Goal: Information Seeking & Learning: Learn about a topic

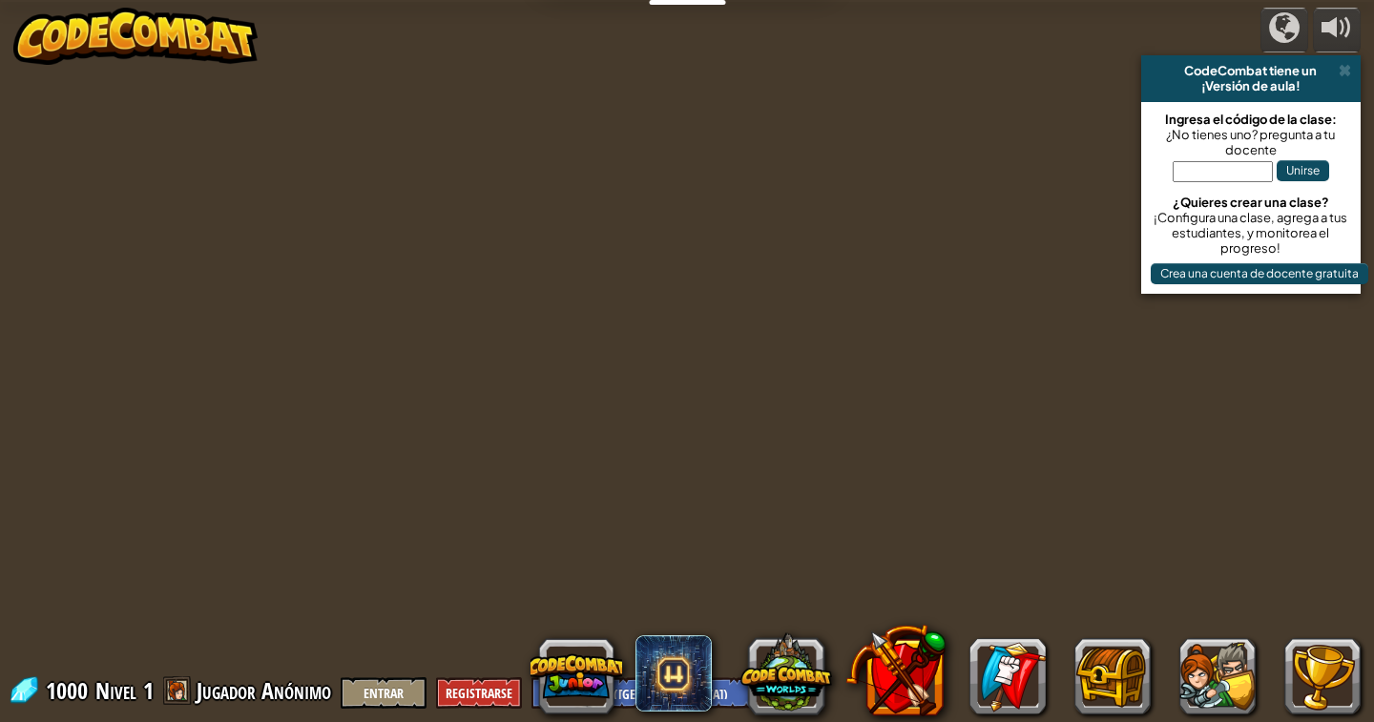
select select "es-419"
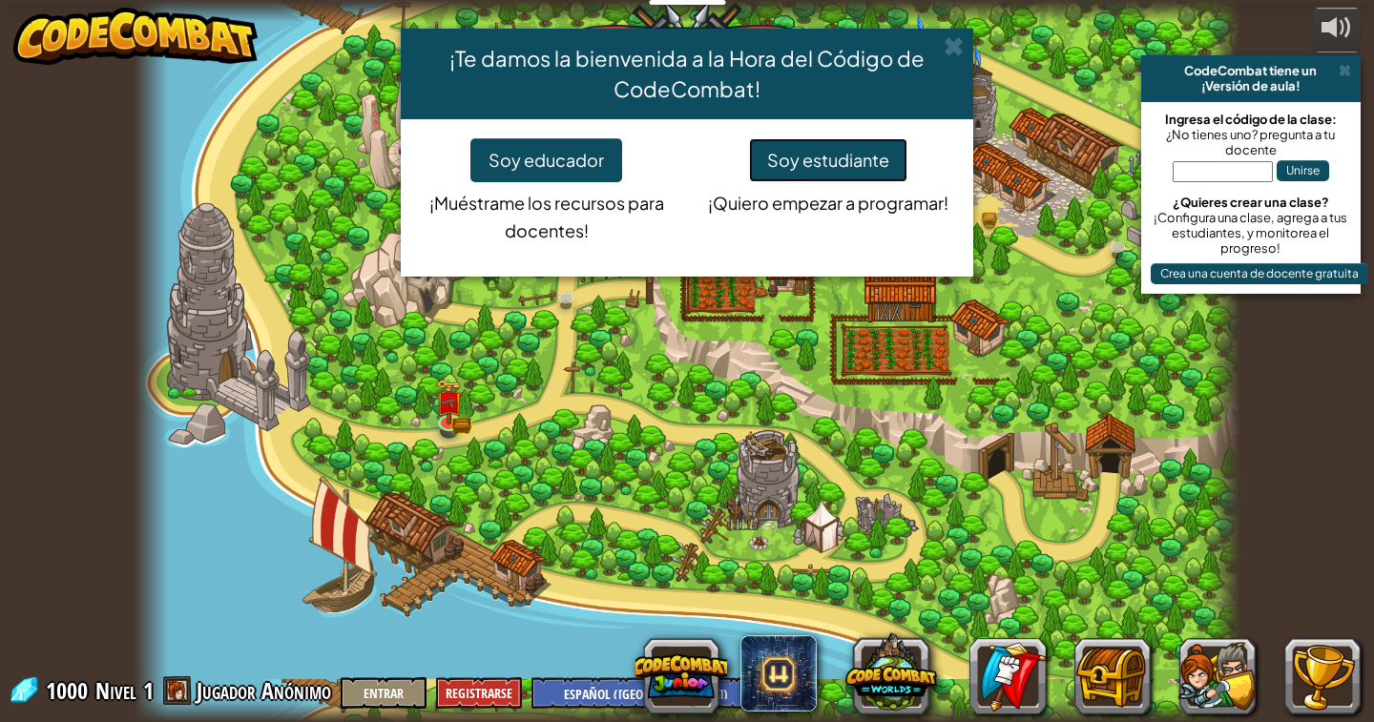
click at [832, 149] on button "Soy estudiante" at bounding box center [828, 160] width 158 height 44
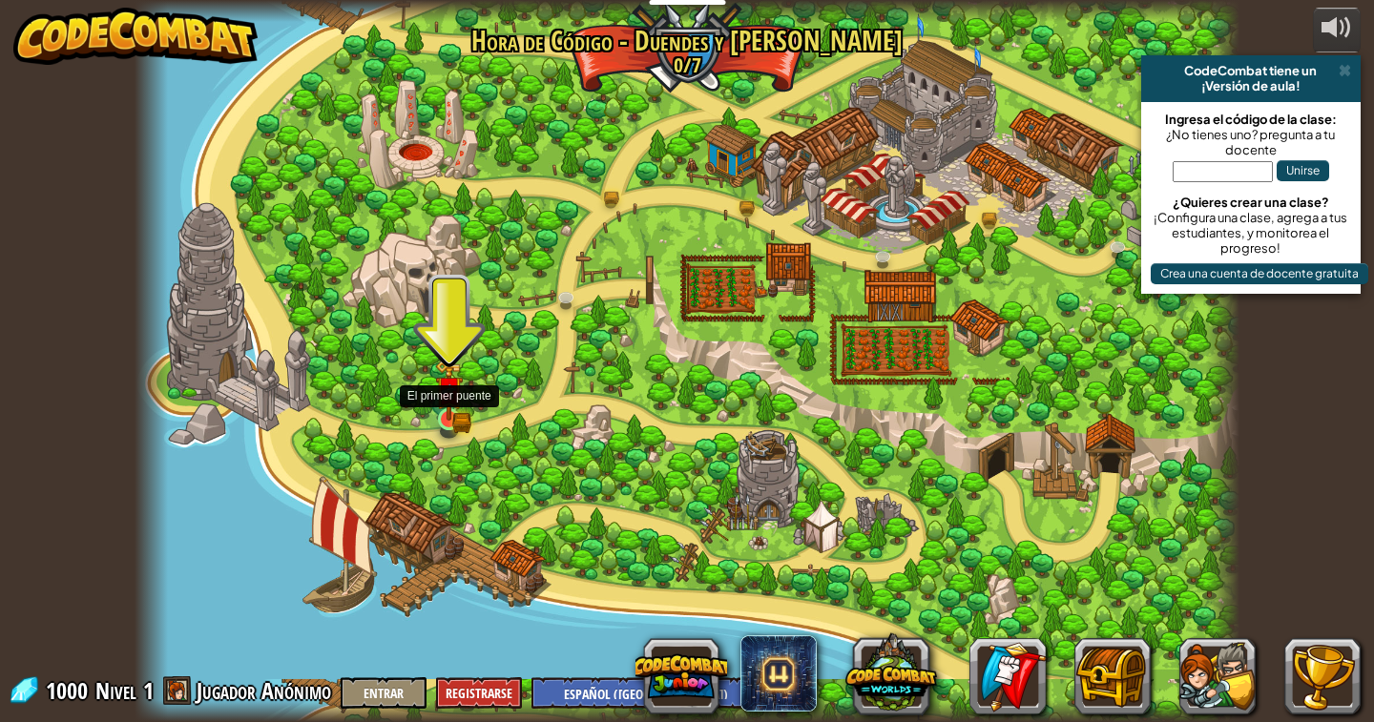
click at [445, 406] on img at bounding box center [449, 390] width 28 height 61
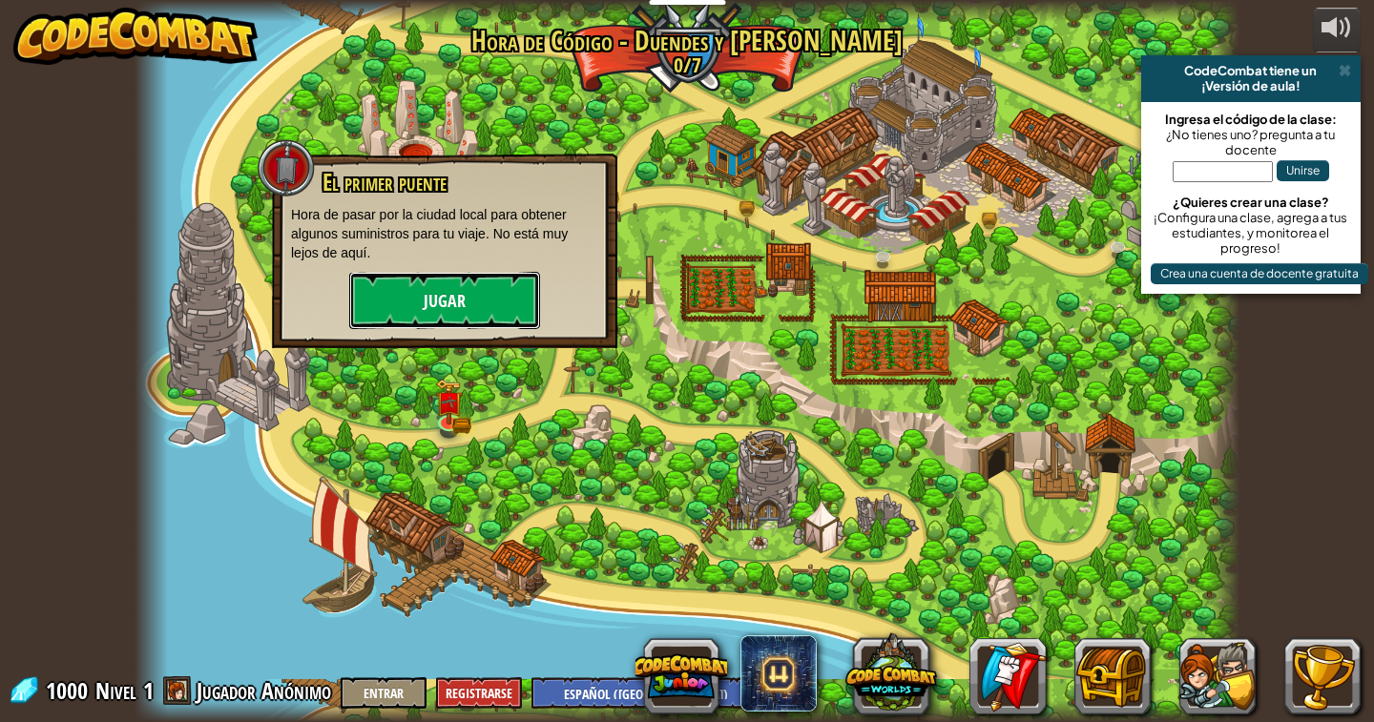
click at [434, 296] on button "Jugar" at bounding box center [444, 300] width 191 height 57
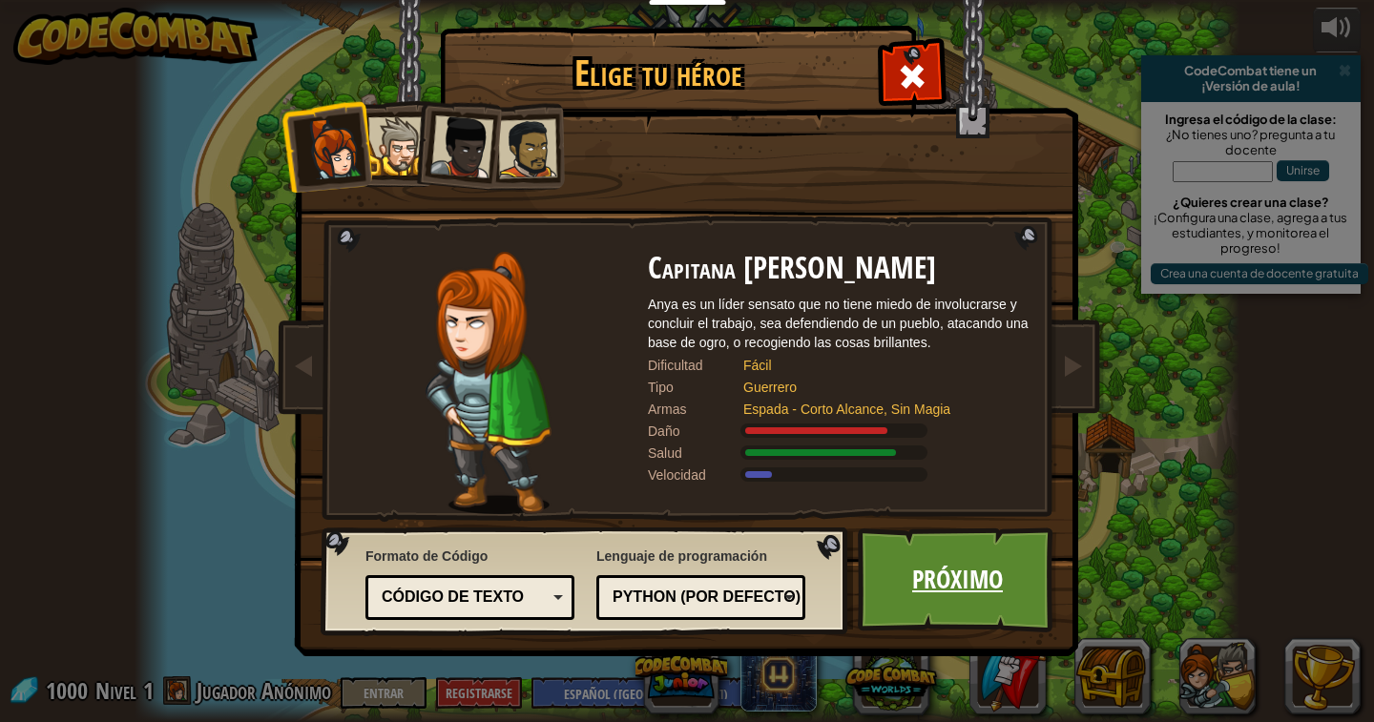
click at [968, 551] on link "Próximo" at bounding box center [957, 580] width 199 height 105
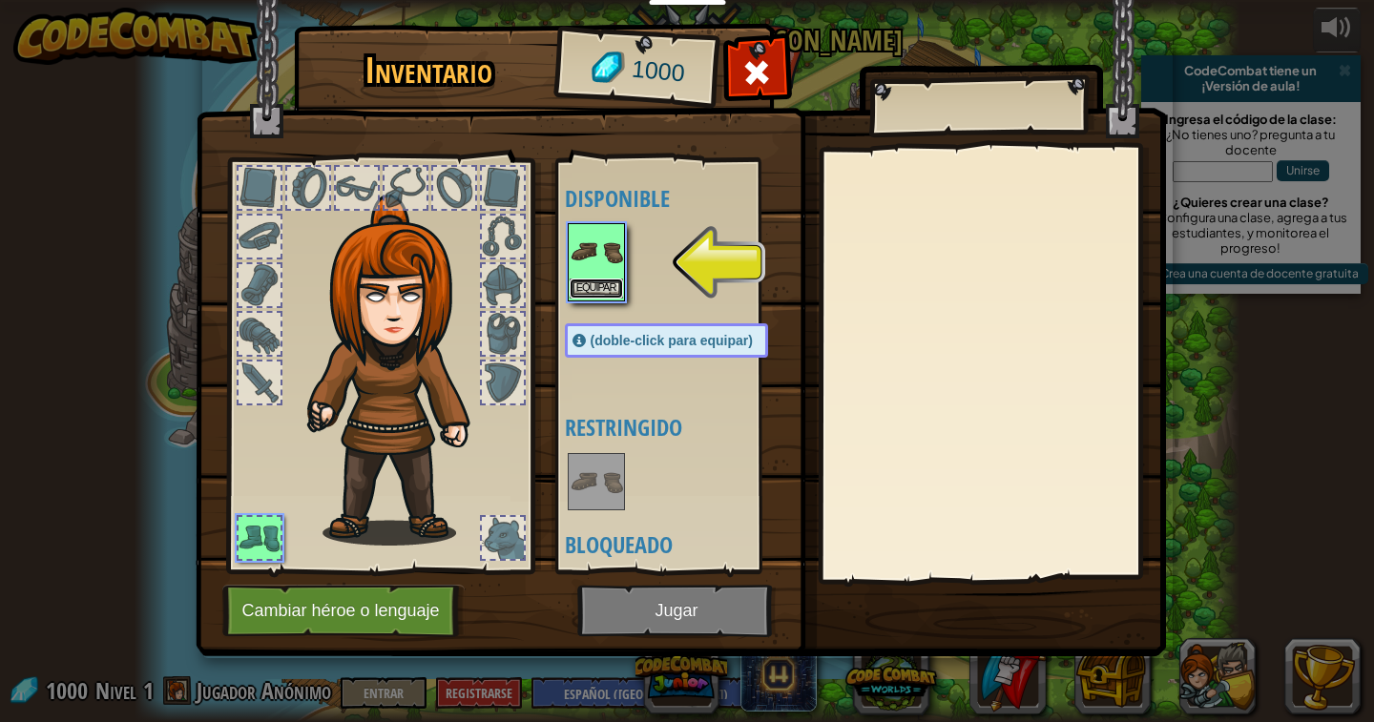
click at [611, 279] on button "Equipar" at bounding box center [596, 289] width 53 height 20
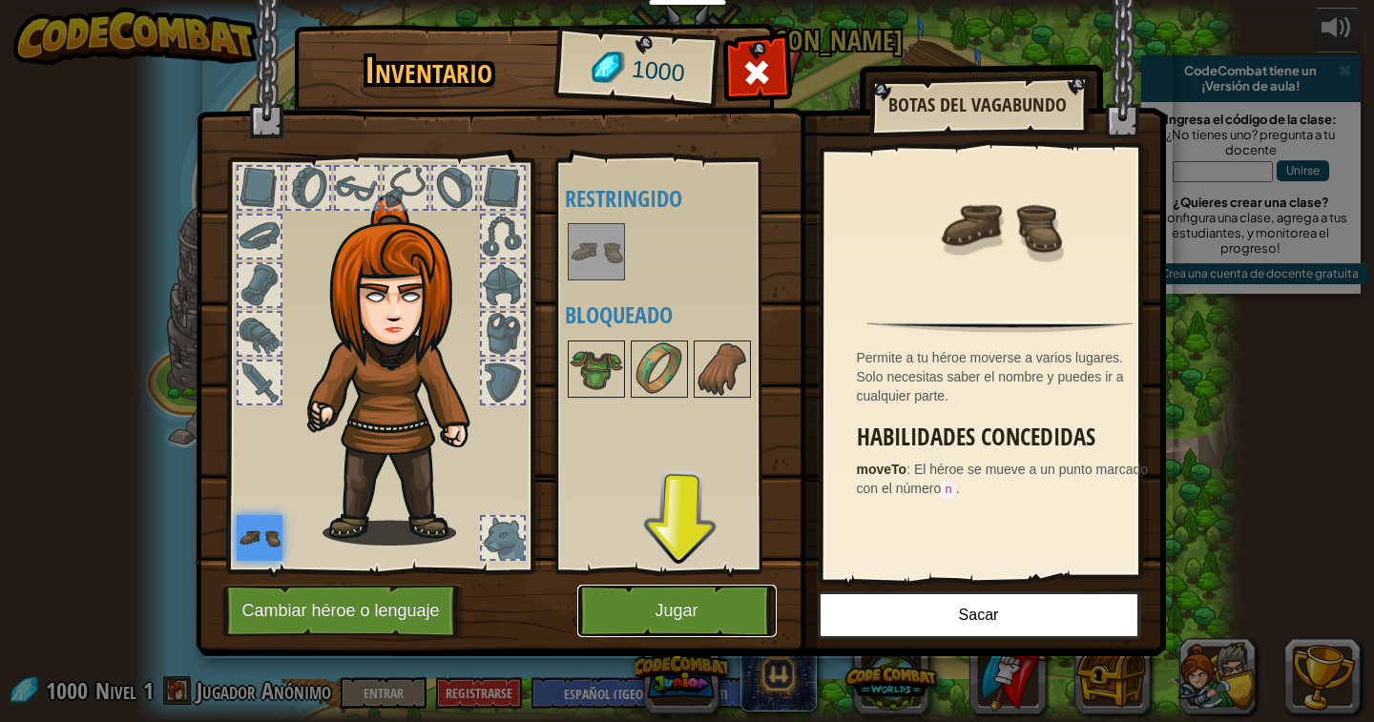
click at [688, 607] on button "Jugar" at bounding box center [676, 611] width 199 height 52
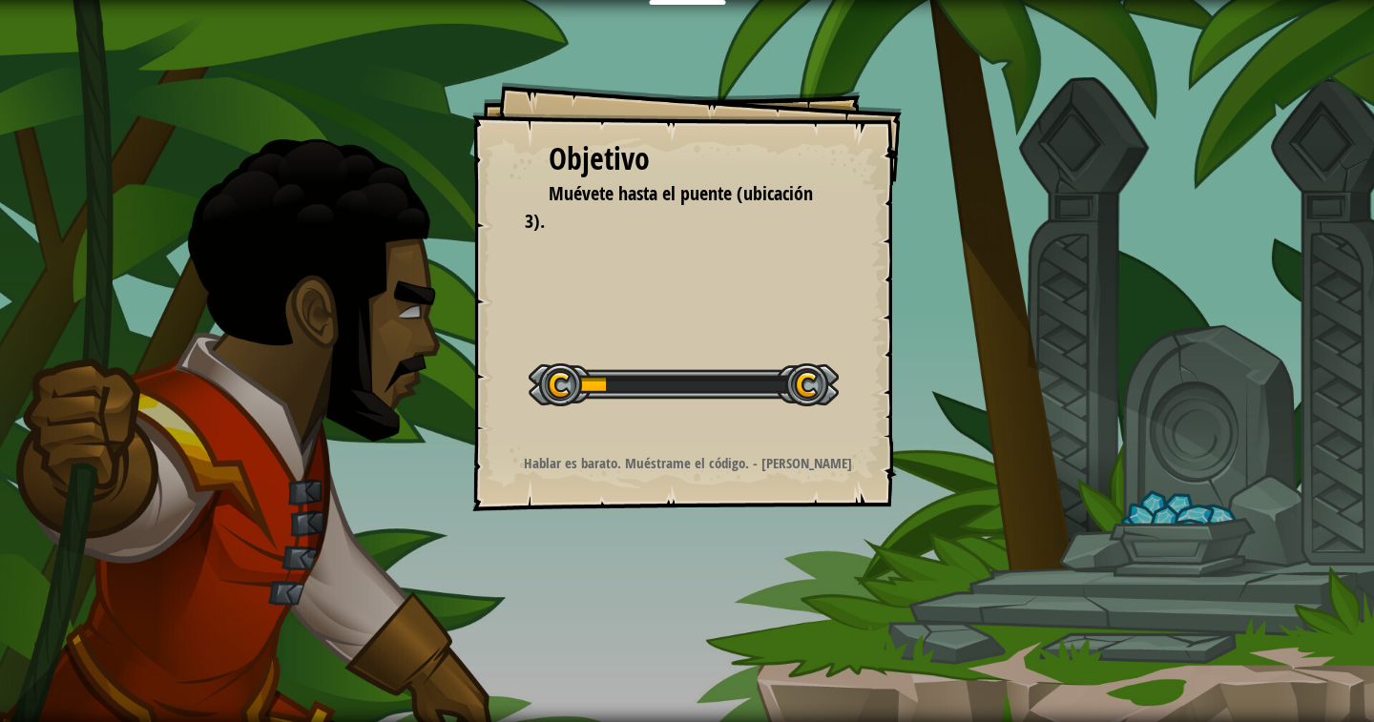
click at [655, 342] on div "Objetivo Muévete hasta el puente (ubicación 3). Iniciar nivel Error cargando de…" at bounding box center [686, 296] width 429 height 429
click at [647, 366] on div at bounding box center [684, 385] width 310 height 43
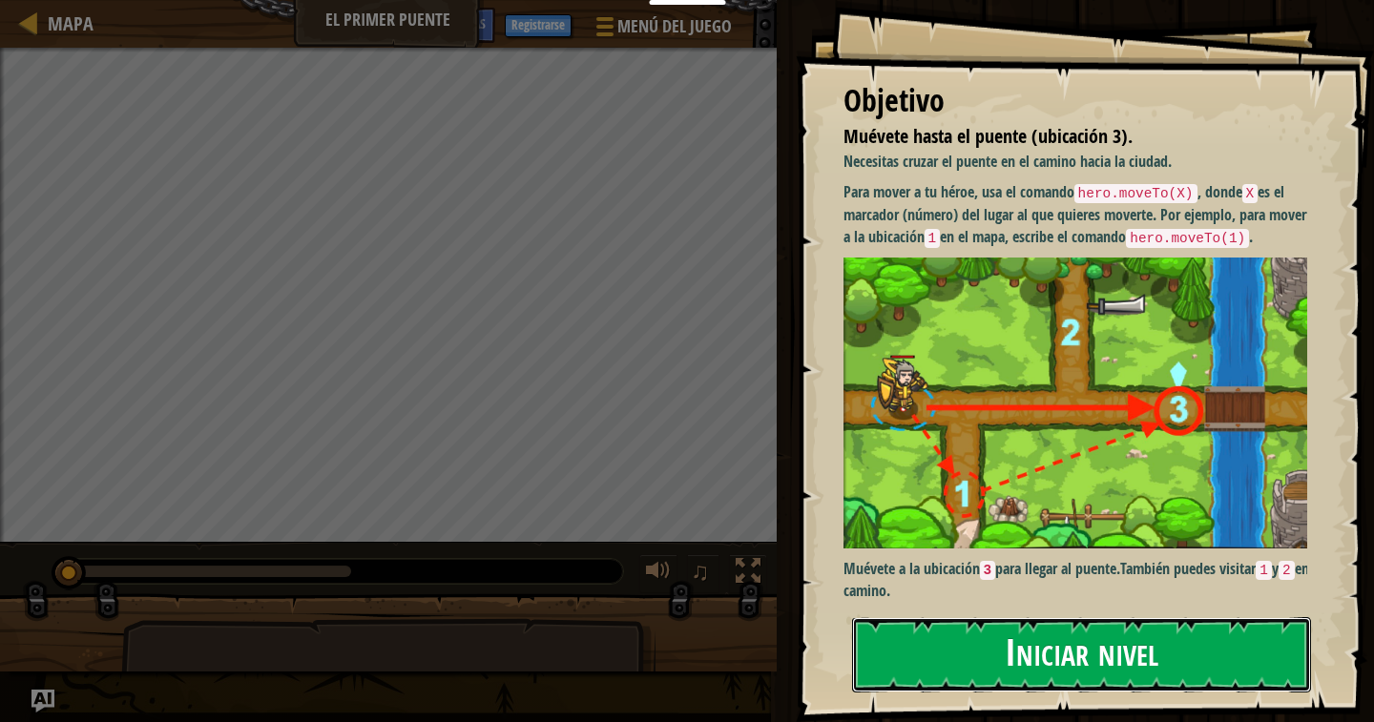
click at [991, 617] on button "Iniciar nivel" at bounding box center [1081, 654] width 459 height 75
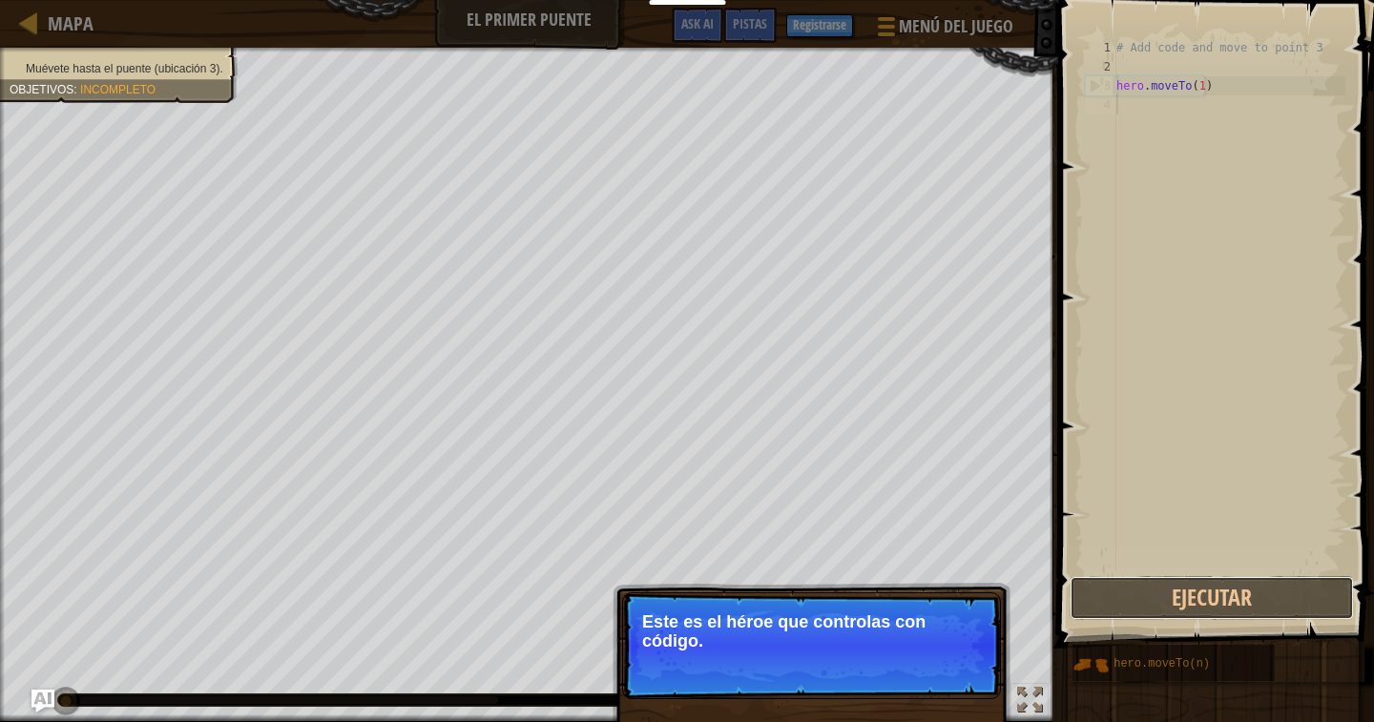
click at [1154, 591] on button "Ejecutar" at bounding box center [1212, 598] width 284 height 44
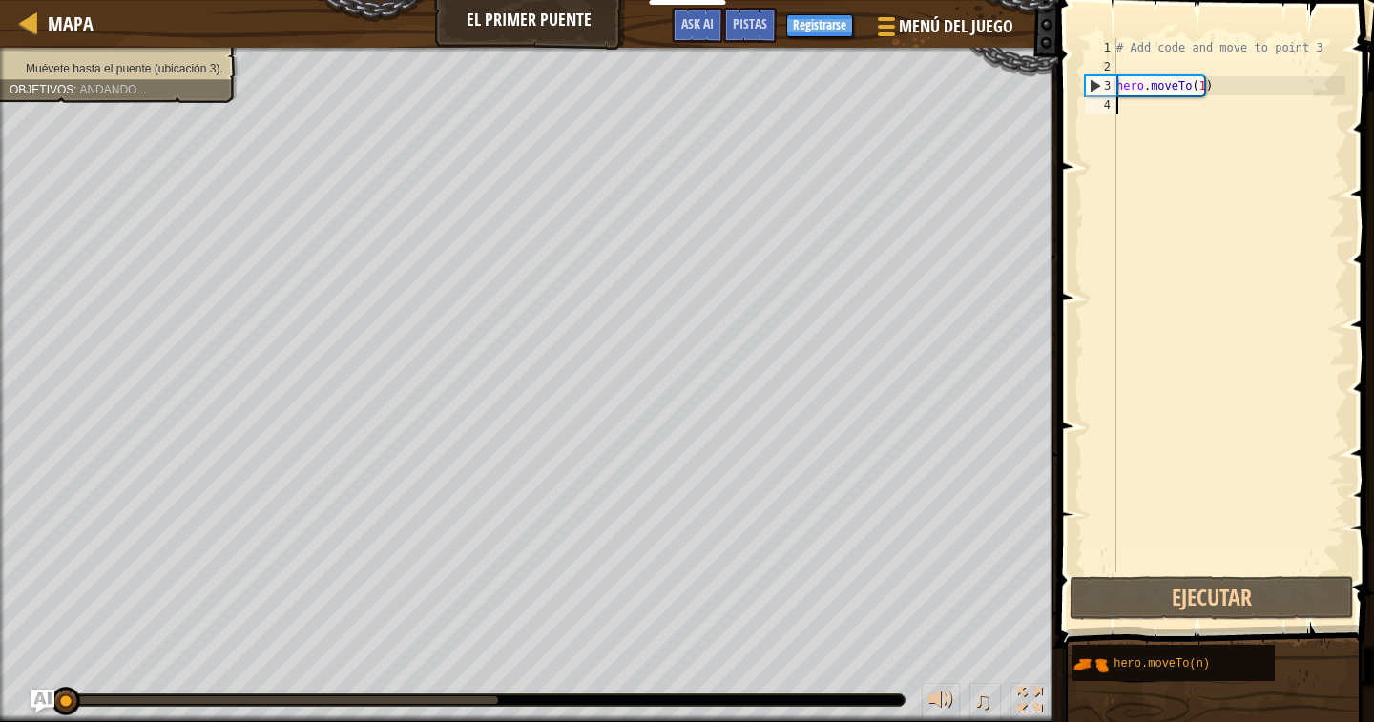
click at [1144, 101] on div "# Add code and move to point 3 hero . moveTo ( 1 )" at bounding box center [1229, 324] width 233 height 572
click at [1143, 105] on div "# Add code and move to point 3 hero . moveTo ( 1 )" at bounding box center [1229, 324] width 233 height 572
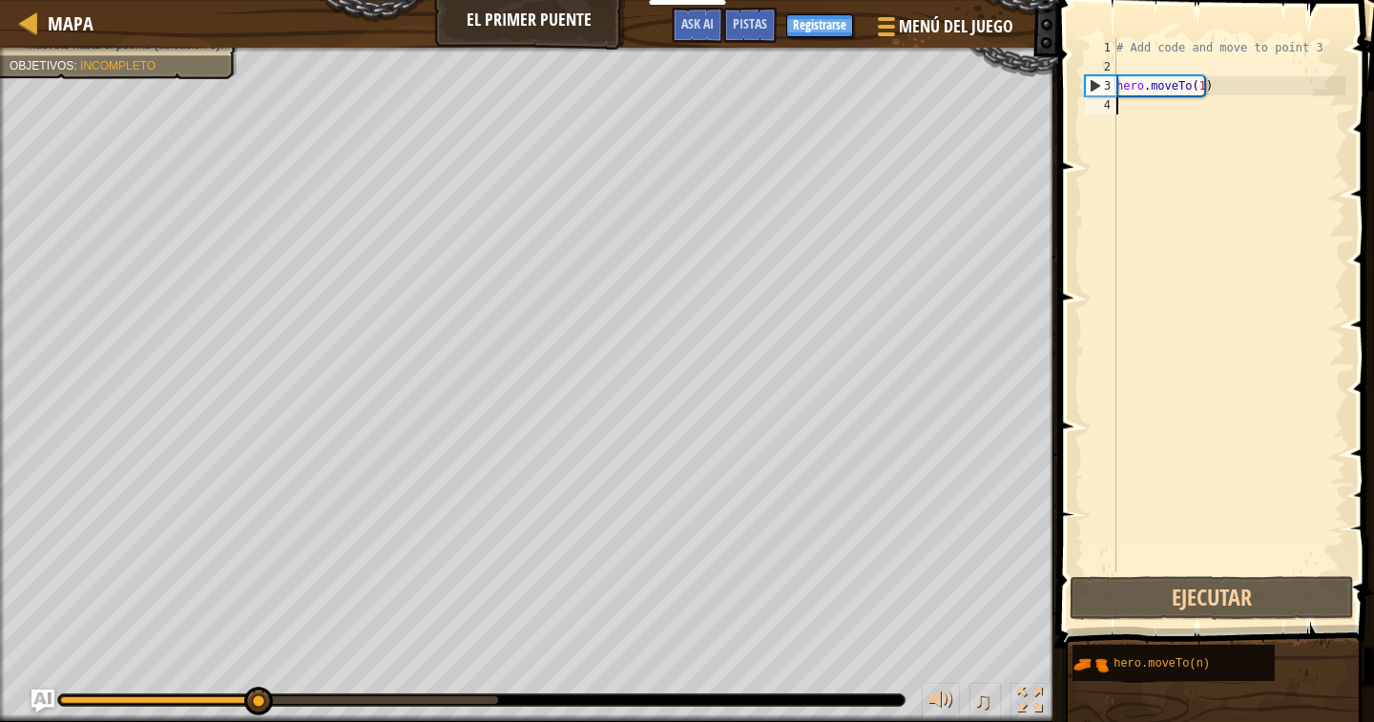
click at [1167, 111] on div "# Add code and move to point 3 hero . moveTo ( 1 )" at bounding box center [1229, 324] width 233 height 572
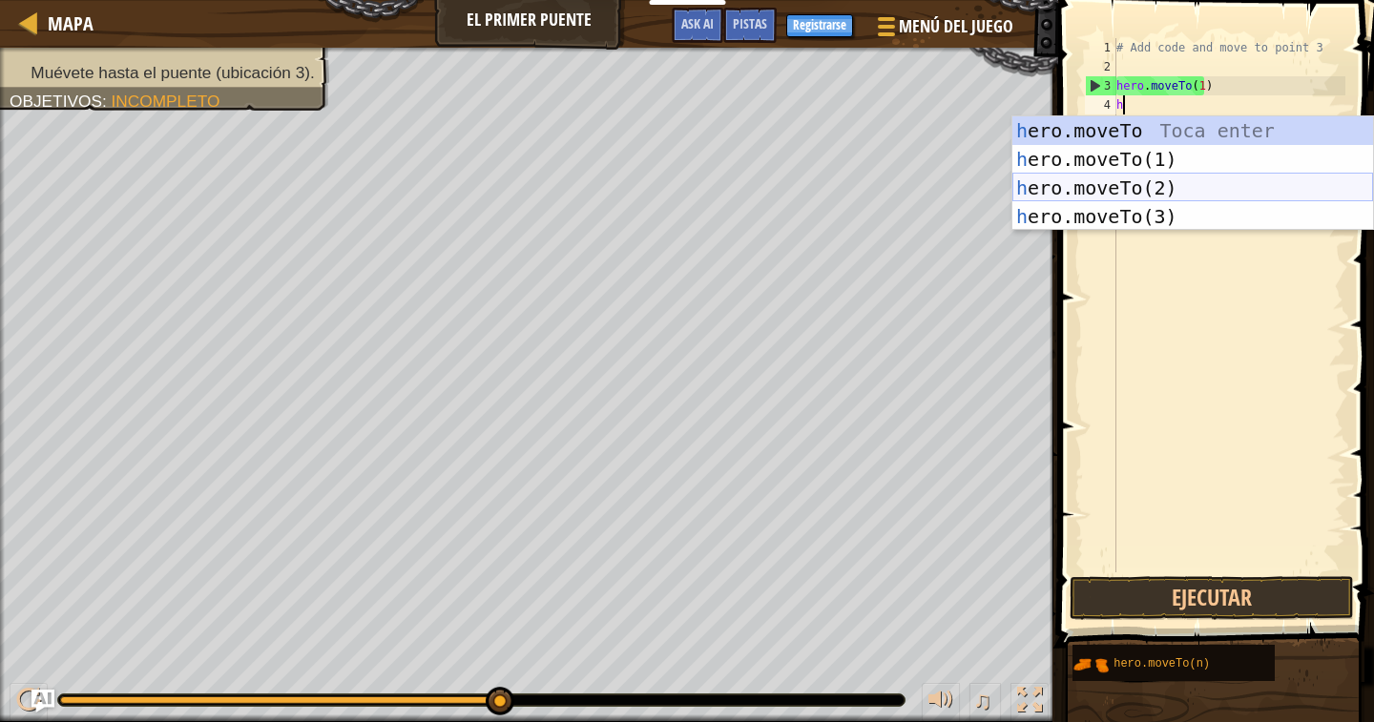
click at [1089, 218] on div "h ero.moveTo Toca enter h ero.moveTo(1) Toca enter h ero.moveTo(2) Toca enter h…" at bounding box center [1192, 202] width 361 height 172
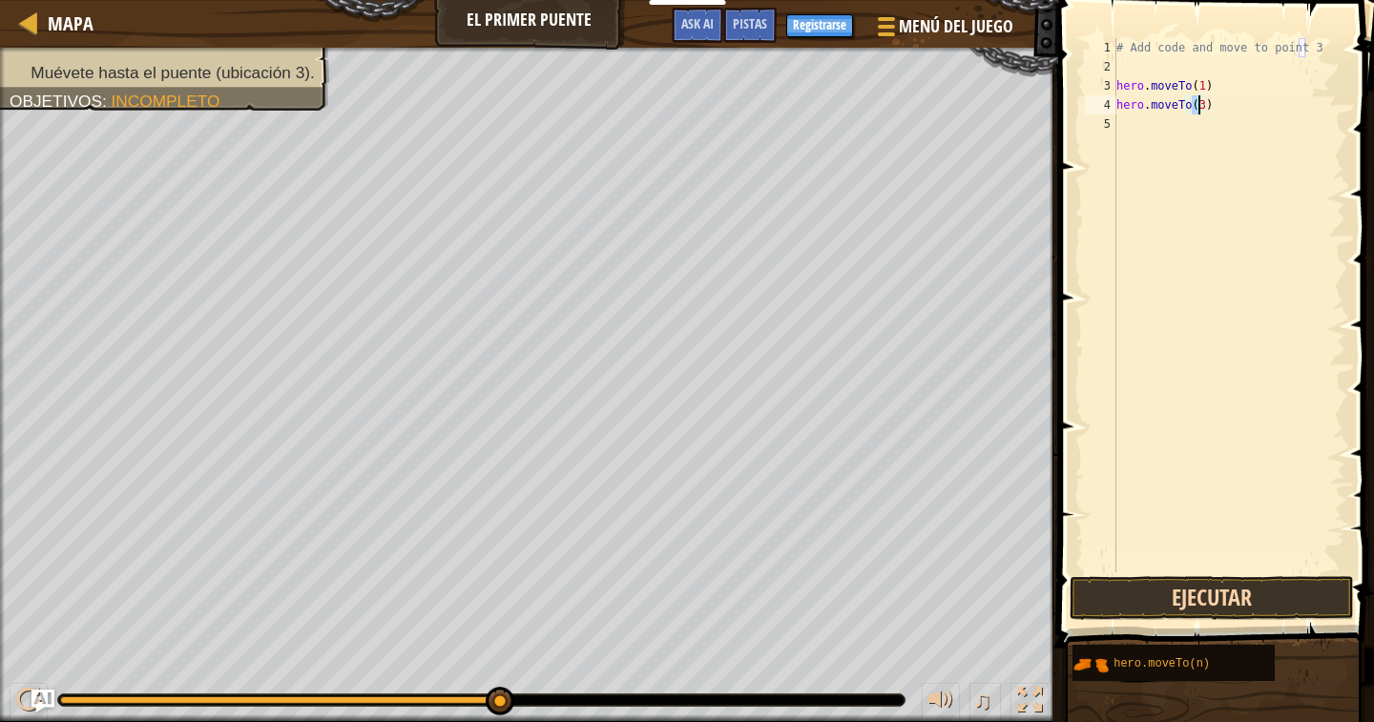
type textarea "hero.moveTo(3)"
click at [1180, 617] on button "Ejecutar" at bounding box center [1212, 598] width 284 height 44
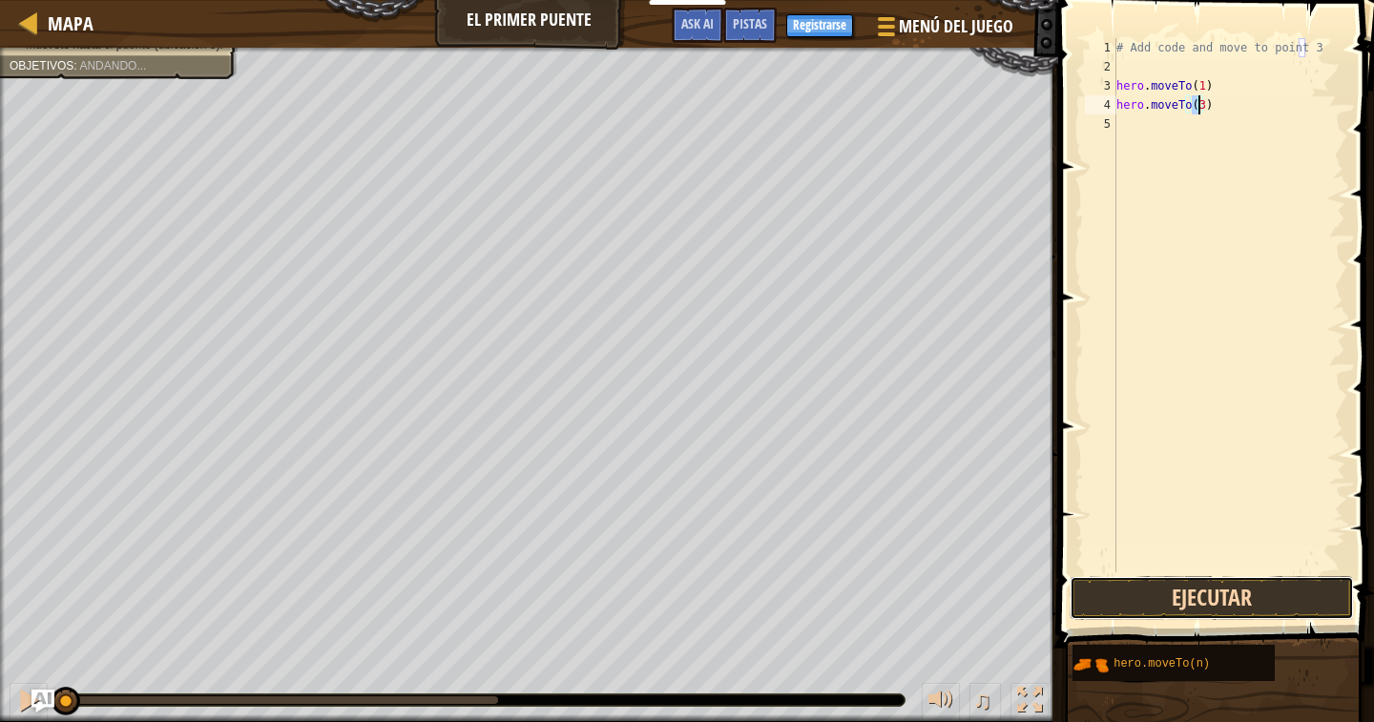
click at [1183, 601] on button "Ejecutar" at bounding box center [1212, 598] width 284 height 44
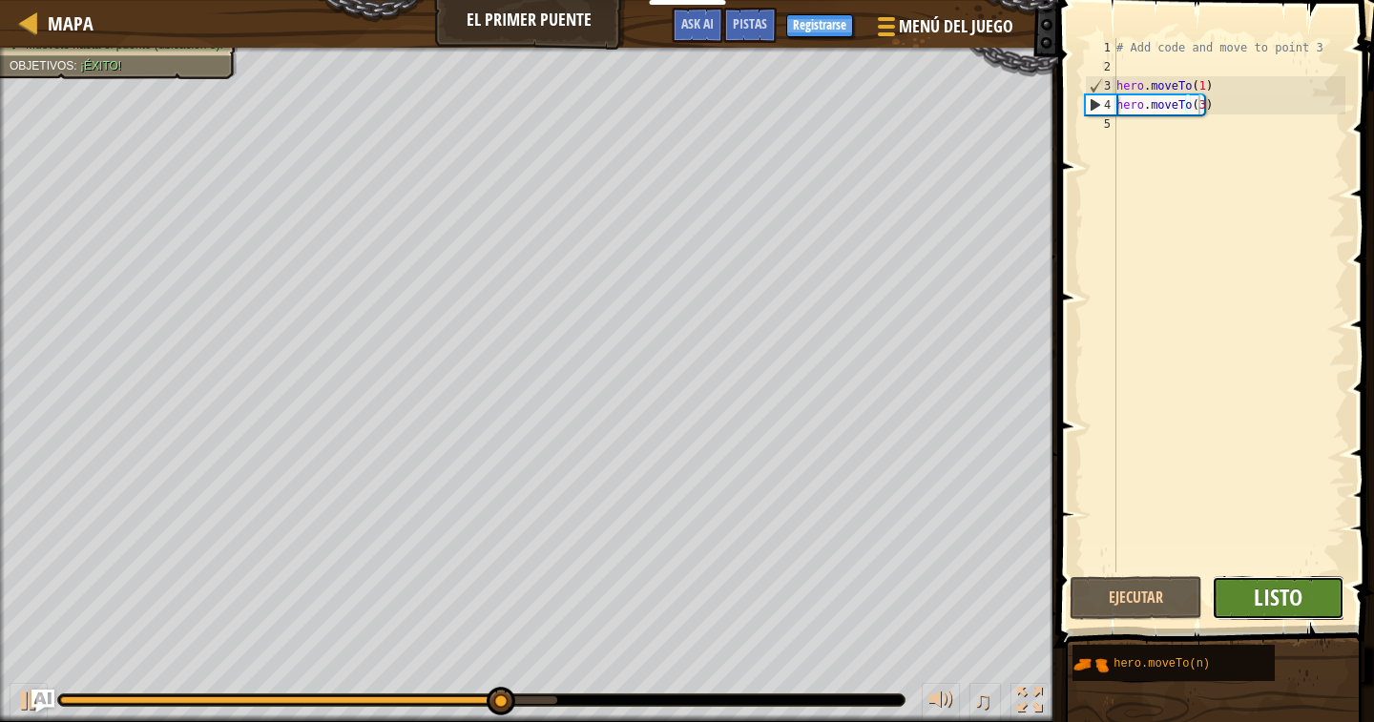
click at [1261, 594] on span "Listo" at bounding box center [1278, 597] width 49 height 31
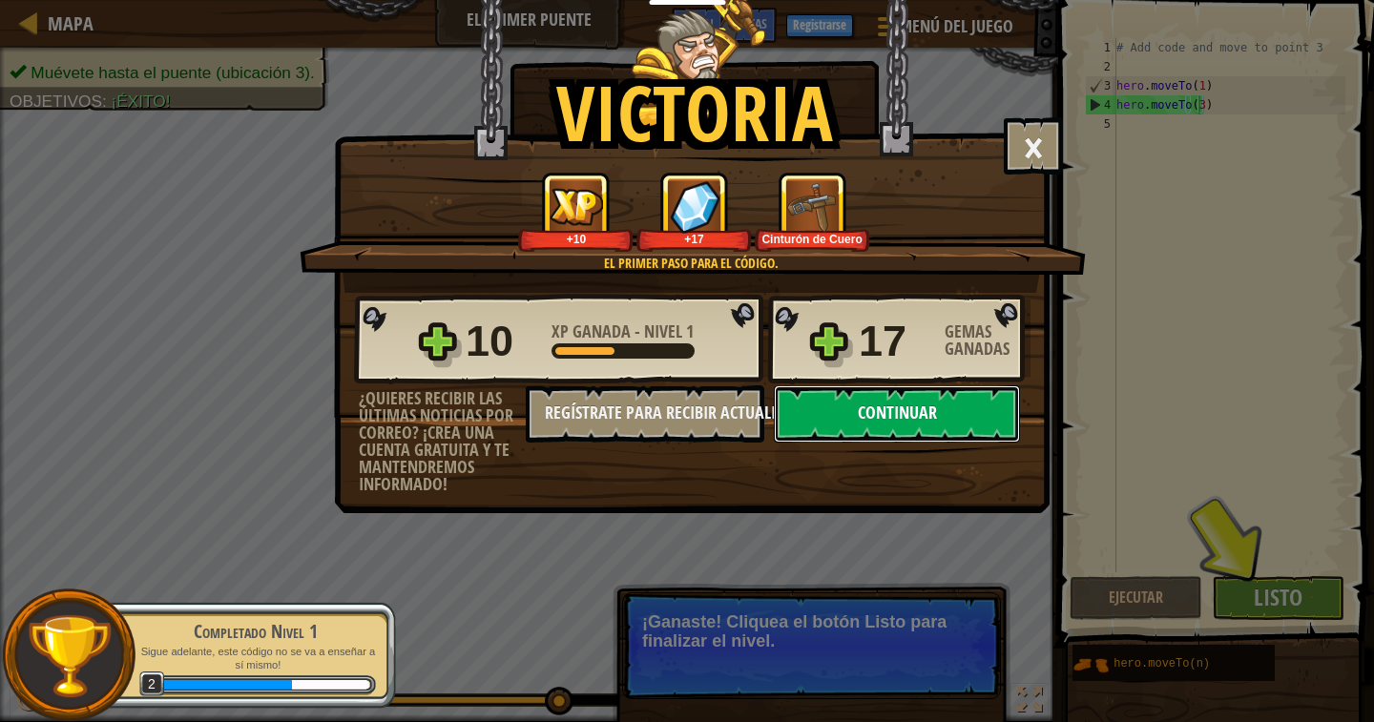
click at [883, 404] on button "Continuar" at bounding box center [897, 413] width 246 height 57
select select "es-419"
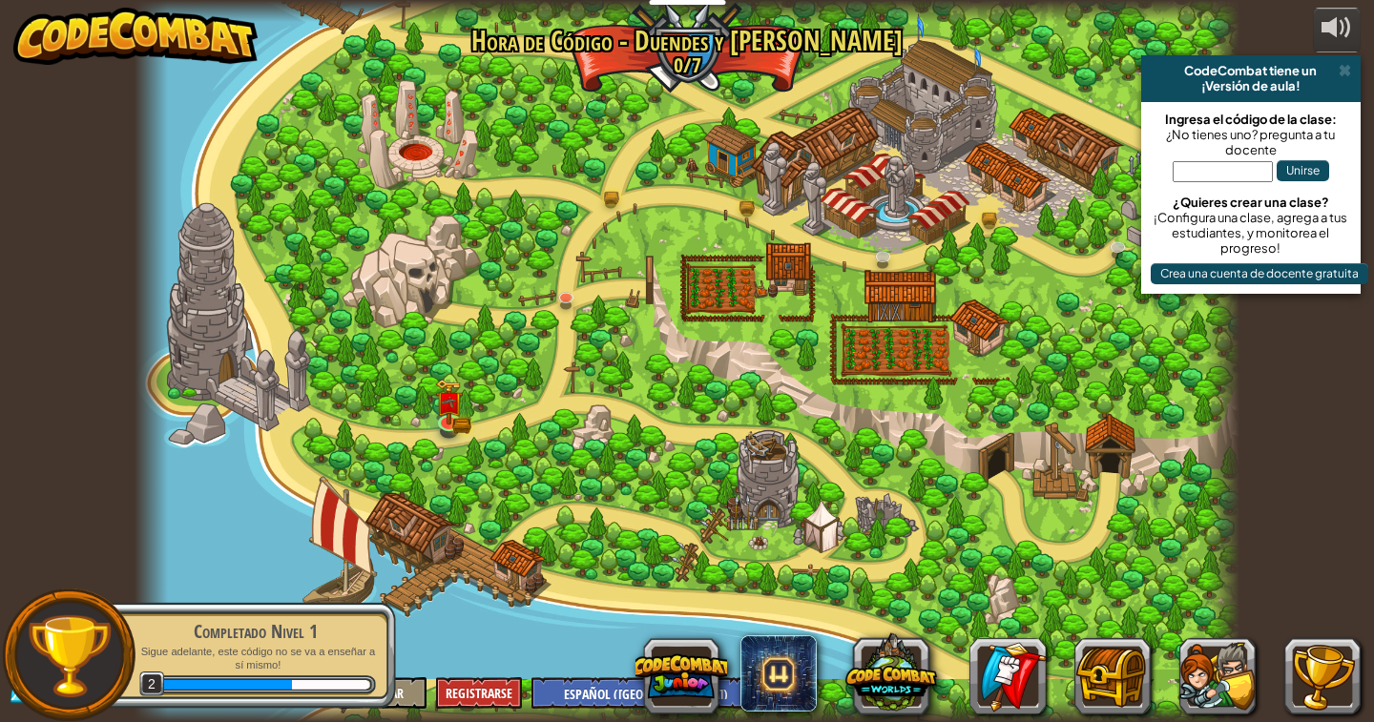
select select "es-419"
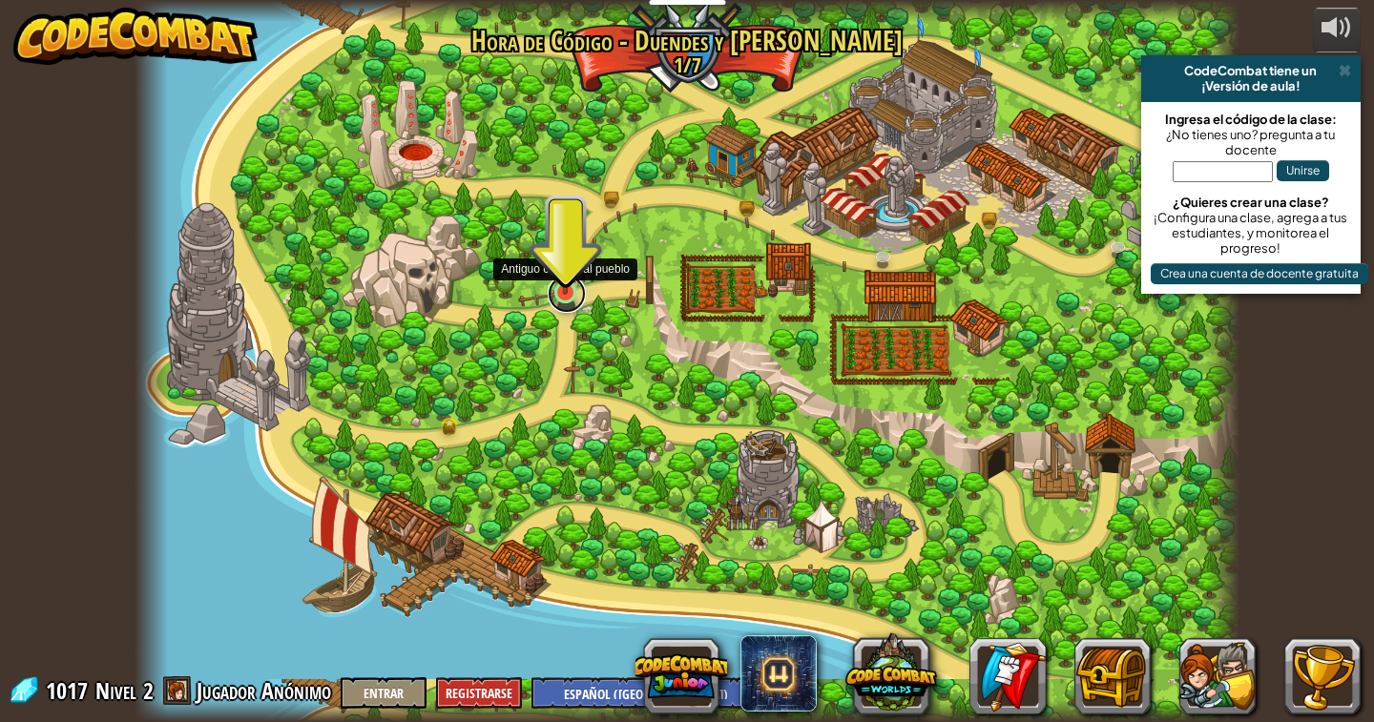
click at [558, 297] on link at bounding box center [567, 294] width 38 height 38
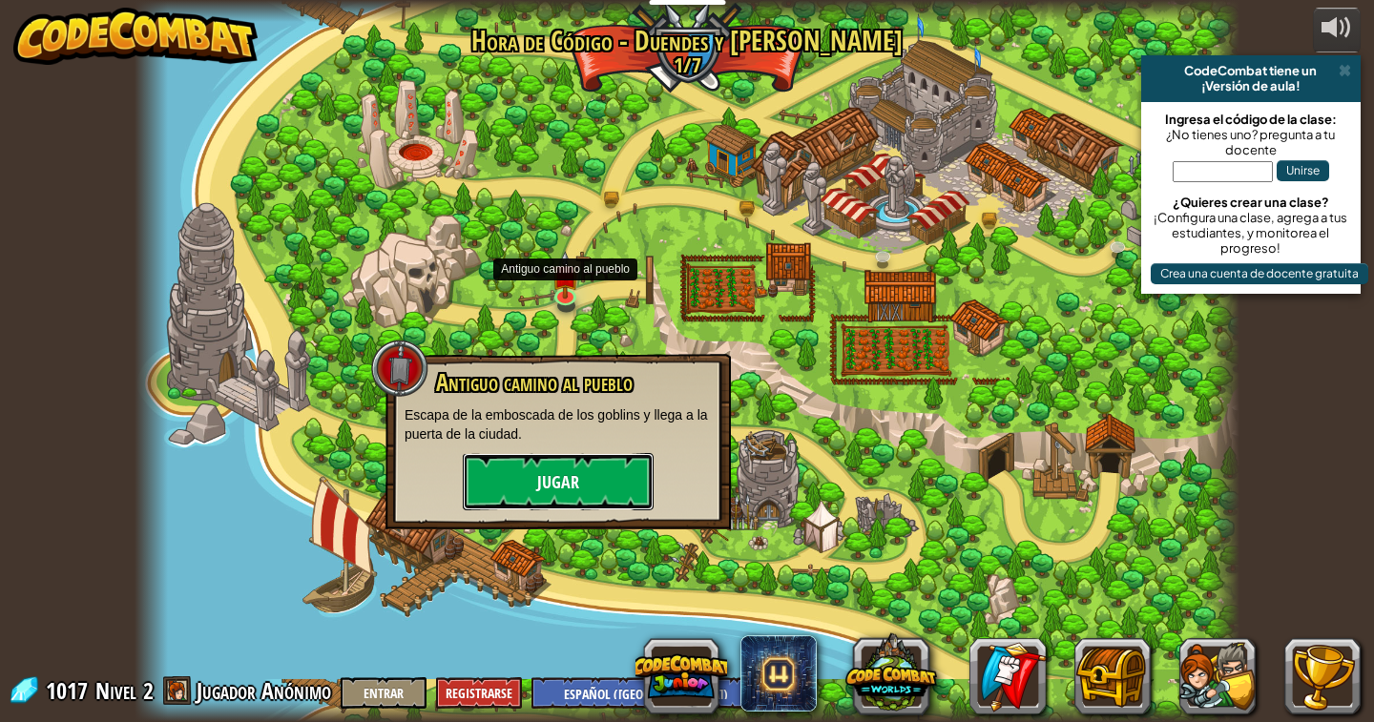
click at [502, 481] on button "Jugar" at bounding box center [558, 481] width 191 height 57
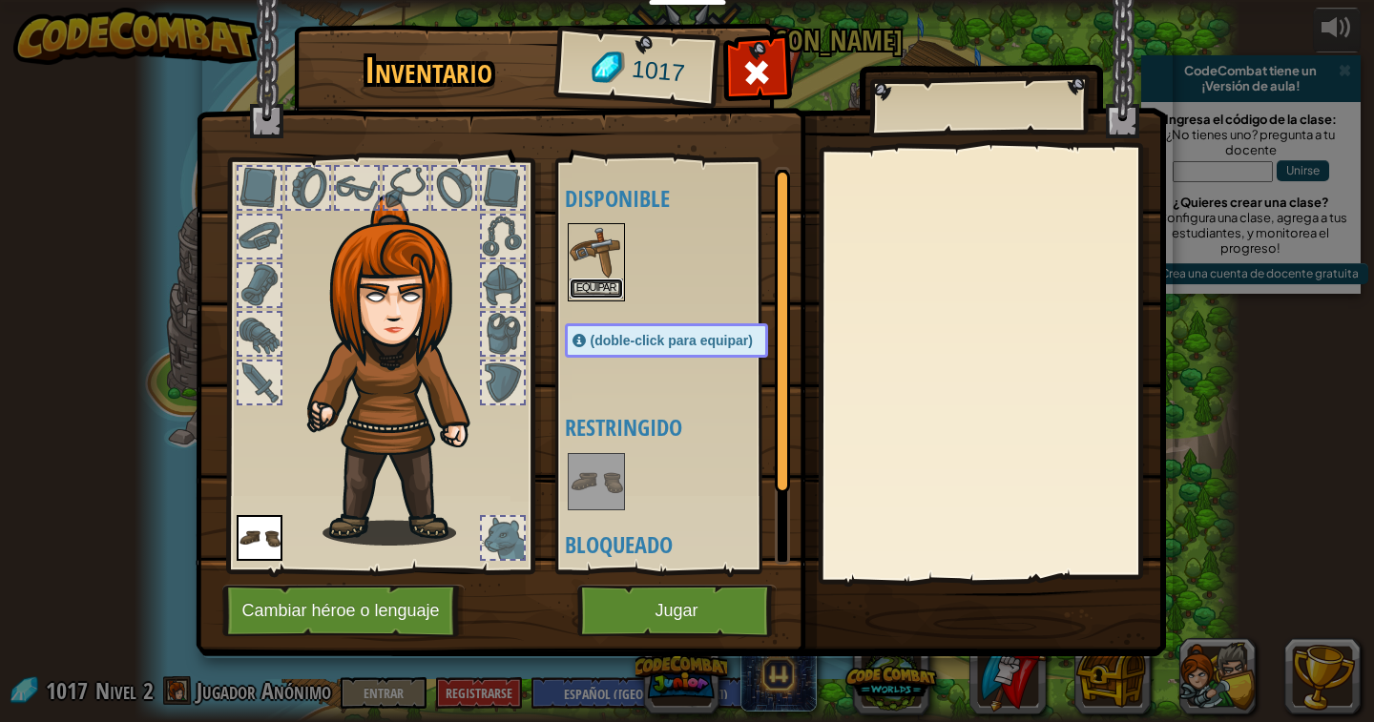
click at [599, 289] on button "Equipar" at bounding box center [596, 289] width 53 height 20
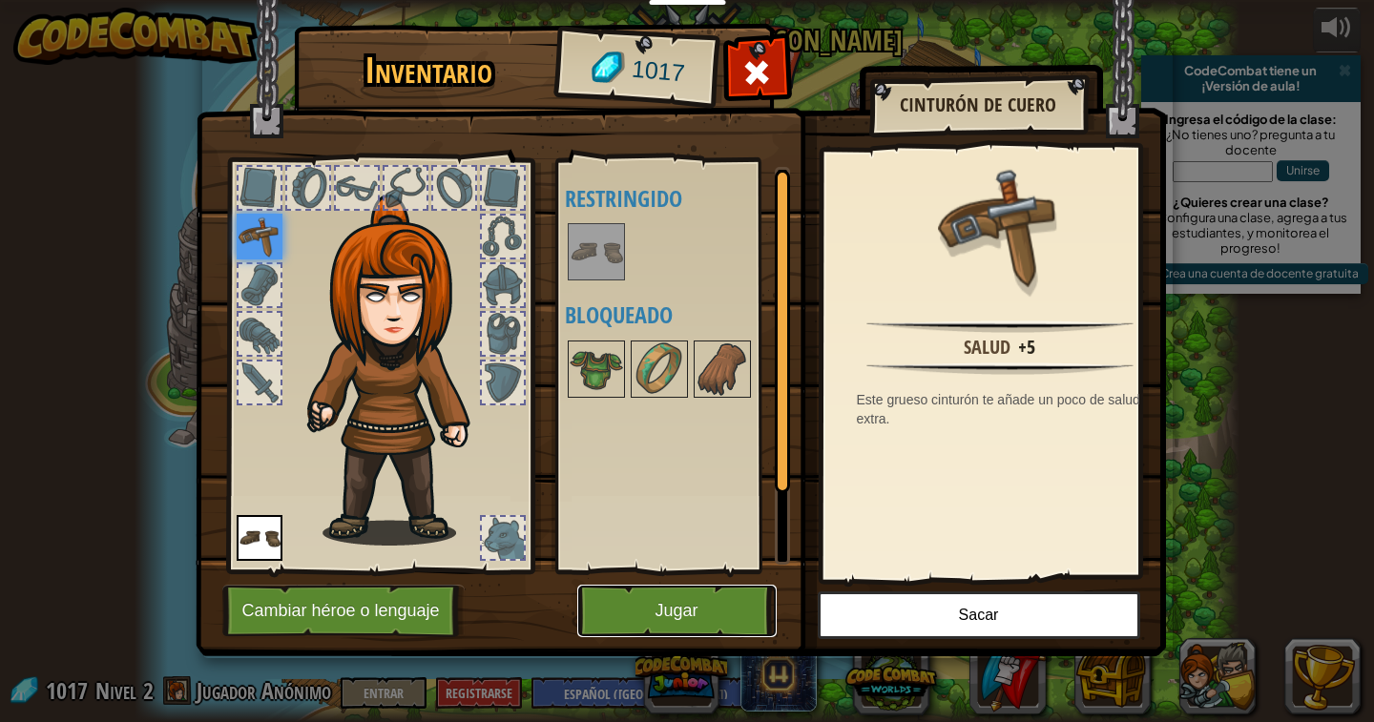
click at [693, 607] on button "Jugar" at bounding box center [676, 611] width 199 height 52
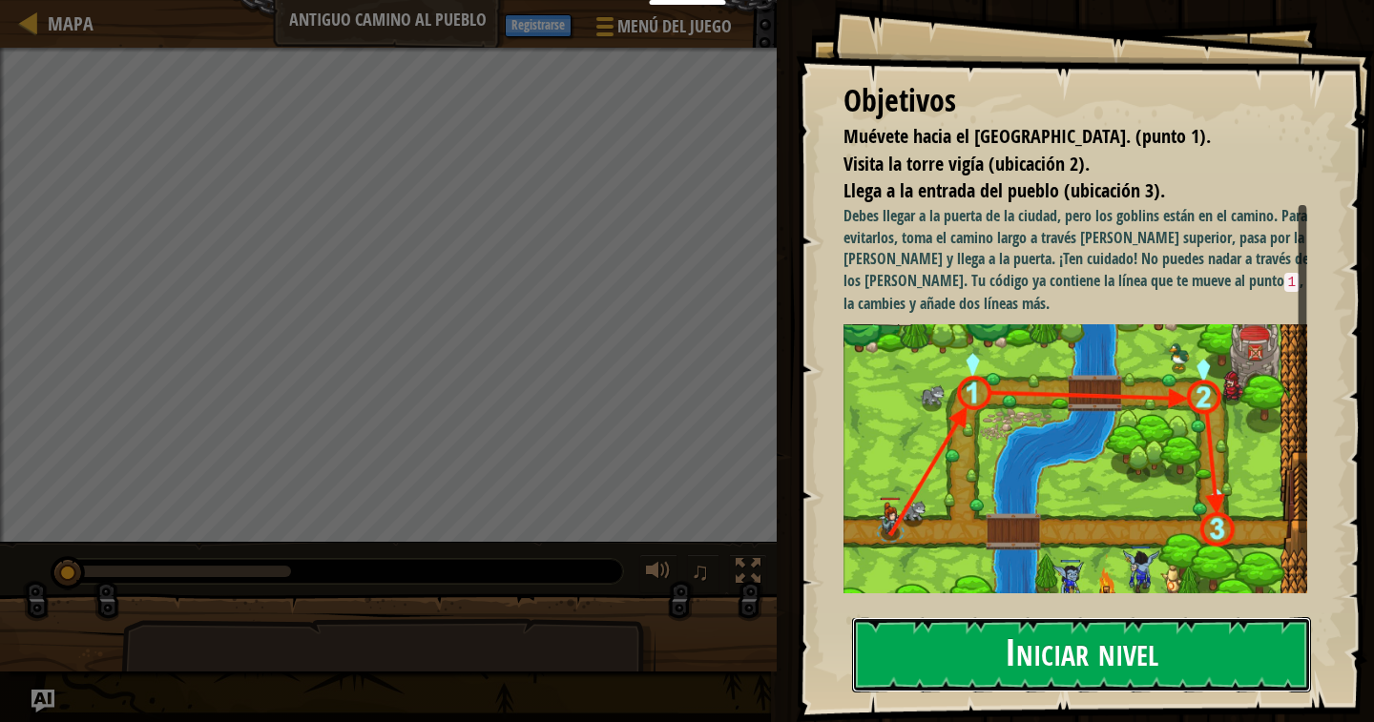
click at [1030, 650] on button "Iniciar nivel" at bounding box center [1081, 654] width 459 height 75
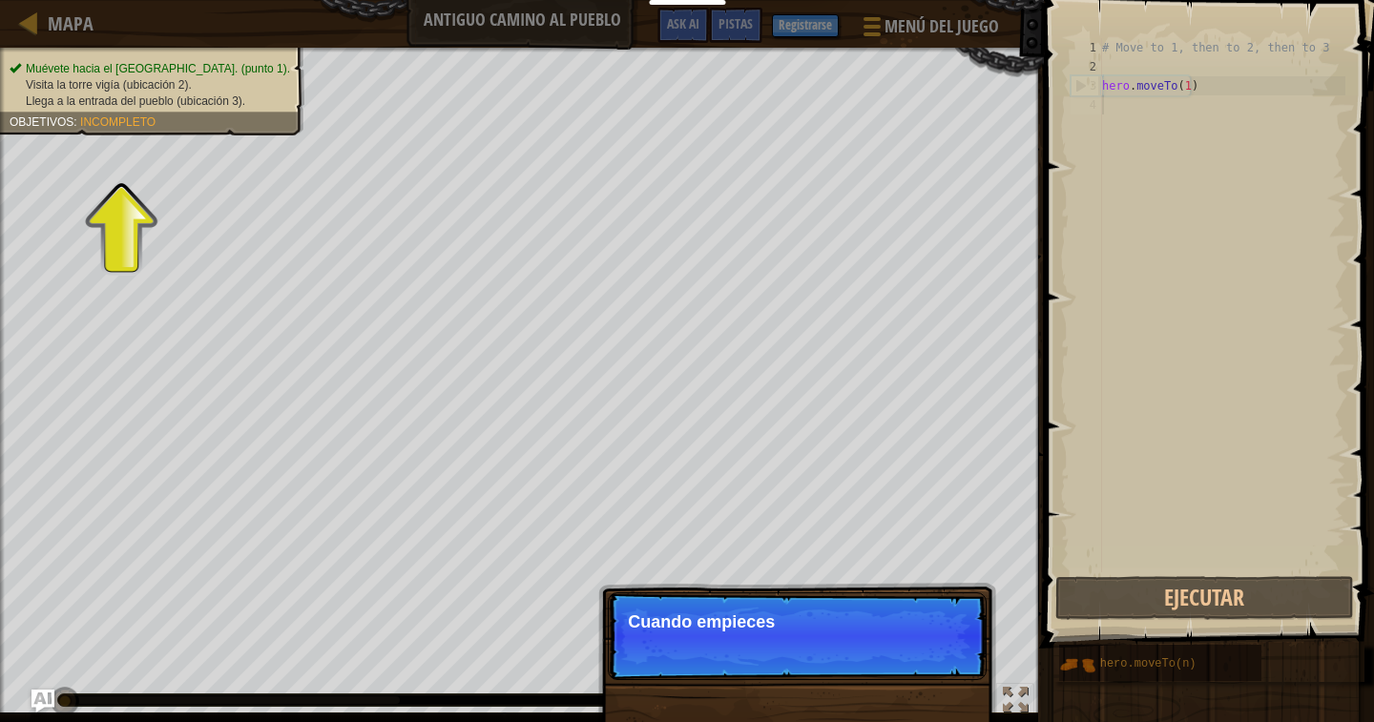
click at [1135, 110] on div "# Move to 1, then to 2, then to 3 hero . moveTo ( 1 )" at bounding box center [1221, 324] width 247 height 572
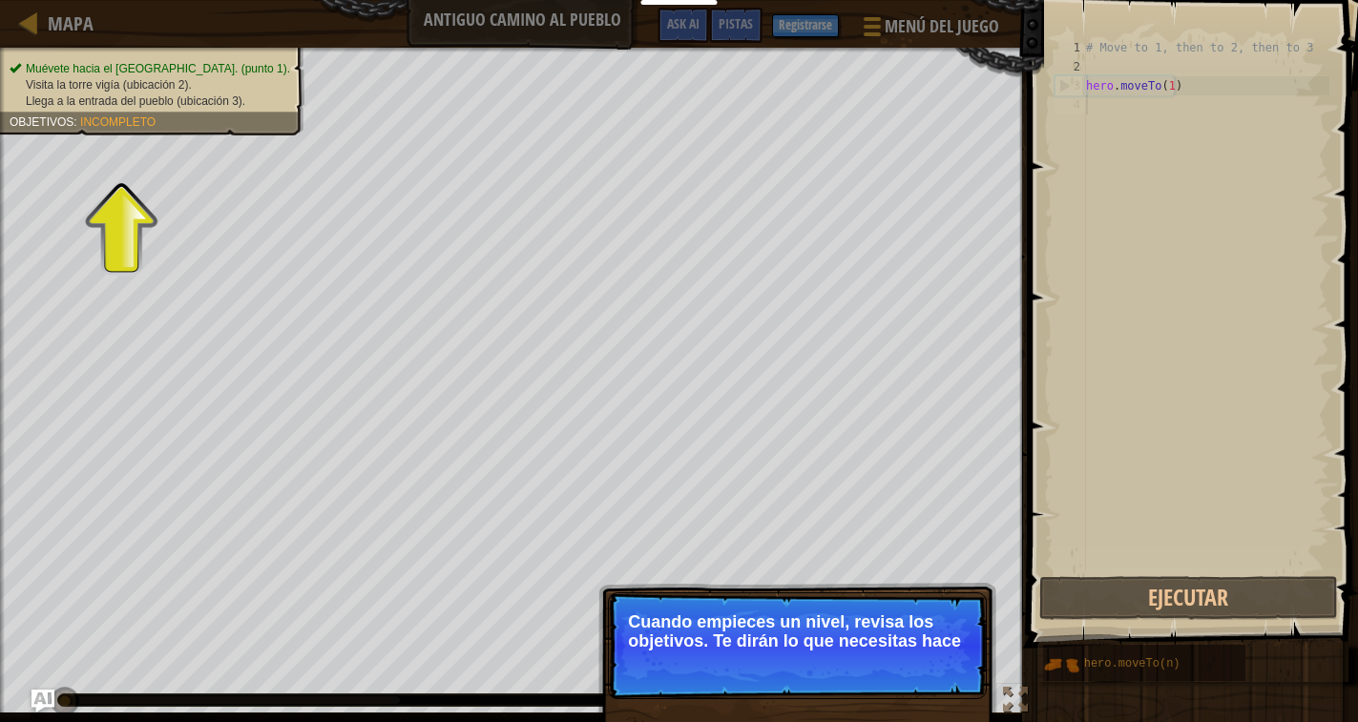
click at [171, 114] on div "Muévete hacia el [GEOGRAPHIC_DATA]. (punto 1). Visita la [GEOGRAPHIC_DATA] (ubi…" at bounding box center [141, 85] width 326 height 100
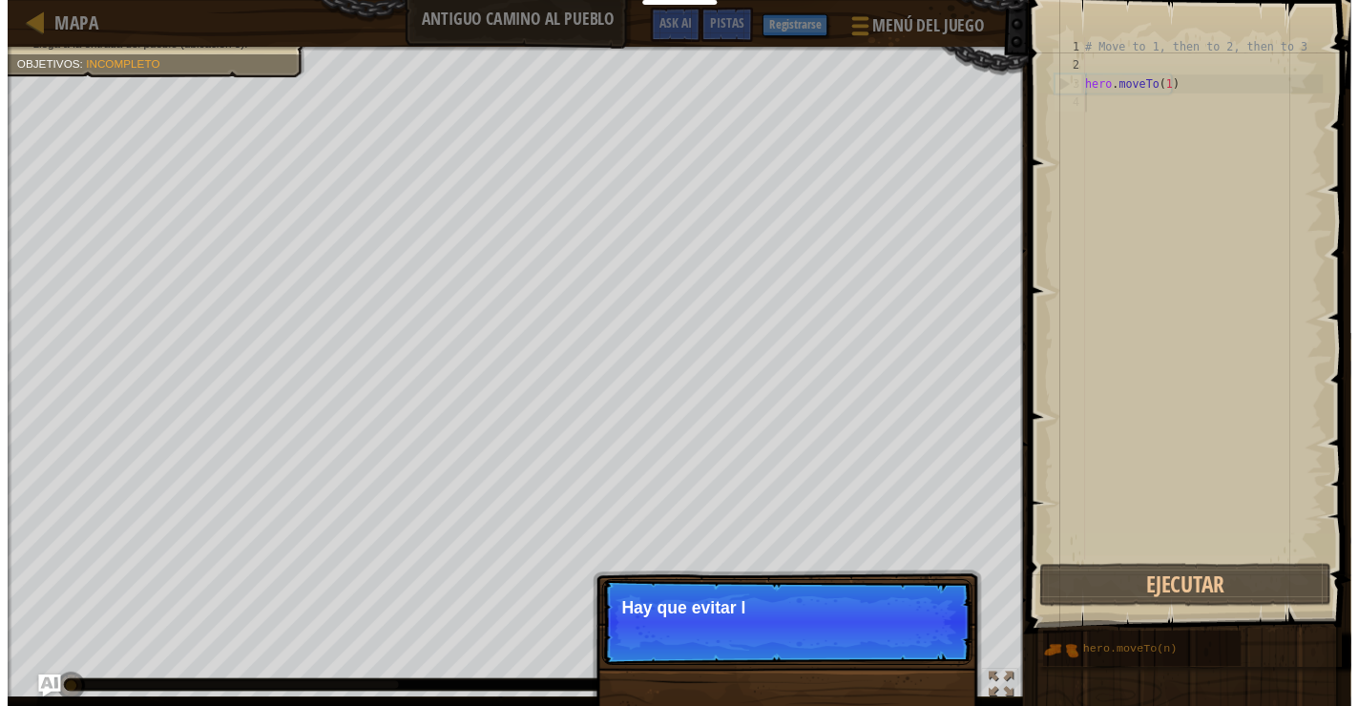
scroll to position [9, 0]
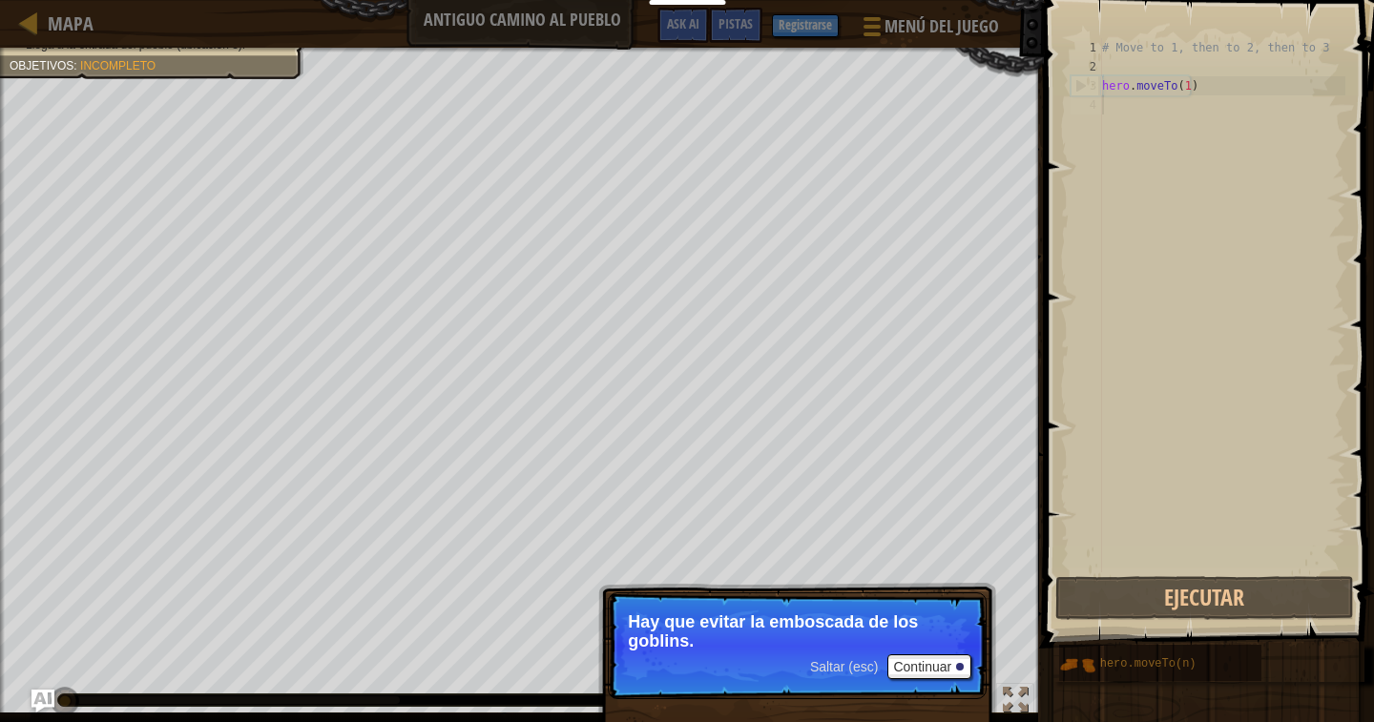
click at [929, 679] on p "Saltar (esc) Continuar Hay que evitar la emboscada de los goblins." at bounding box center [797, 646] width 379 height 107
click at [929, 668] on button "Continuar" at bounding box center [929, 667] width 84 height 25
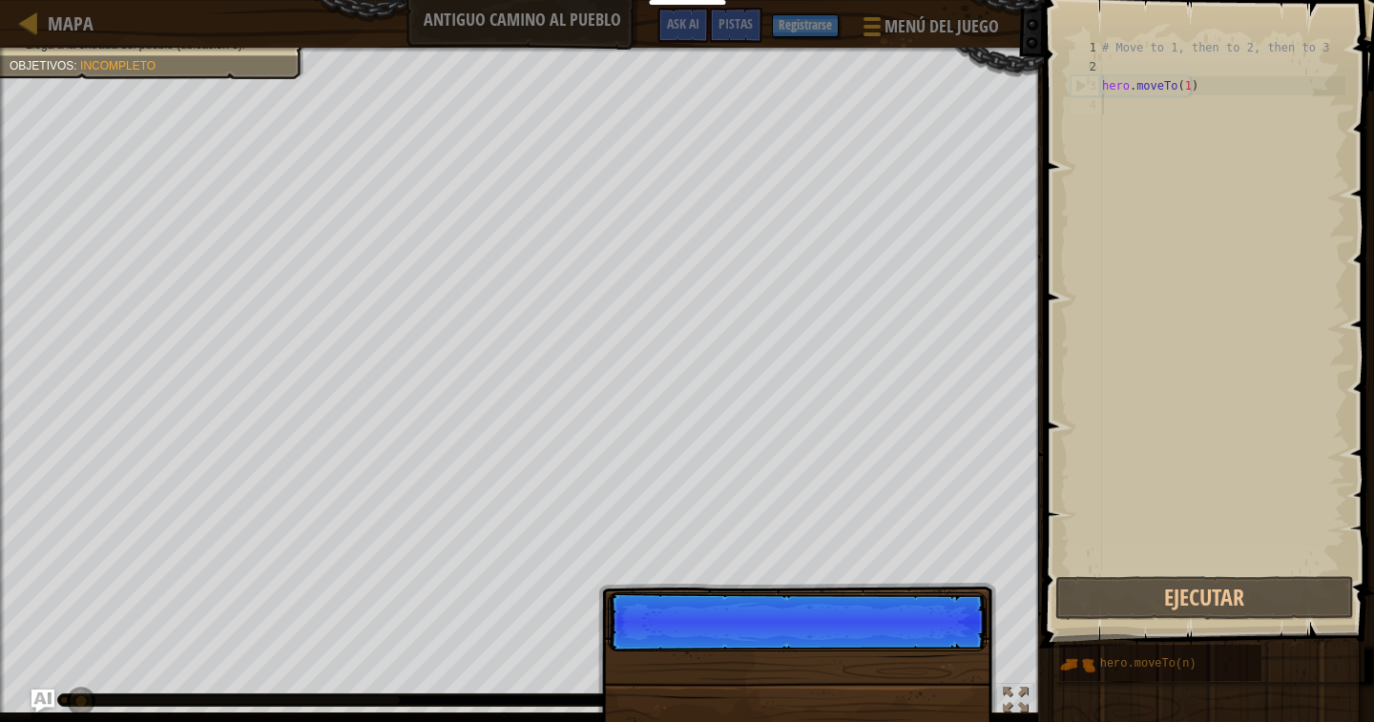
click at [929, 668] on div "Saltar (esc) Continuar" at bounding box center [797, 734] width 398 height 282
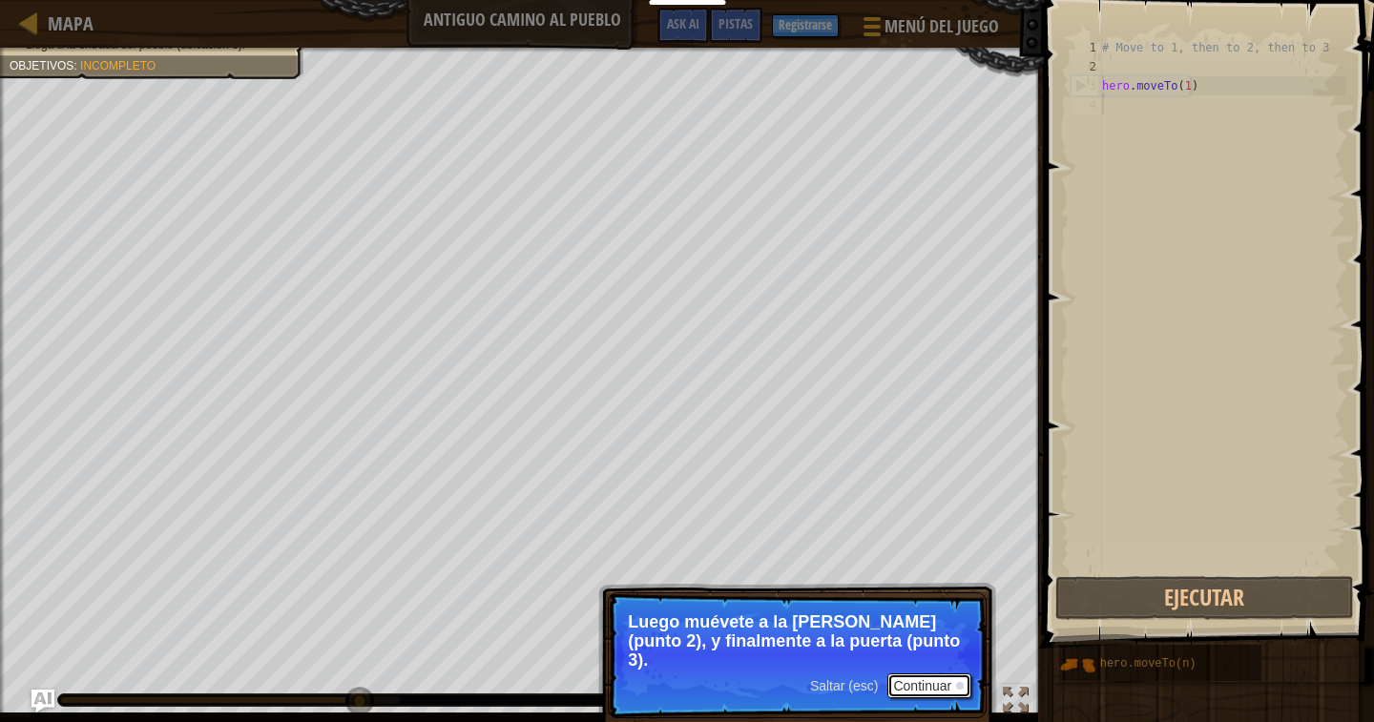
click at [925, 687] on button "Continuar" at bounding box center [929, 686] width 84 height 25
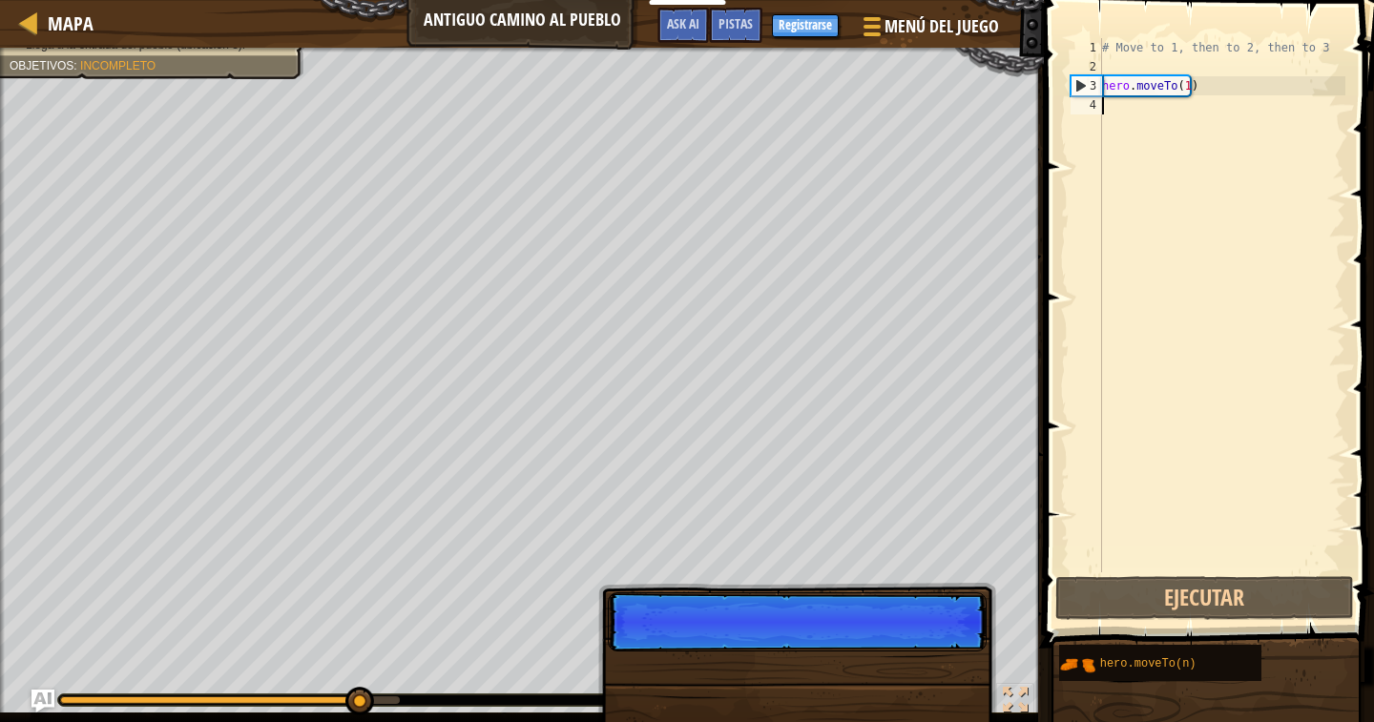
click at [927, 690] on div "Saltar (esc) Continuar" at bounding box center [797, 734] width 398 height 282
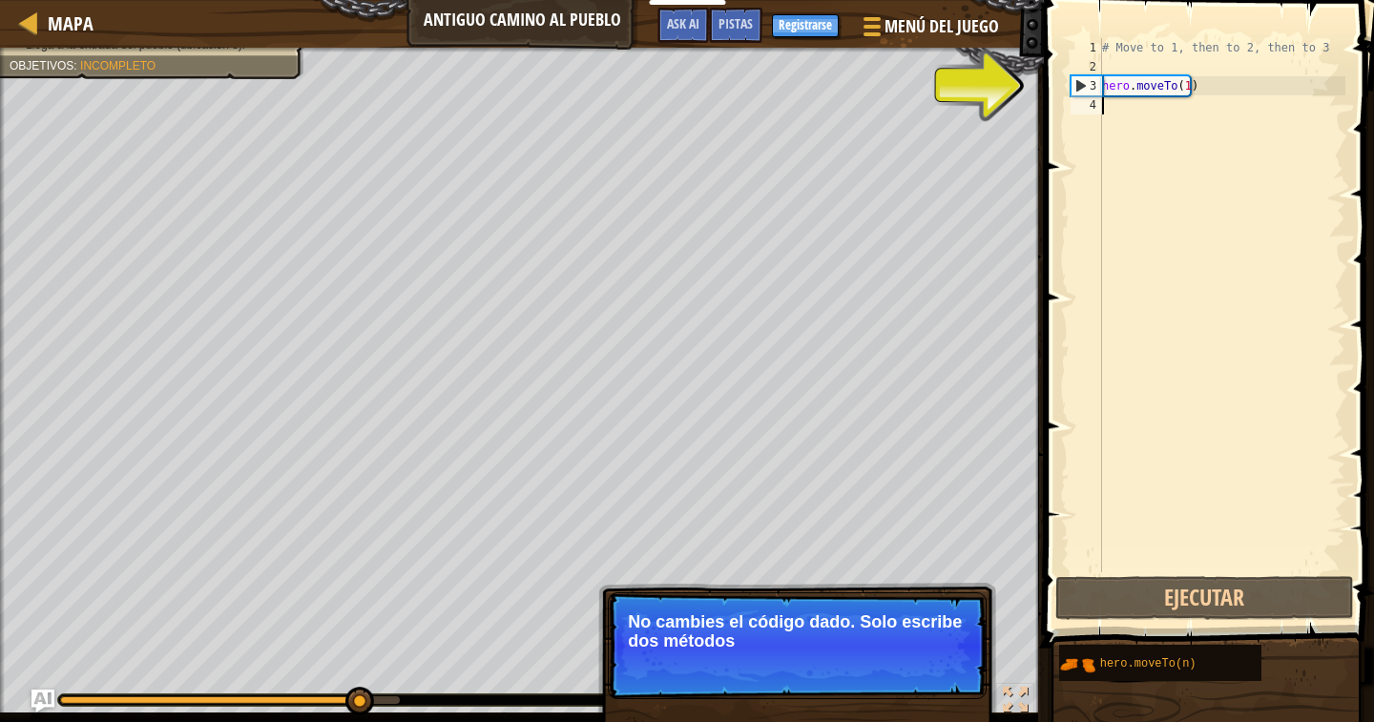
click at [1113, 102] on div "# Move to 1, then to 2, then to 3 hero . moveTo ( 1 )" at bounding box center [1221, 324] width 247 height 572
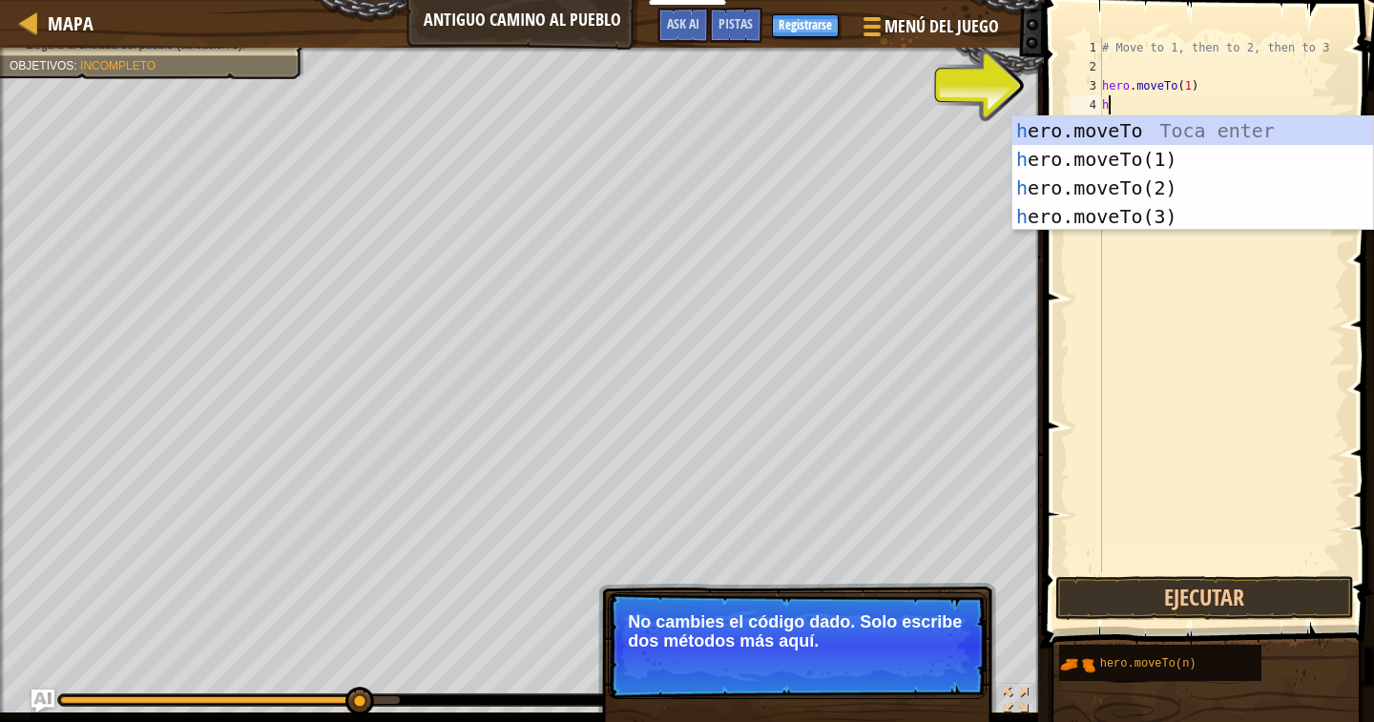
click at [1095, 191] on div "h ero.moveTo Toca enter h ero.moveTo(1) Toca enter h ero.moveTo(2) Toca enter h…" at bounding box center [1192, 202] width 361 height 172
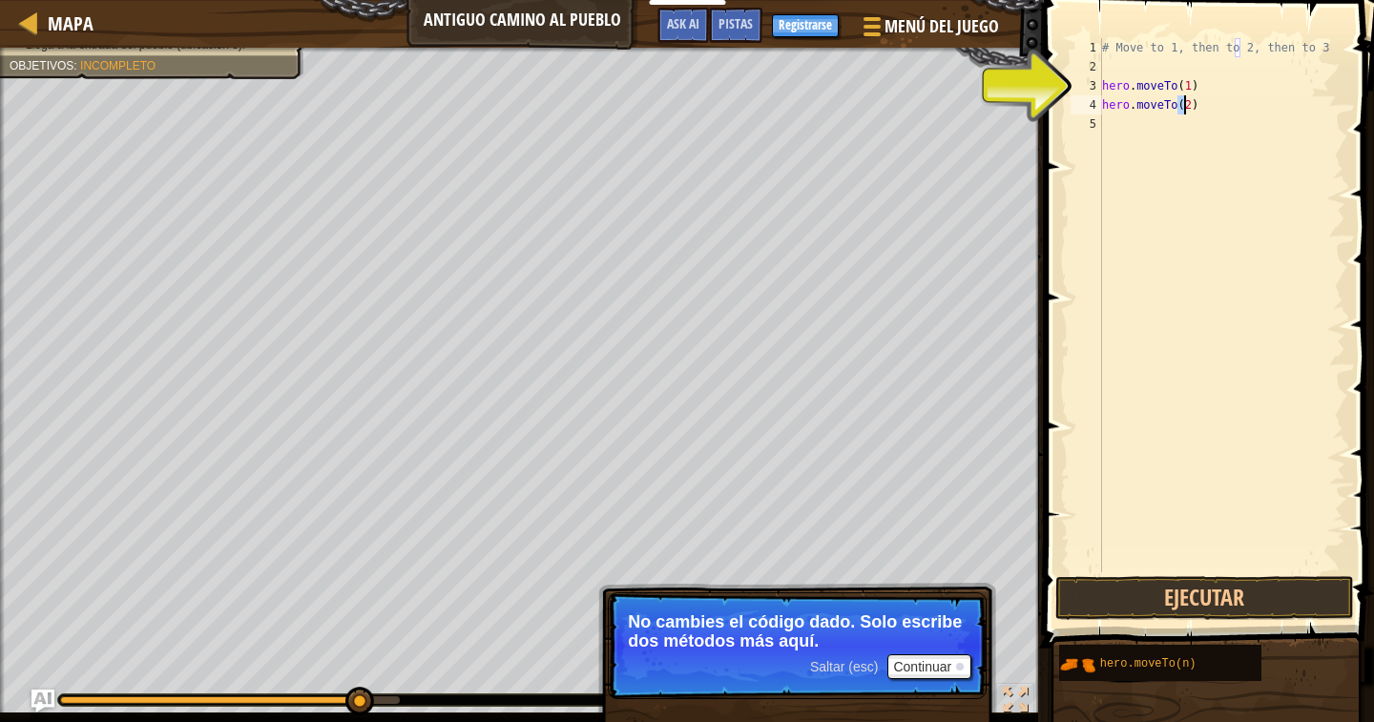
type textarea "hero.moveTo(2)"
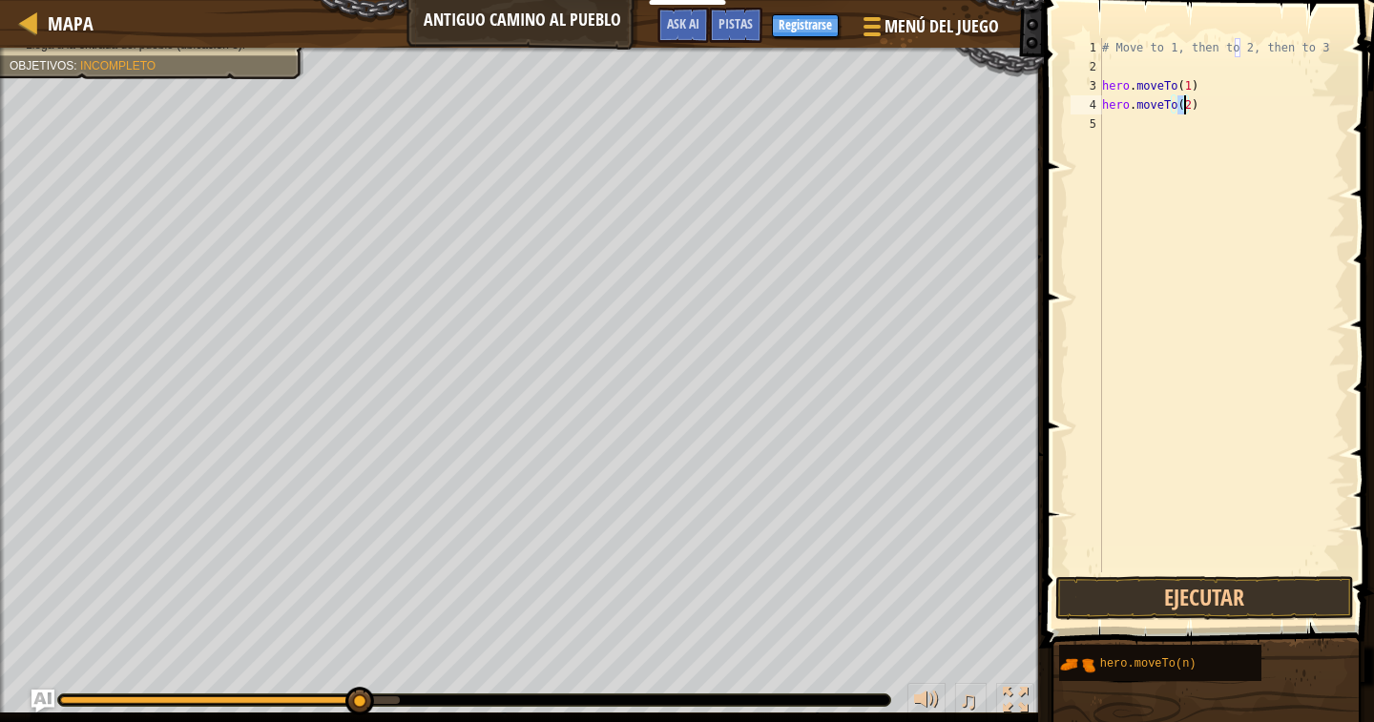
click at [1119, 117] on div "# Move to 1, then to 2, then to 3 hero . moveTo ( 1 ) hero . moveTo ( 2 )" at bounding box center [1221, 324] width 247 height 572
type textarea "h"
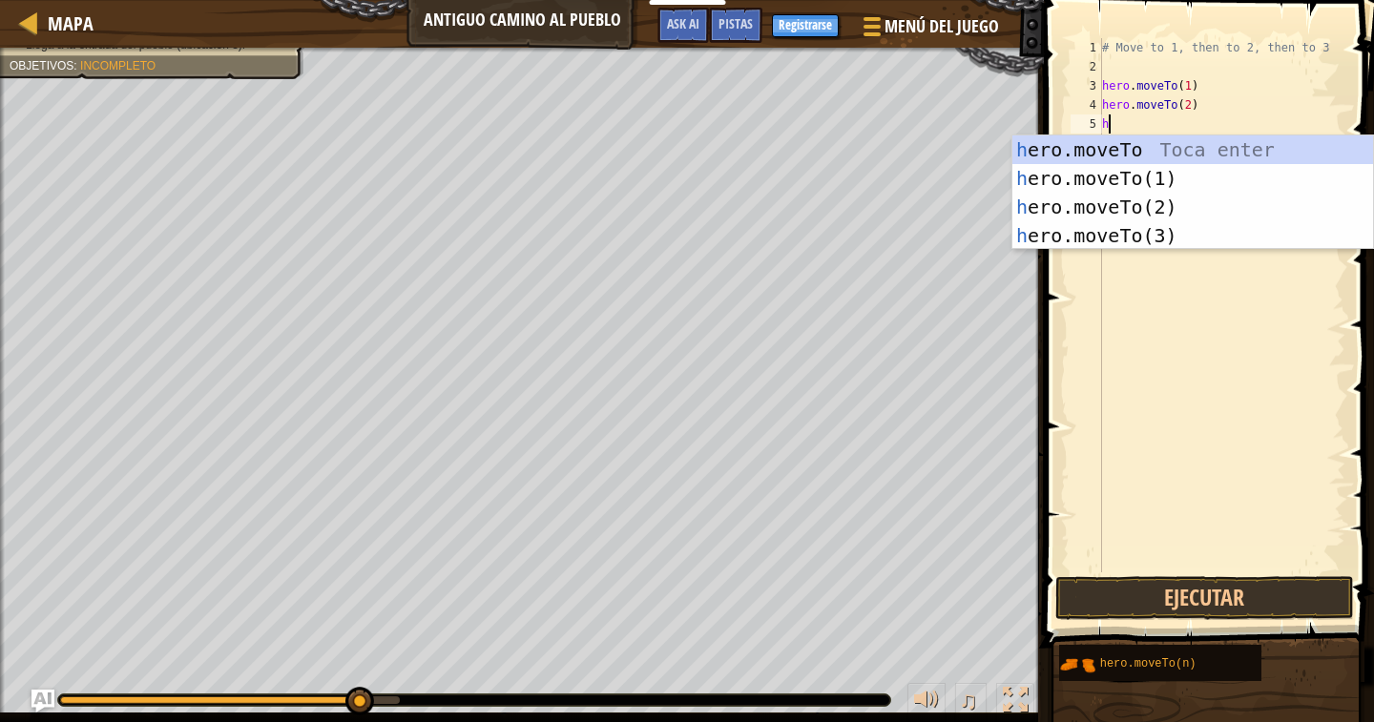
click at [1098, 234] on div "h ero.moveTo Toca enter h ero.moveTo(1) Toca enter h ero.moveTo(2) Toca enter h…" at bounding box center [1192, 221] width 361 height 172
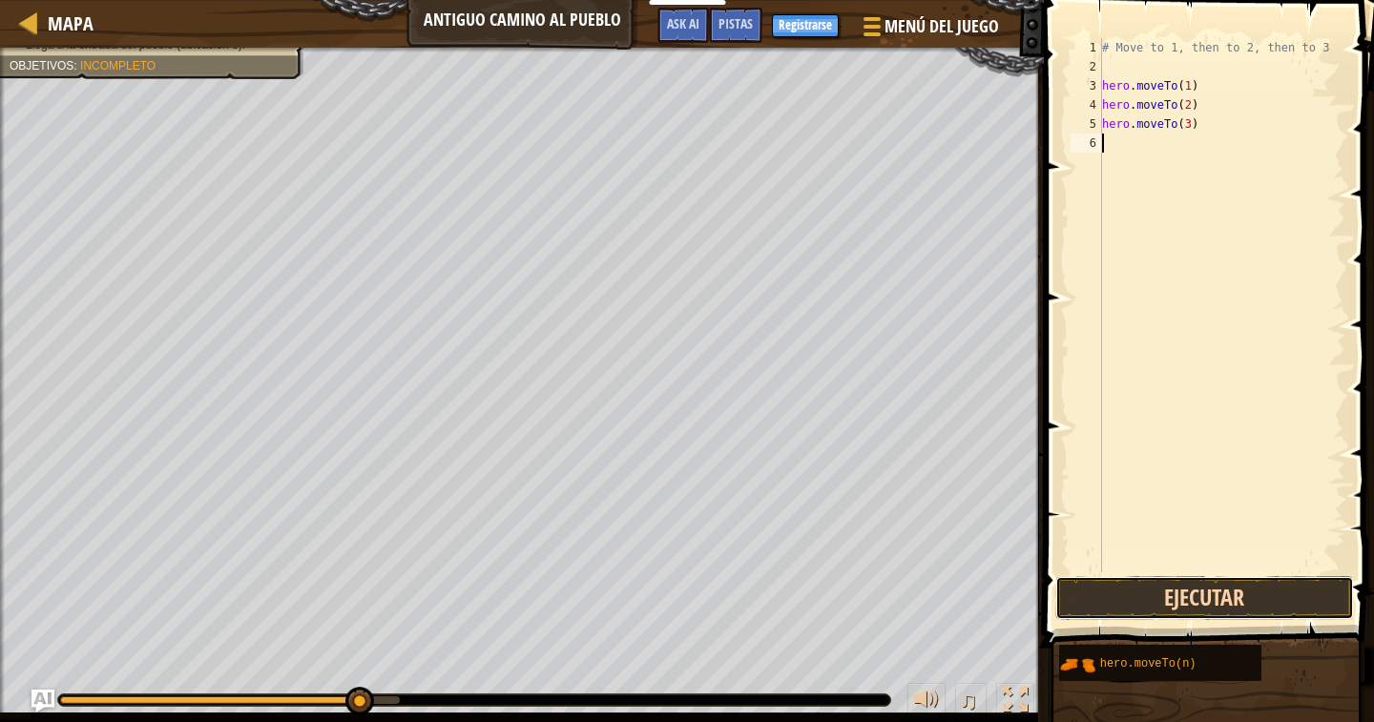
click at [1107, 596] on button "Ejecutar" at bounding box center [1204, 598] width 298 height 44
click at [1107, 587] on button "Ejecutando" at bounding box center [1204, 598] width 298 height 44
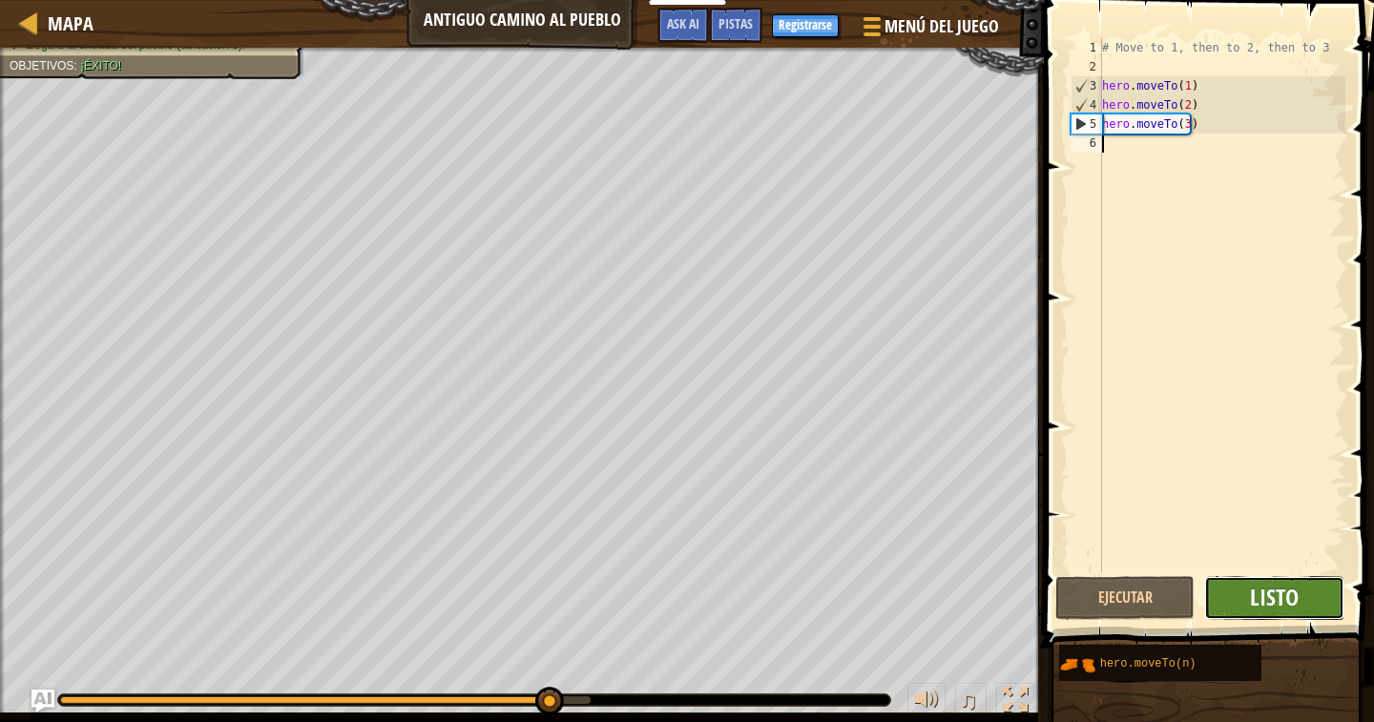
click at [1254, 588] on span "Listo" at bounding box center [1274, 597] width 49 height 31
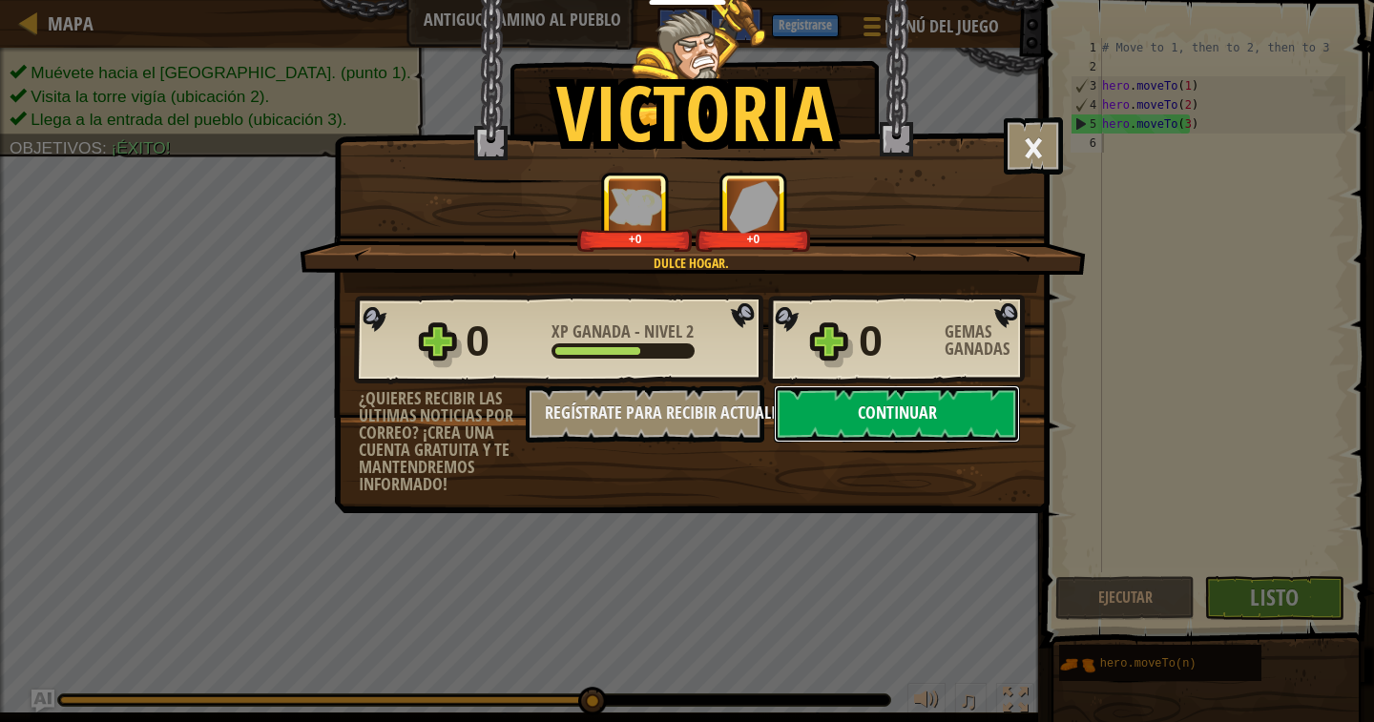
click at [885, 421] on button "Continuar" at bounding box center [897, 413] width 246 height 57
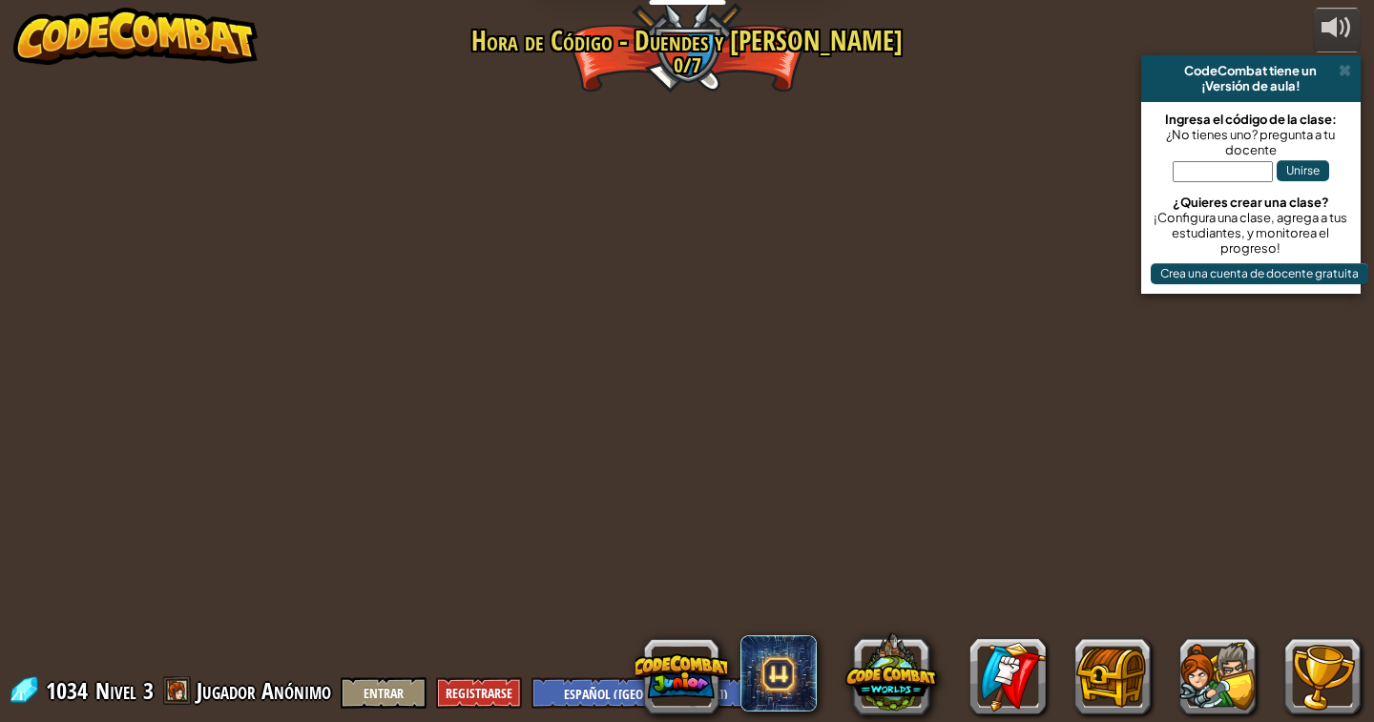
select select "es-419"
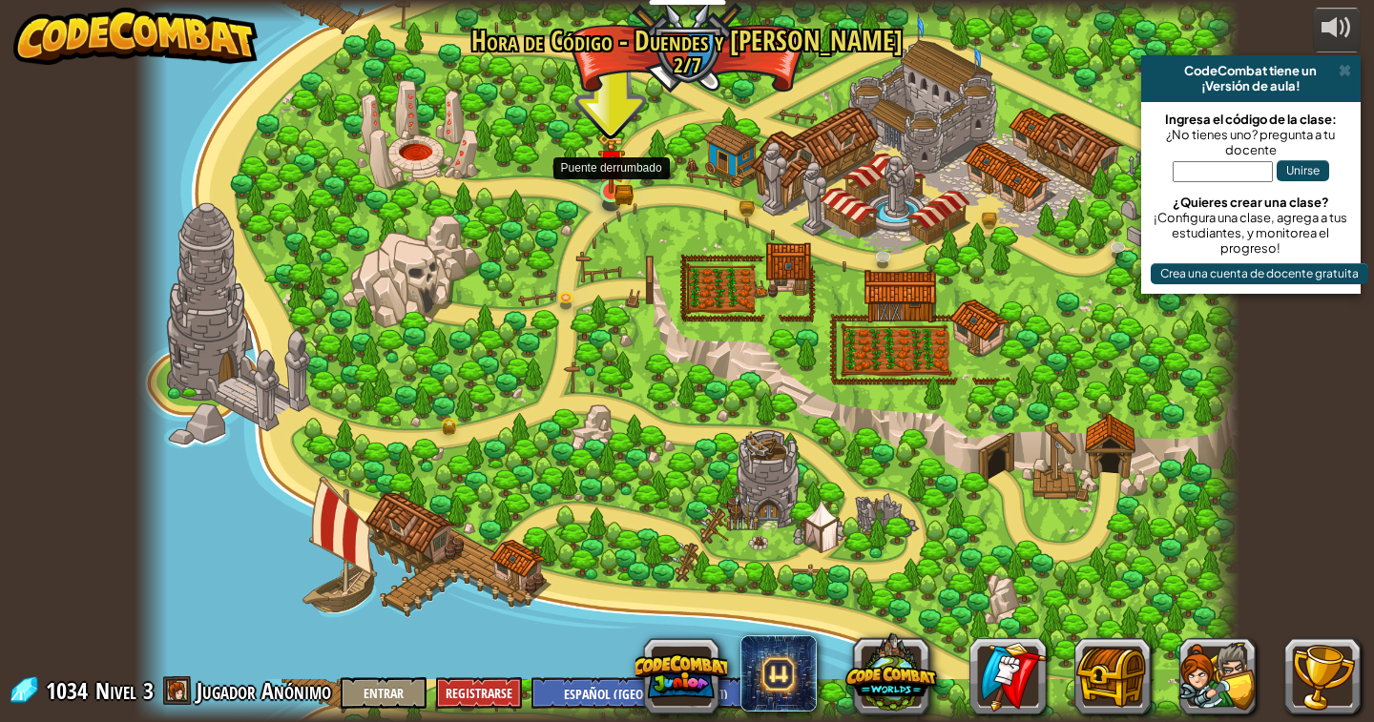
click at [613, 172] on img at bounding box center [611, 164] width 16 height 16
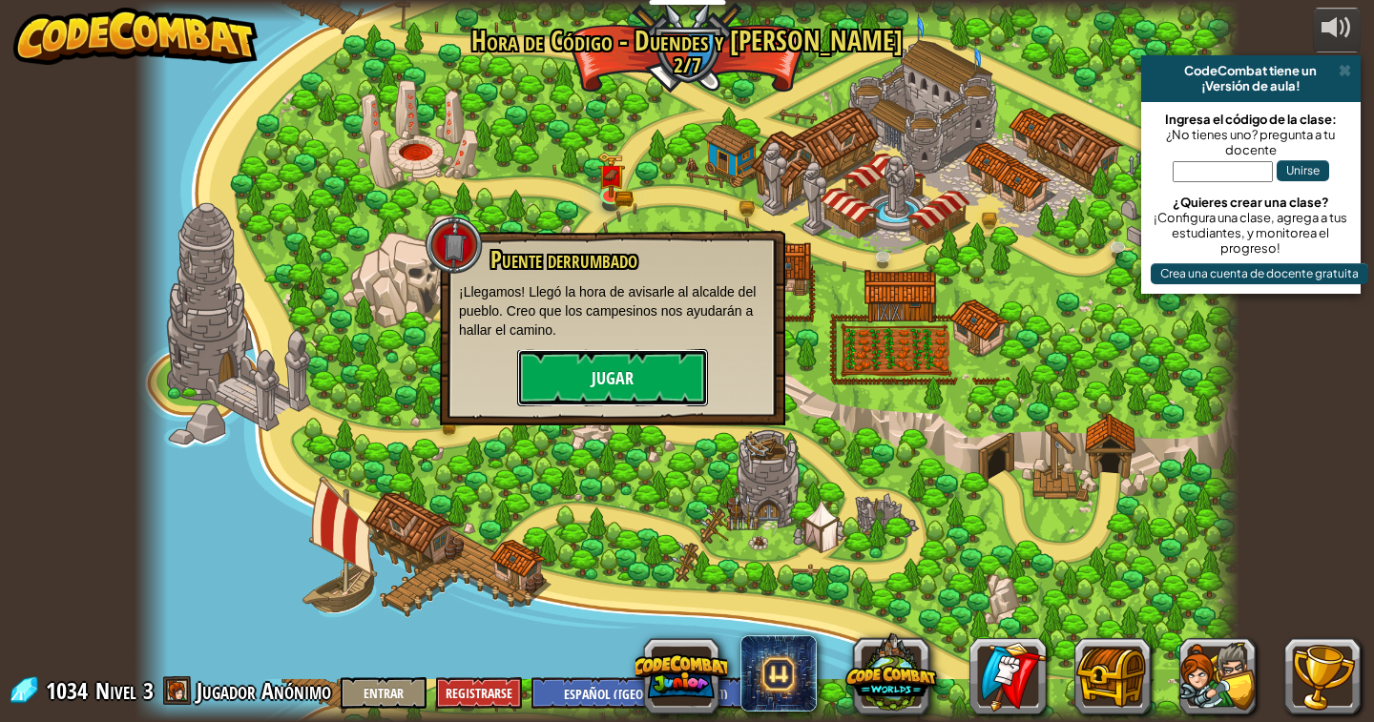
click at [599, 371] on button "Jugar" at bounding box center [612, 377] width 191 height 57
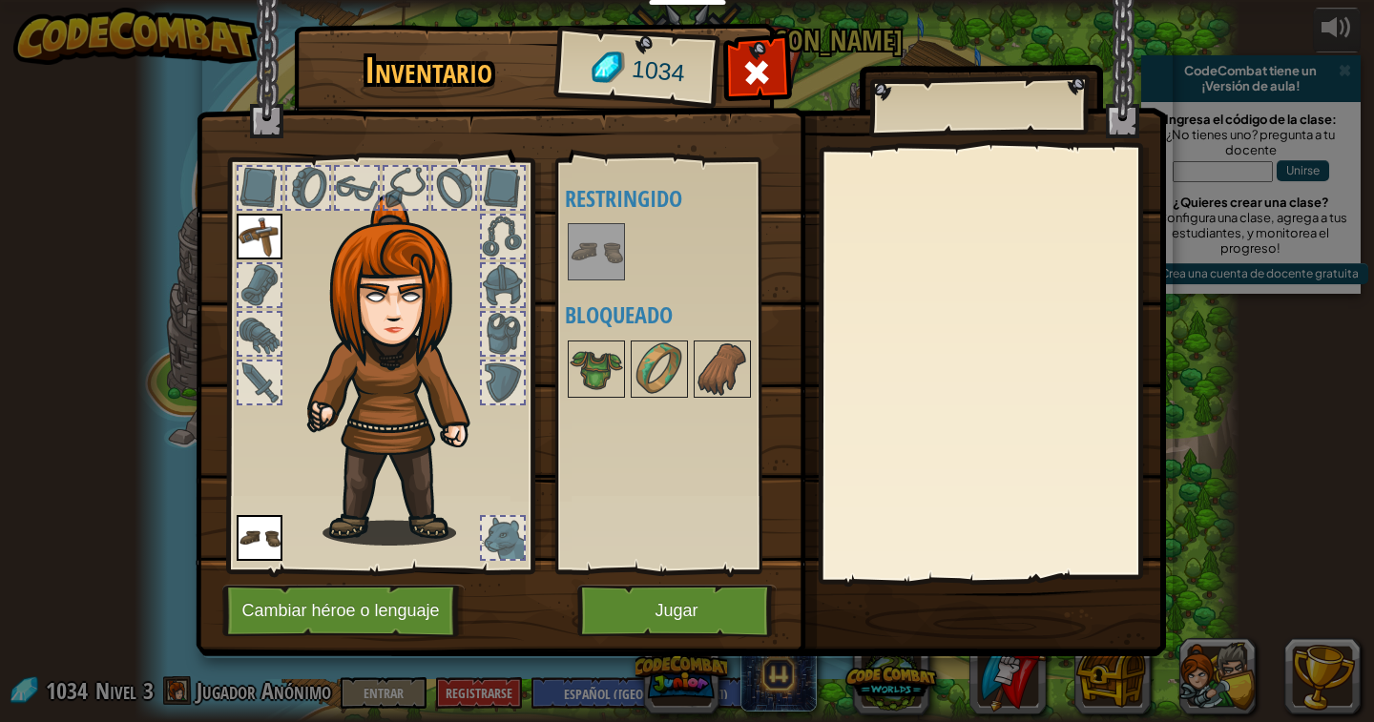
click at [514, 536] on div at bounding box center [503, 538] width 42 height 42
click at [624, 602] on button "Jugar" at bounding box center [676, 611] width 199 height 52
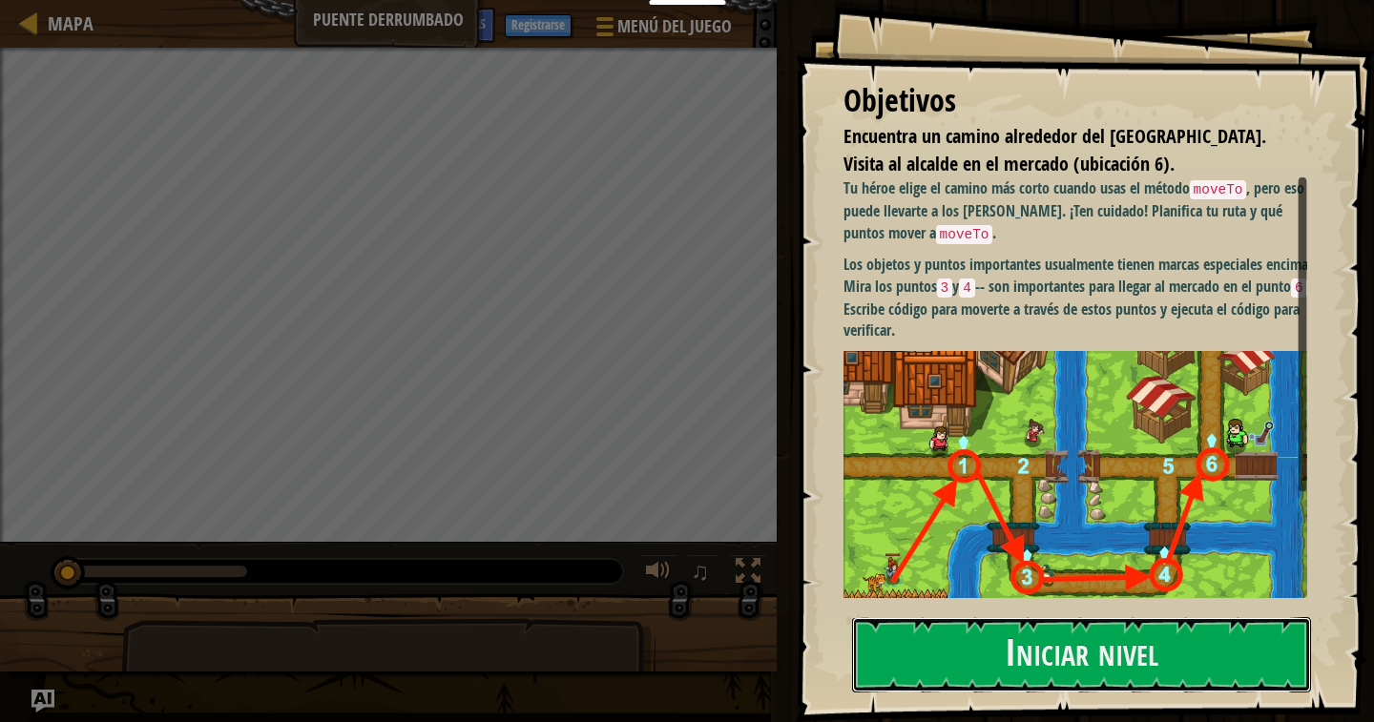
click at [1026, 617] on button "Iniciar nivel" at bounding box center [1081, 654] width 459 height 75
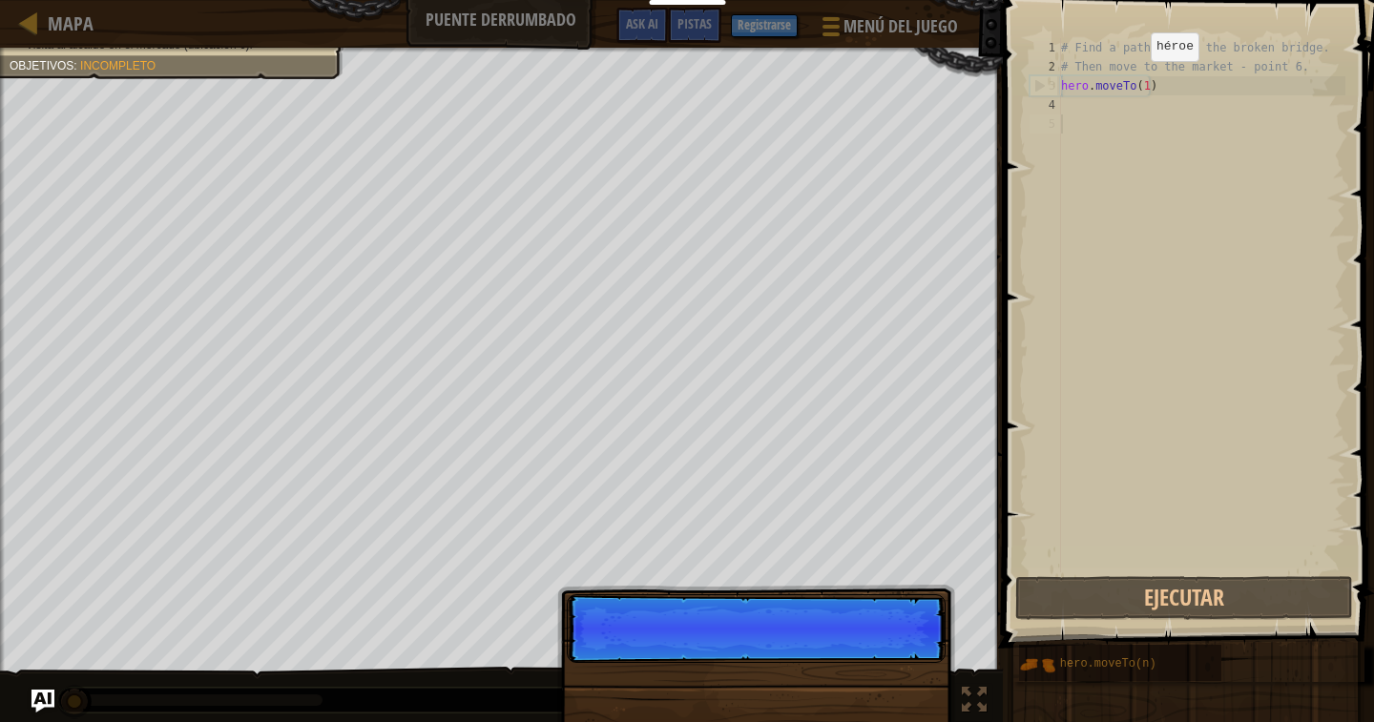
click at [1125, 99] on div "# Find a path around the broken bridge. # Then move to the market - point 6. he…" at bounding box center [1201, 324] width 288 height 572
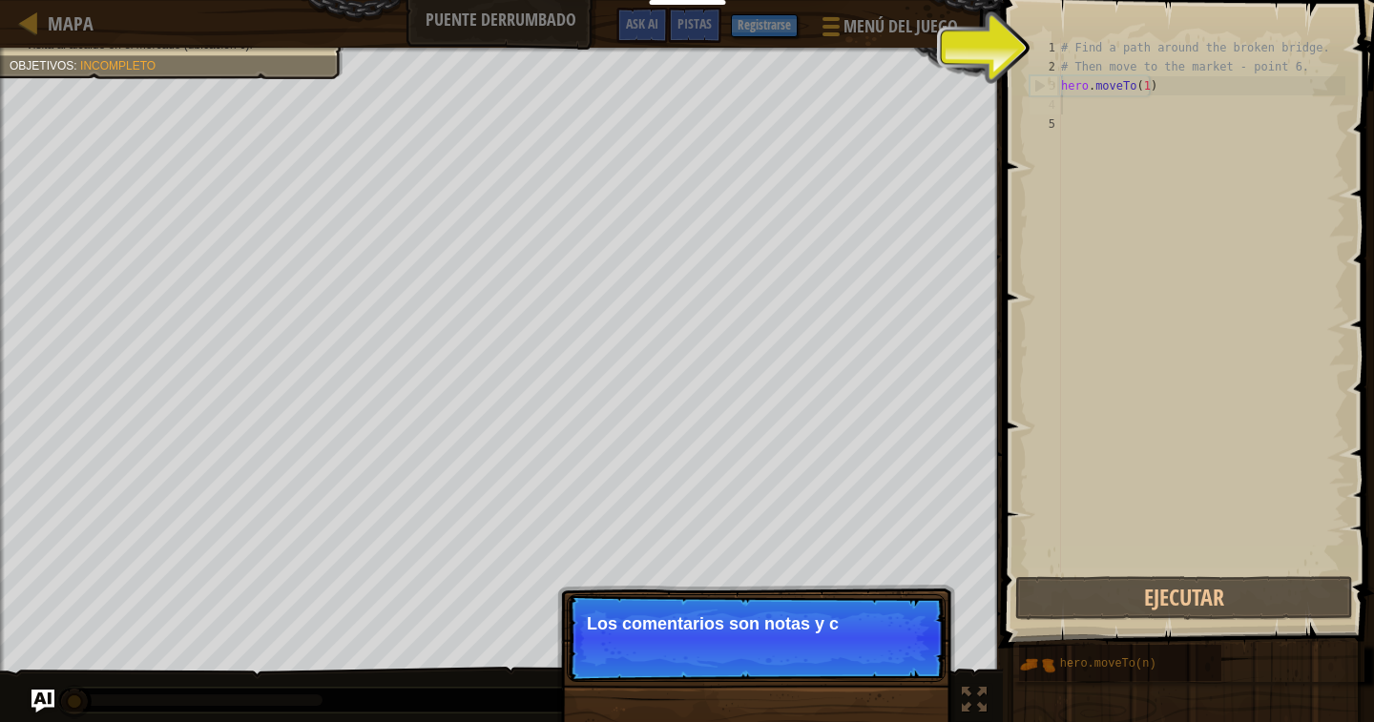
click at [1123, 99] on div "# Find a path around the broken bridge. # Then move to the market - point 6. he…" at bounding box center [1201, 324] width 288 height 572
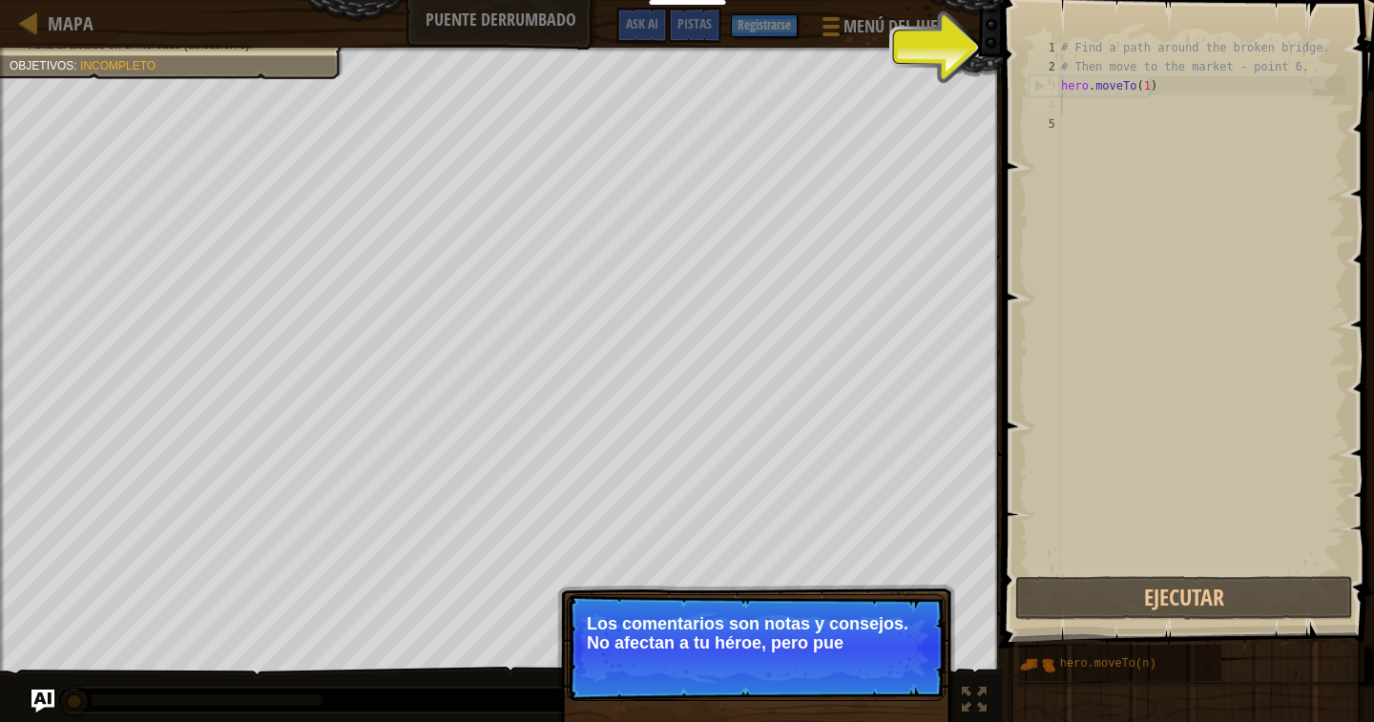
click at [1120, 107] on div "# Find a path around the broken bridge. # Then move to the market - point 6. he…" at bounding box center [1201, 324] width 288 height 572
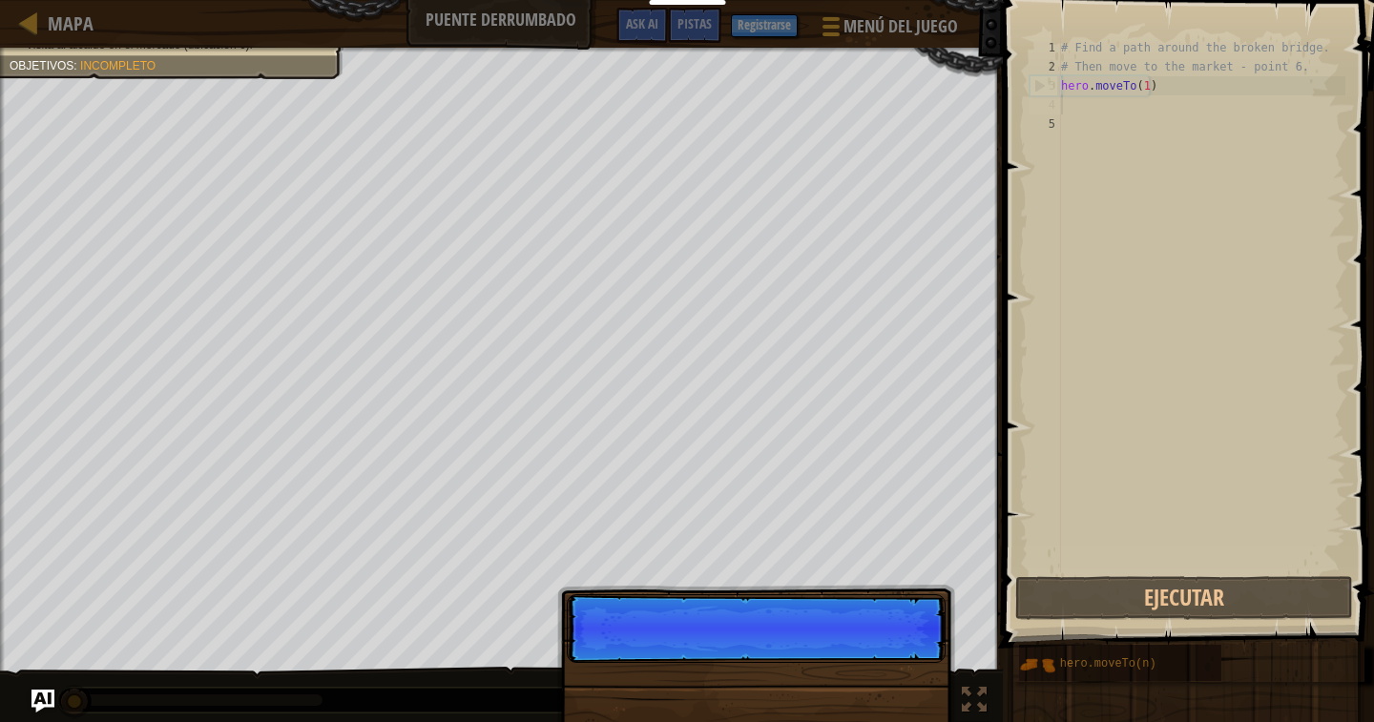
click at [876, 663] on p "Saltar (esc) Continuar" at bounding box center [756, 628] width 379 height 69
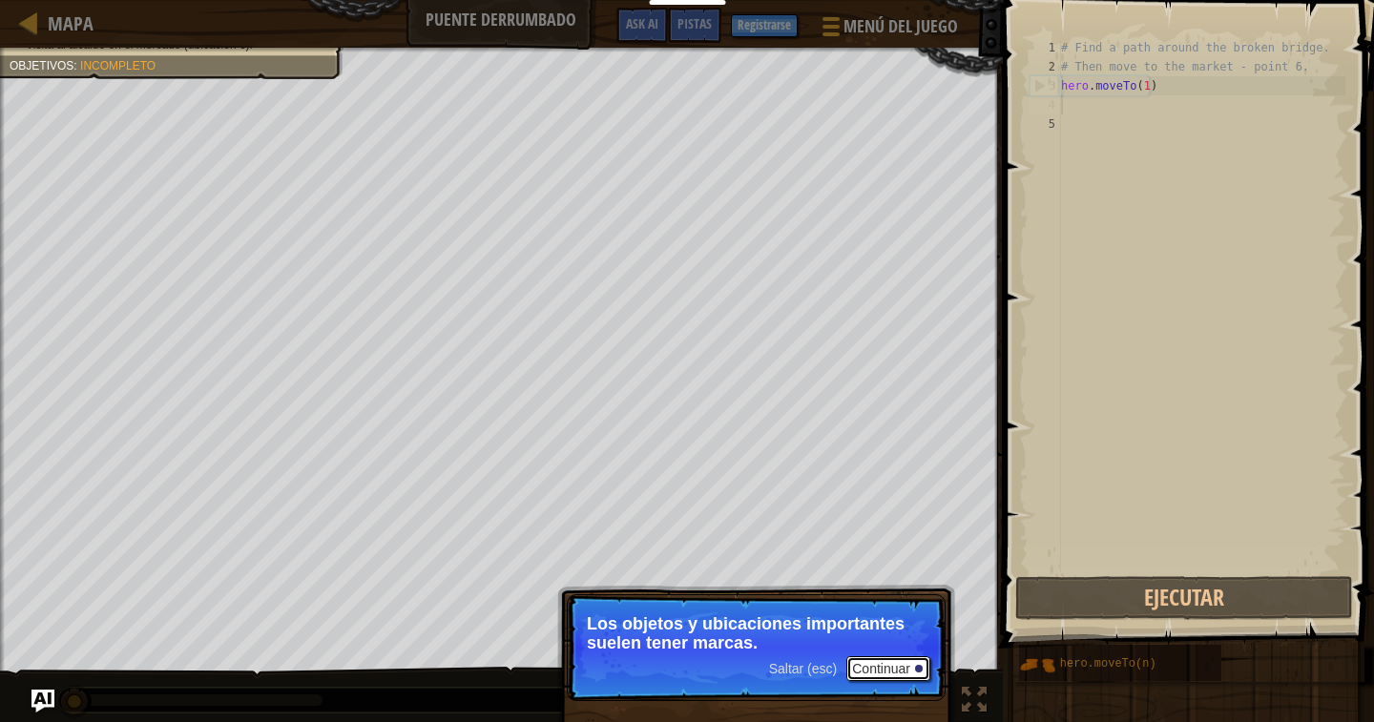
click at [880, 677] on button "Continuar" at bounding box center [888, 668] width 84 height 25
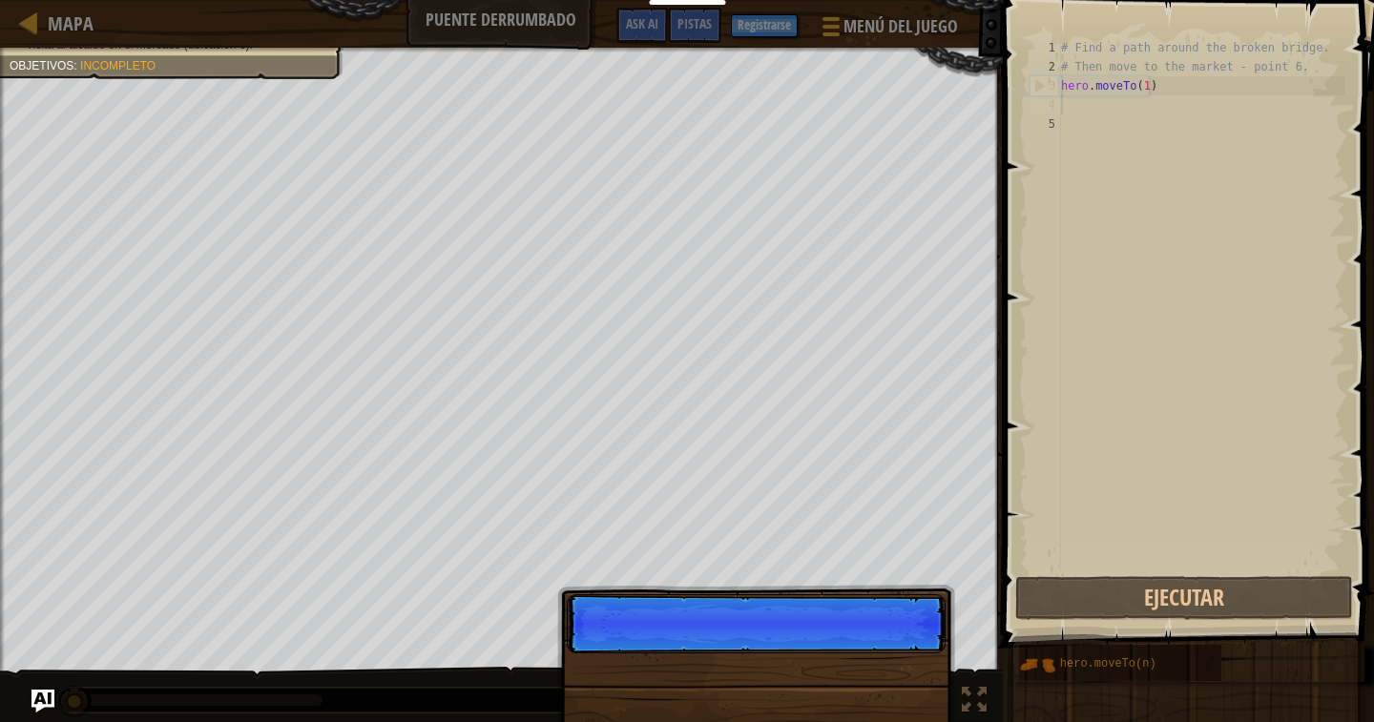
click at [880, 654] on p "Saltar (esc) Continuar" at bounding box center [756, 623] width 379 height 59
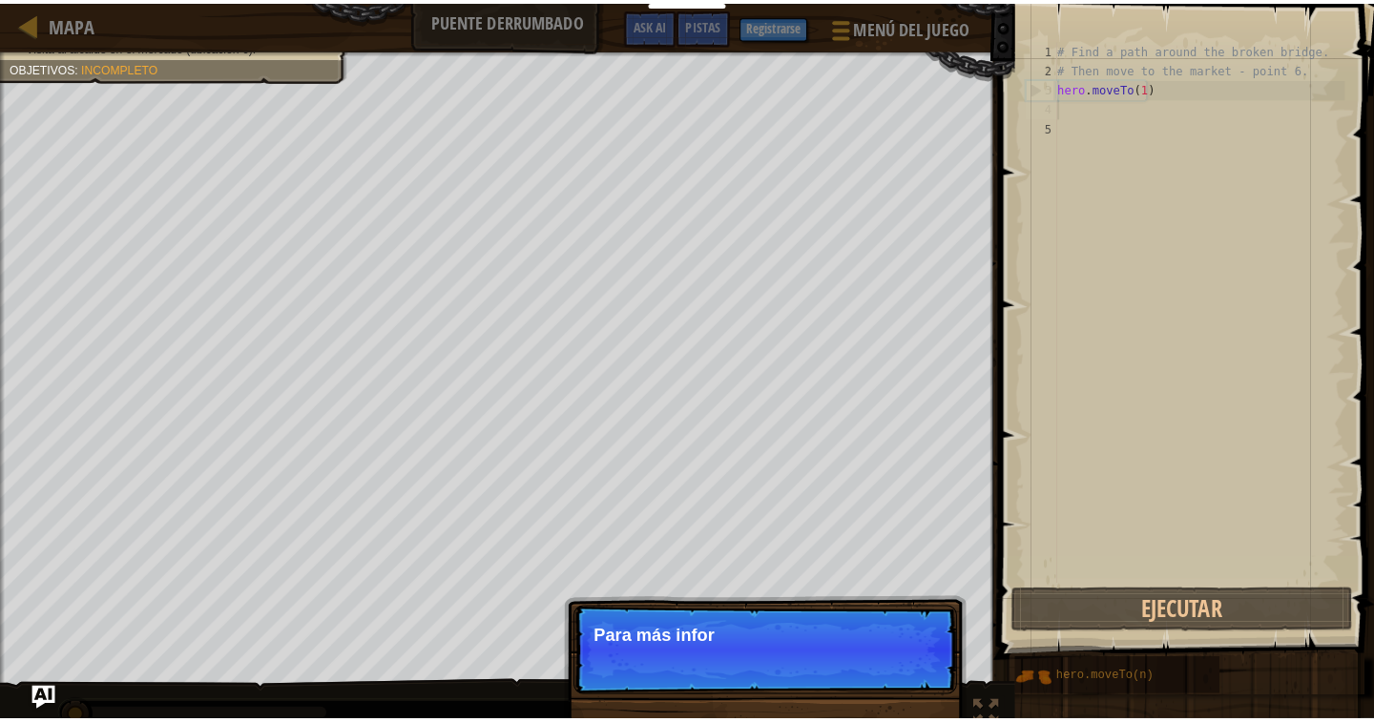
scroll to position [9, 0]
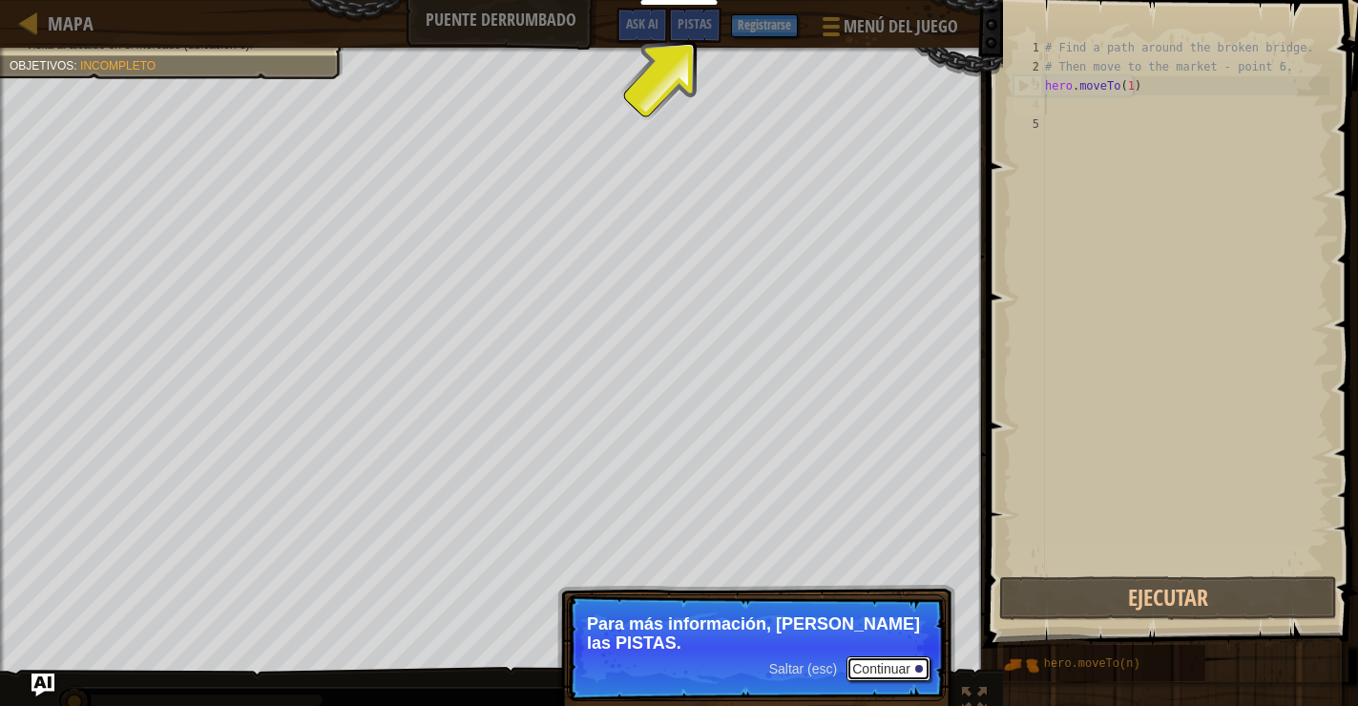
click at [890, 656] on button "Continuar" at bounding box center [888, 668] width 84 height 25
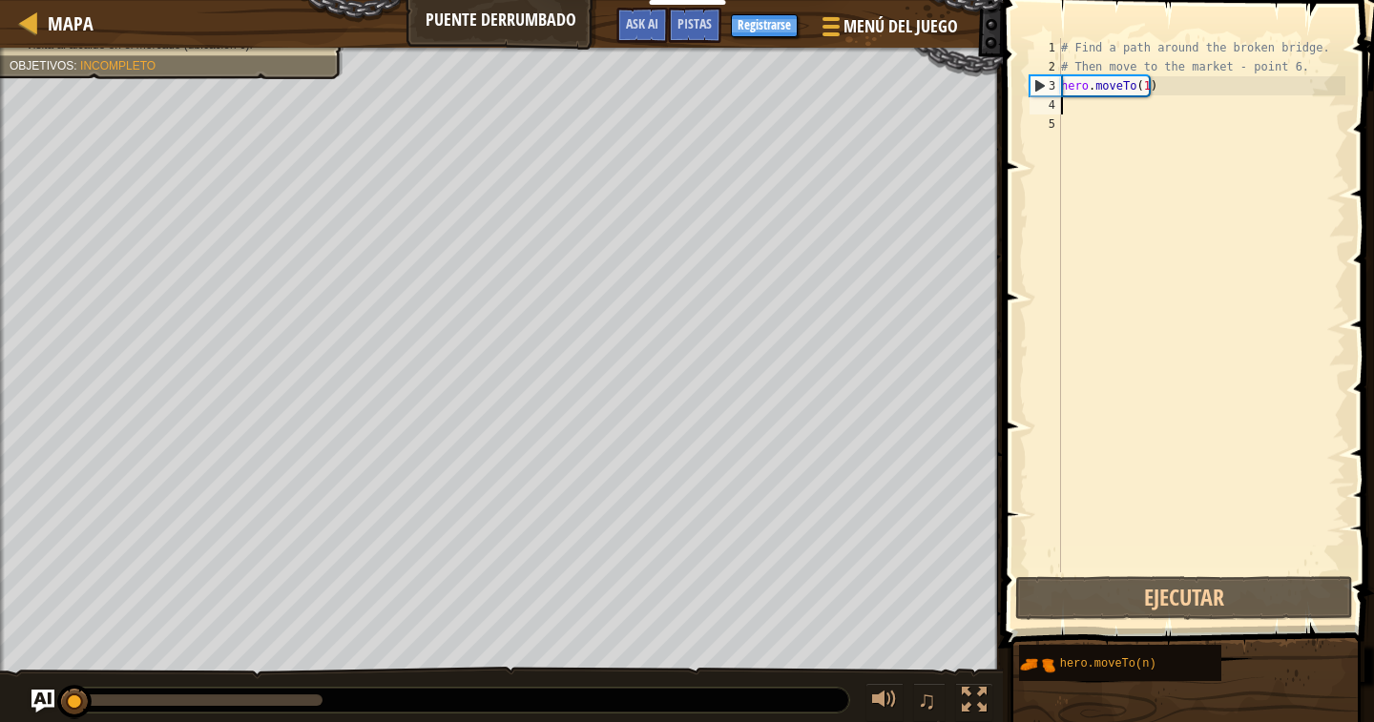
click at [1143, 113] on div "# Find a path around the broken bridge. # Then move to the market - point 6. he…" at bounding box center [1201, 324] width 288 height 572
click at [1072, 107] on div "# Find a path around the broken bridge. # Then move to the market - point 6. he…" at bounding box center [1201, 324] width 288 height 572
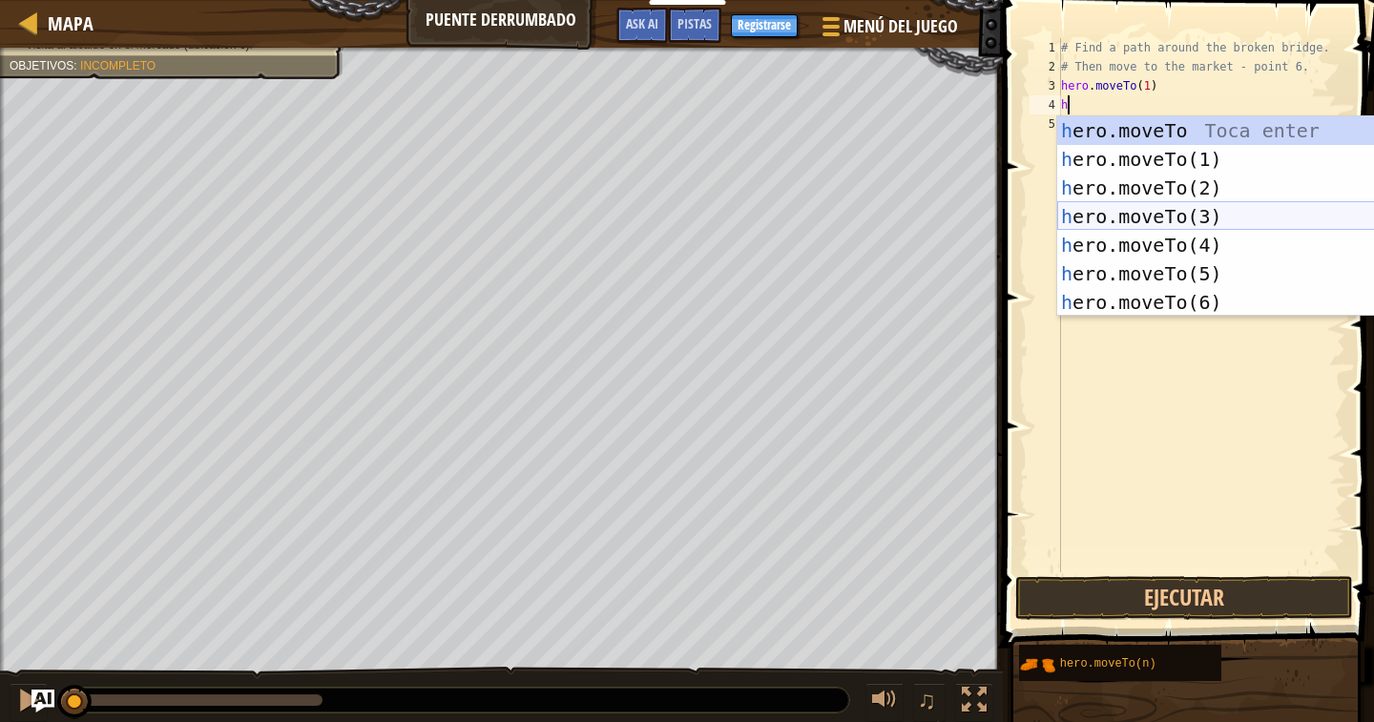
click at [1142, 216] on div "h ero.moveTo Toca enter h ero.moveTo(1) Toca enter h ero.moveTo(2) Toca enter h…" at bounding box center [1237, 245] width 361 height 258
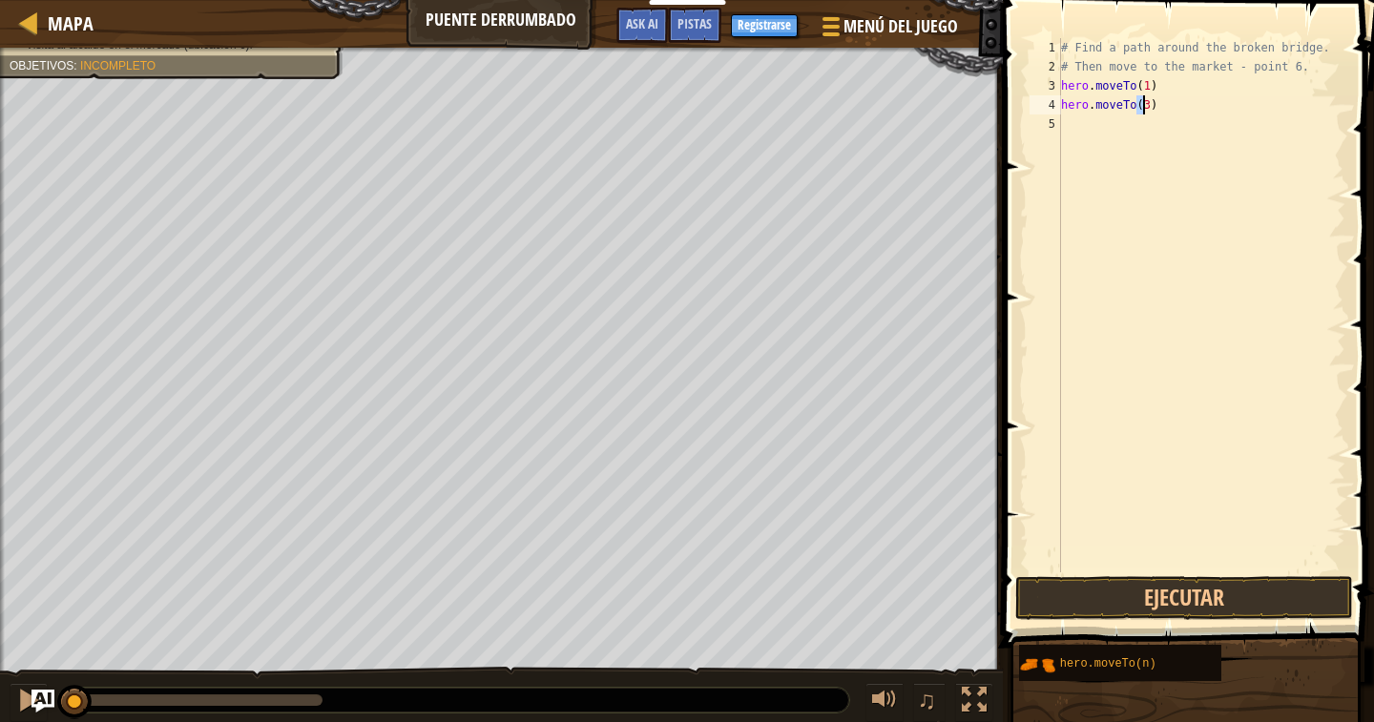
type textarea "hero.moveTo(3)"
click at [1083, 122] on div "# Find a path around the broken bridge. # Then move to the market - point 6. he…" at bounding box center [1201, 324] width 288 height 572
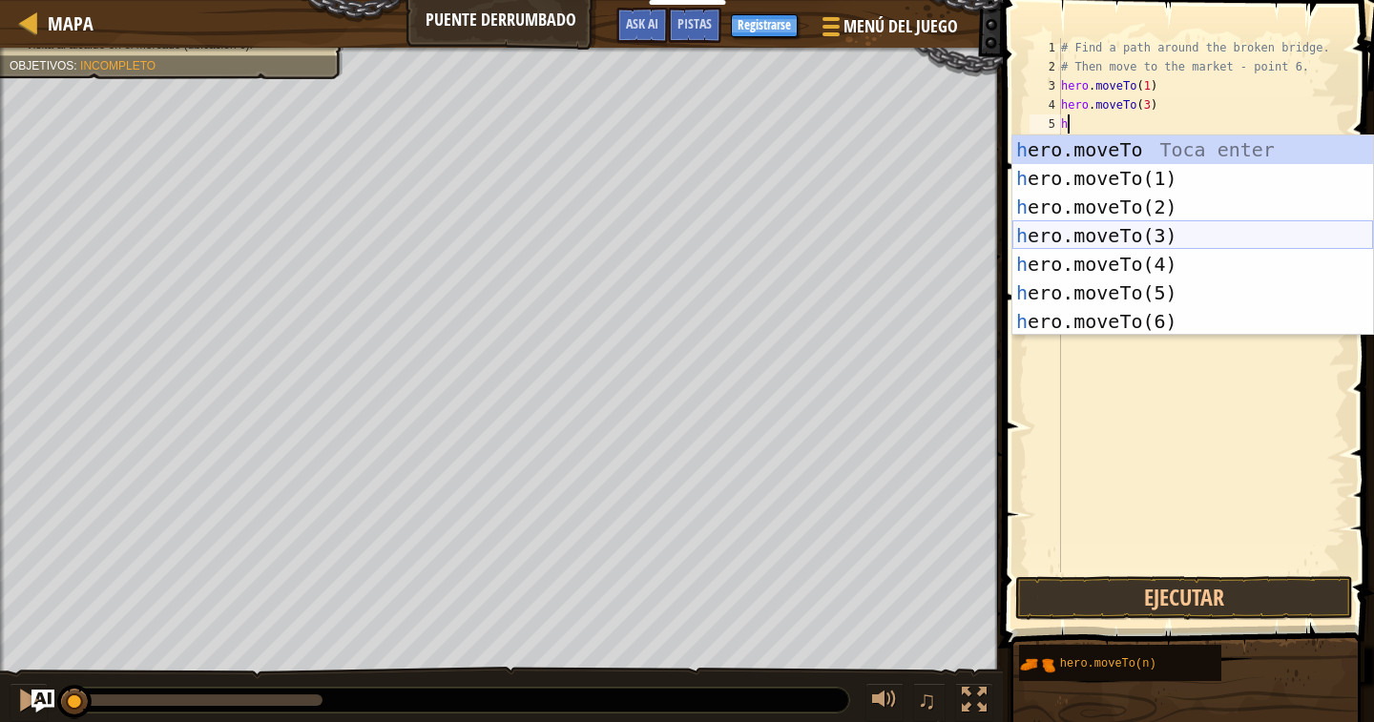
click at [1122, 258] on div "h ero.moveTo Toca enter h ero.moveTo(1) Toca enter h ero.moveTo(2) Toca enter h…" at bounding box center [1192, 264] width 361 height 258
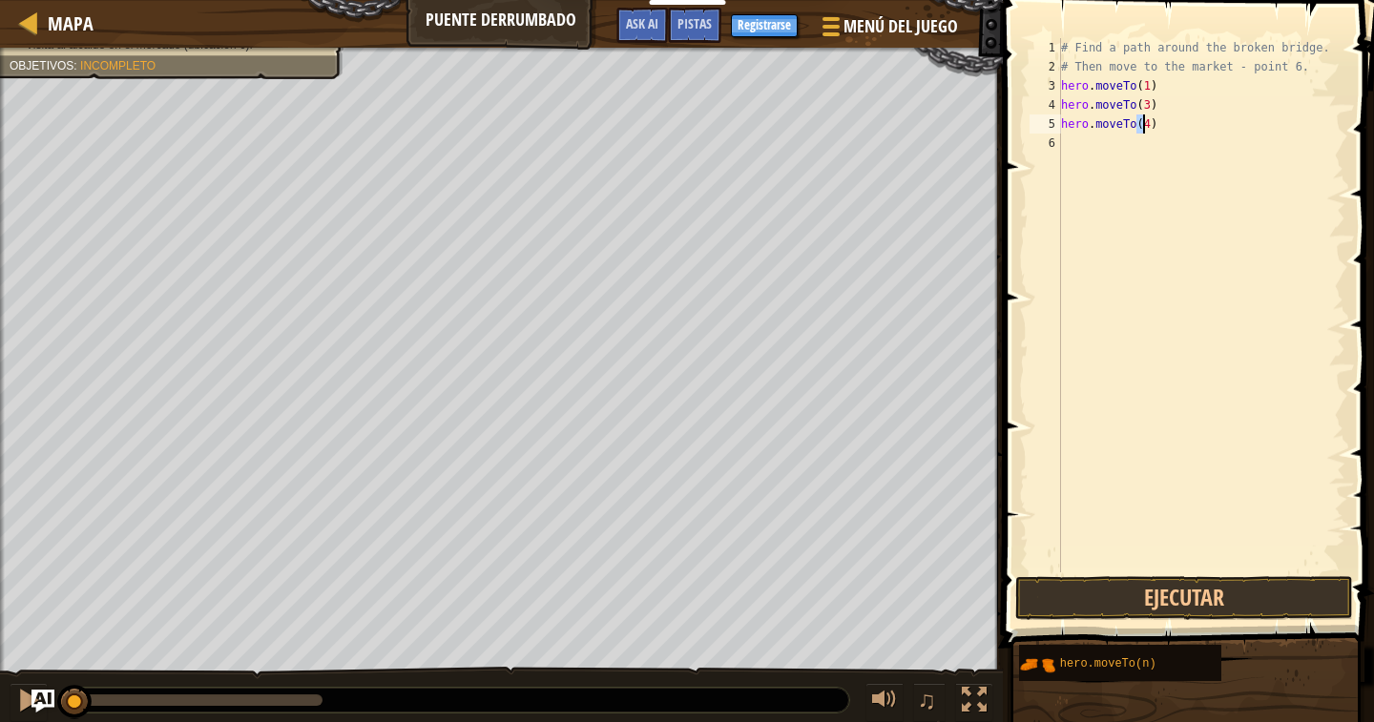
type textarea "hero.moveTo(4)"
click at [1060, 148] on div "6" at bounding box center [1045, 143] width 31 height 19
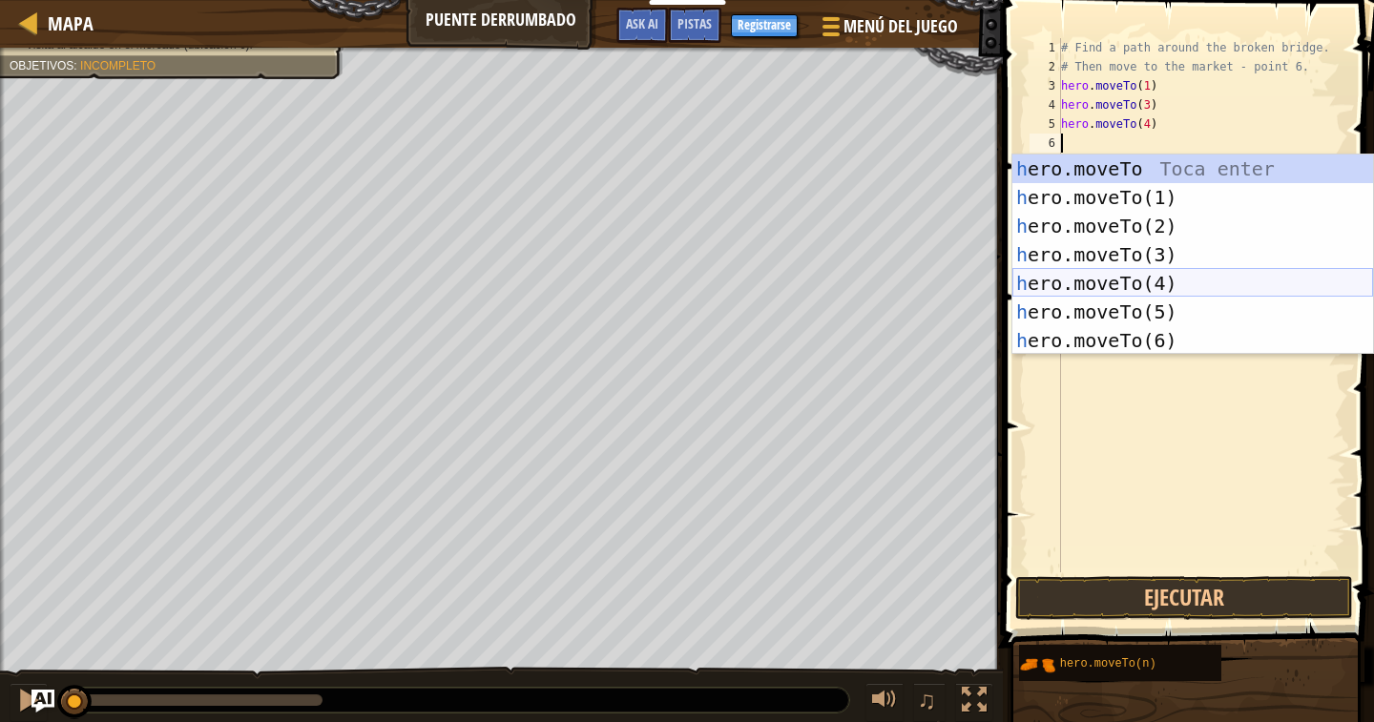
type textarea "h"
click at [1090, 331] on div "h ero.moveTo Toca enter h ero.moveTo(1) Toca enter h ero.moveTo(2) Toca enter h…" at bounding box center [1192, 284] width 361 height 258
click at [1090, 331] on div "# Find a path around the broken bridge. # Then move to the market - point 6. he…" at bounding box center [1201, 324] width 288 height 572
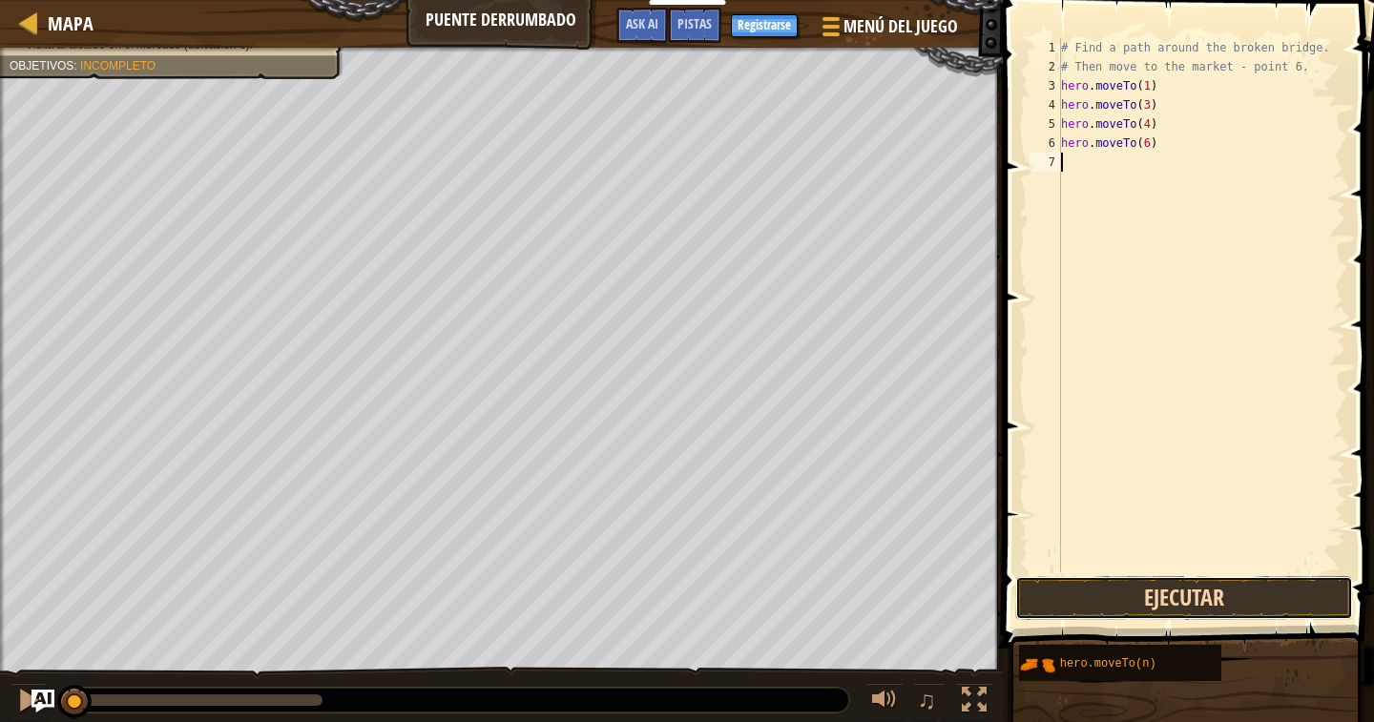
click at [1112, 593] on button "Ejecutar" at bounding box center [1184, 598] width 338 height 44
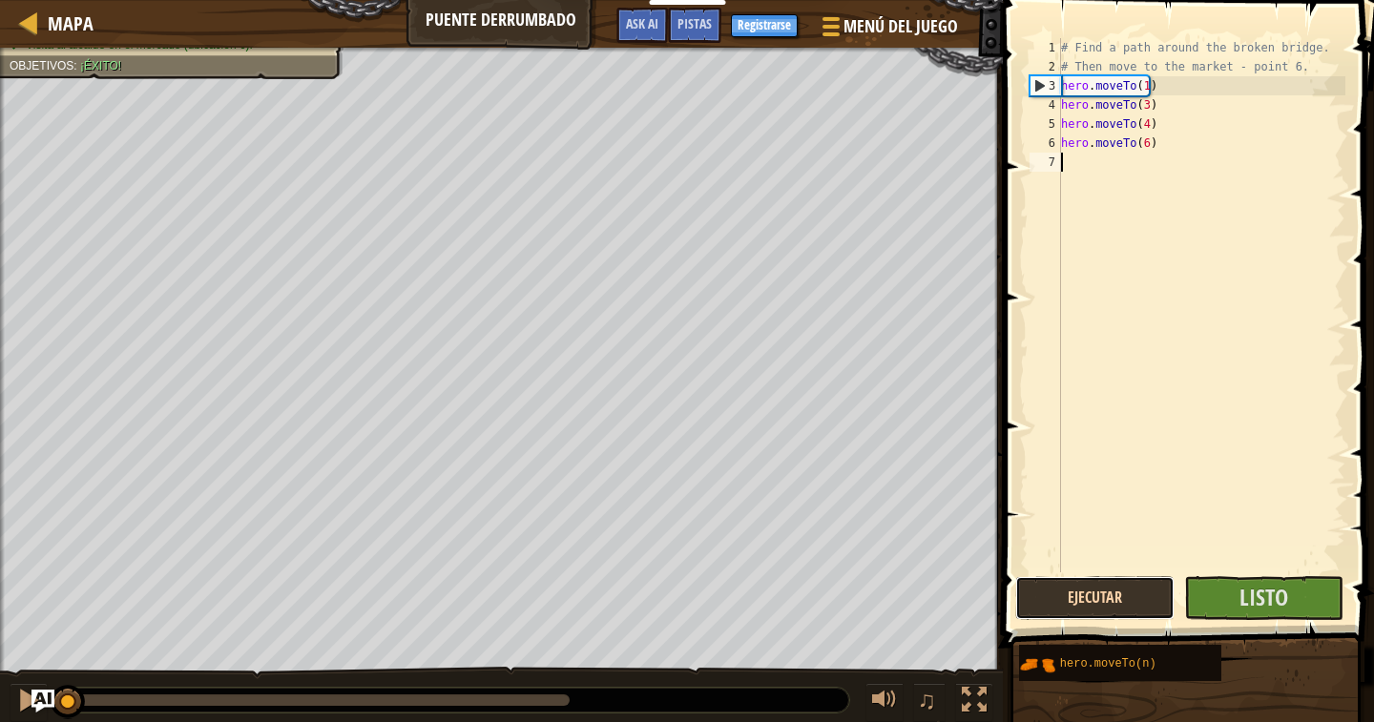
click at [1101, 598] on button "Ejecutar" at bounding box center [1094, 598] width 159 height 44
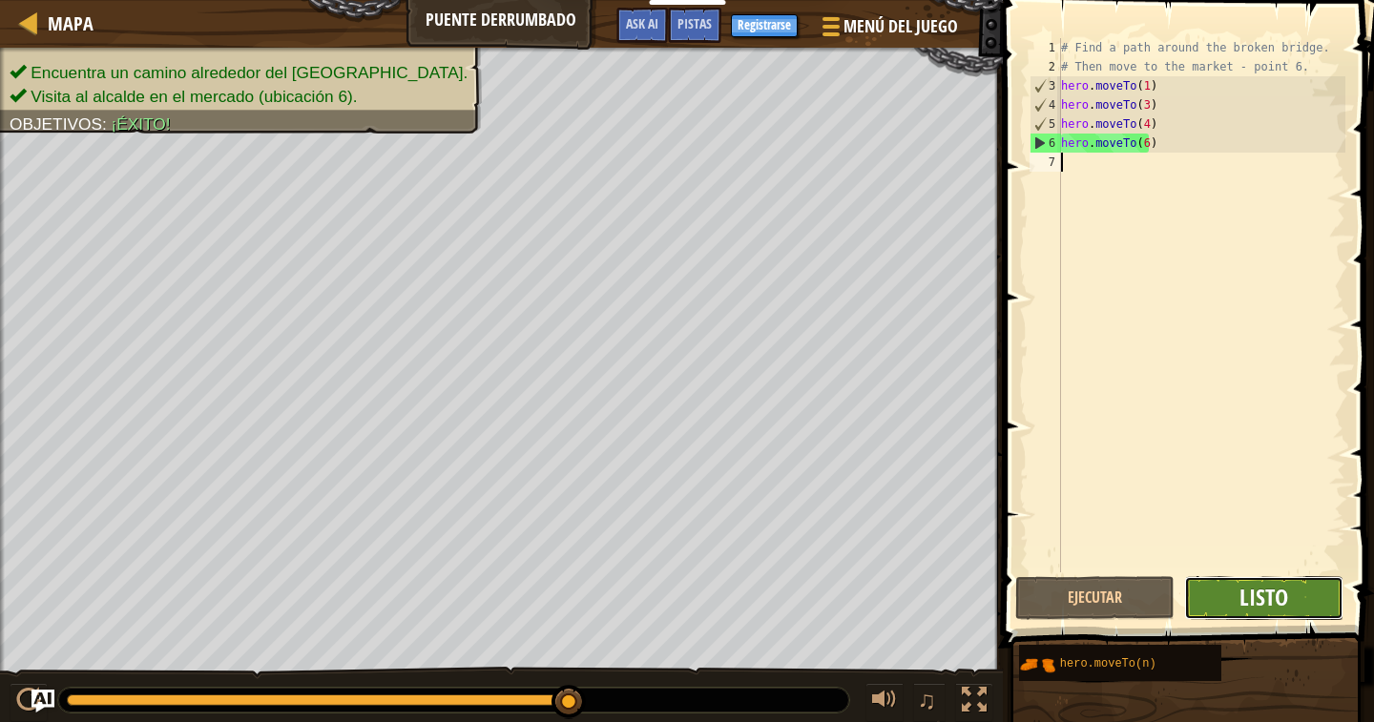
click at [1249, 596] on span "Listo" at bounding box center [1263, 597] width 49 height 31
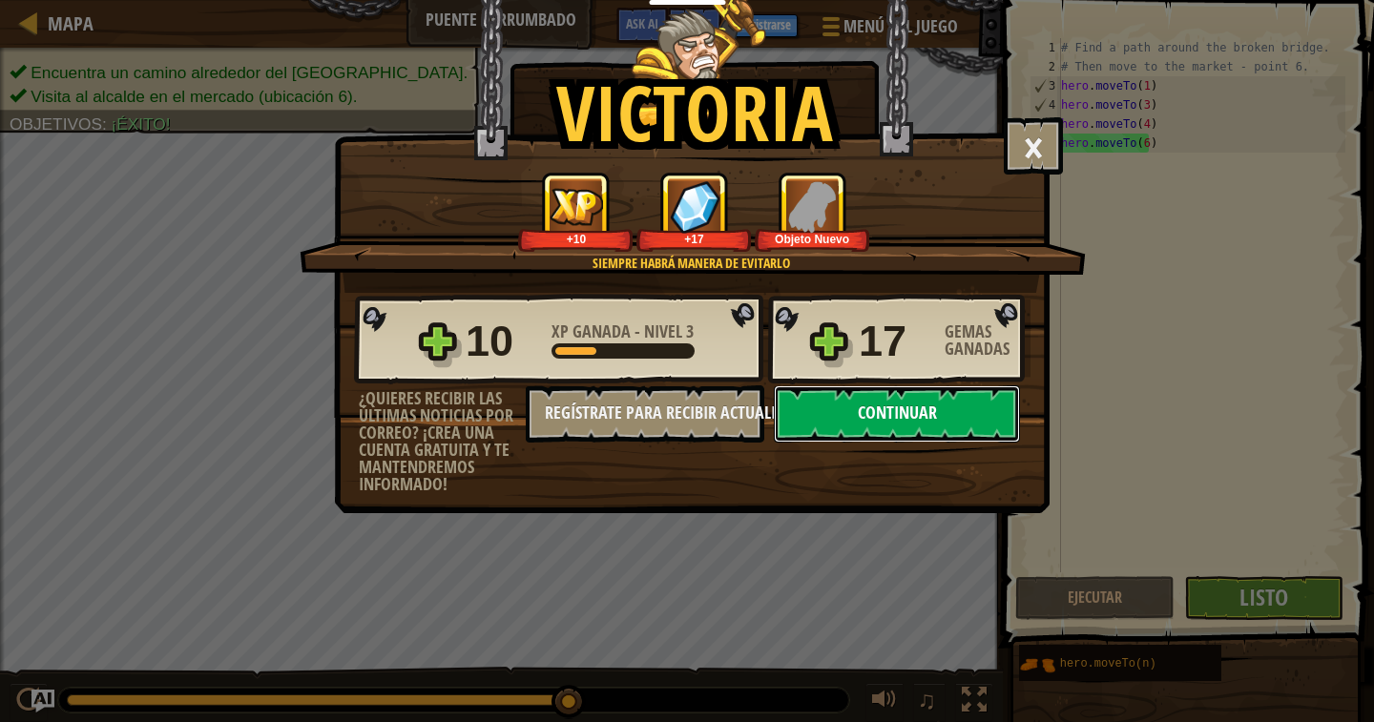
click at [866, 402] on button "Continuar" at bounding box center [897, 413] width 246 height 57
select select "es-419"
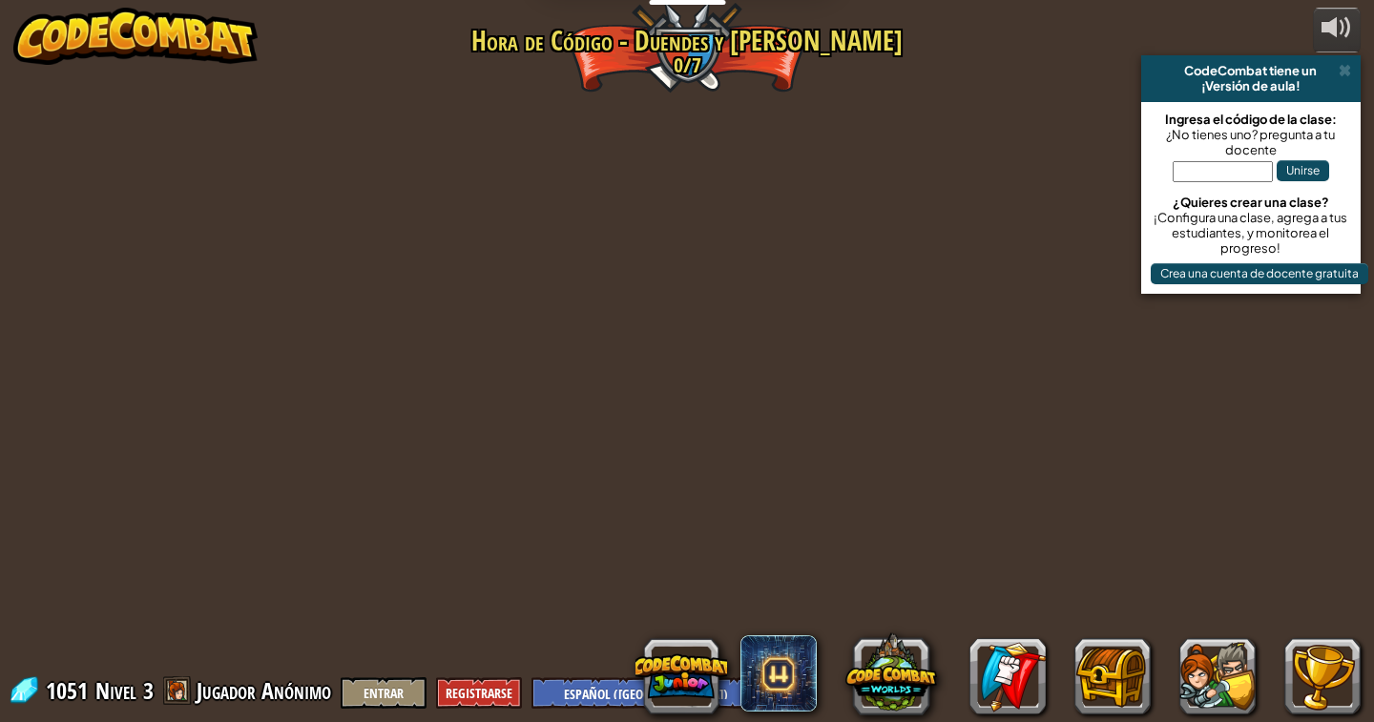
select select "es-419"
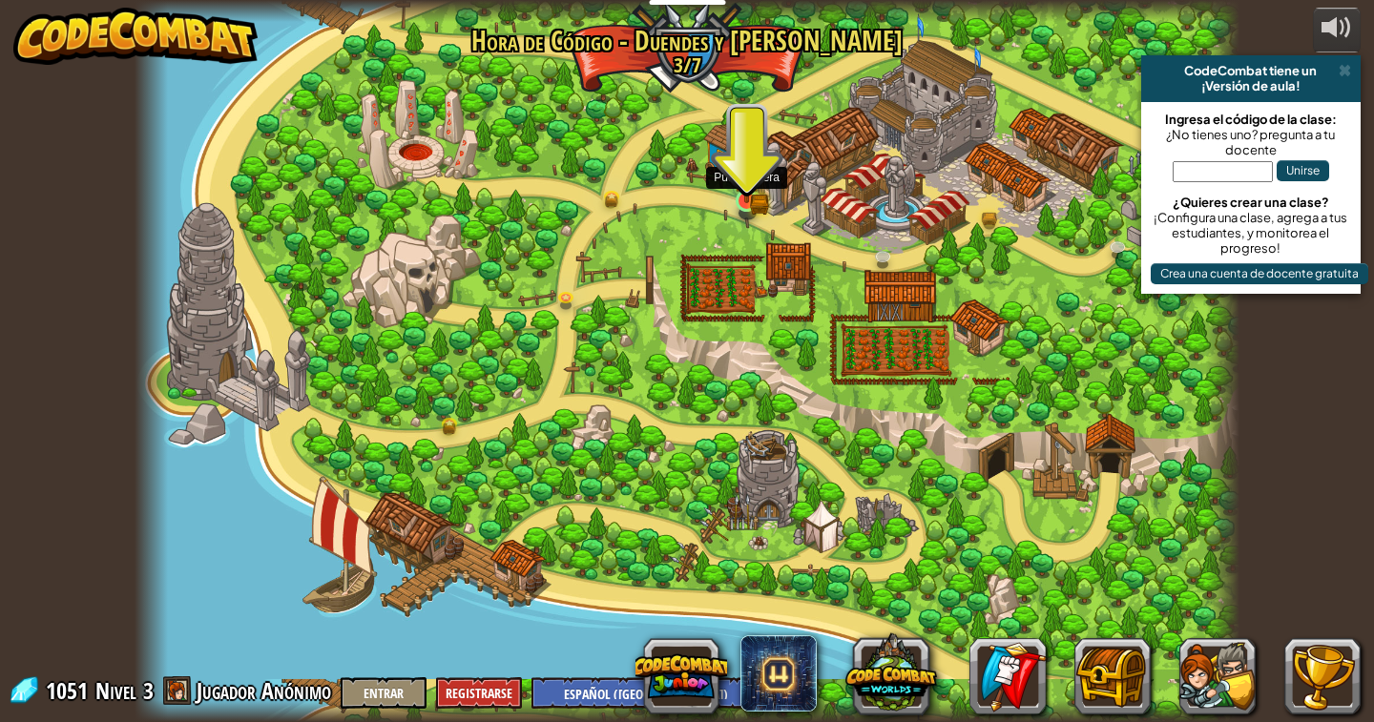
click at [751, 190] on img at bounding box center [747, 172] width 28 height 61
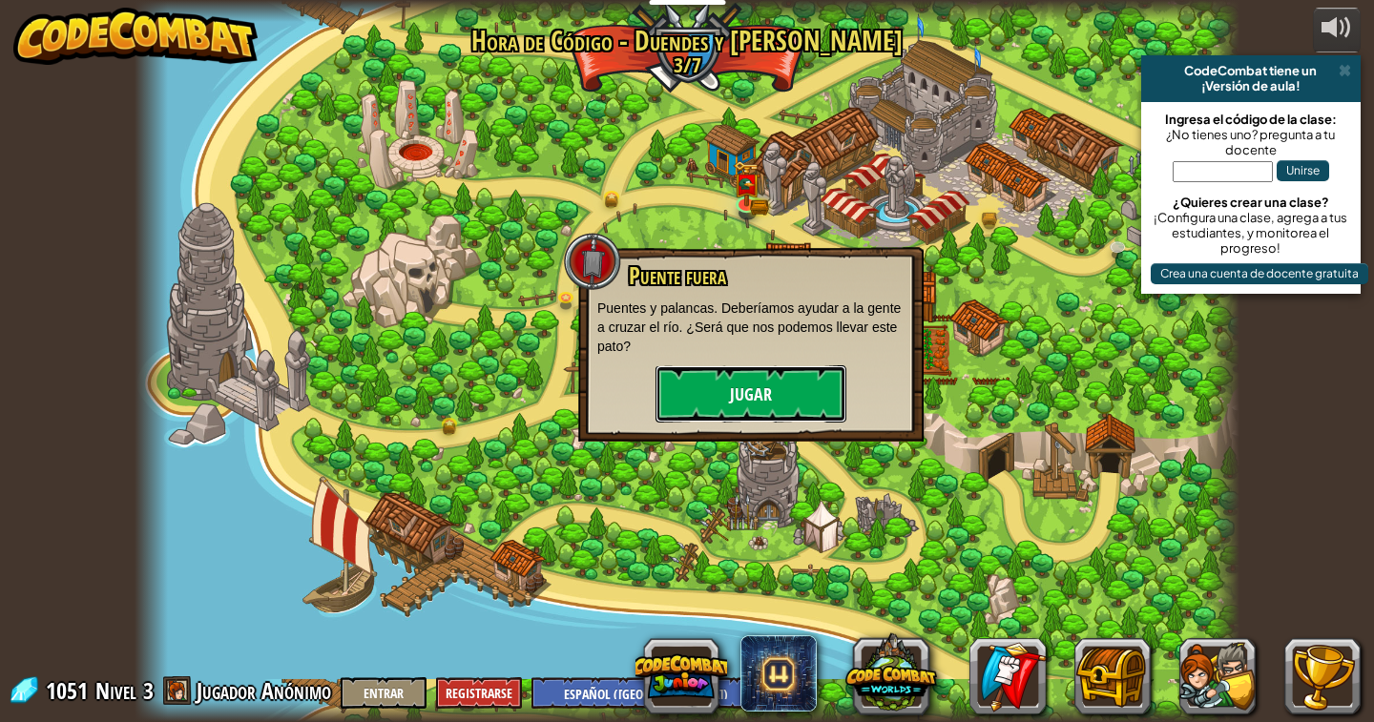
click at [782, 391] on button "Jugar" at bounding box center [750, 393] width 191 height 57
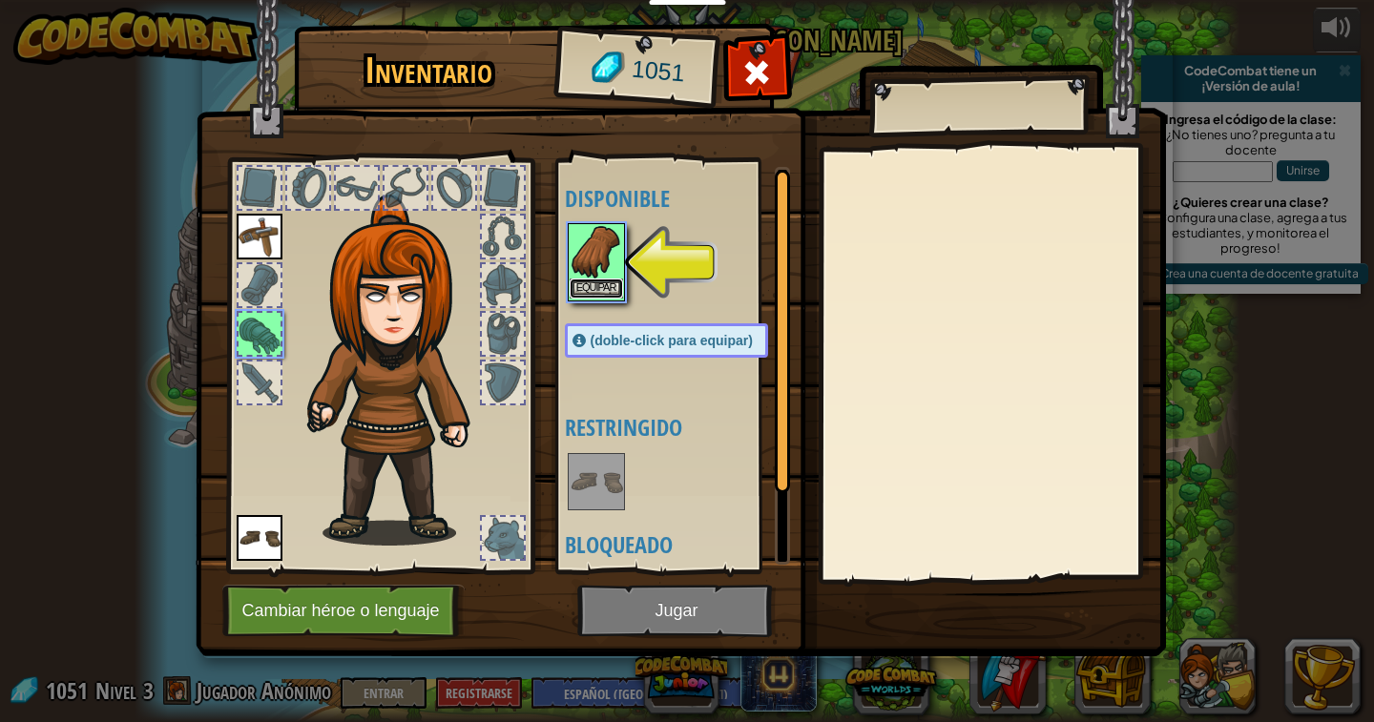
click at [595, 288] on button "Equipar" at bounding box center [596, 289] width 53 height 20
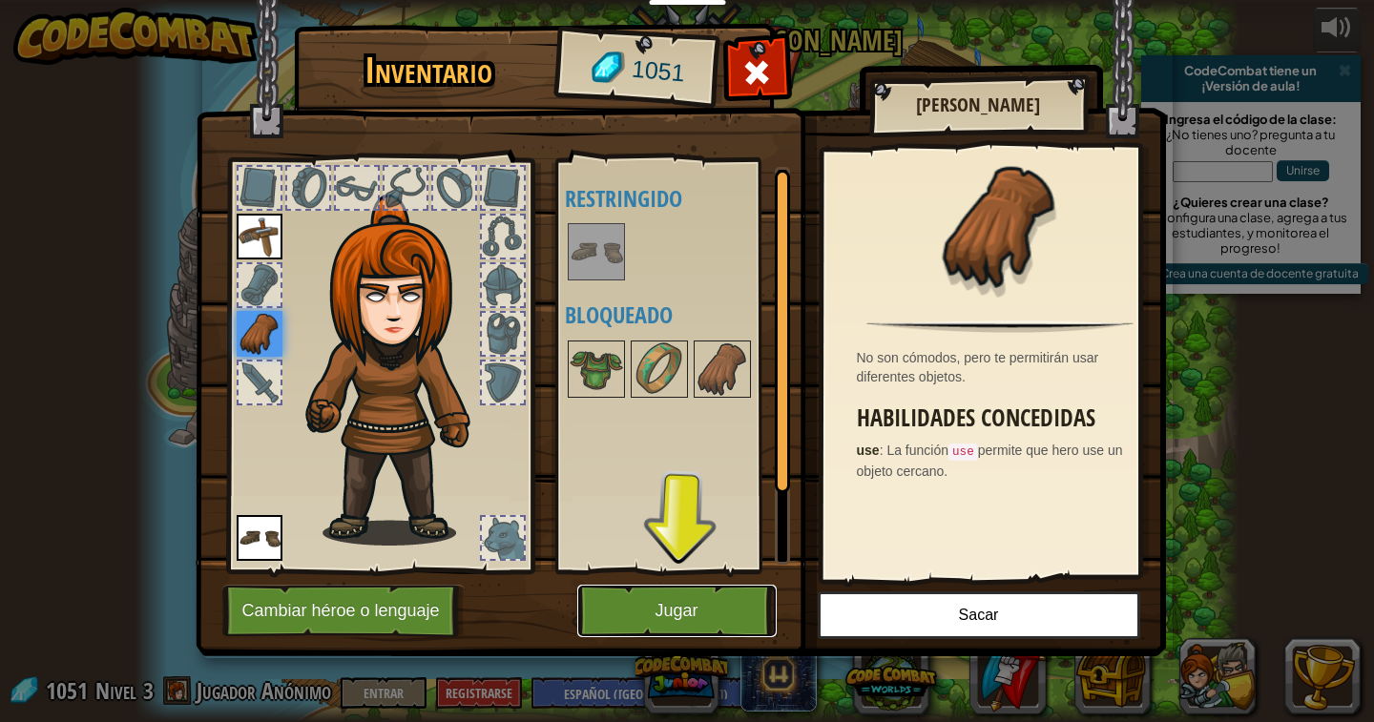
click at [706, 629] on button "Jugar" at bounding box center [676, 611] width 199 height 52
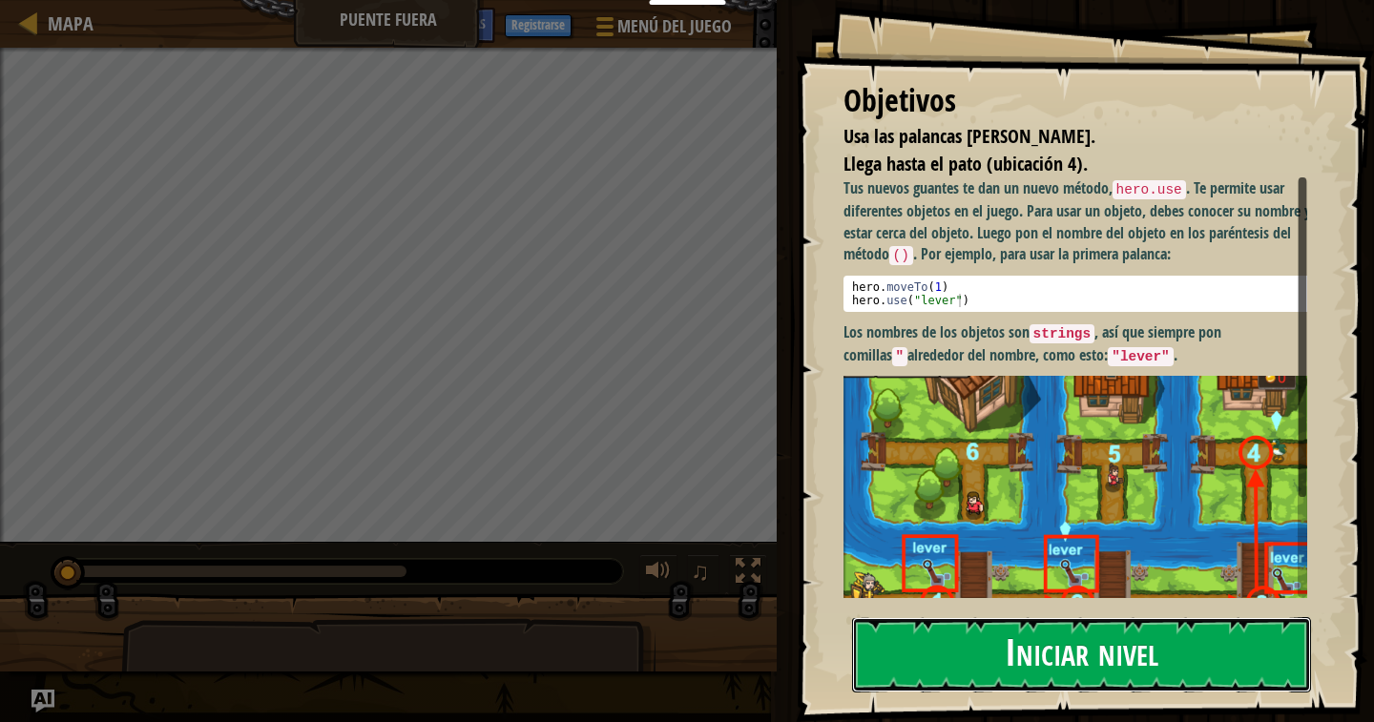
click at [946, 645] on button "Iniciar nivel" at bounding box center [1081, 654] width 459 height 75
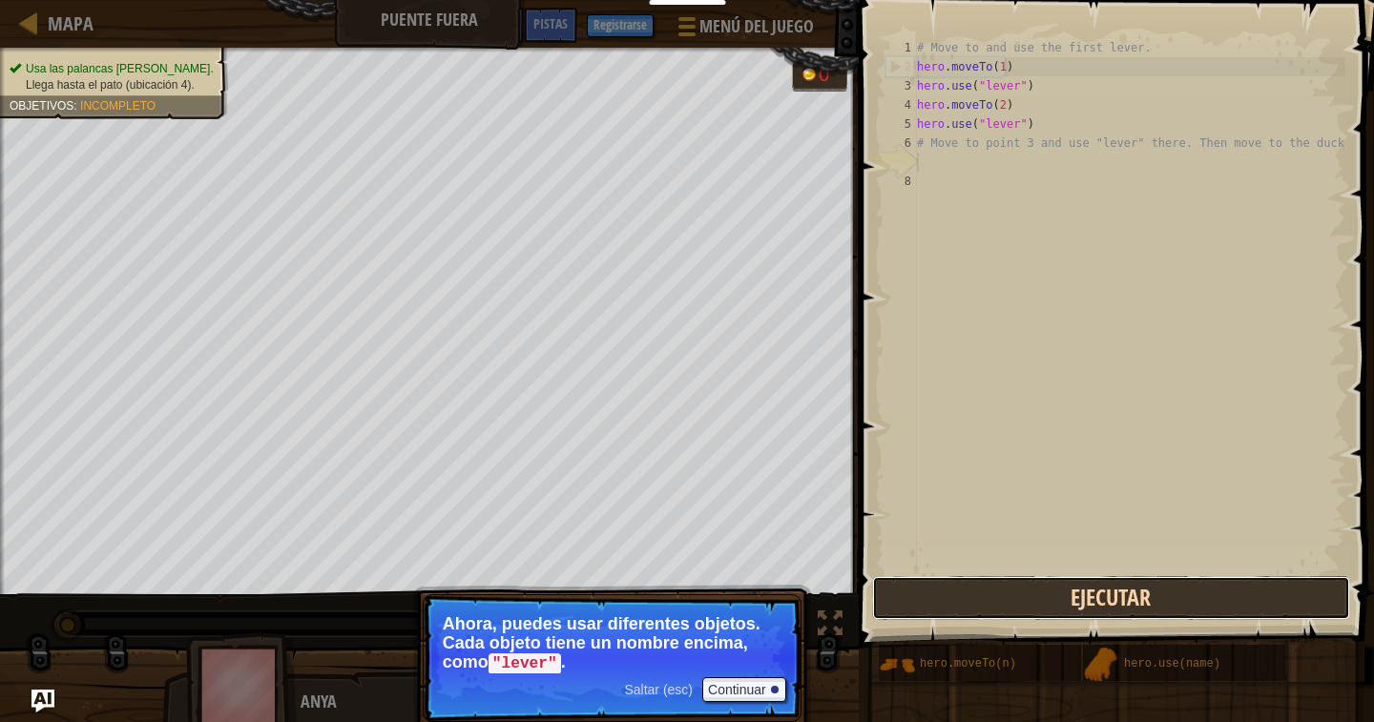
click at [991, 593] on button "Ejecutar" at bounding box center [1111, 598] width 478 height 44
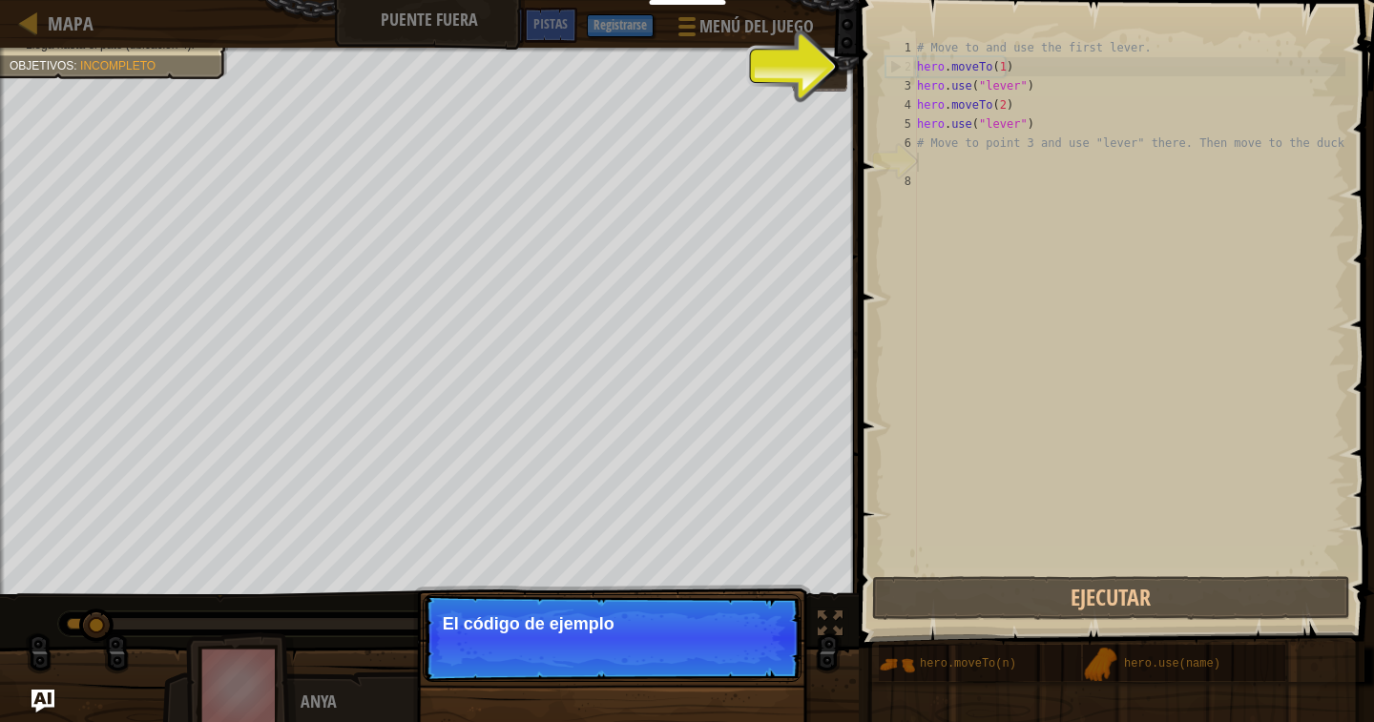
scroll to position [9, 0]
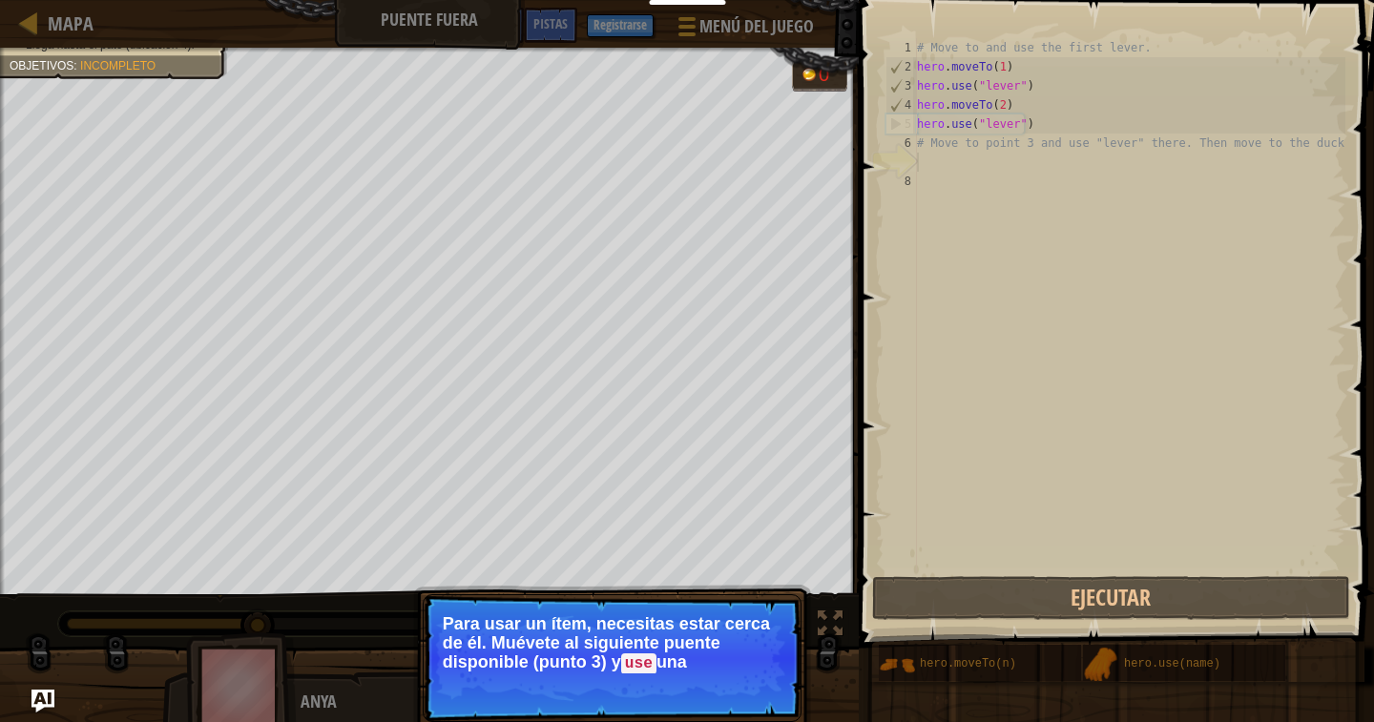
click at [932, 163] on div "# Move to and use the first lever. hero . moveTo ( 1 ) hero . use ( "lever" ) h…" at bounding box center [1129, 324] width 432 height 572
click at [937, 144] on div "# Move to and use the first lever. hero . moveTo ( 1 ) hero . use ( "lever" ) h…" at bounding box center [1129, 324] width 432 height 572
type textarea "# Move to point 3 and use "lever" there. Then move to the duck."
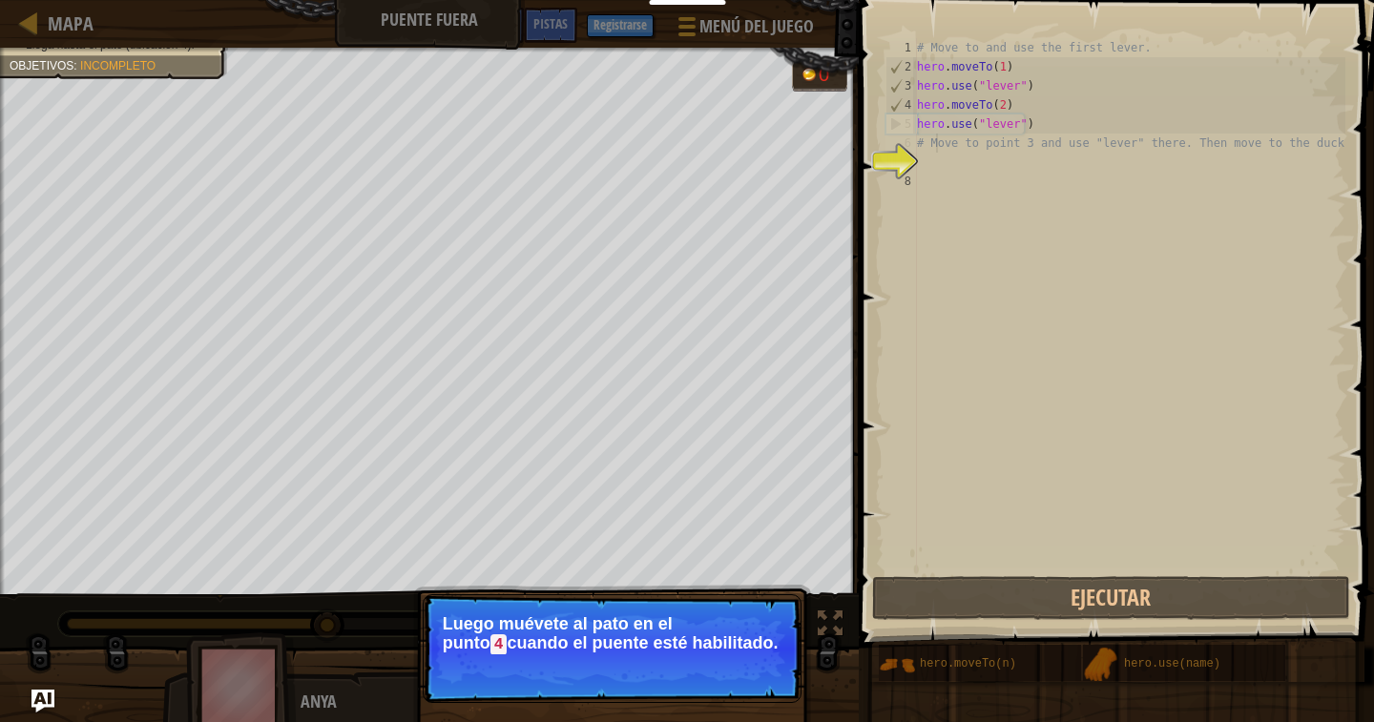
click at [923, 162] on div "# Move to and use the first lever. hero . moveTo ( 1 ) hero . use ( "lever" ) h…" at bounding box center [1129, 324] width 432 height 572
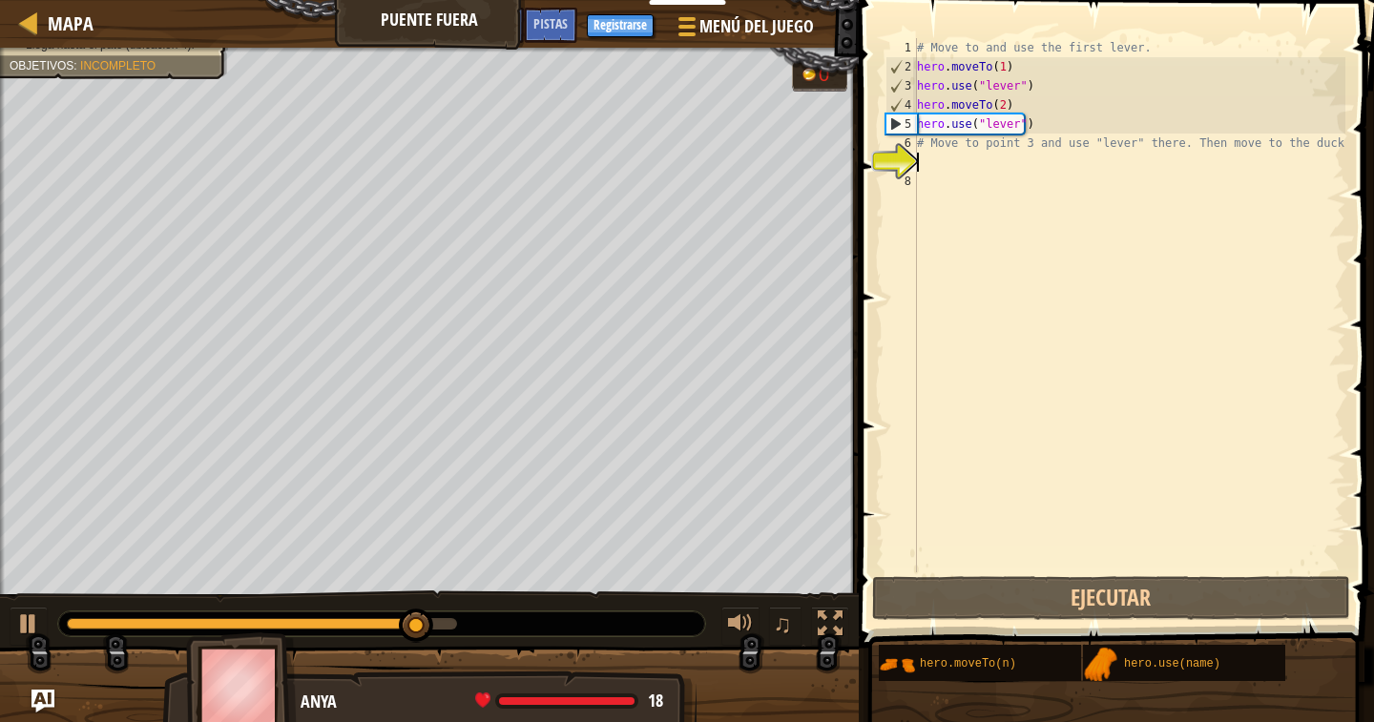
click at [929, 158] on div "# Move to and use the first lever. hero . moveTo ( 1 ) hero . use ( "lever" ) h…" at bounding box center [1129, 324] width 432 height 572
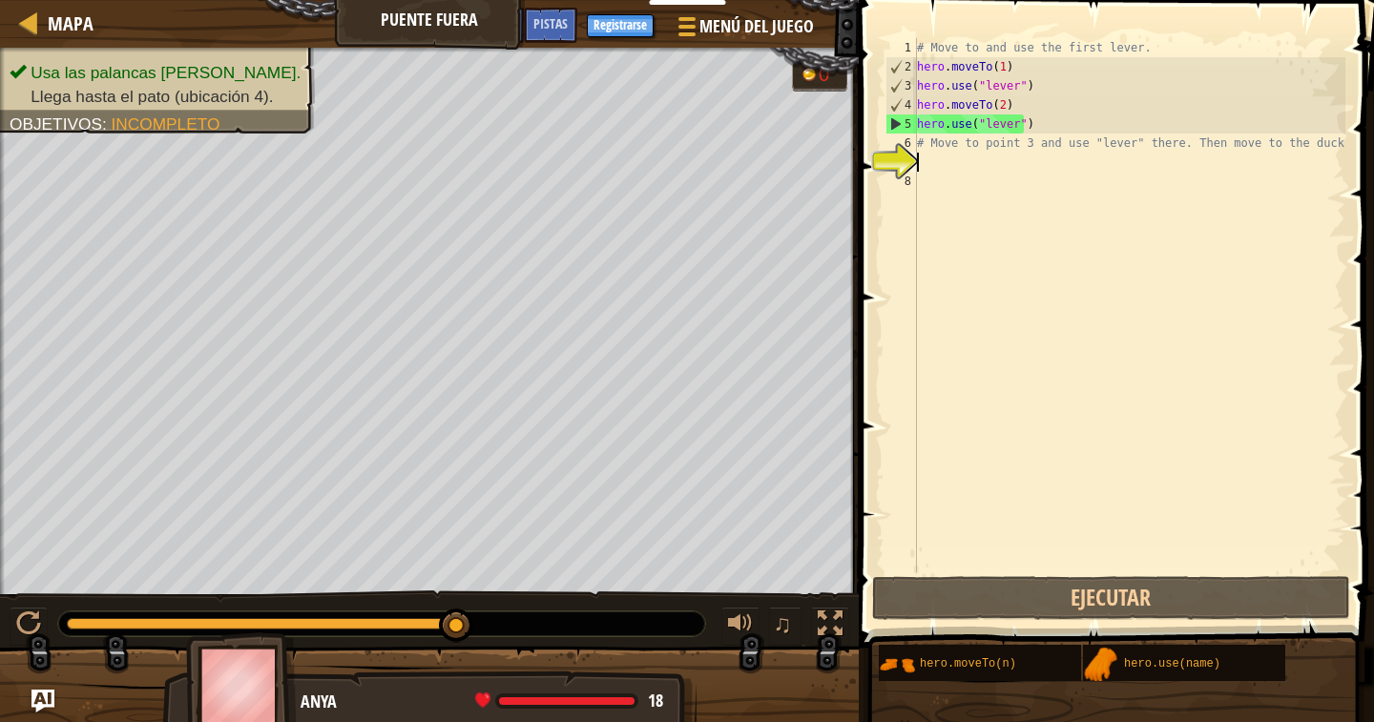
click at [920, 145] on div "# Move to and use the first lever. hero . moveTo ( 1 ) hero . use ( "lever" ) h…" at bounding box center [1129, 324] width 432 height 572
type textarea "h# Move to point 3 and use "lever" there. Then move to the duck."
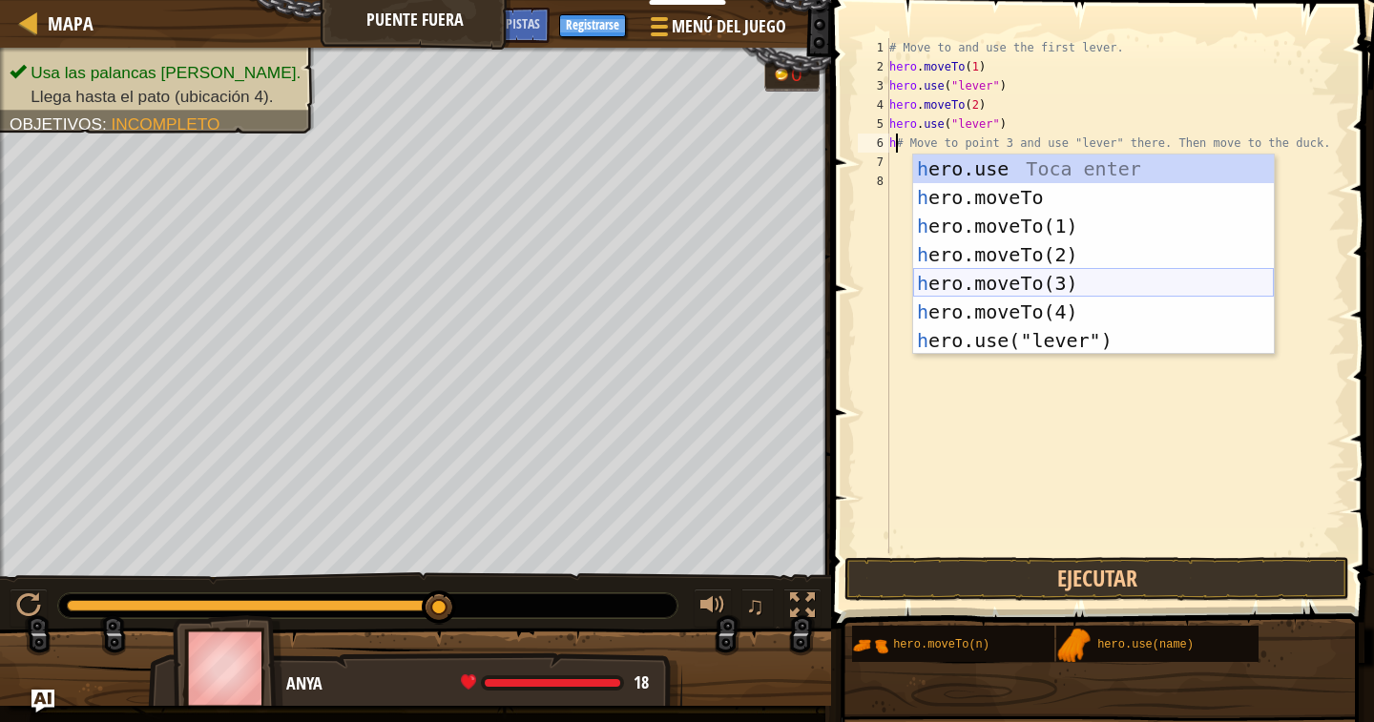
click at [967, 280] on div "h ero.use Toca enter h ero.moveTo Toca enter h ero.moveTo(1) Toca enter h ero.m…" at bounding box center [1093, 284] width 361 height 258
click at [967, 280] on div "# Move to and use the first lever. hero . moveTo ( 1 ) hero . use ( "lever" ) h…" at bounding box center [1115, 314] width 460 height 553
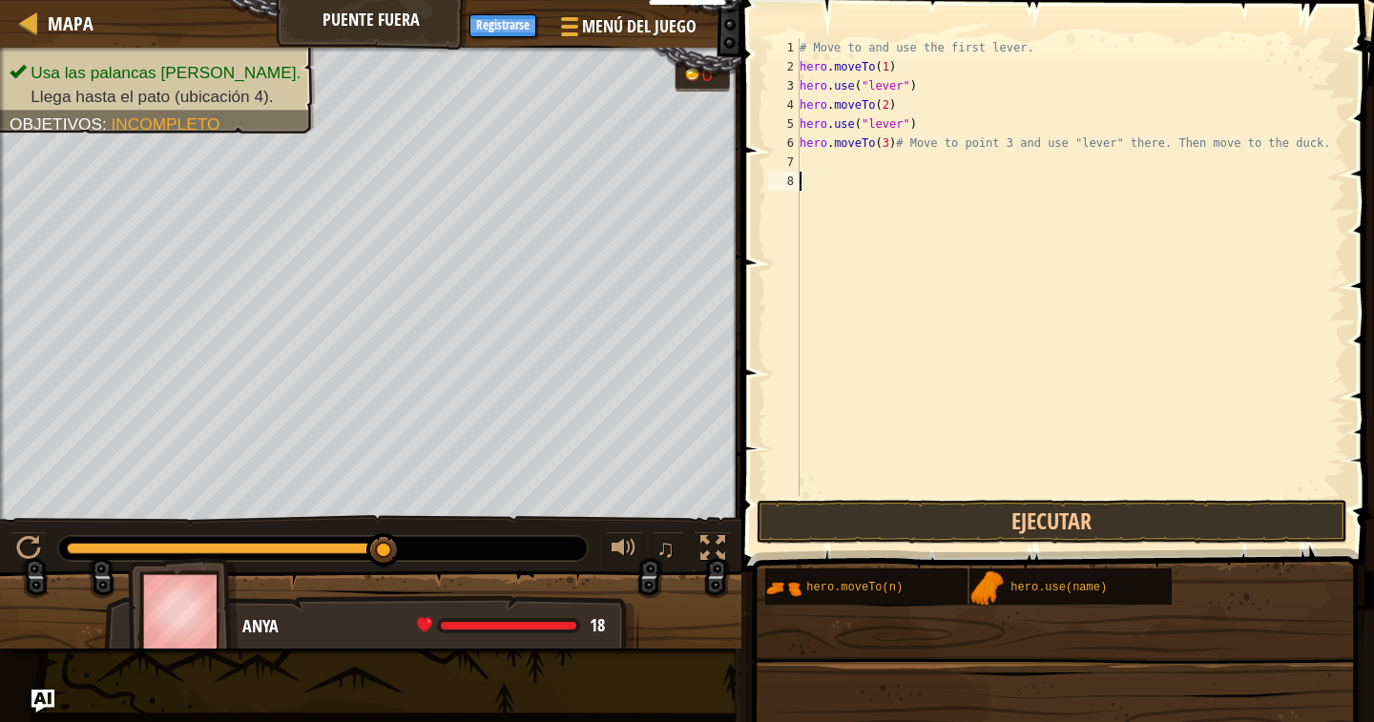
click at [812, 156] on div "# Move to and use the first lever. hero . moveTo ( 1 ) hero . use ( "lever" ) h…" at bounding box center [1071, 286] width 550 height 496
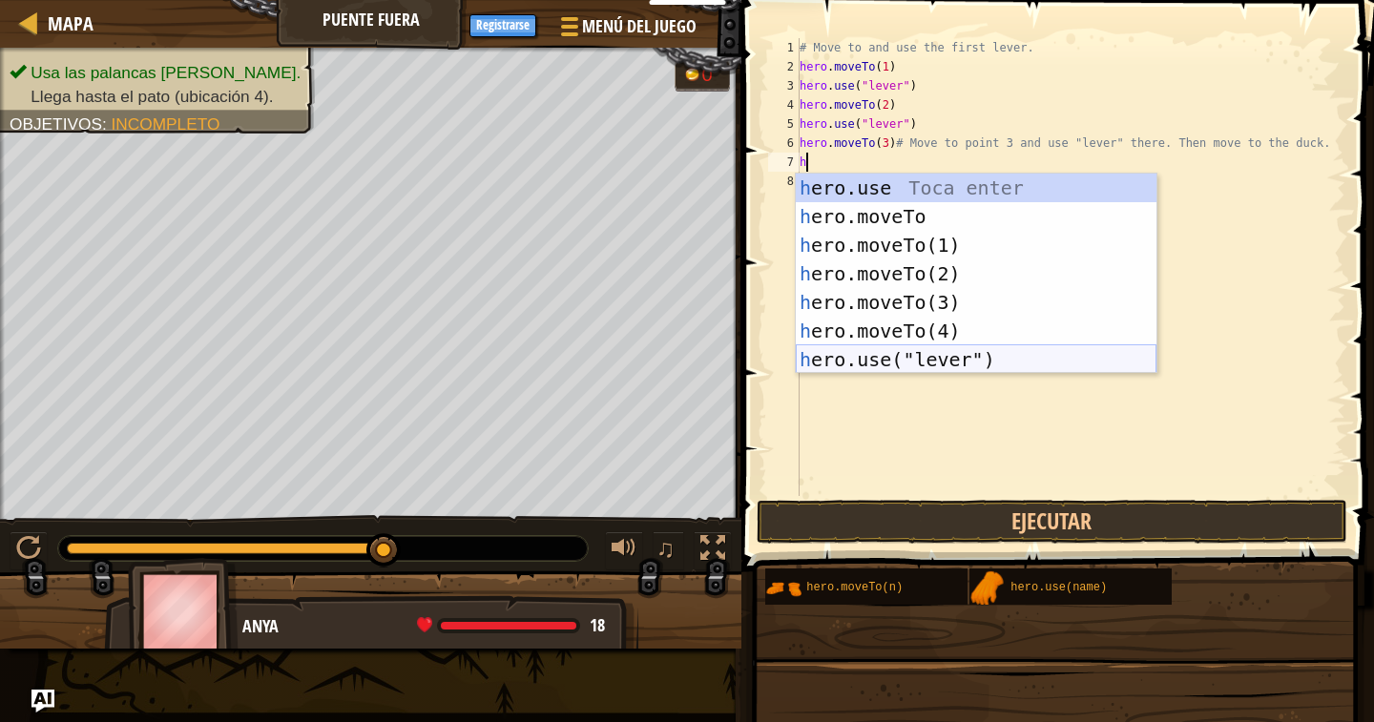
click at [860, 359] on div "h ero.use Toca enter h ero.moveTo Toca enter h ero.moveTo(1) Toca enter h ero.m…" at bounding box center [976, 303] width 361 height 258
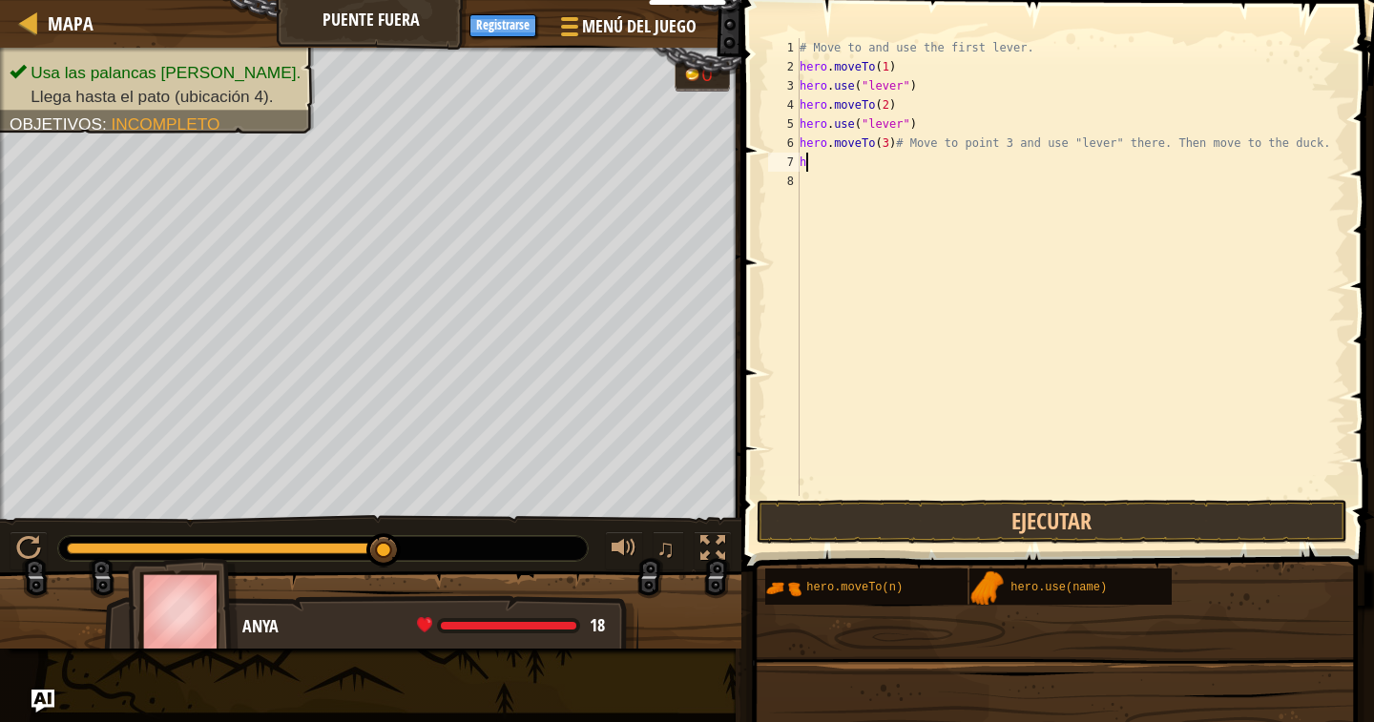
type textarea "hero.use("lever")"
click at [807, 186] on div "# Move to and use the first lever. hero . moveTo ( 1 ) hero . use ( "lever" ) h…" at bounding box center [1071, 286] width 550 height 496
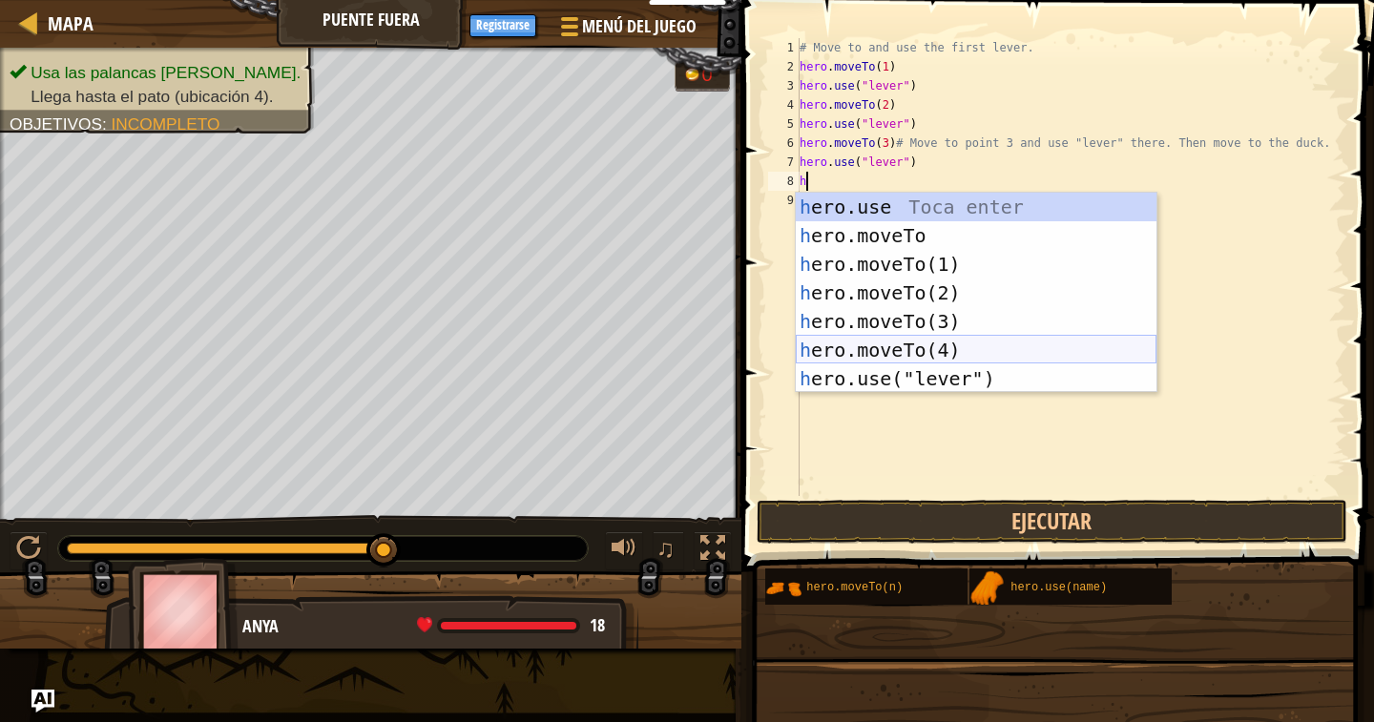
click at [872, 345] on div "h ero.use Toca enter h ero.moveTo Toca enter h ero.moveTo(1) Toca enter h ero.m…" at bounding box center [976, 322] width 361 height 258
type textarea "hero.moveTo(4)"
click at [872, 345] on div "# Move to and use the first lever. hero . moveTo ( 1 ) hero . use ( "lever" ) h…" at bounding box center [1071, 286] width 550 height 496
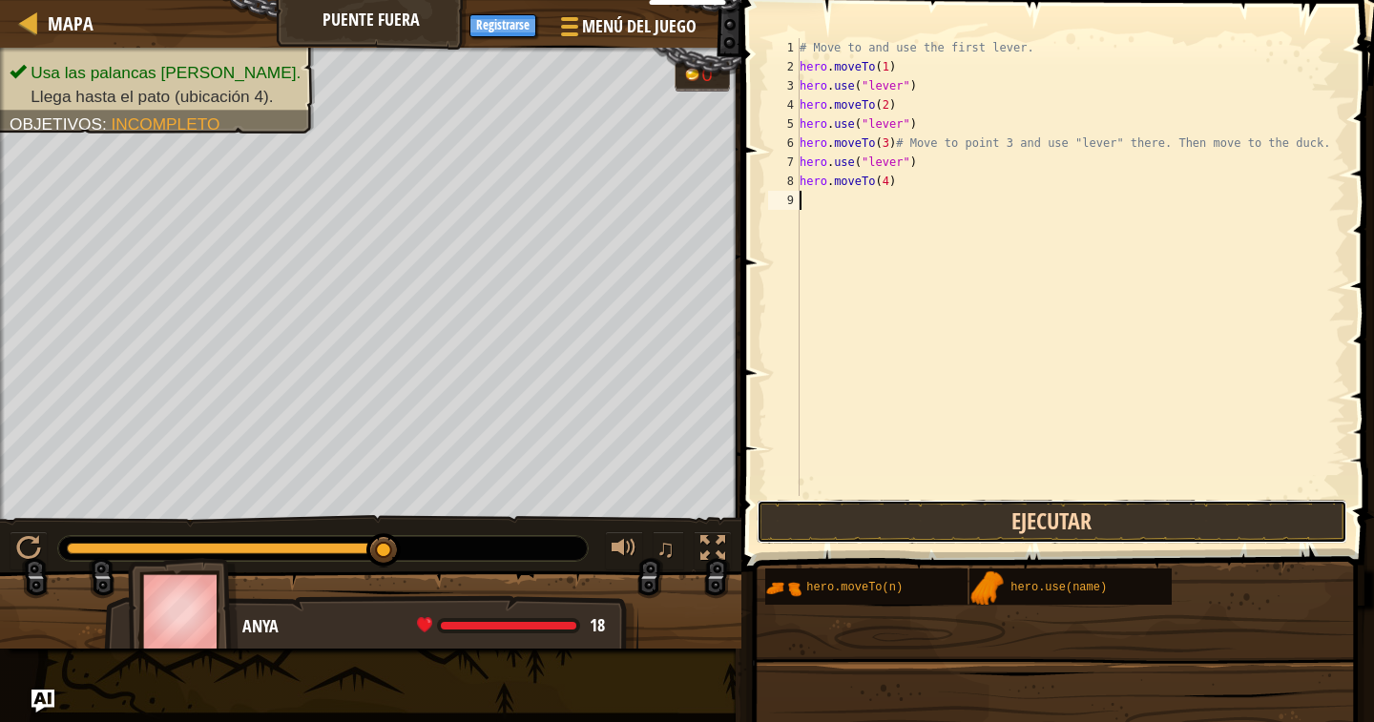
click at [884, 523] on button "Ejecutar" at bounding box center [1053, 522] width 592 height 44
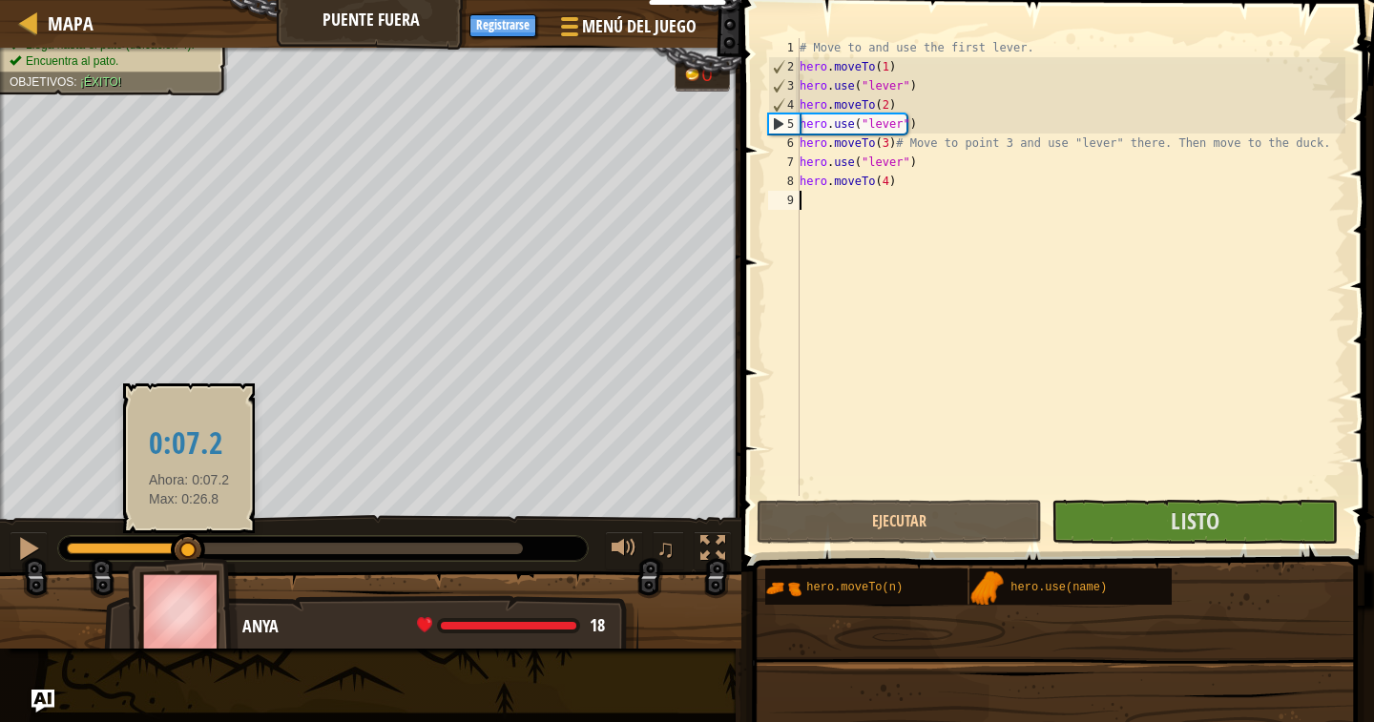
drag, startPoint x: 189, startPoint y: 553, endPoint x: 374, endPoint y: 551, distance: 185.1
click at [205, 551] on div at bounding box center [188, 550] width 34 height 34
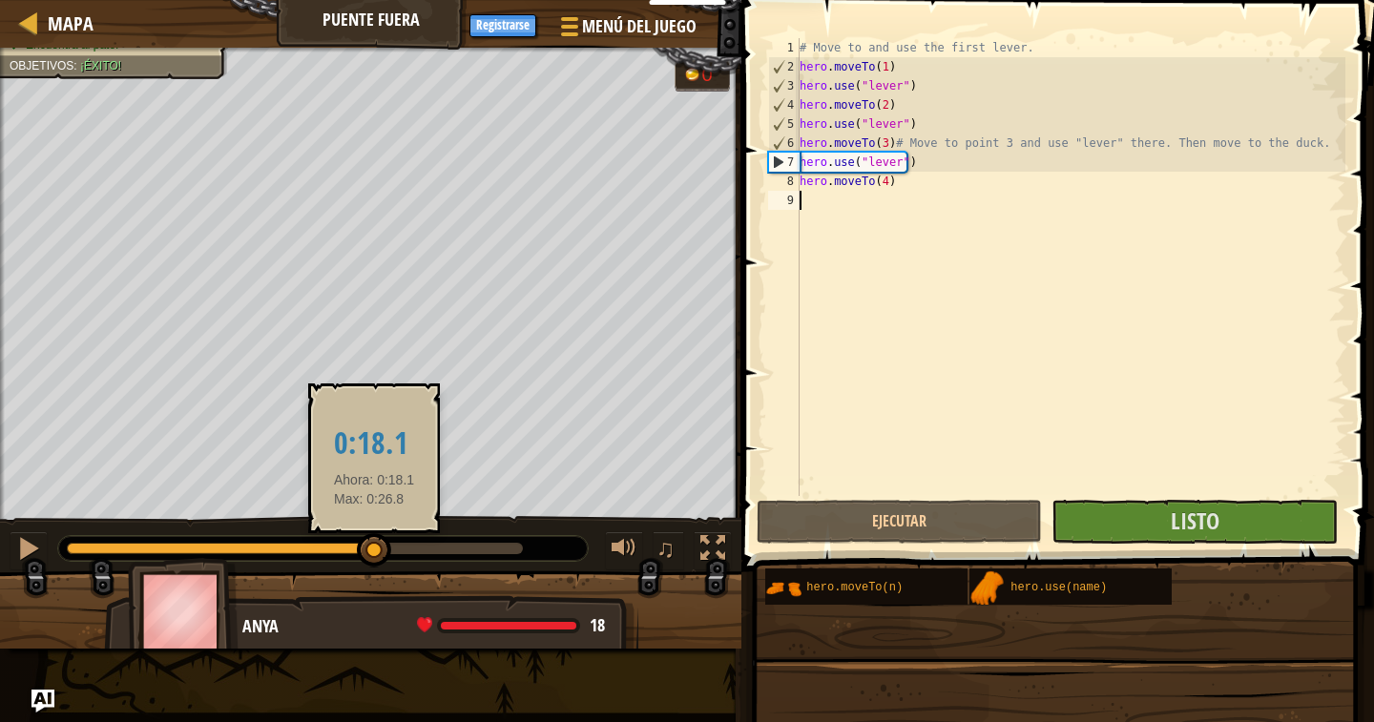
click at [374, 551] on div at bounding box center [374, 550] width 34 height 34
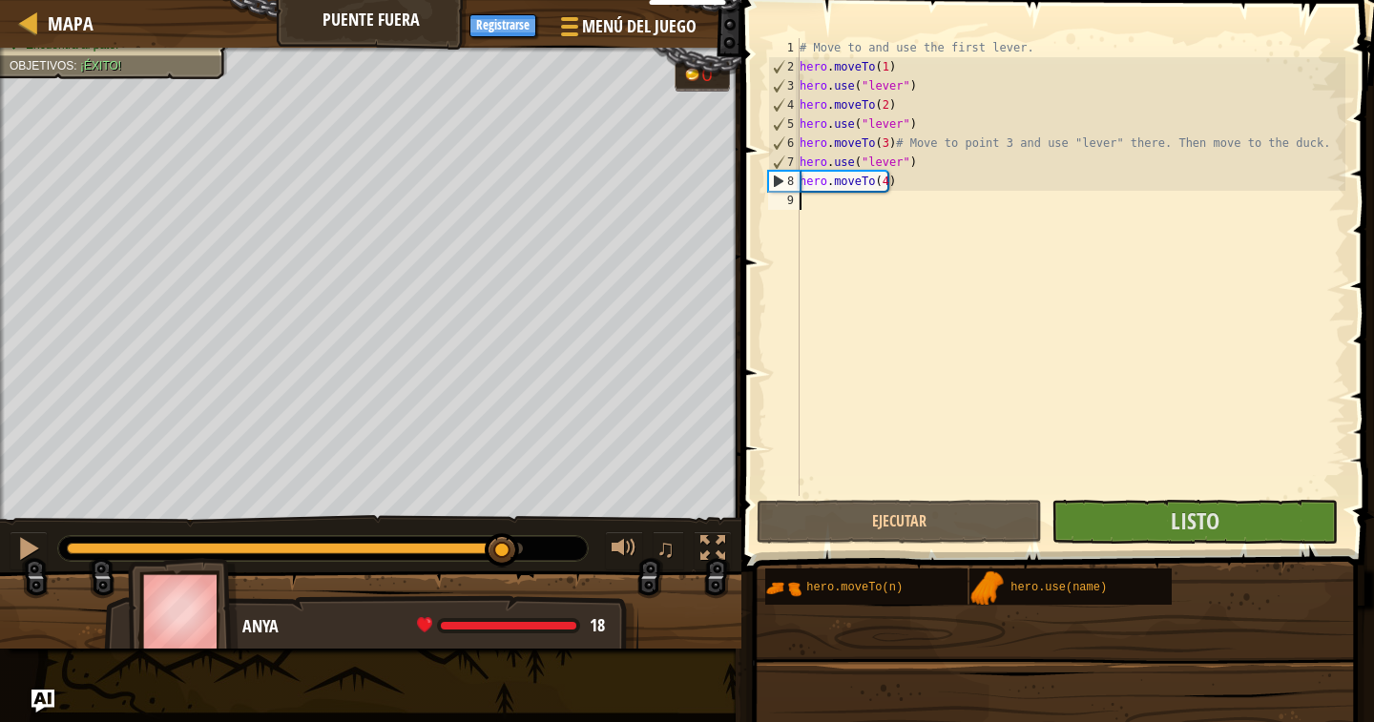
drag, startPoint x: 397, startPoint y: 545, endPoint x: 502, endPoint y: 540, distance: 105.1
click at [502, 540] on div at bounding box center [502, 550] width 34 height 34
click at [1143, 513] on button "Listo" at bounding box center [1194, 522] width 286 height 44
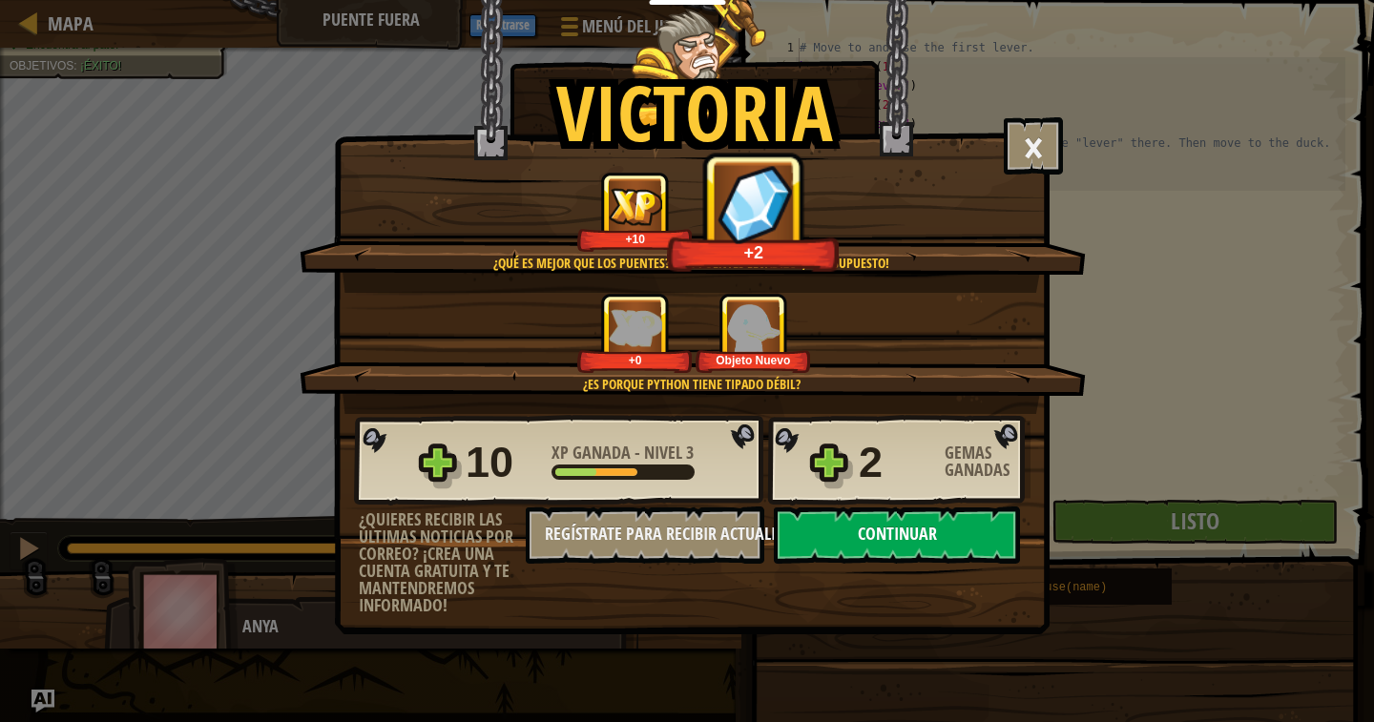
click at [863, 544] on button "Continuar" at bounding box center [897, 535] width 246 height 57
select select "es-419"
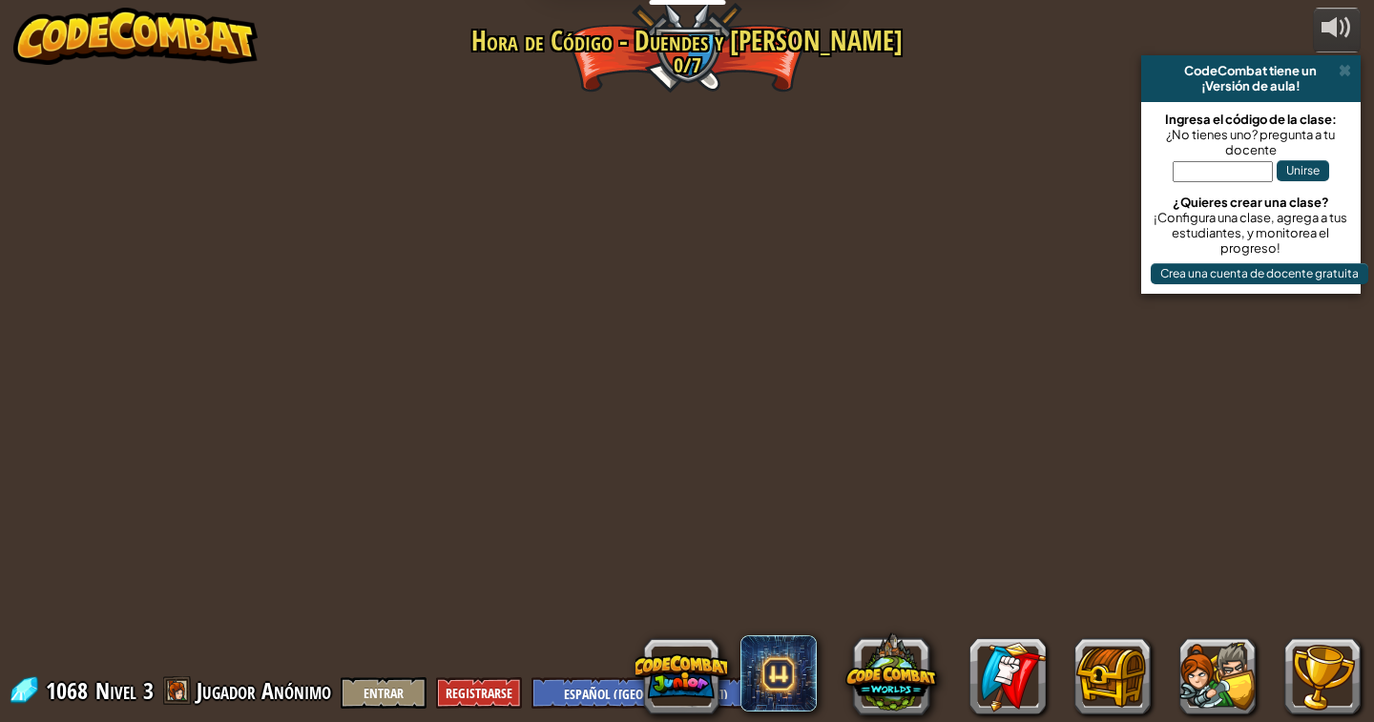
select select "es-419"
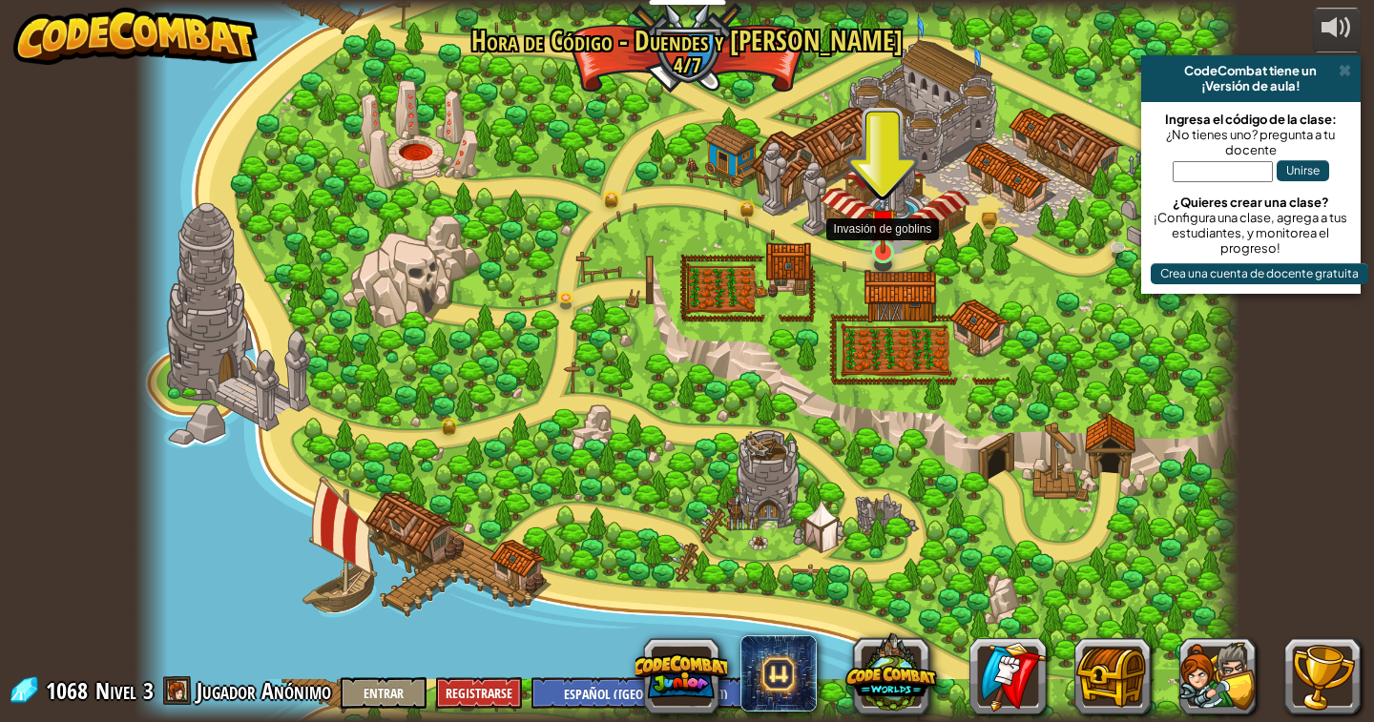
click at [884, 236] on img at bounding box center [883, 223] width 28 height 64
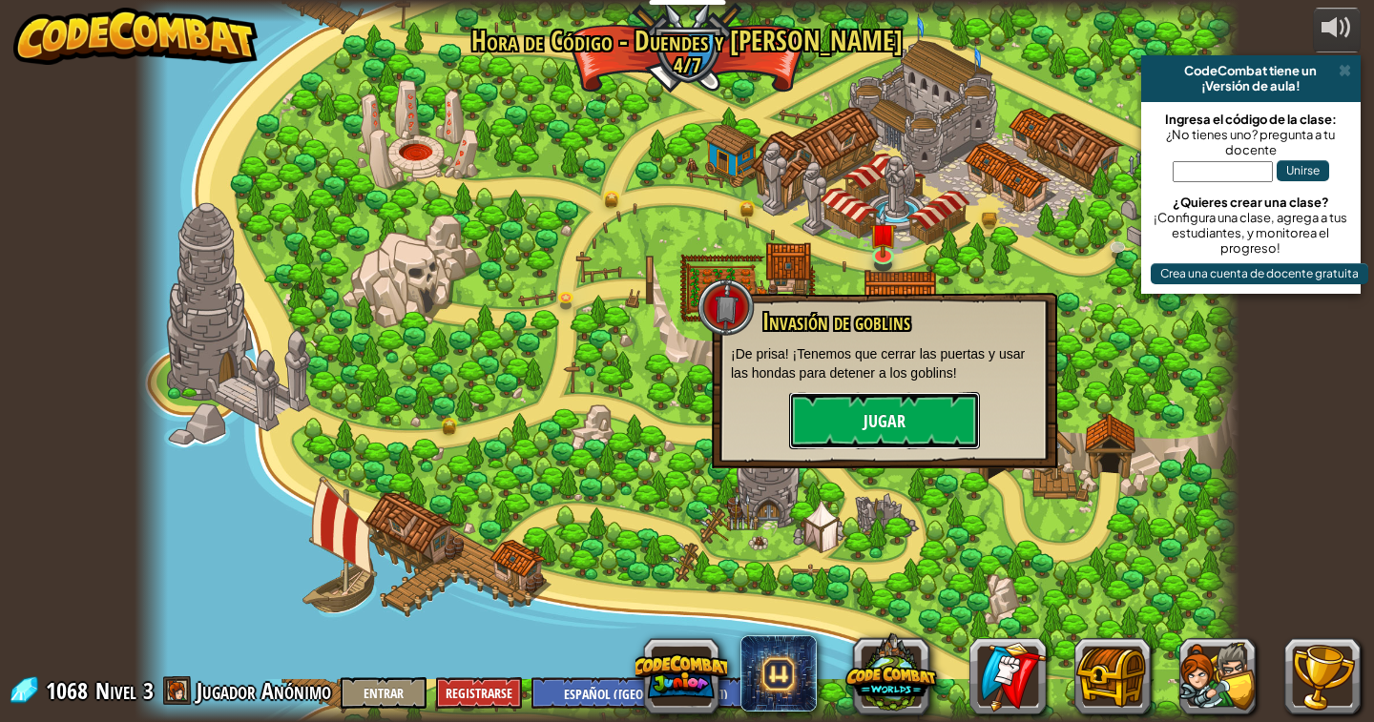
click at [876, 409] on button "Jugar" at bounding box center [884, 420] width 191 height 57
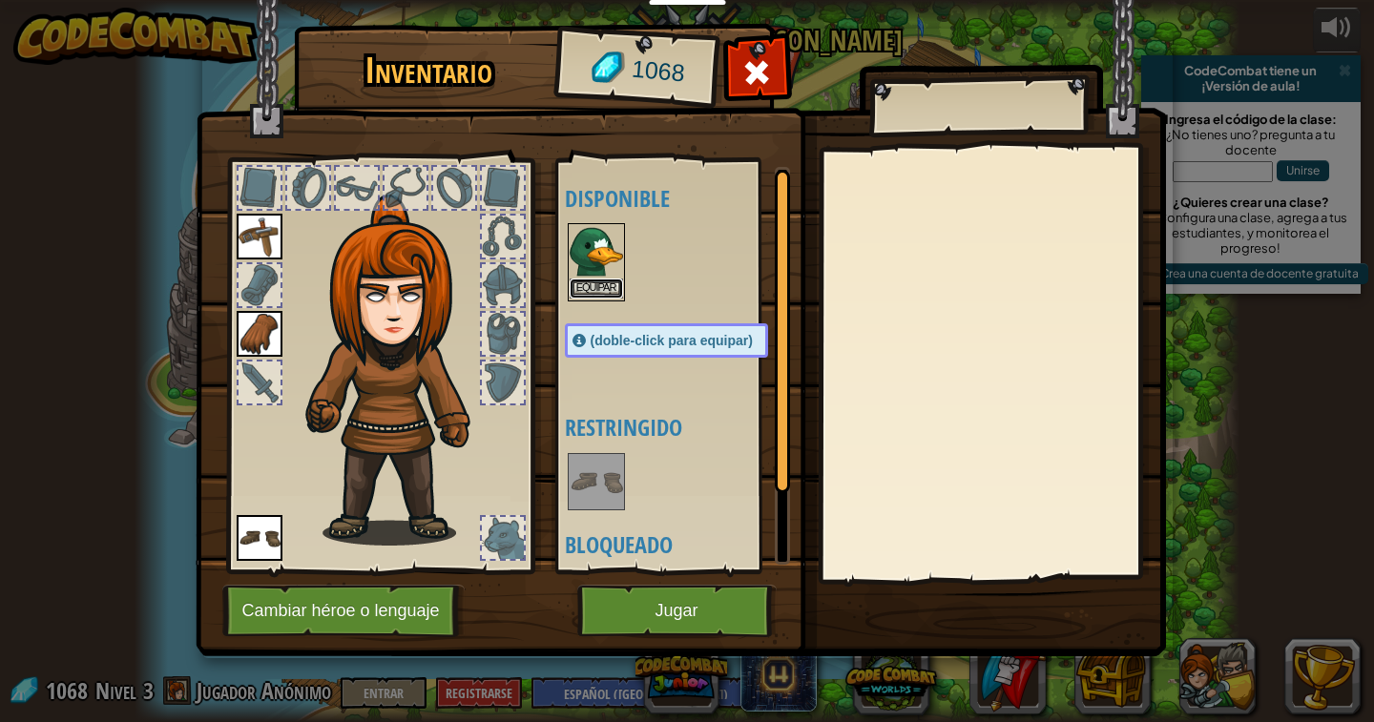
click at [604, 287] on button "Equipar" at bounding box center [596, 289] width 53 height 20
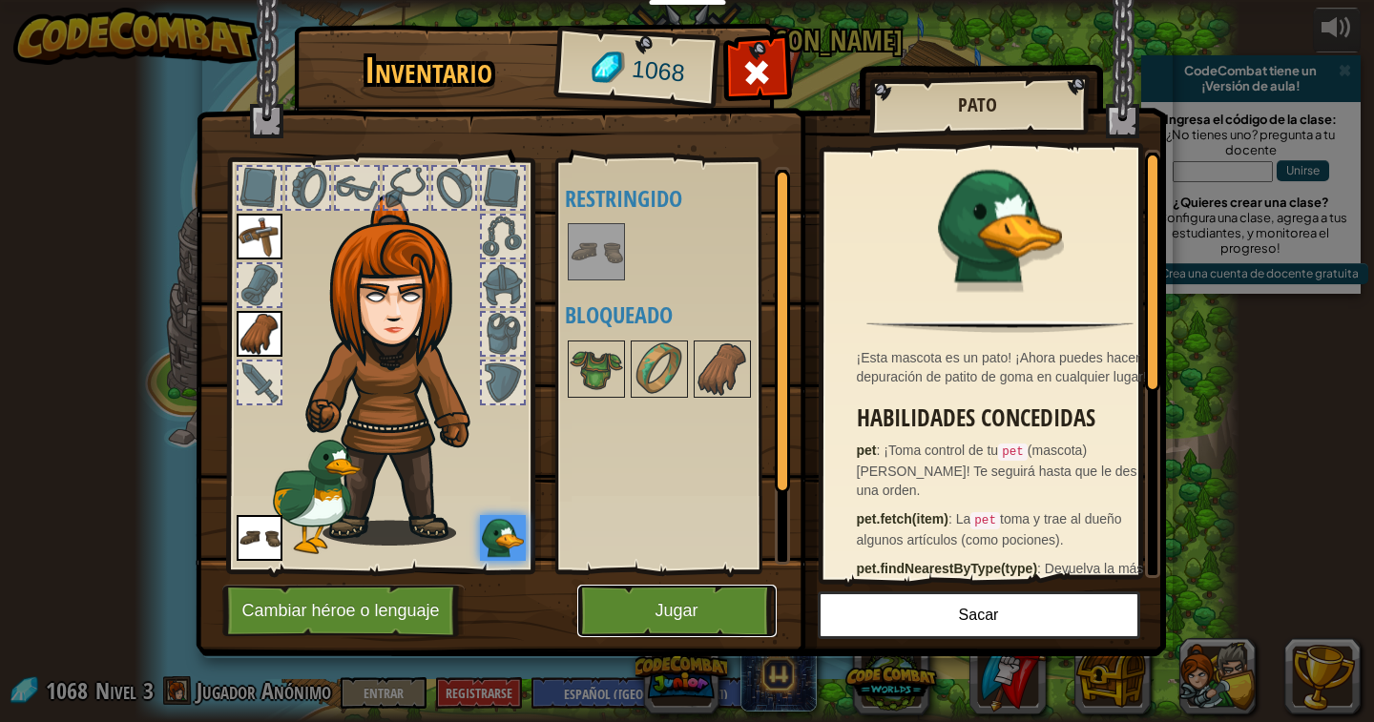
click at [630, 614] on button "Jugar" at bounding box center [676, 611] width 199 height 52
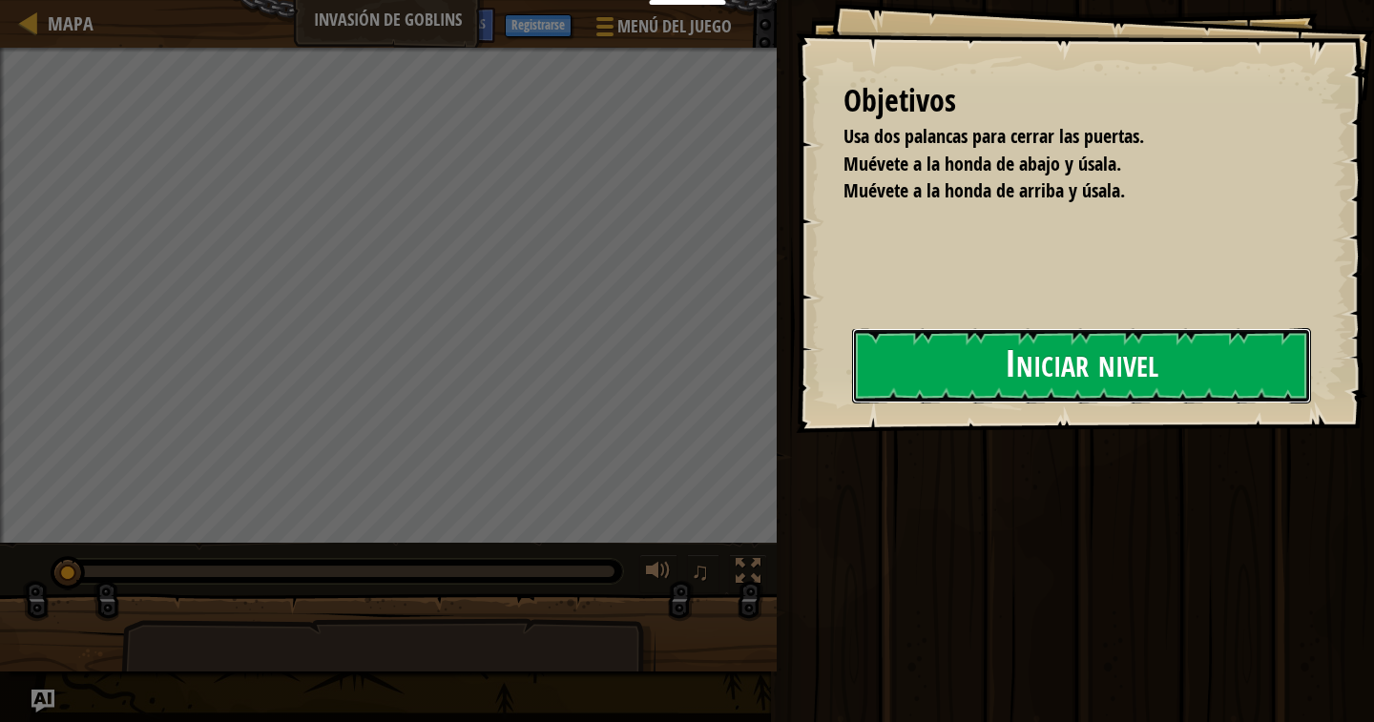
click at [906, 361] on button "Iniciar nivel" at bounding box center [1081, 365] width 459 height 75
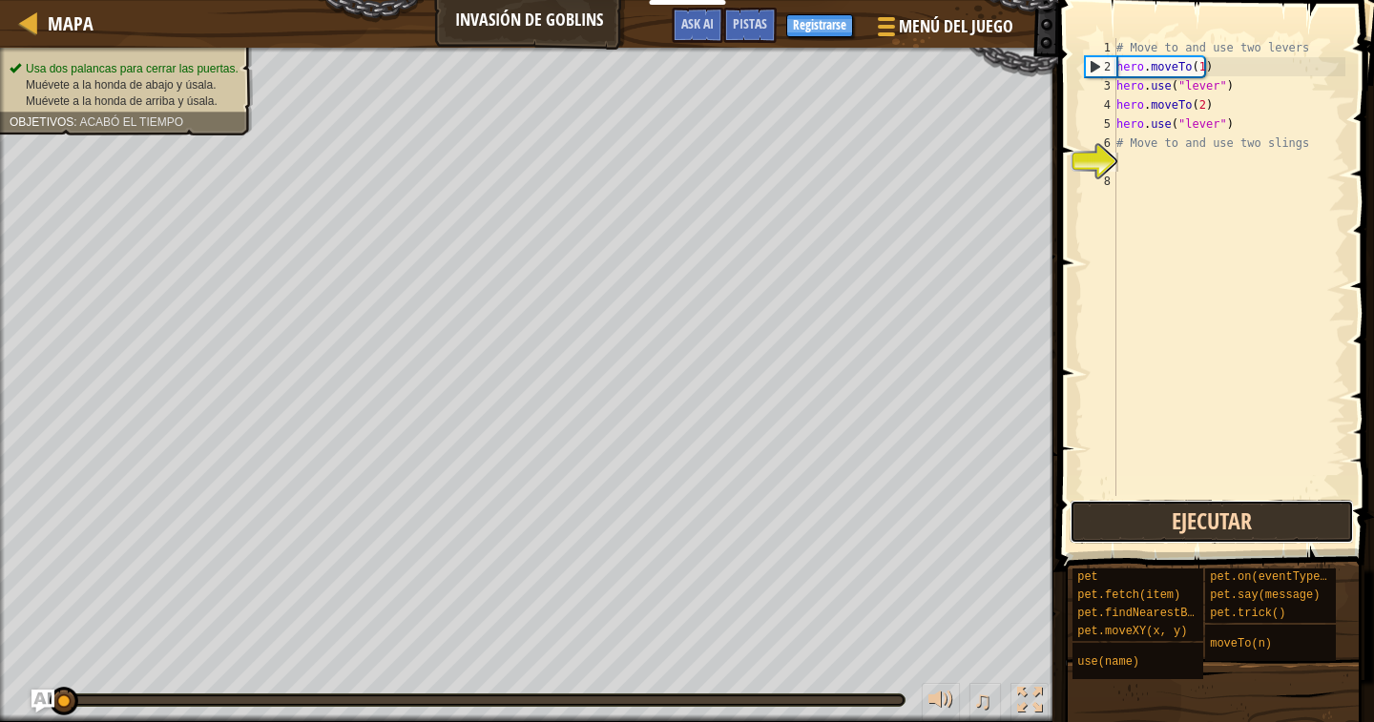
click at [1131, 508] on button "Ejecutar" at bounding box center [1212, 522] width 284 height 44
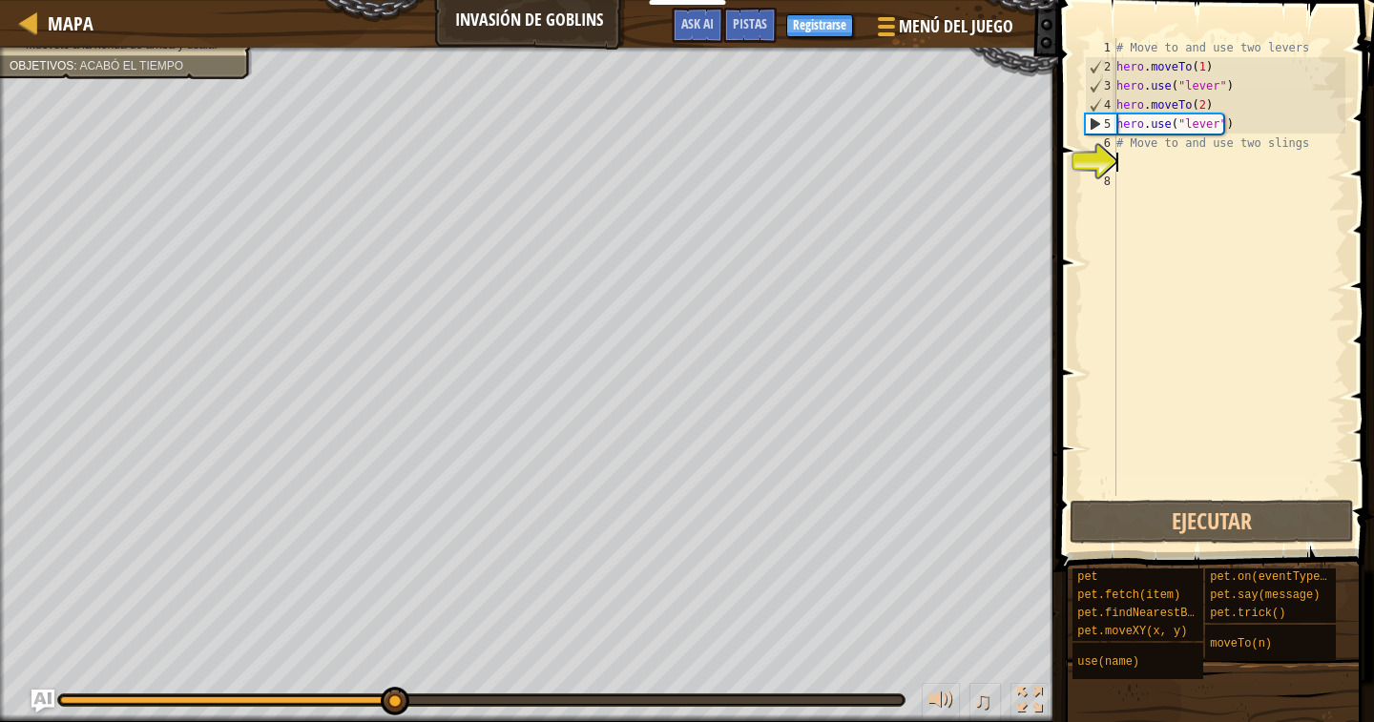
click at [1134, 158] on div "# Move to and use two levers hero . moveTo ( 1 ) hero . use ( "lever" ) hero . …" at bounding box center [1229, 286] width 233 height 496
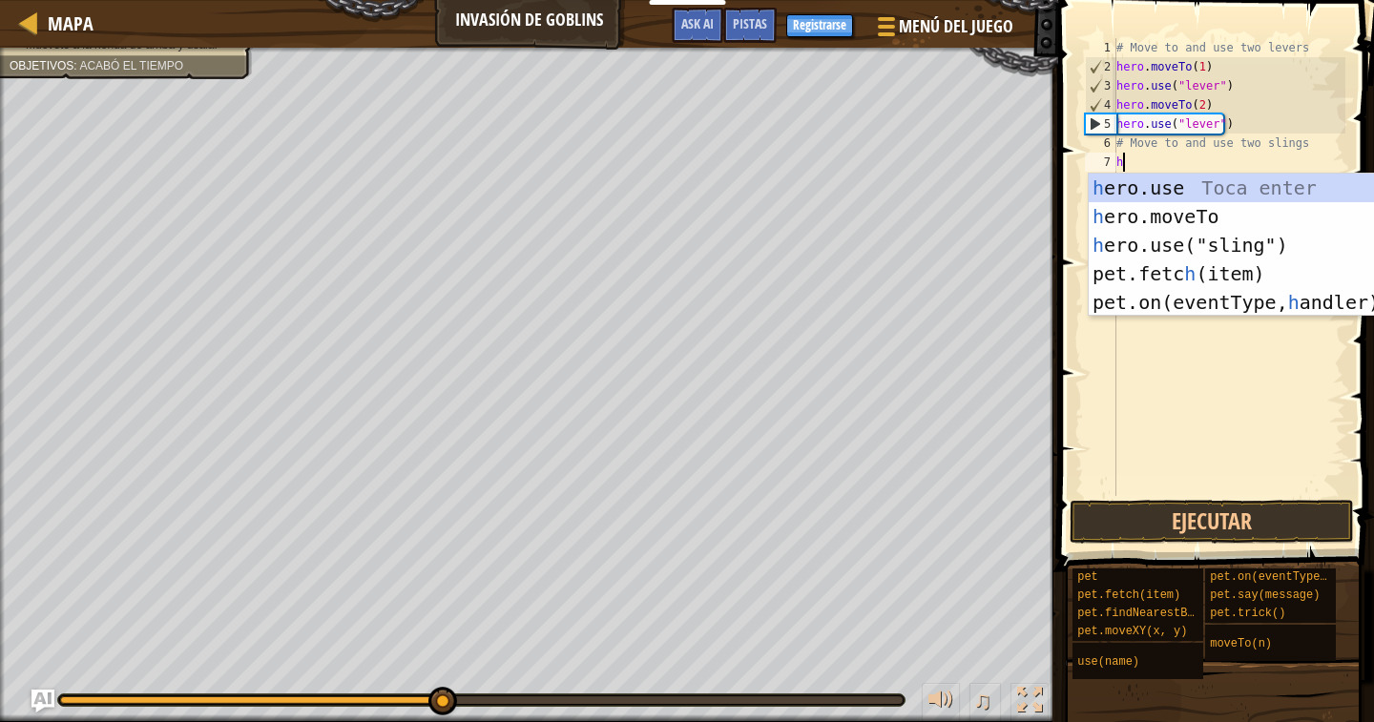
scroll to position [9, 0]
click at [1124, 240] on div "h ero.use Toca enter h ero.moveTo Toca enter h ero.use("sling") Toca enter pet.…" at bounding box center [1269, 274] width 361 height 200
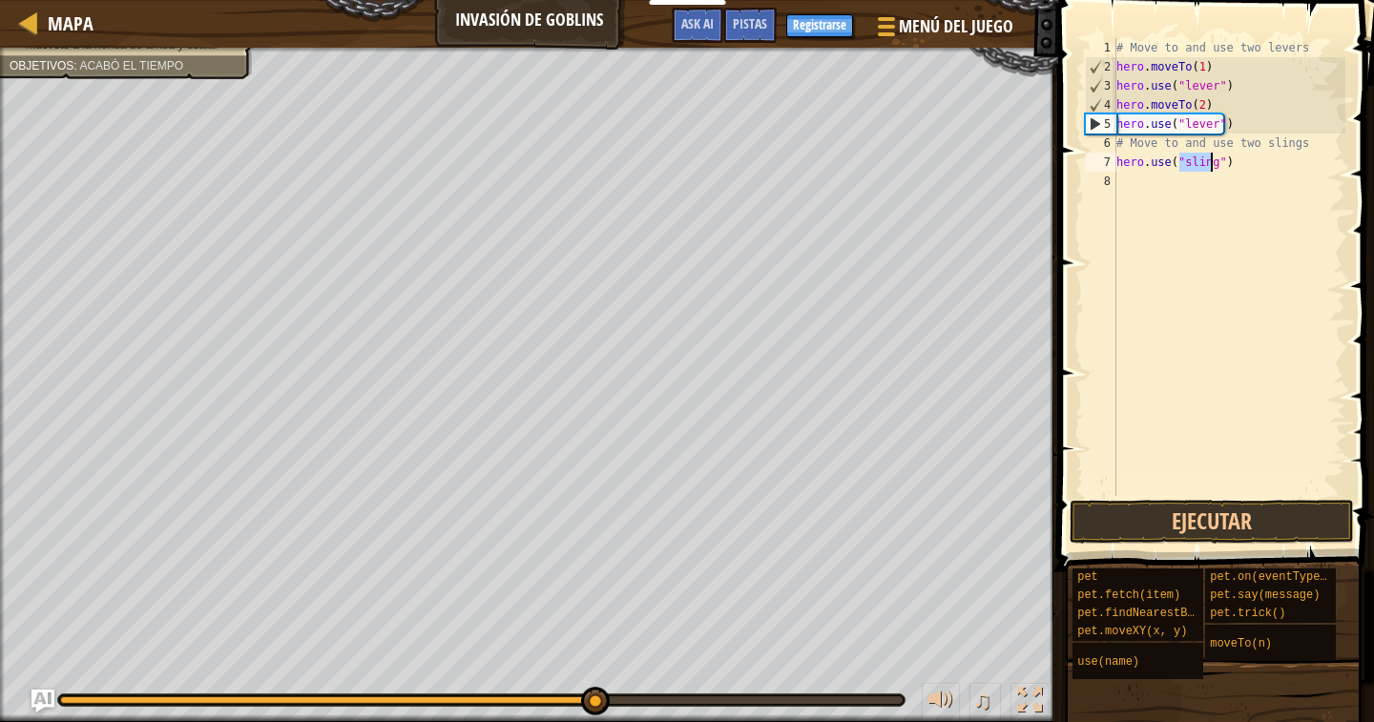
type textarea "hero.use("sling")"
click at [1117, 188] on div "# Move to and use two levers hero . moveTo ( 1 ) hero . use ( "lever" ) hero . …" at bounding box center [1229, 286] width 233 height 496
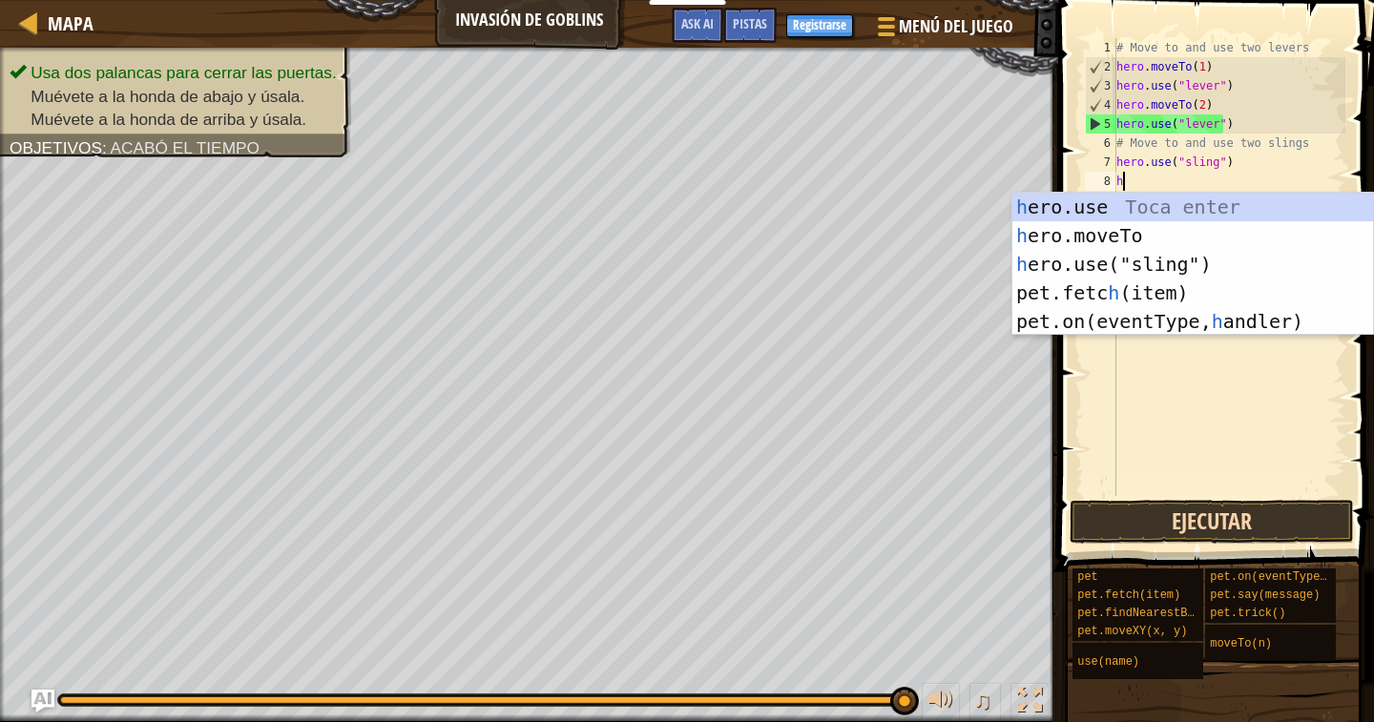
type textarea "h"
click at [1235, 514] on button "Ejecutar" at bounding box center [1212, 522] width 284 height 44
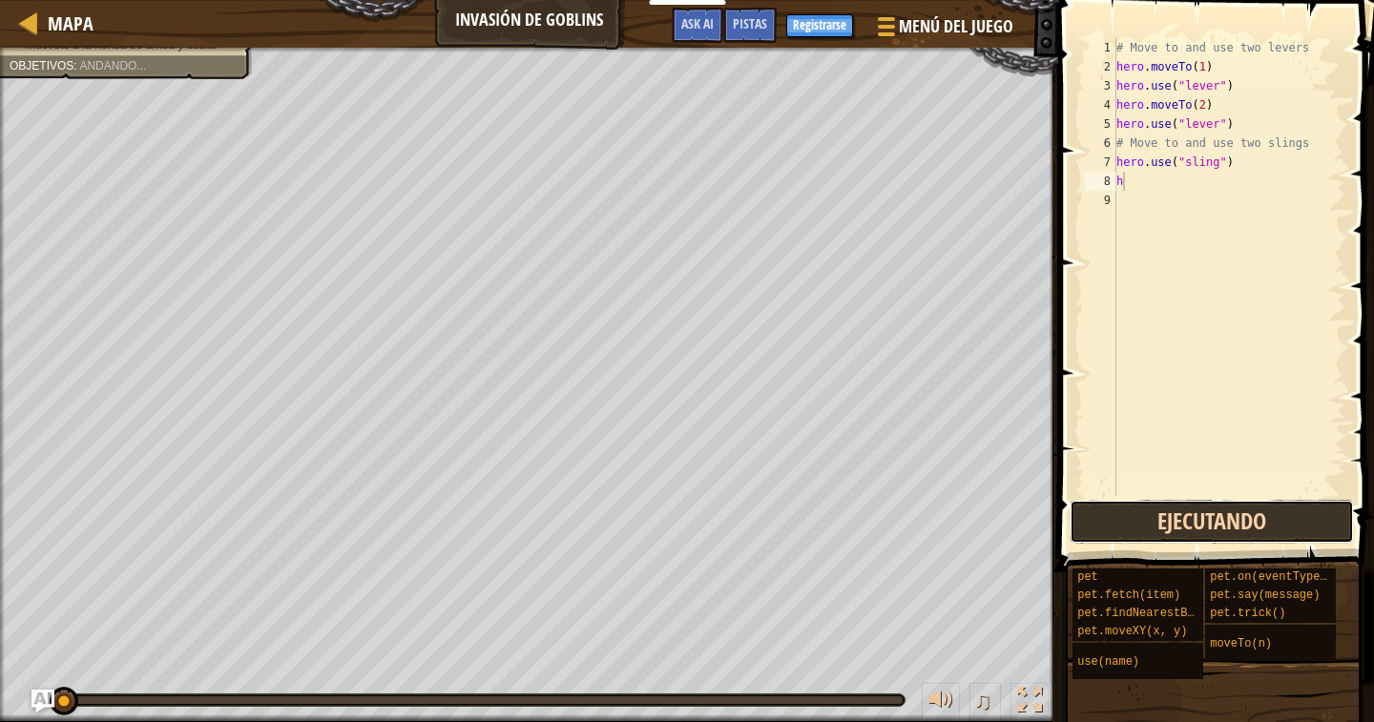
click at [1133, 519] on button "Ejecutando" at bounding box center [1212, 522] width 284 height 44
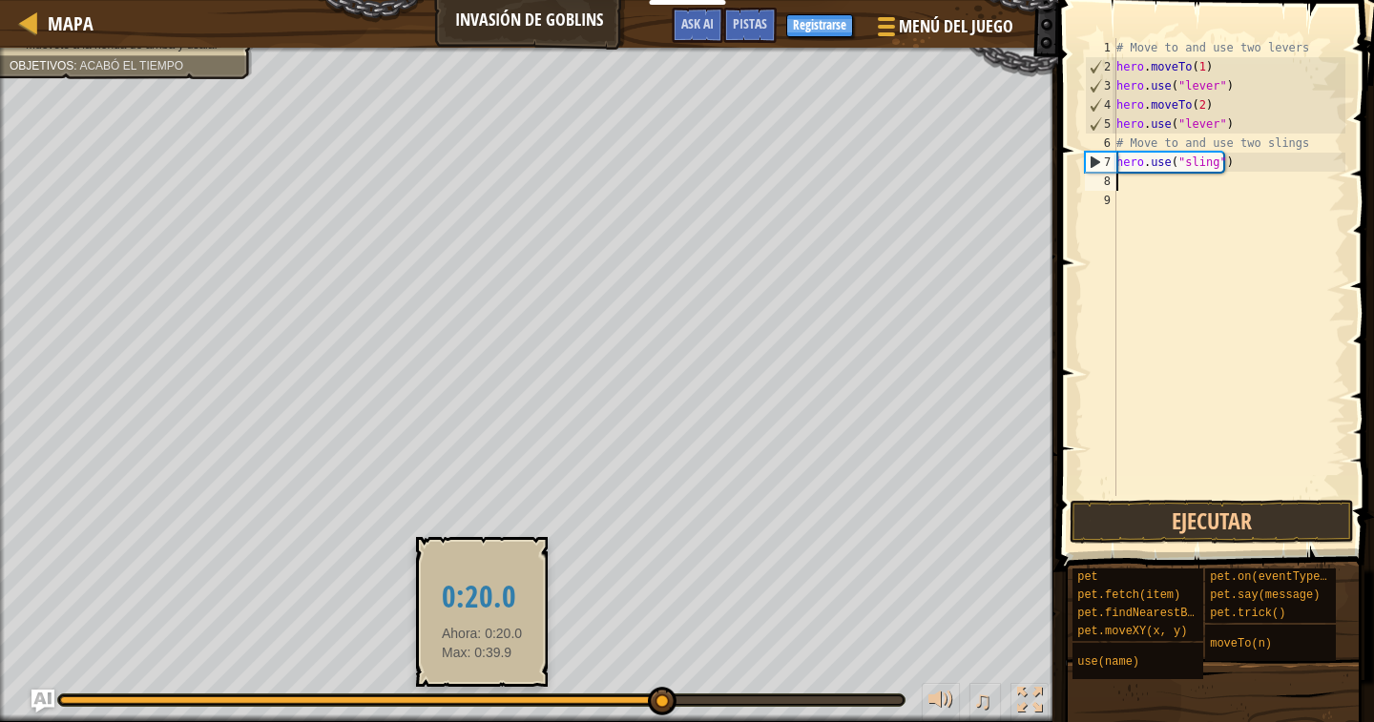
drag, startPoint x: 619, startPoint y: 688, endPoint x: 660, endPoint y: 693, distance: 41.3
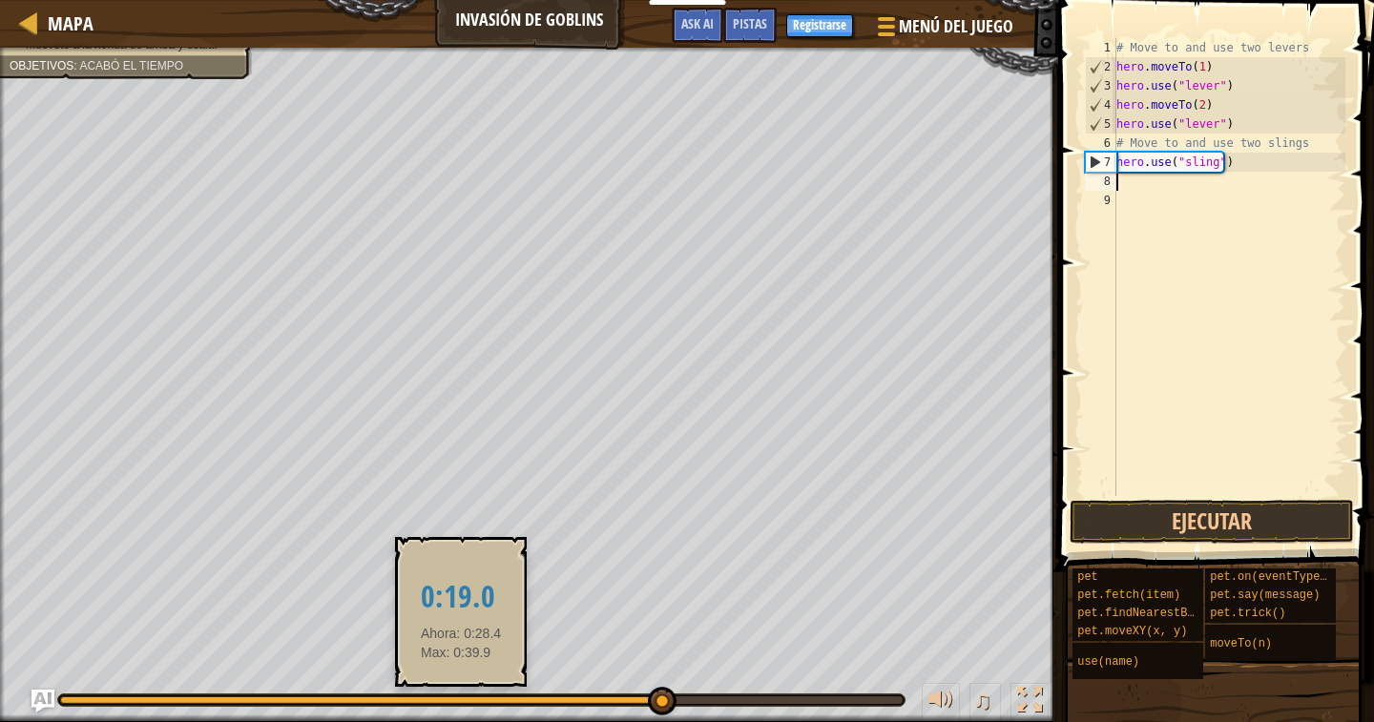
click at [461, 702] on div at bounding box center [360, 701] width 600 height 8
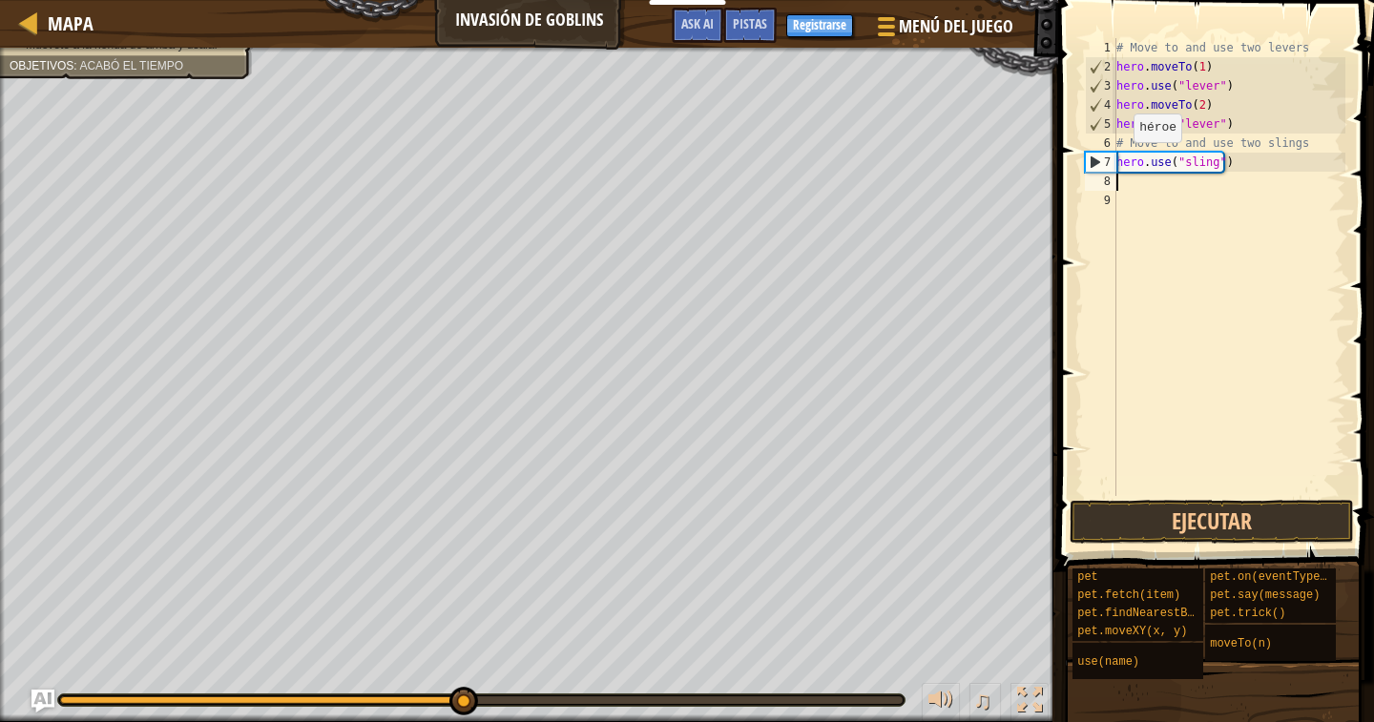
click at [1117, 161] on div "# Move to and use two levers hero . moveTo ( 1 ) hero . use ( "lever" ) hero . …" at bounding box center [1229, 286] width 233 height 496
click at [1120, 165] on div "# Move to and use two levers hero . moveTo ( 1 ) hero . use ( "lever" ) hero . …" at bounding box center [1229, 286] width 233 height 496
type textarea "# Move to and use two slings"
click at [1304, 144] on div "# Move to and use two levers hero . moveTo ( 1 ) hero . use ( "lever" ) hero . …" at bounding box center [1229, 286] width 233 height 496
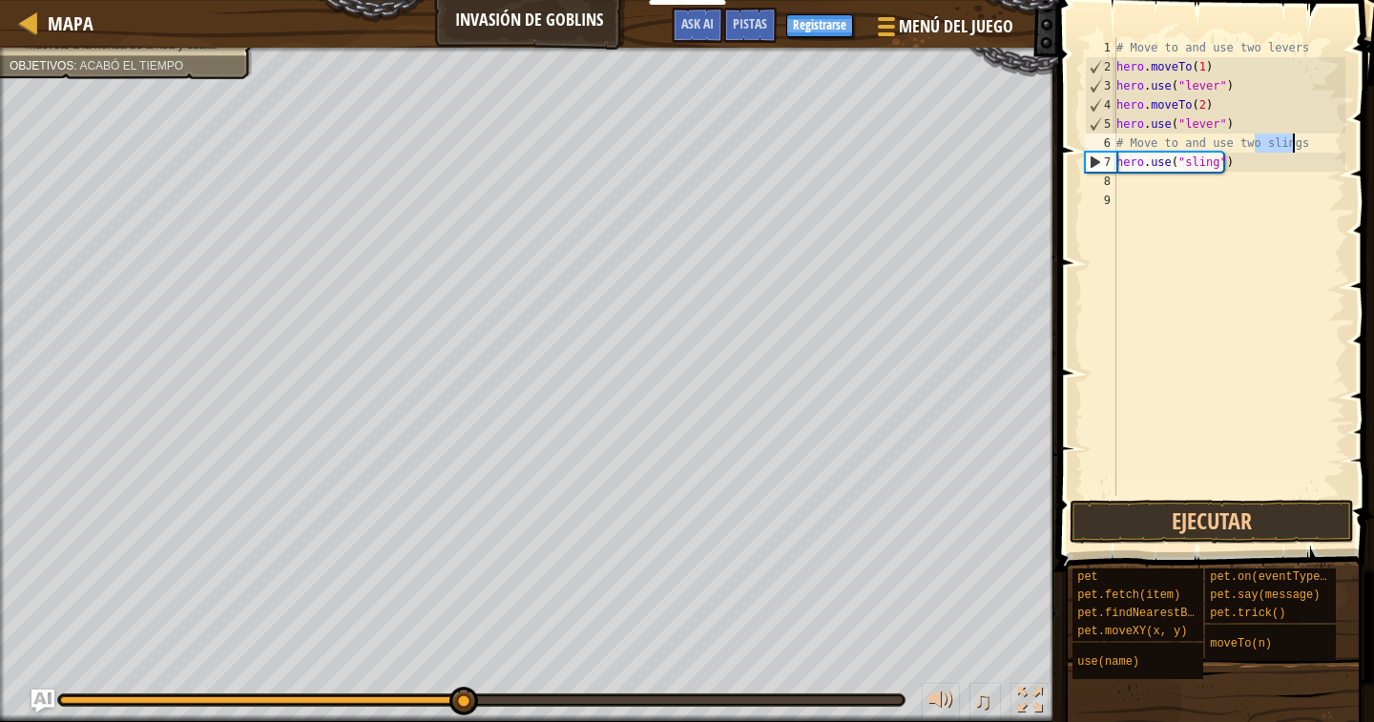
click at [1304, 144] on div "# Move to and use two levers hero . moveTo ( 1 ) hero . use ( "lever" ) hero . …" at bounding box center [1229, 267] width 233 height 458
click at [1304, 144] on div "# Move to and use two levers hero . moveTo ( 1 ) hero . use ( "lever" ) hero . …" at bounding box center [1229, 286] width 233 height 496
click at [1304, 144] on div "# Move to and use two levers hero . moveTo ( 1 ) hero . use ( "lever" ) hero . …" at bounding box center [1229, 267] width 233 height 458
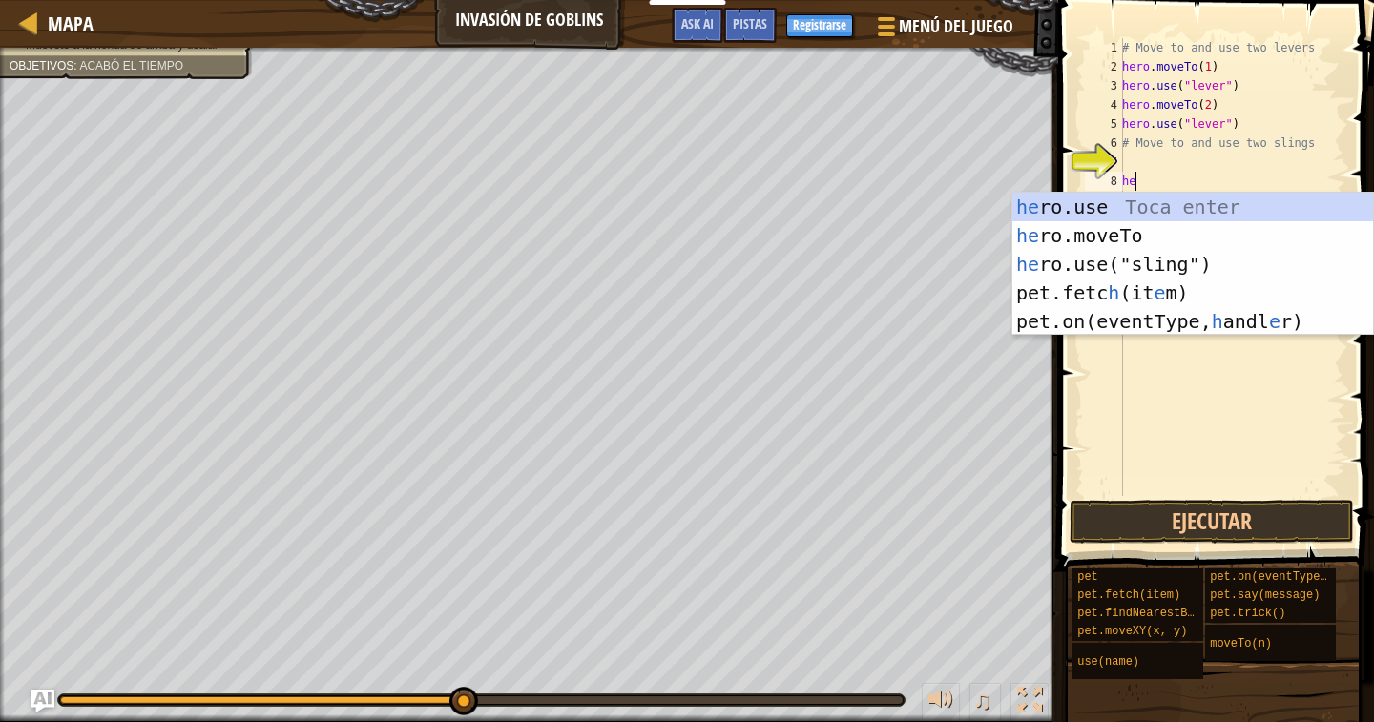
click at [1120, 230] on div "he ro.use Toca enter he ro.moveTo Toca enter he ro.use("sling") Toca enter pet.…" at bounding box center [1192, 293] width 361 height 200
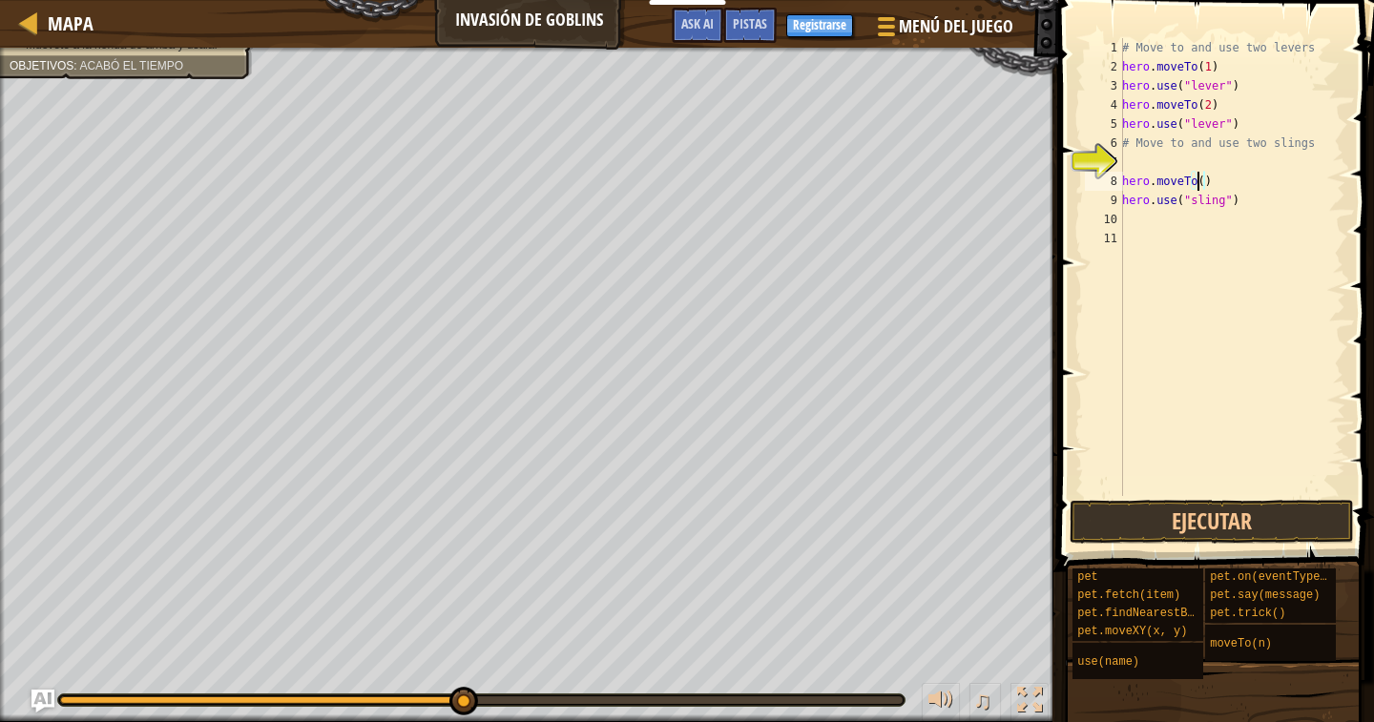
type textarea "hero.moveTo(3)"
click at [1140, 221] on div "# Move to and use two levers hero . moveTo ( 1 ) hero . use ( "lever" ) hero . …" at bounding box center [1231, 286] width 227 height 496
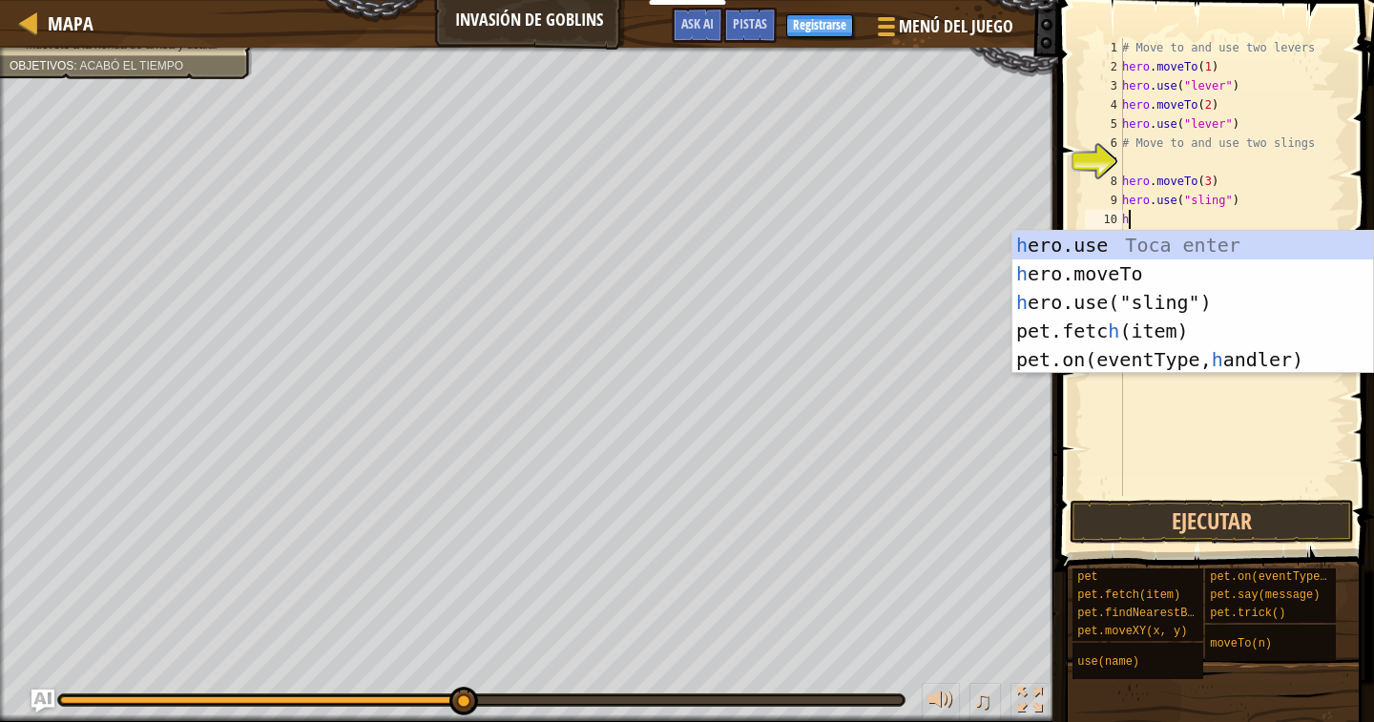
click at [1155, 276] on div "h ero.use Toca enter h ero.moveTo Toca enter h ero.use("sling") Toca enter pet.…" at bounding box center [1192, 331] width 361 height 200
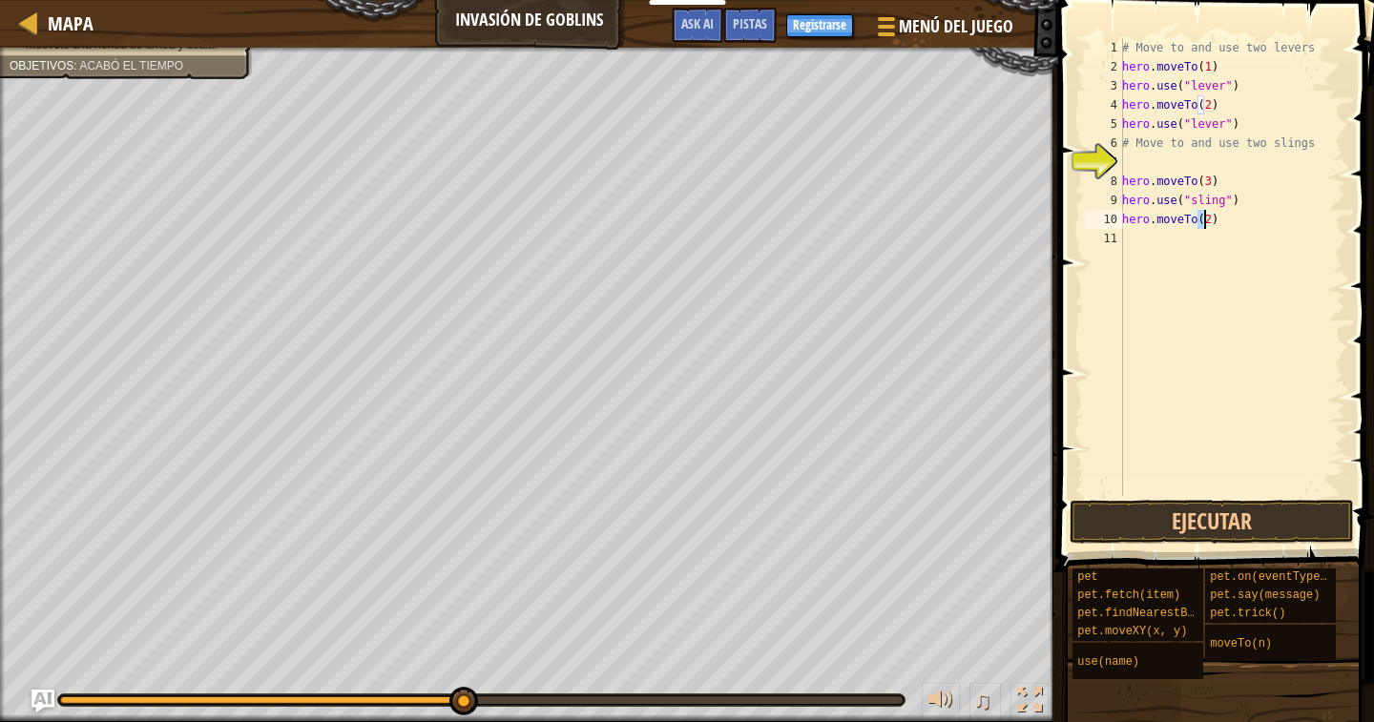
type textarea "hero.moveTo()"
click at [1194, 218] on div "# Move to and use two levers hero . moveTo ( 1 ) hero . use ( "lever" ) hero . …" at bounding box center [1231, 286] width 227 height 496
click at [1196, 218] on div "# Move to and use two levers hero . moveTo ( 1 ) hero . use ( "lever" ) hero . …" at bounding box center [1231, 286] width 227 height 496
type textarea "hero.moveTo(3)"
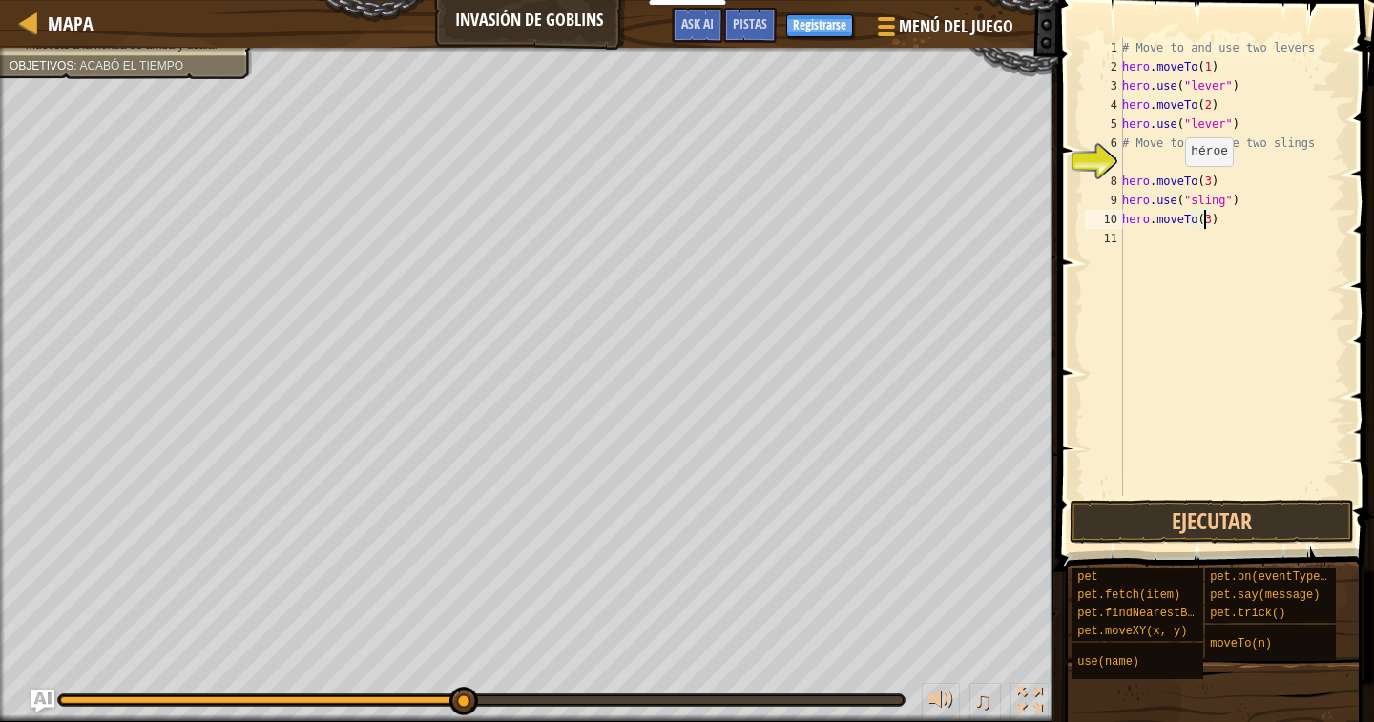
click at [1145, 243] on div "# Move to and use two levers hero . moveTo ( 1 ) hero . use ( "lever" ) hero . …" at bounding box center [1231, 286] width 227 height 496
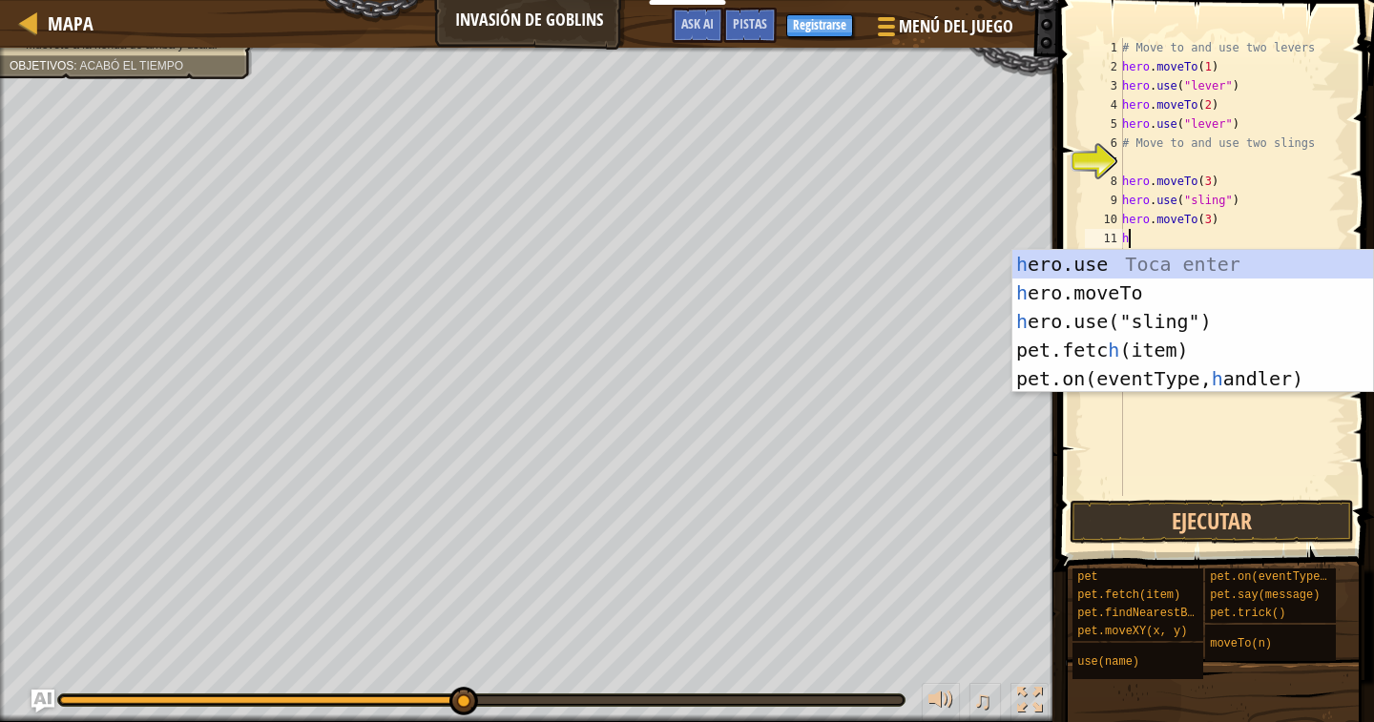
click at [1175, 326] on div "h ero.use Toca enter h ero.moveTo Toca enter h ero.use("sling") Toca enter pet.…" at bounding box center [1192, 350] width 361 height 200
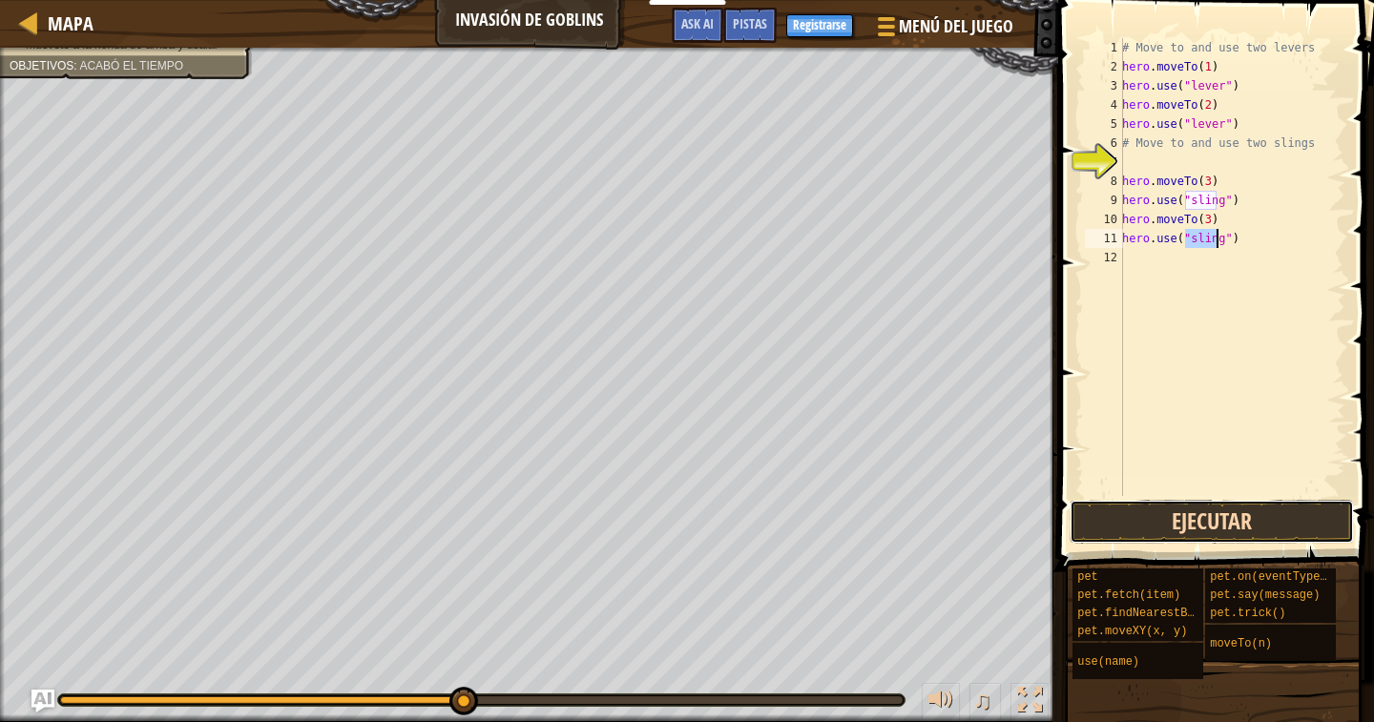
click at [1158, 521] on button "Ejecutar" at bounding box center [1212, 522] width 284 height 44
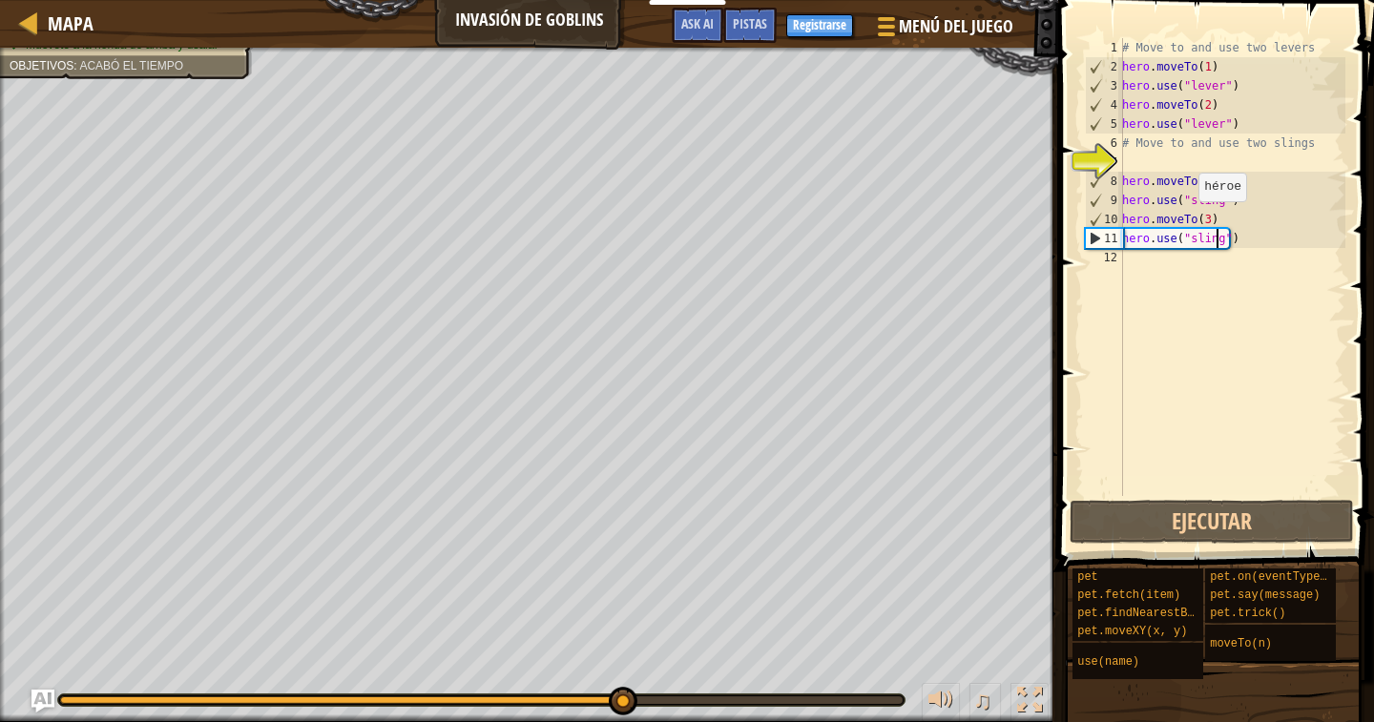
click at [1197, 217] on div "# Move to and use two levers hero . moveTo ( 1 ) hero . use ( "lever" ) hero . …" at bounding box center [1231, 286] width 227 height 496
click at [1202, 221] on div "# Move to and use two levers hero . moveTo ( 1 ) hero . use ( "lever" ) hero . …" at bounding box center [1231, 286] width 227 height 496
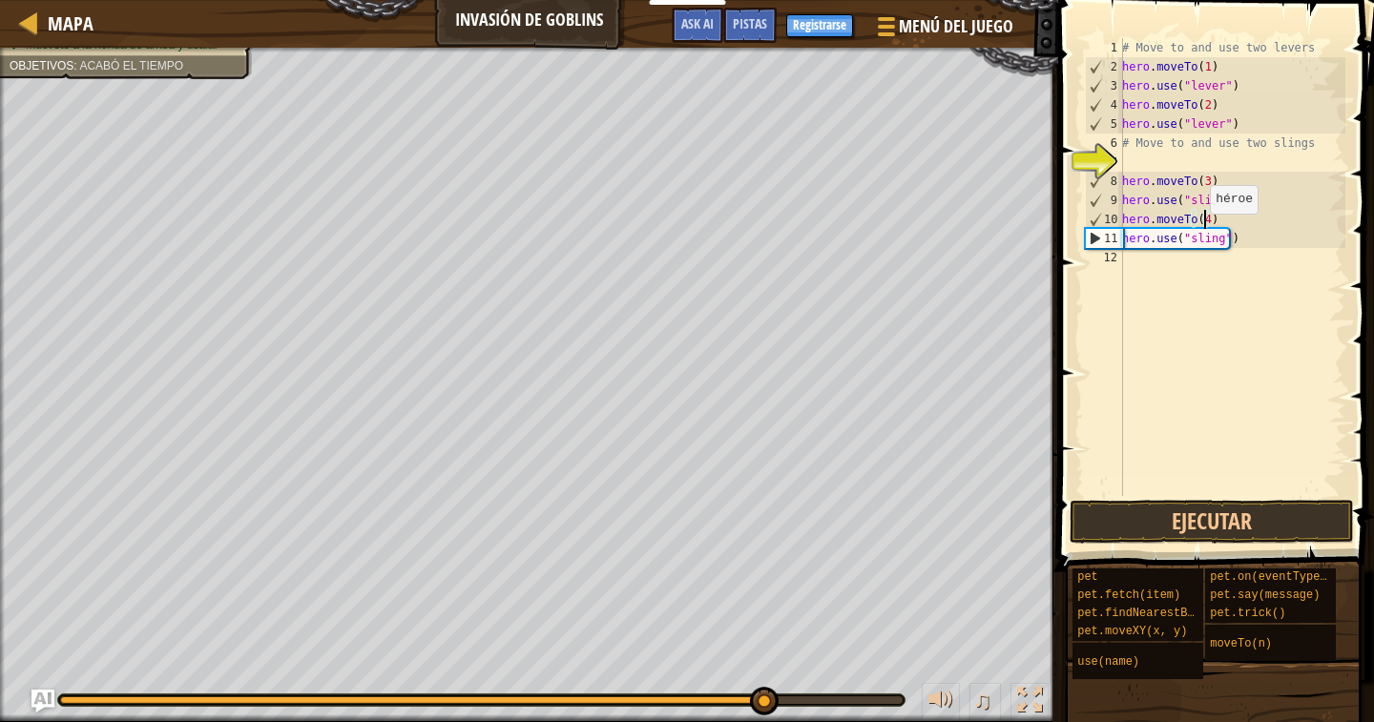
scroll to position [9, 7]
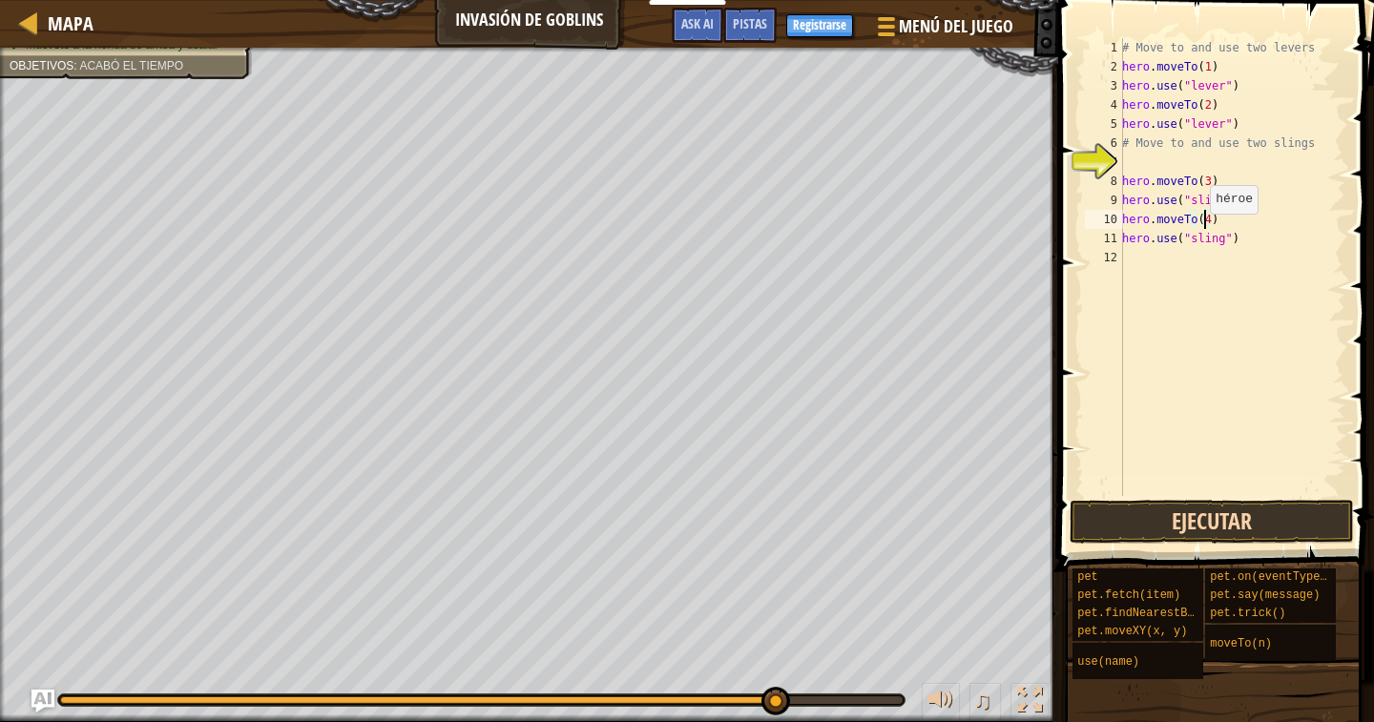
type textarea "hero.moveTo(4)"
click at [1120, 516] on button "Ejecutar" at bounding box center [1212, 522] width 284 height 44
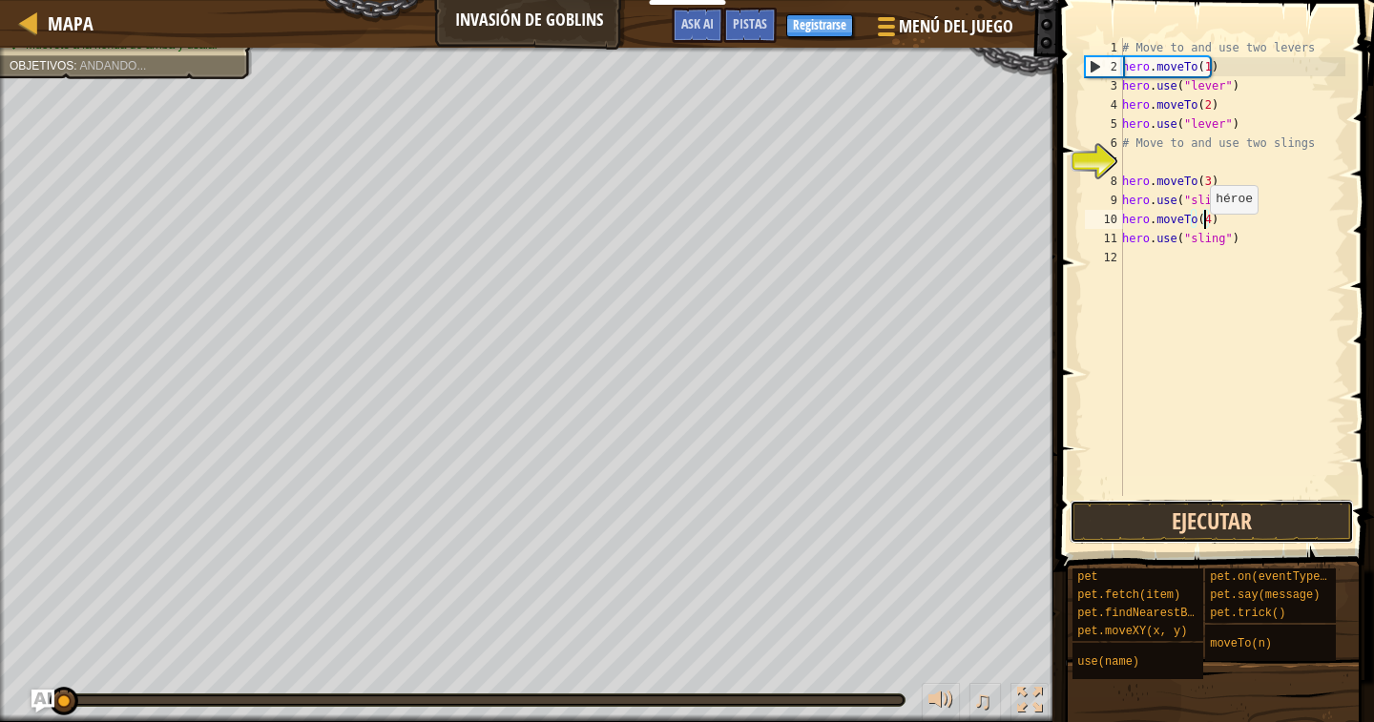
click at [1114, 510] on button "Ejecutar" at bounding box center [1212, 522] width 284 height 44
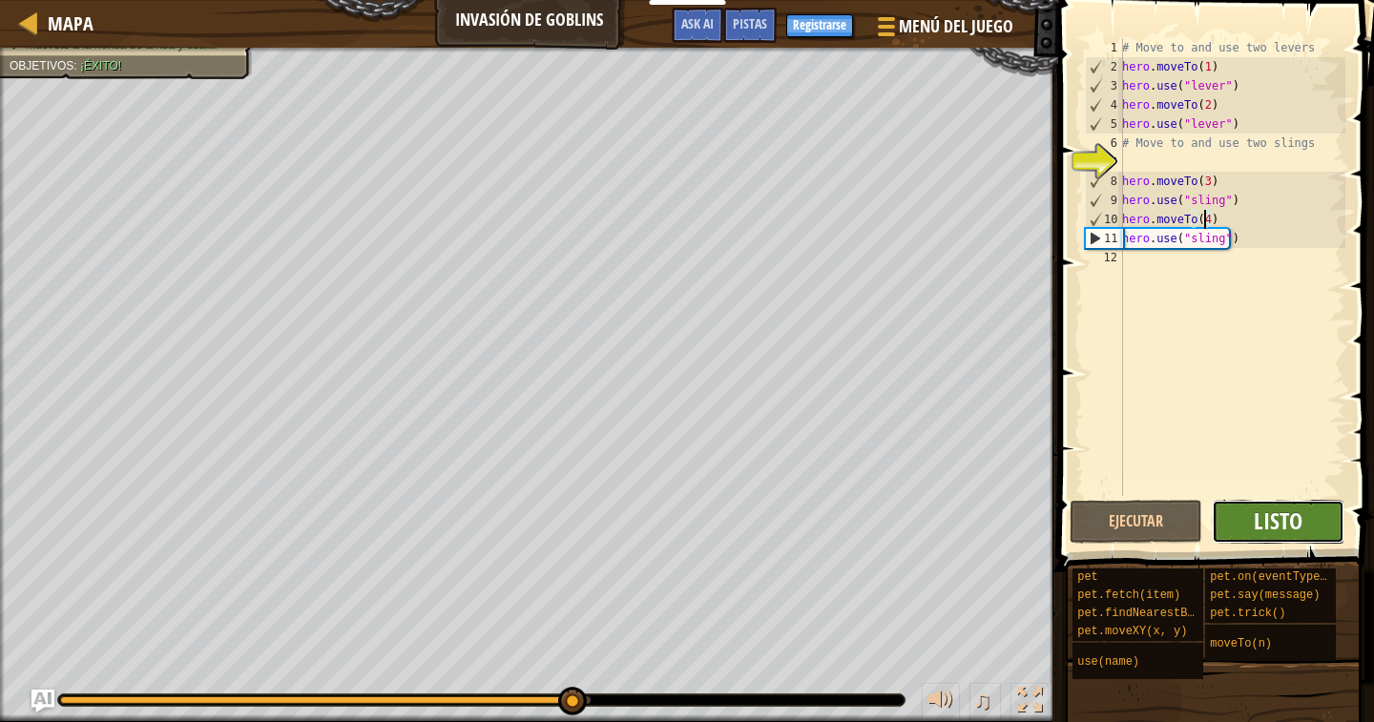
click at [1258, 510] on button "Listo" at bounding box center [1278, 522] width 133 height 44
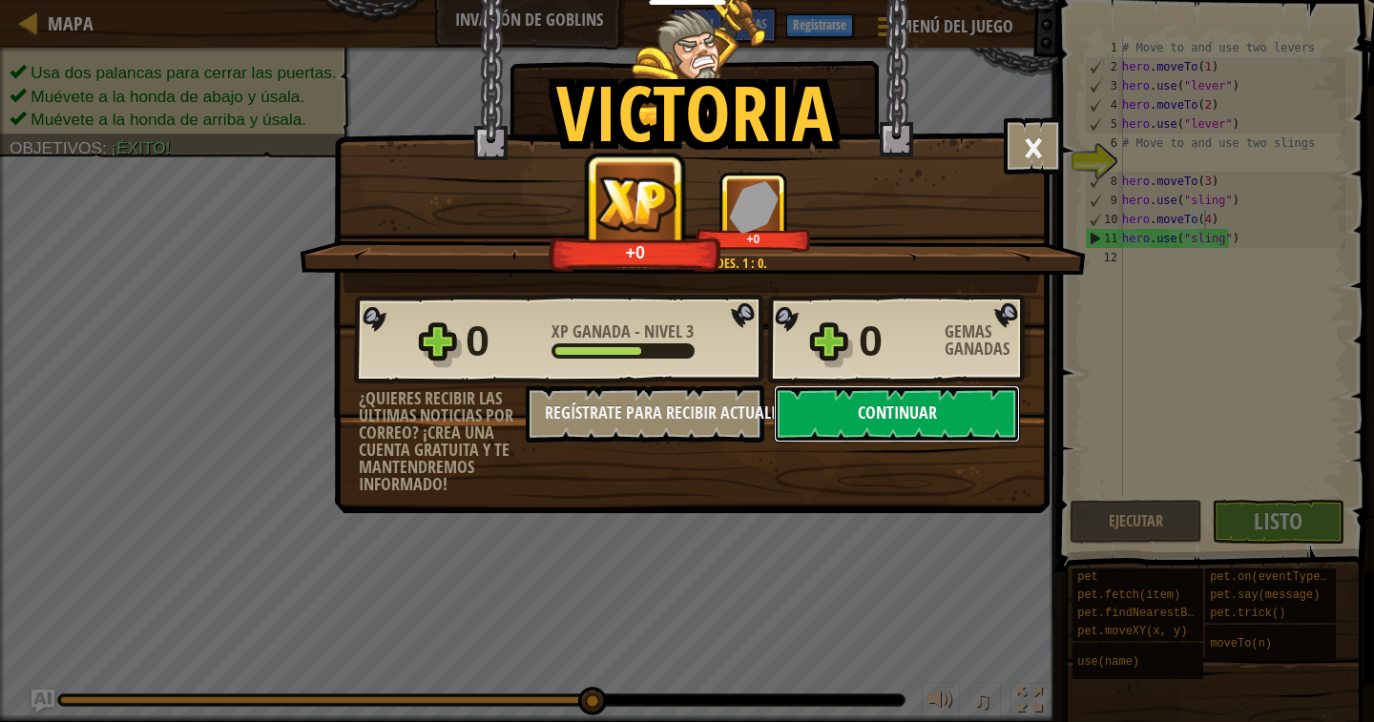
click at [888, 413] on button "Continuar" at bounding box center [897, 413] width 246 height 57
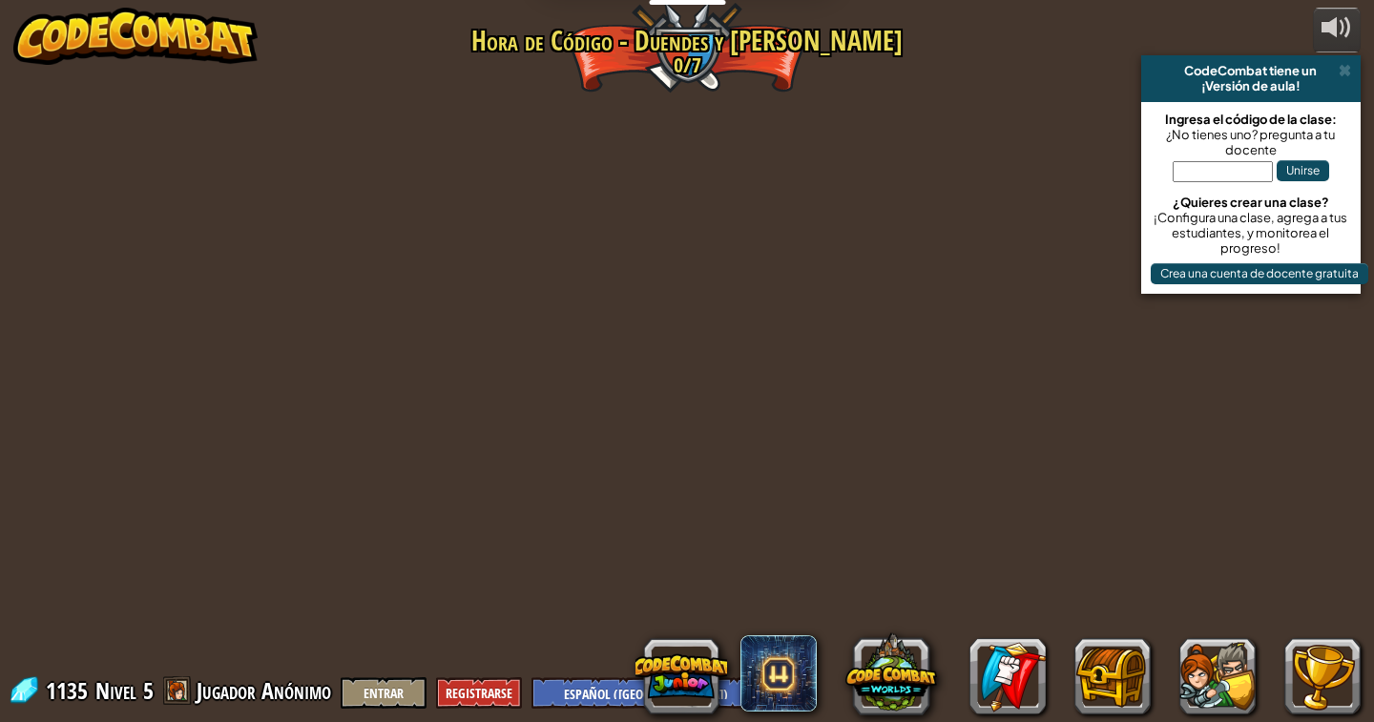
select select "es-419"
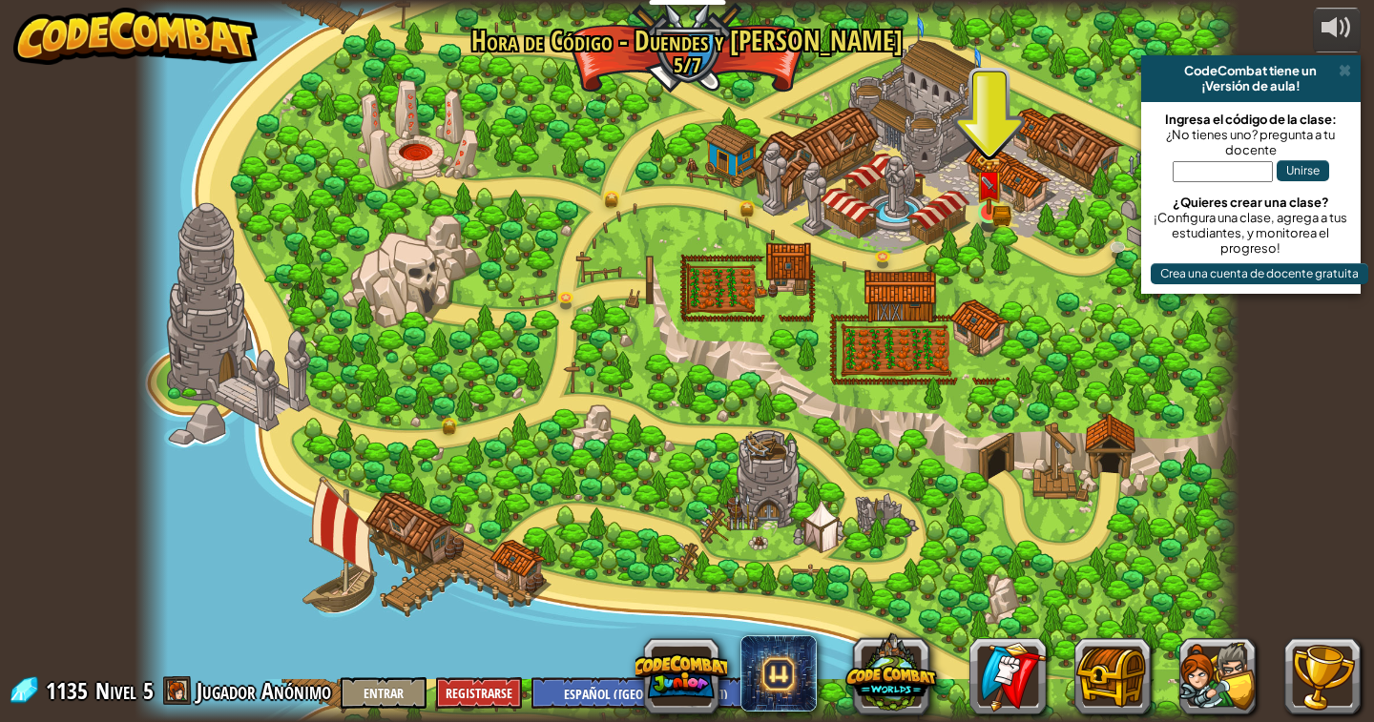
click at [986, 204] on img at bounding box center [989, 184] width 28 height 61
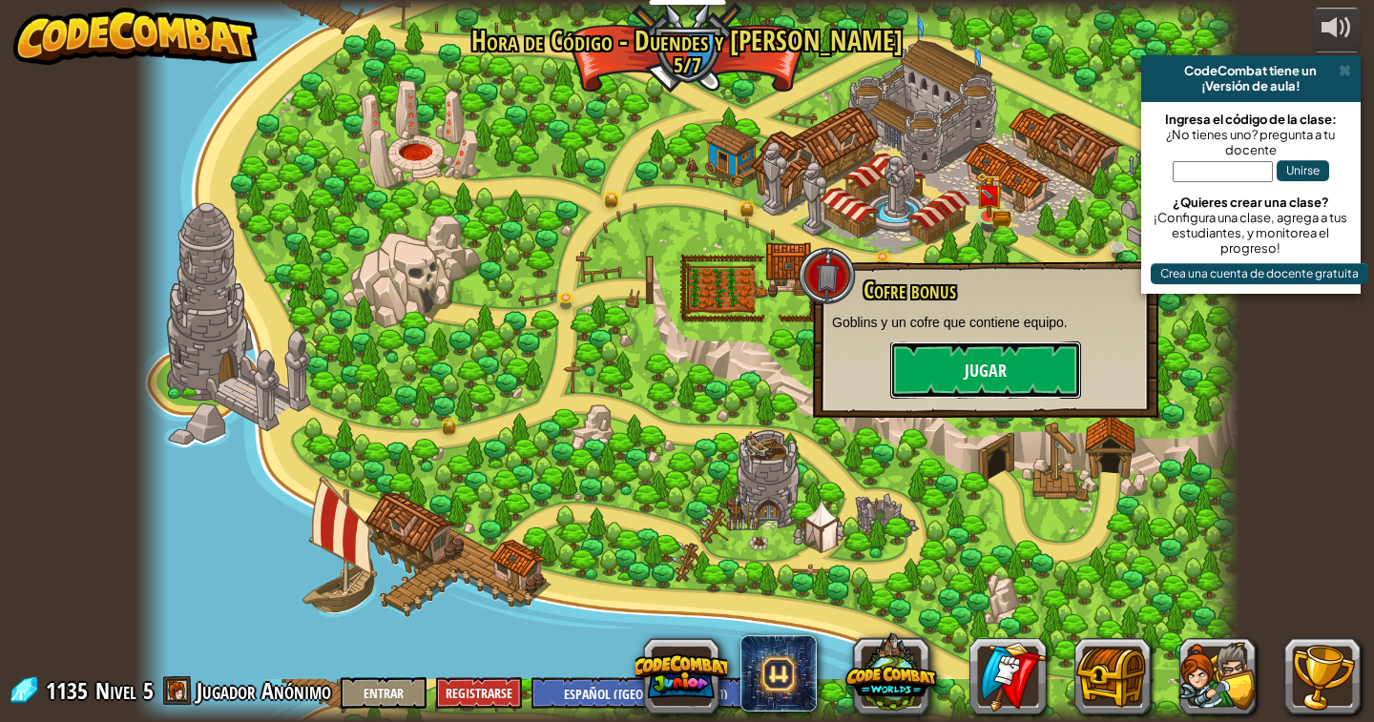
click at [961, 362] on button "Jugar" at bounding box center [985, 370] width 191 height 57
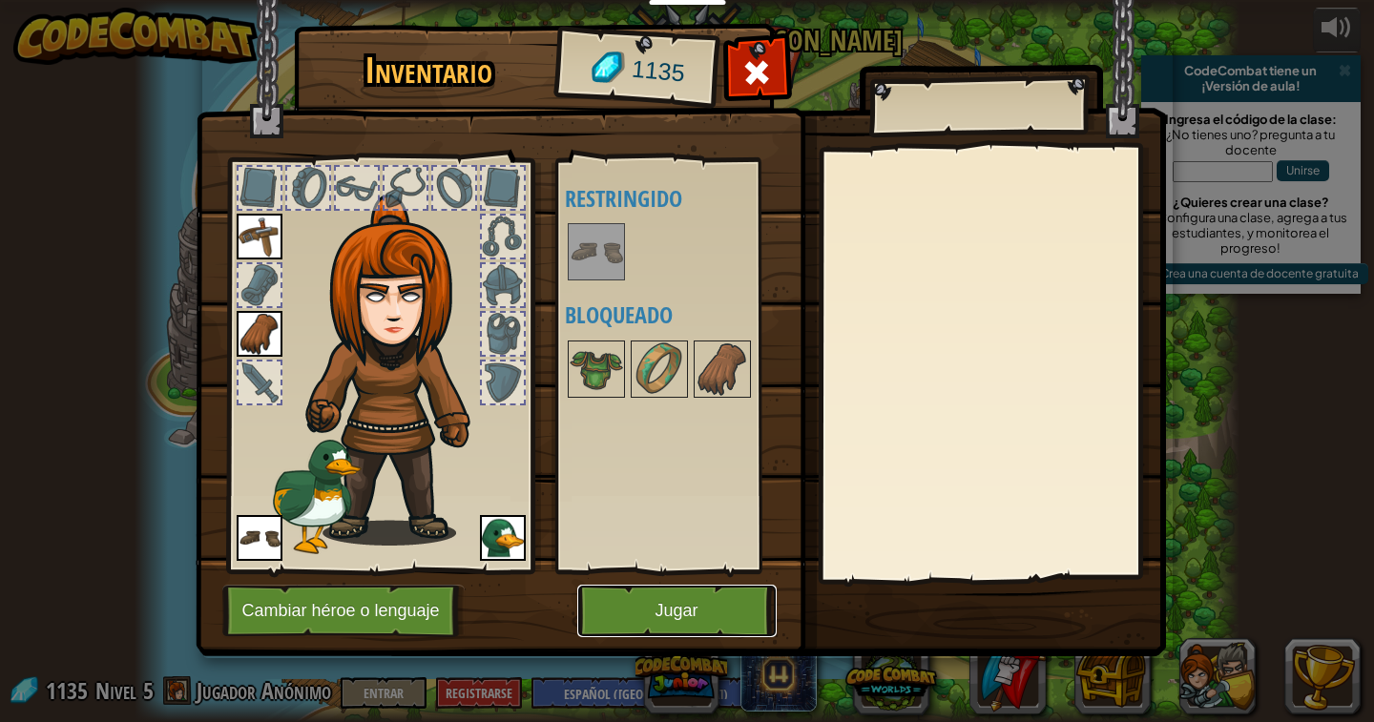
click at [649, 614] on button "Jugar" at bounding box center [676, 611] width 199 height 52
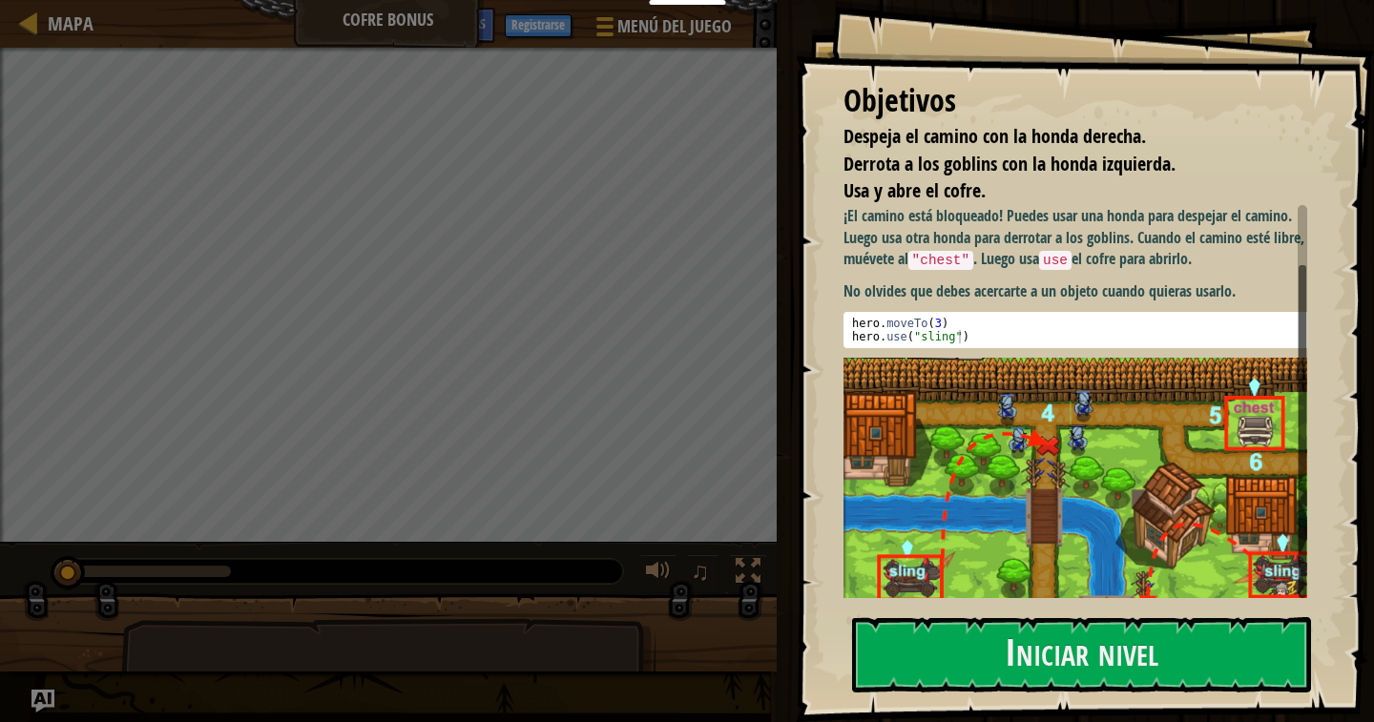
scroll to position [55, 0]
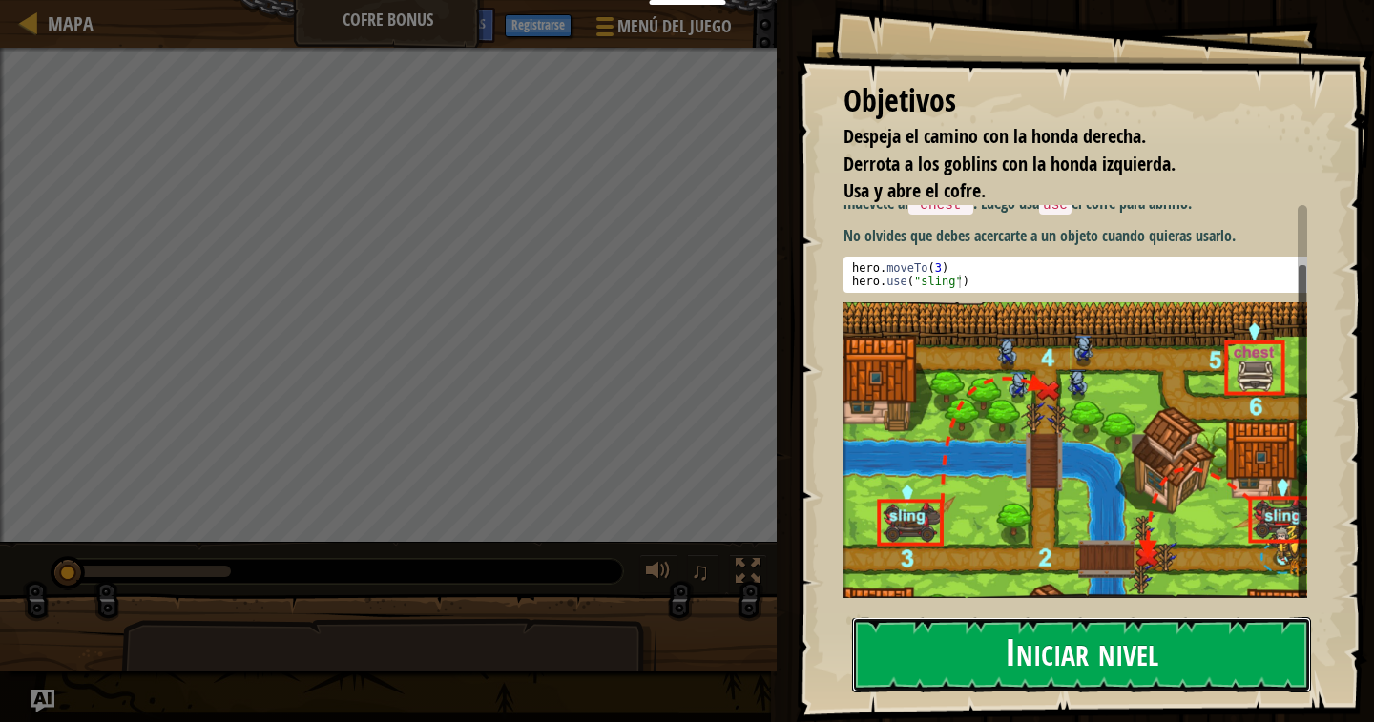
click at [977, 655] on button "Iniciar nivel" at bounding box center [1081, 654] width 459 height 75
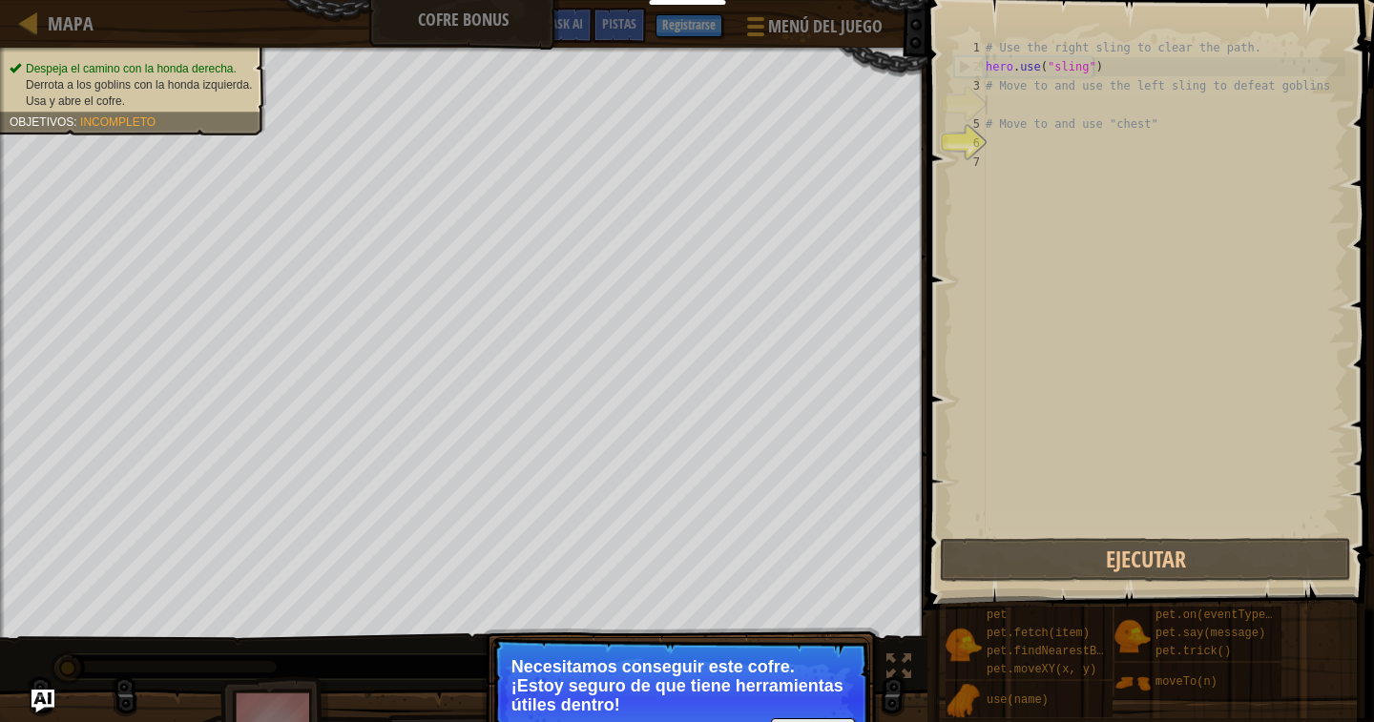
click at [997, 142] on div "# Use the right sling to clear the path. hero . use ( "sling" ) # Move to and u…" at bounding box center [1164, 305] width 364 height 534
click at [993, 106] on div "# Use the right sling to clear the path. hero . use ( "sling" ) # Move to and u…" at bounding box center [1164, 305] width 364 height 534
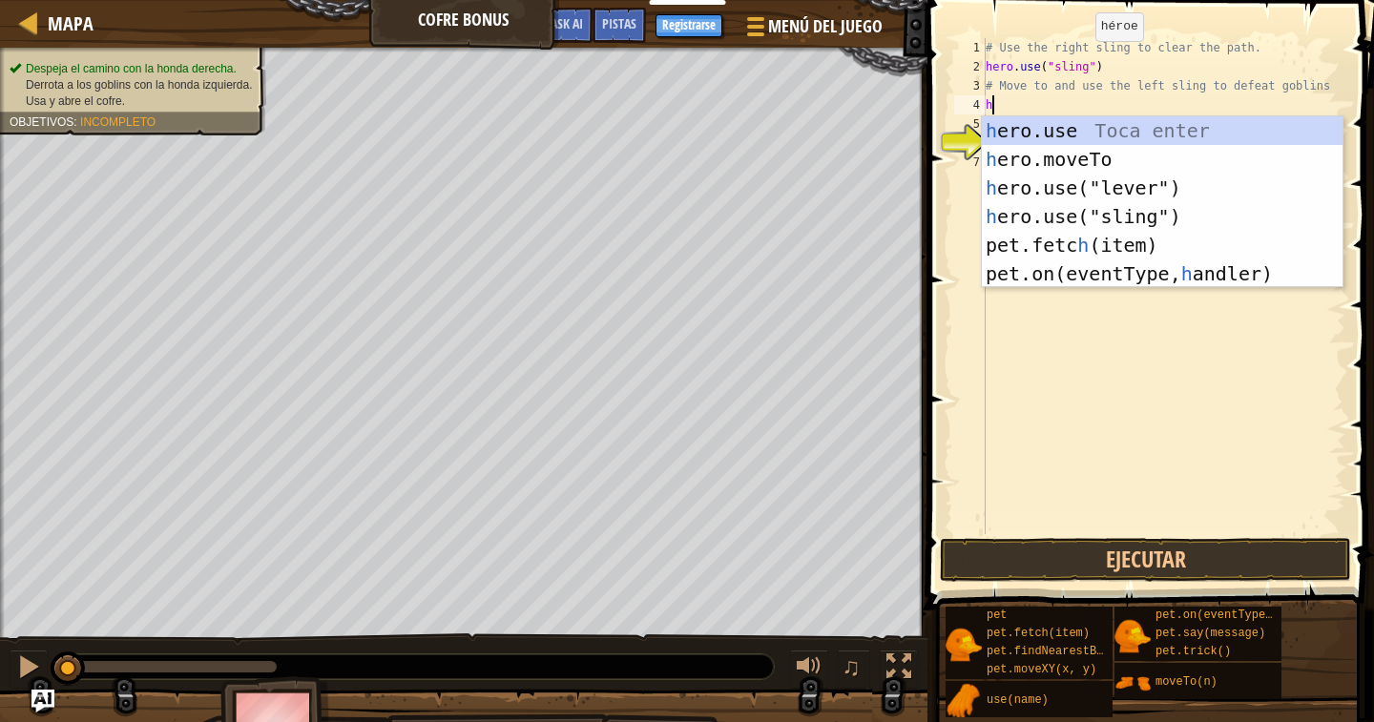
scroll to position [9, 0]
click at [1127, 162] on div "h ero.use Toca enter h ero.moveTo Toca enter h ero.use("lever") Toca enter h er…" at bounding box center [1162, 230] width 361 height 229
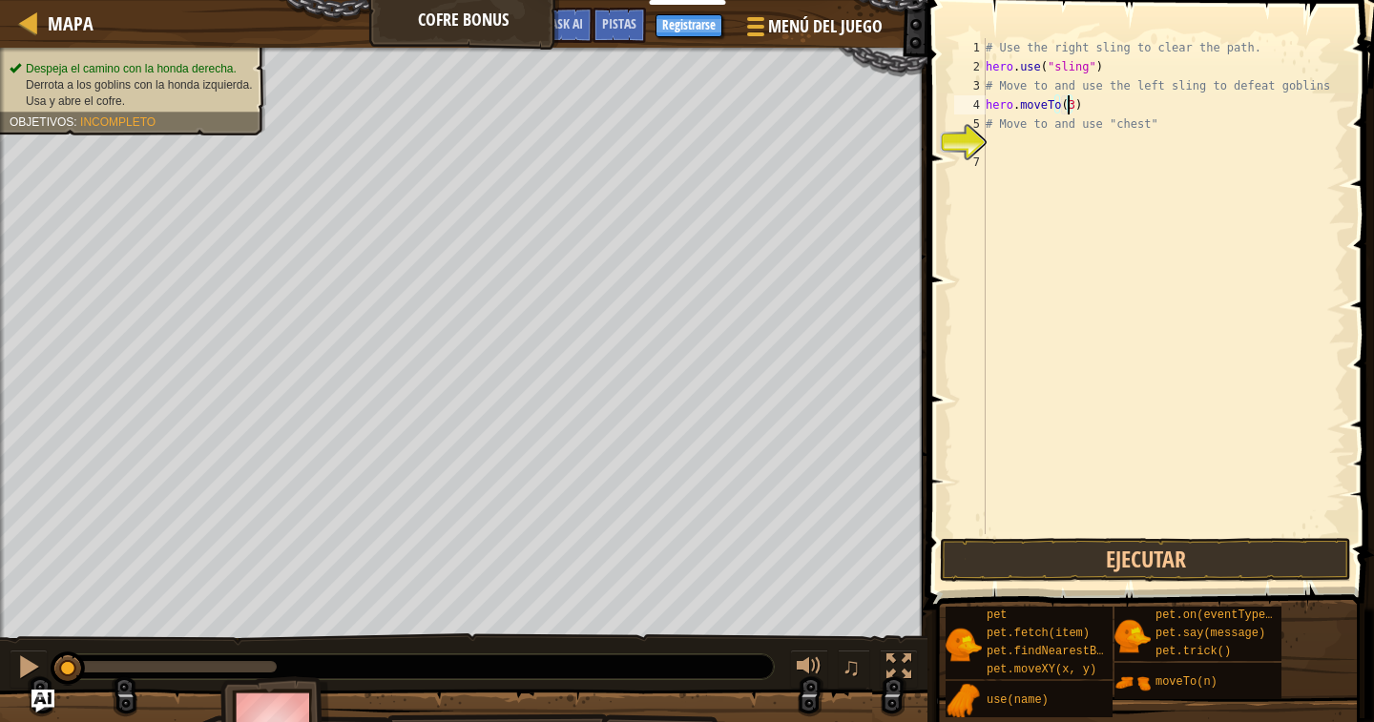
scroll to position [9, 6]
click at [983, 134] on div "6" at bounding box center [969, 143] width 31 height 19
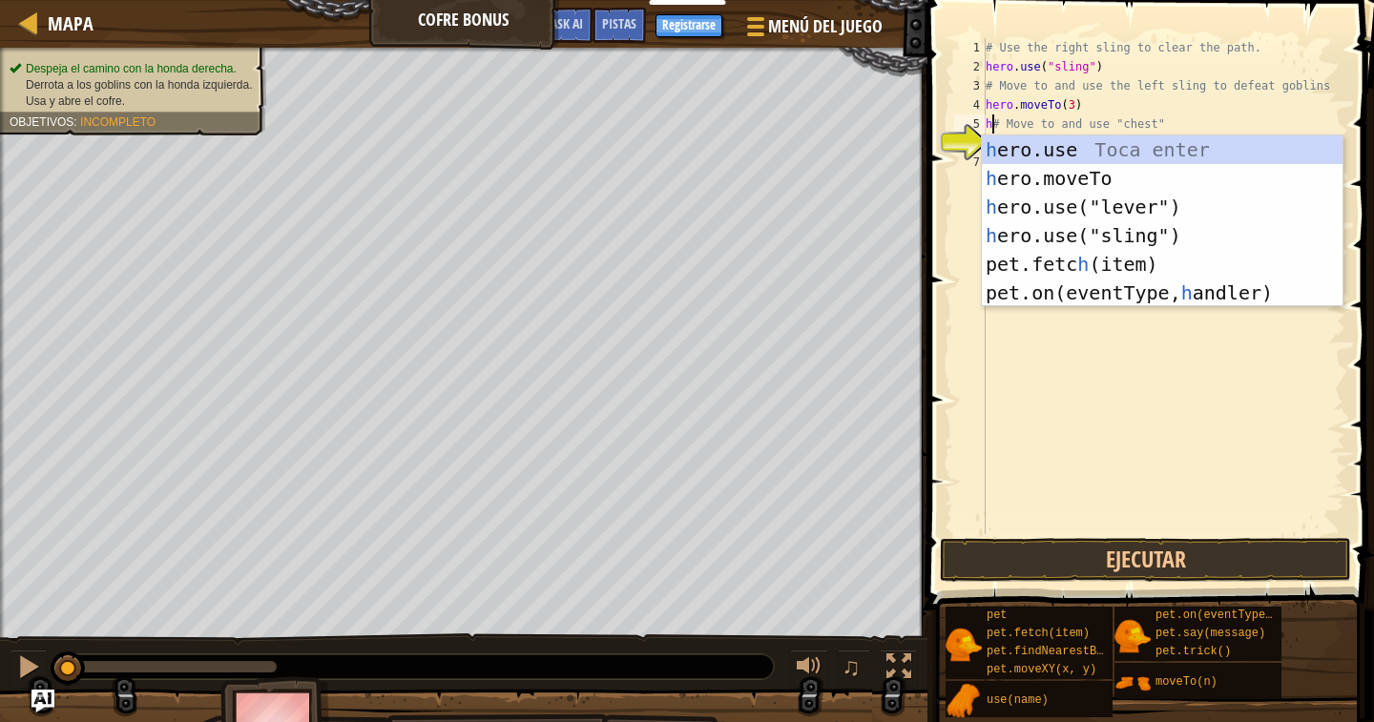
scroll to position [9, 0]
click at [1098, 239] on div "h ero.use Toca enter h ero.moveTo Toca enter h ero.use("lever") Toca enter h er…" at bounding box center [1162, 249] width 361 height 229
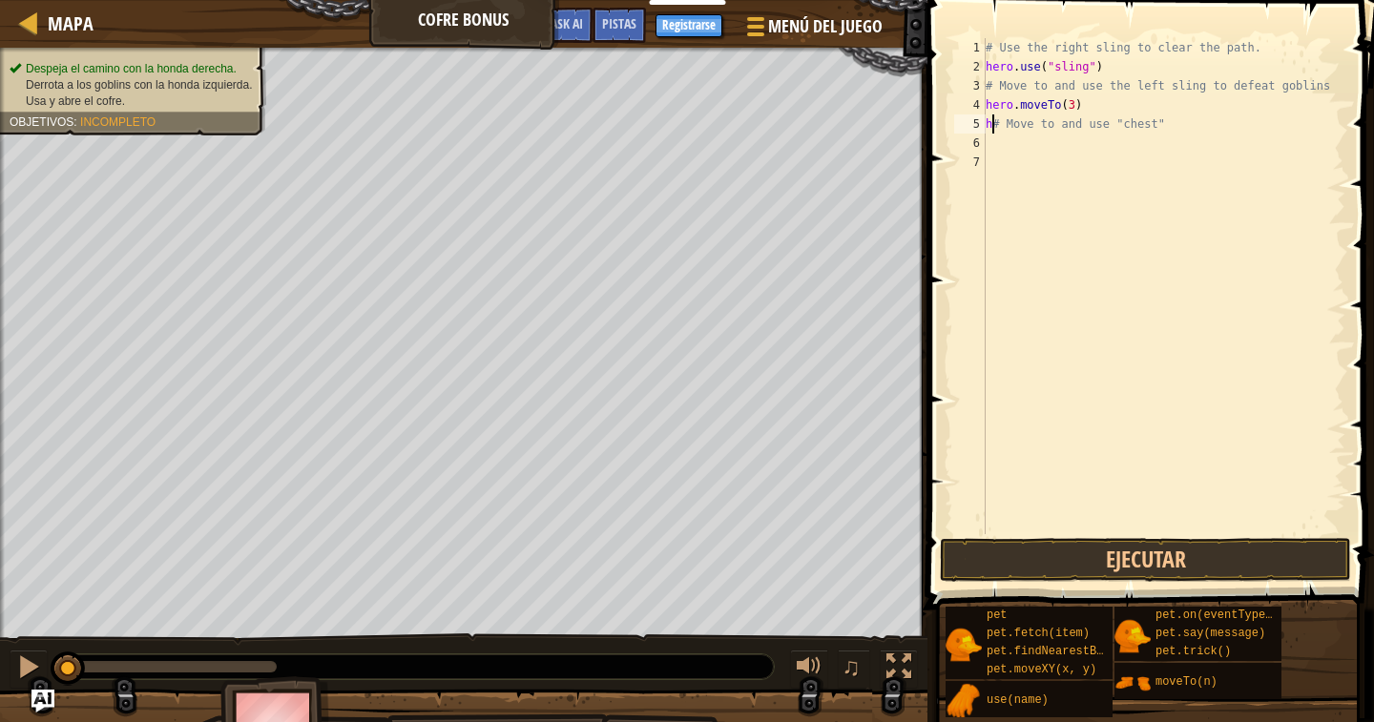
type textarea "hero.use("sling")# Move to and use "chest""
click at [991, 149] on div "# Use the right sling to clear the path. hero . use ( "sling" ) # Move to and u…" at bounding box center [1164, 305] width 364 height 534
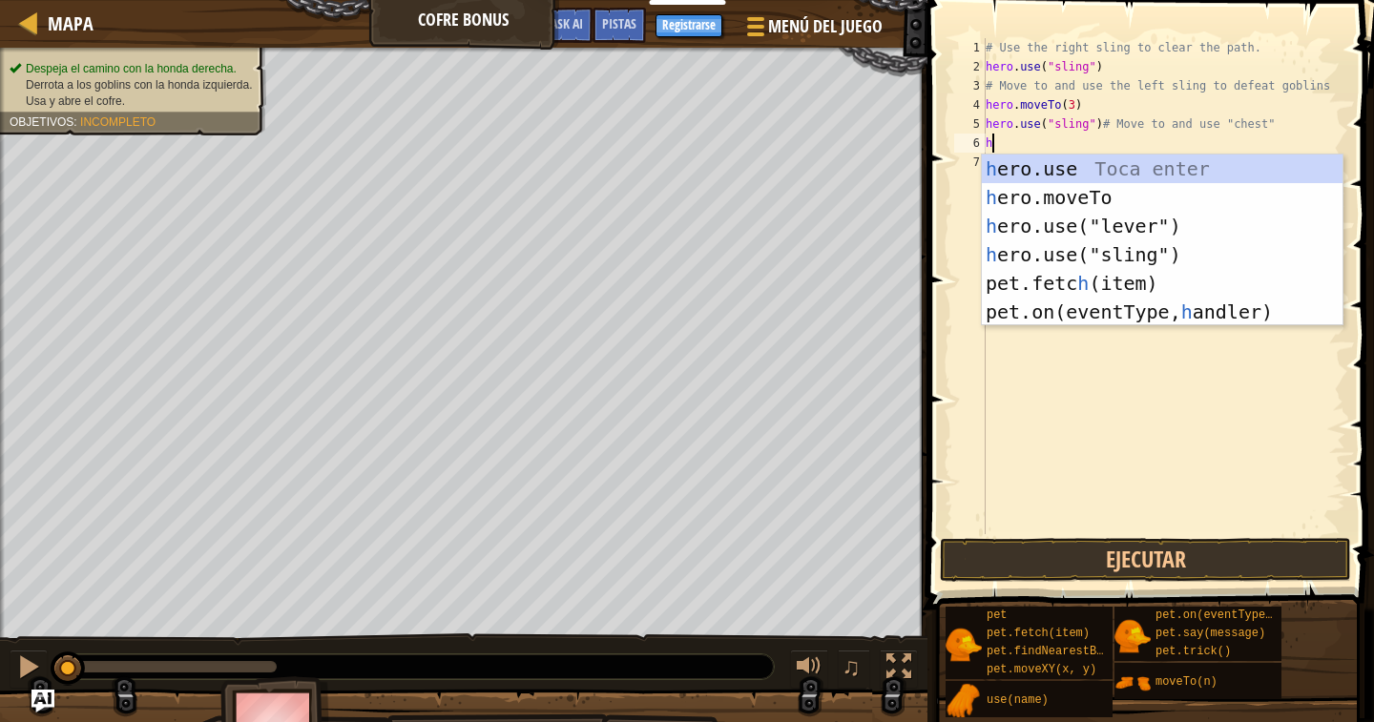
click at [1089, 198] on div "h ero.use Toca enter h ero.moveTo Toca enter h ero.use("lever") Toca enter h er…" at bounding box center [1162, 269] width 361 height 229
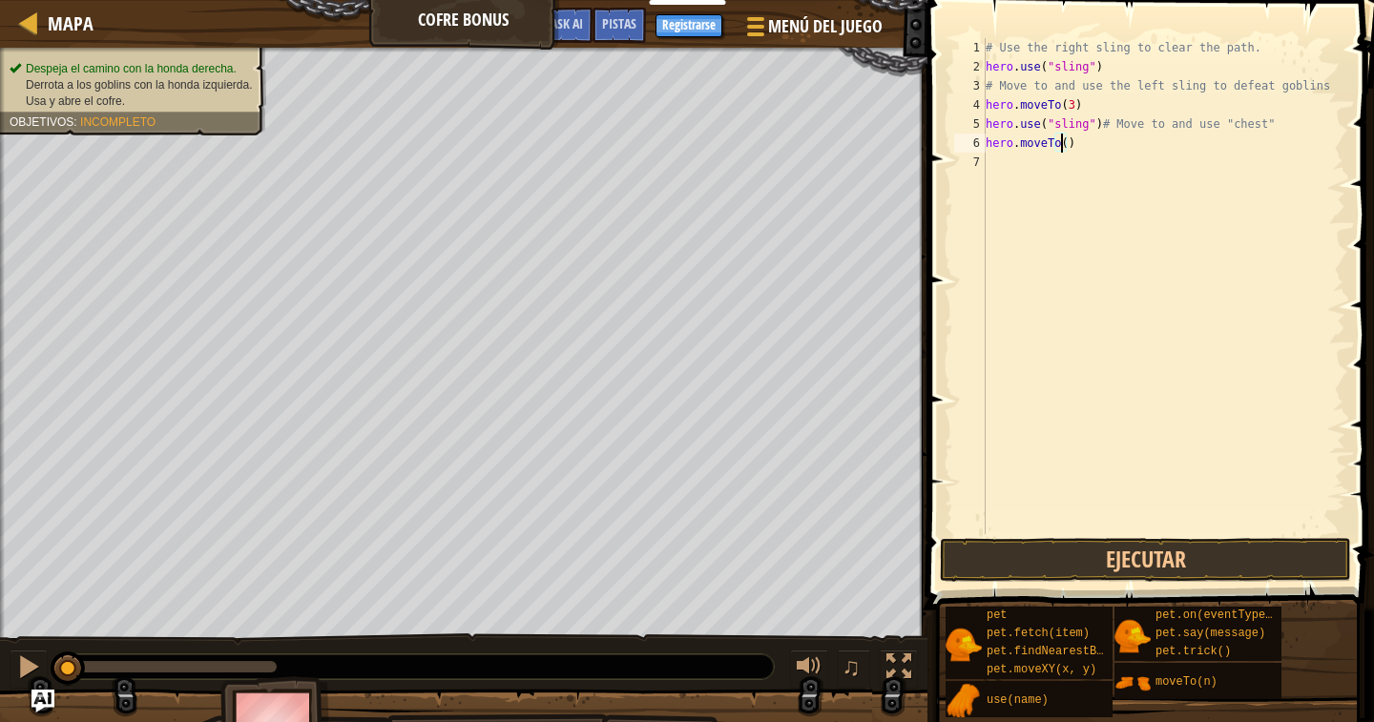
type textarea "hero.moveTo(6)"
click at [991, 159] on div "# Use the right sling to clear the path. hero . use ( "sling" ) # Move to and u…" at bounding box center [1164, 305] width 364 height 534
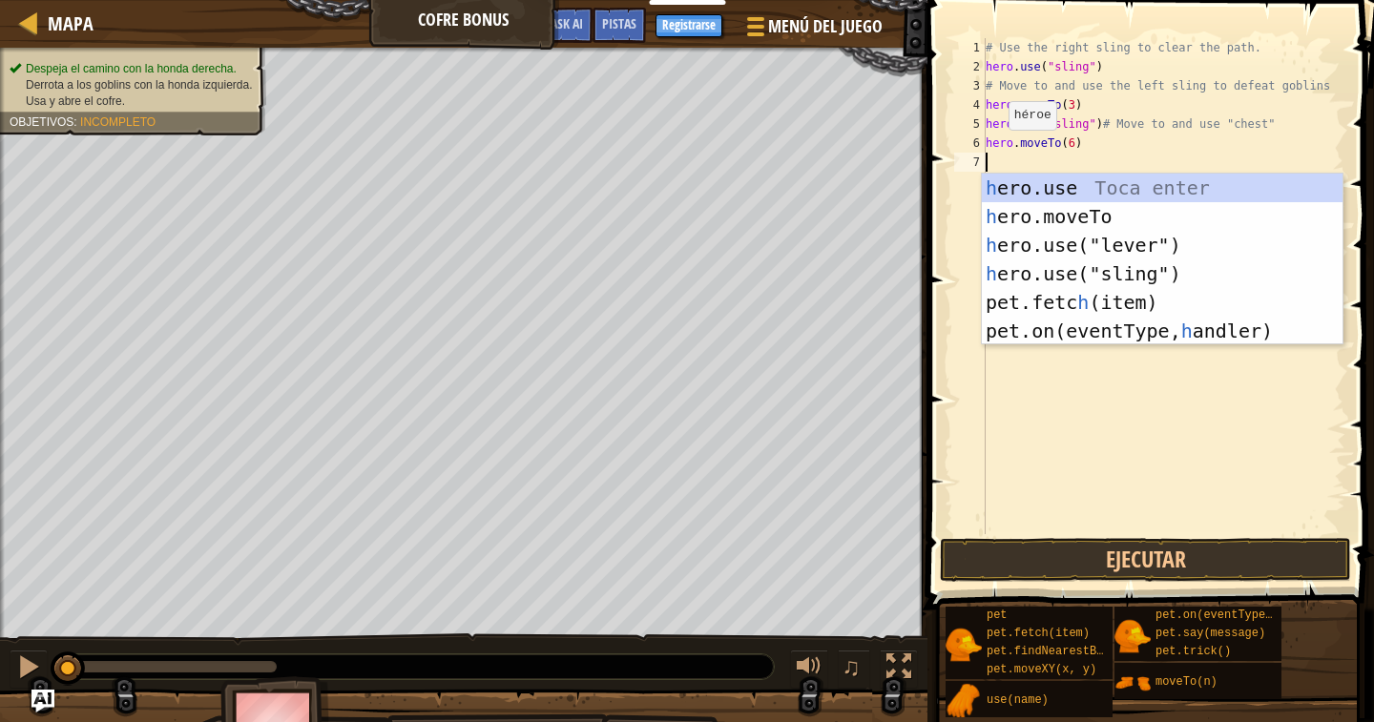
scroll to position [9, 0]
type textarea "h"
type textarea "c"
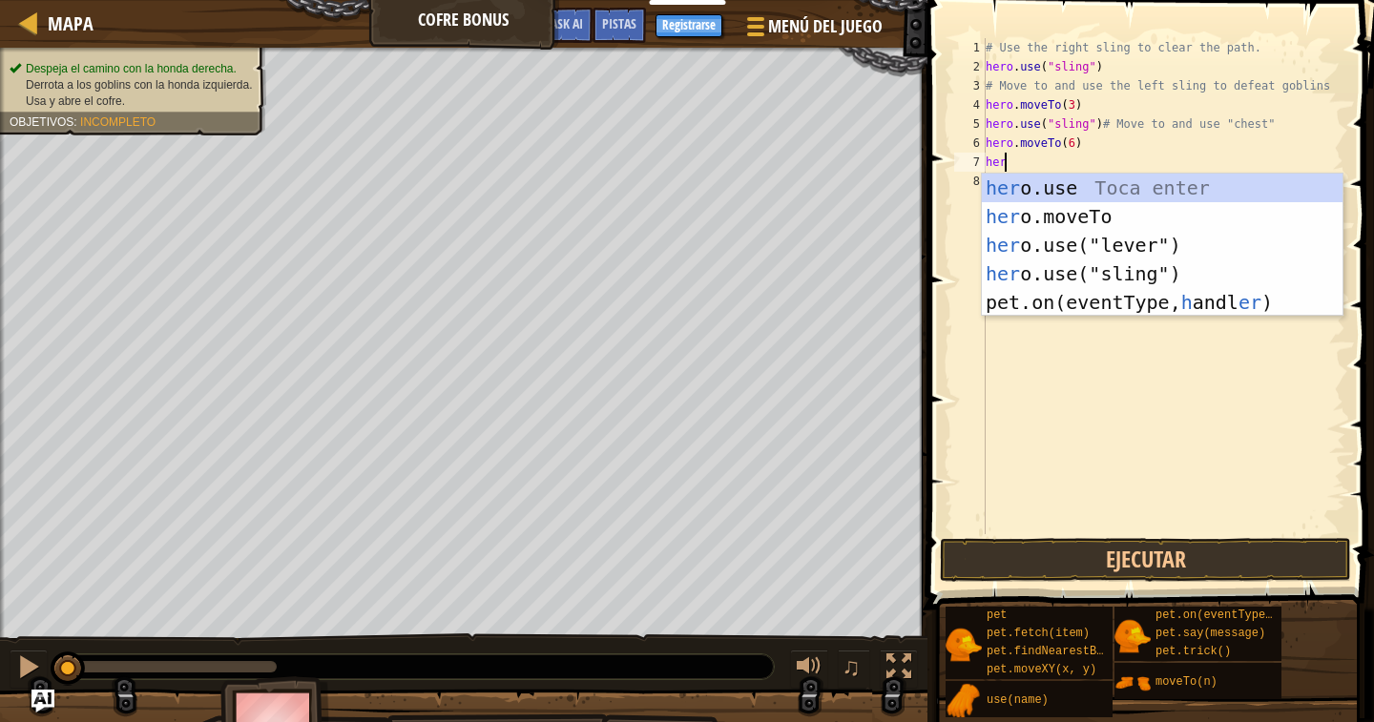
click at [1144, 274] on div "her o.use Toca enter her o.moveTo Toca enter her o.use("lever") Toca enter her …" at bounding box center [1162, 274] width 361 height 200
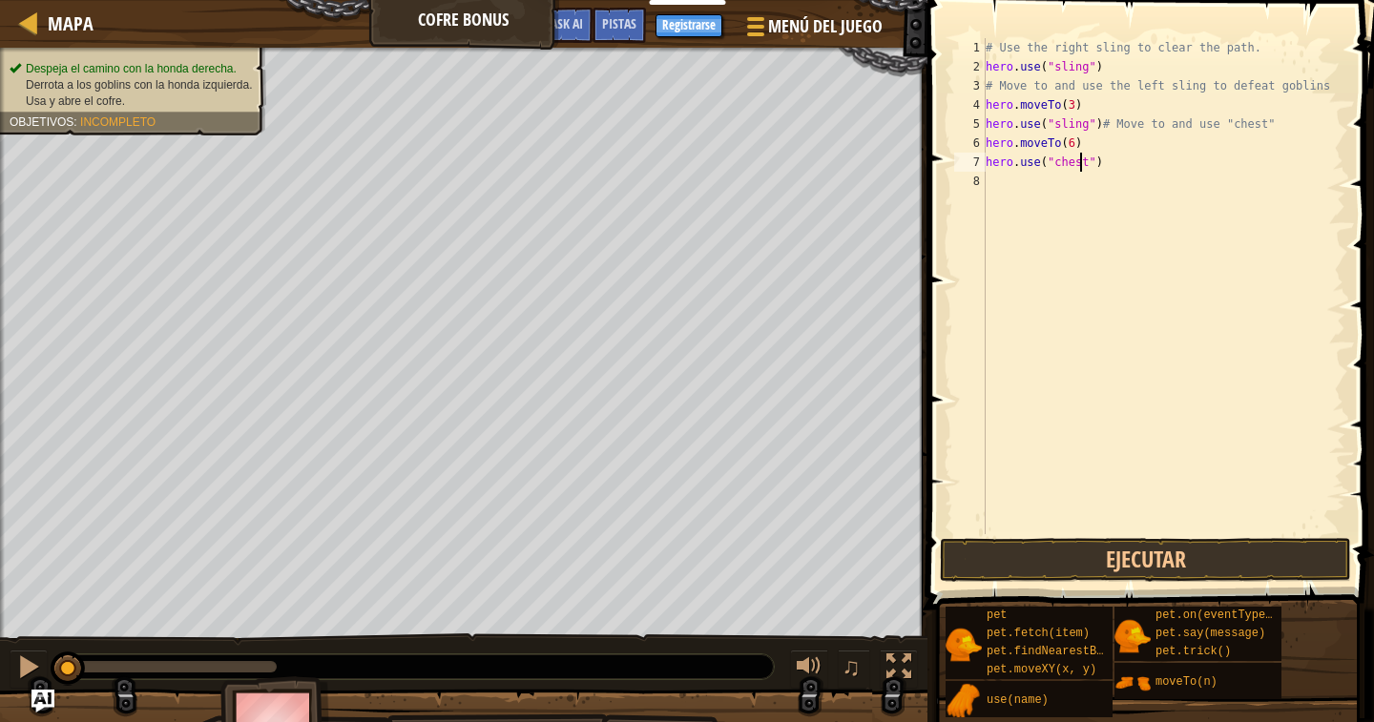
scroll to position [9, 8]
click at [1025, 576] on button "Ejecutar" at bounding box center [1145, 560] width 411 height 44
click at [1050, 547] on button "Ejecutando" at bounding box center [1145, 560] width 411 height 44
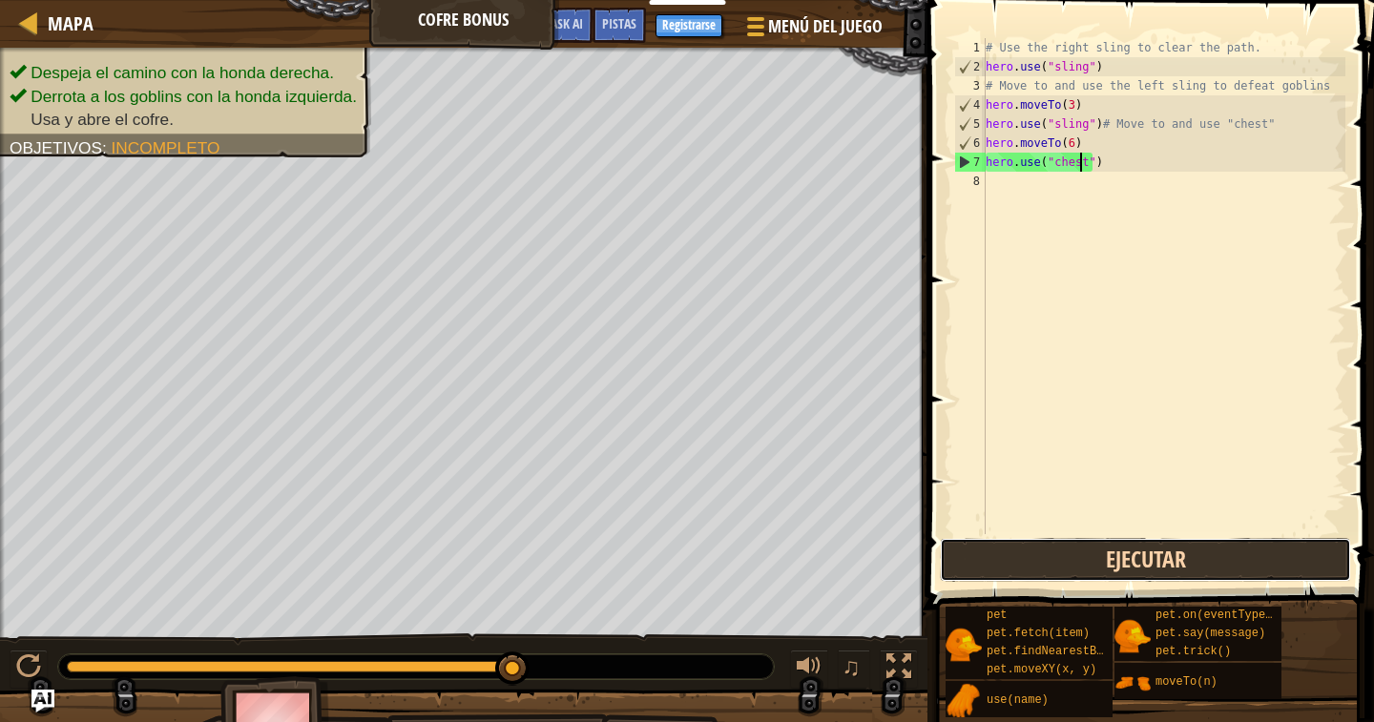
click at [1056, 553] on button "Ejecutar" at bounding box center [1145, 560] width 411 height 44
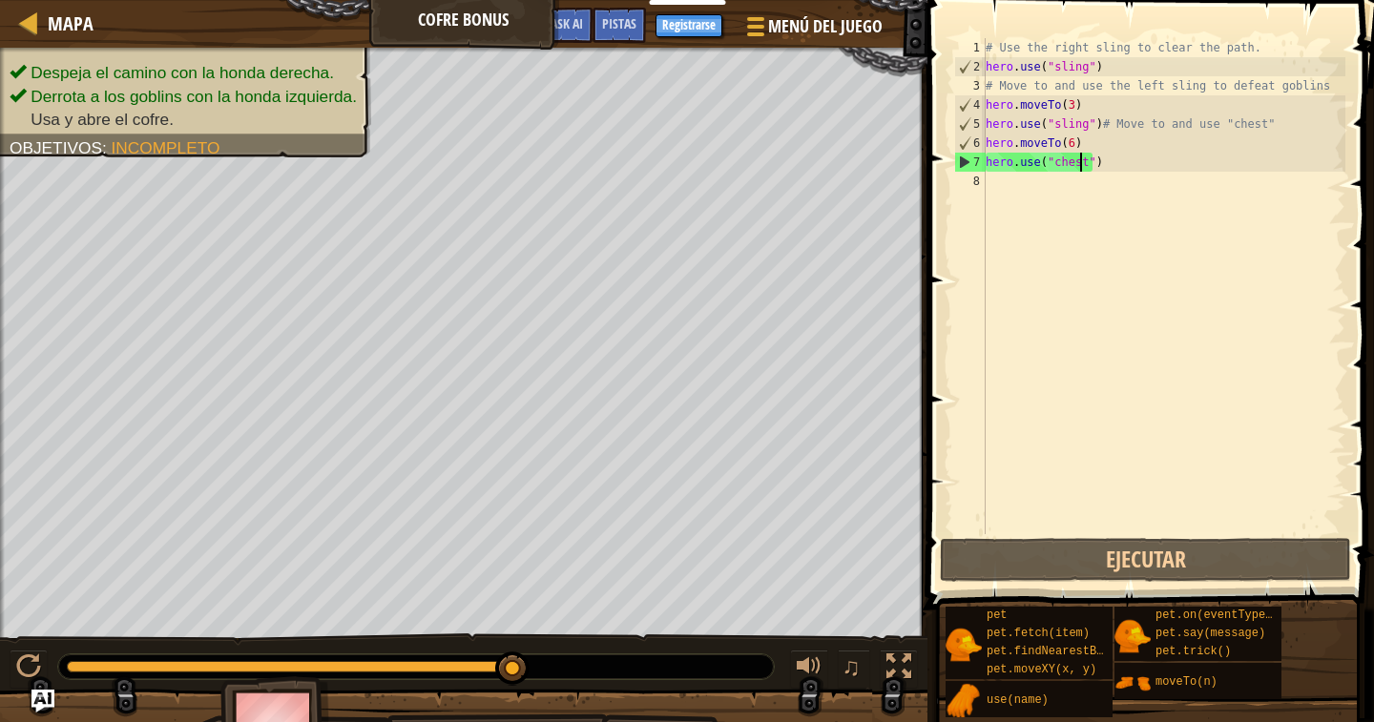
click at [1082, 145] on div "# Use the right sling to clear the path. hero . use ( "sling" ) # Move to and u…" at bounding box center [1164, 305] width 364 height 534
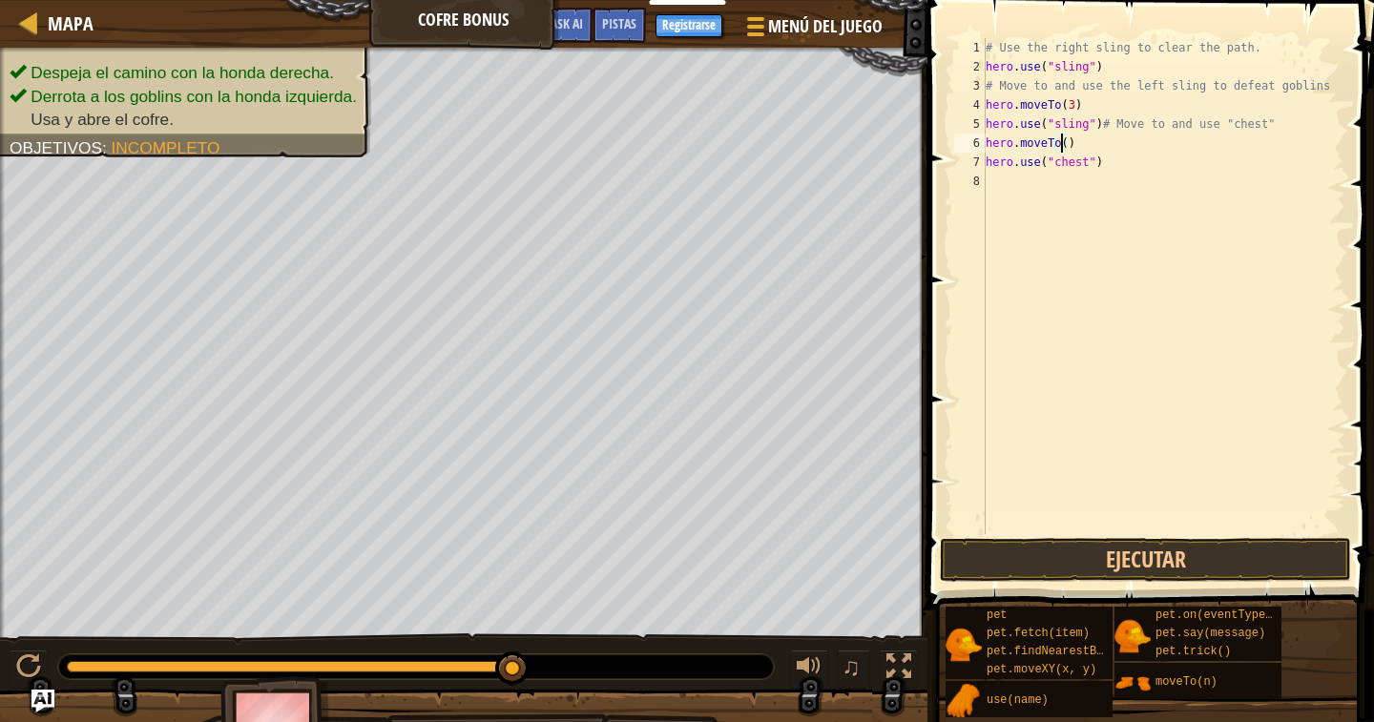
type textarea "hero.moveTo(4)"
click at [1082, 137] on div "# Use the right sling to clear the path. hero . use ( "sling" ) # Move to and u…" at bounding box center [1164, 305] width 364 height 534
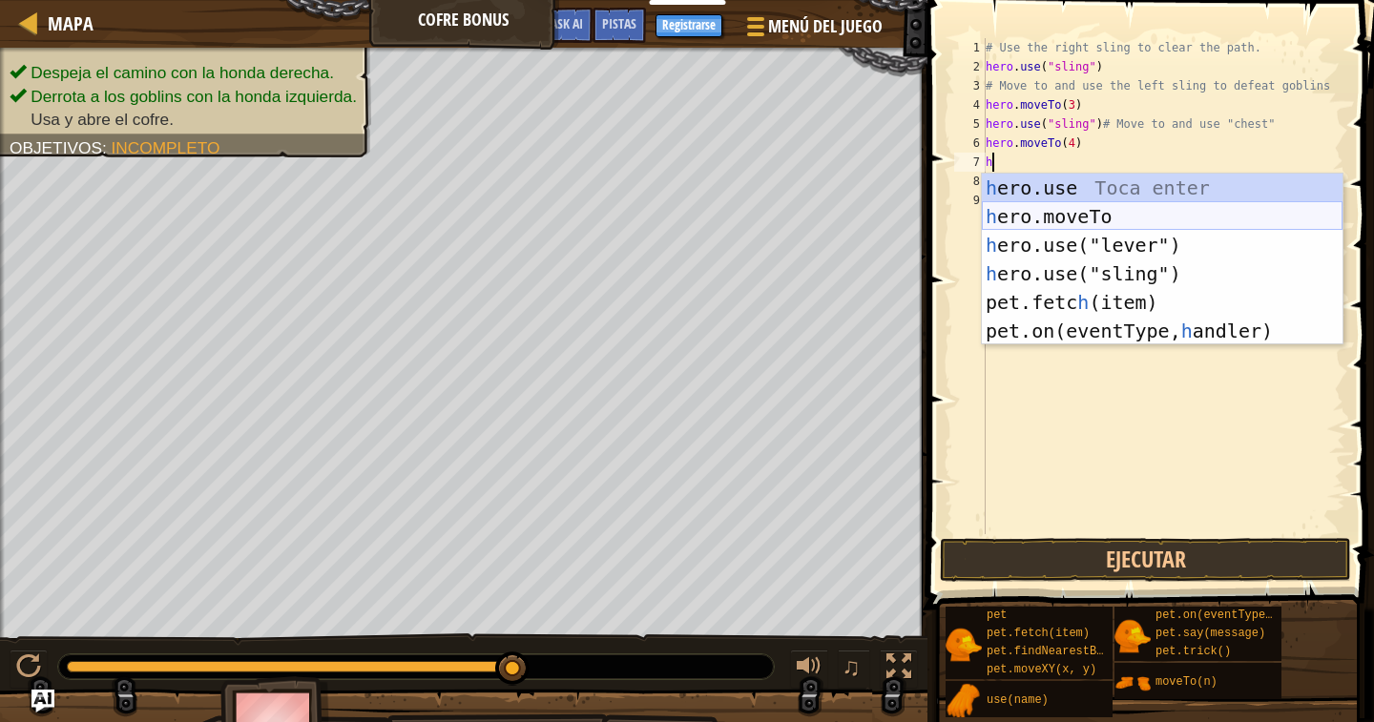
click at [1157, 208] on div "h ero.use Toca enter h ero.moveTo Toca enter h ero.use("lever") Toca enter h er…" at bounding box center [1162, 288] width 361 height 229
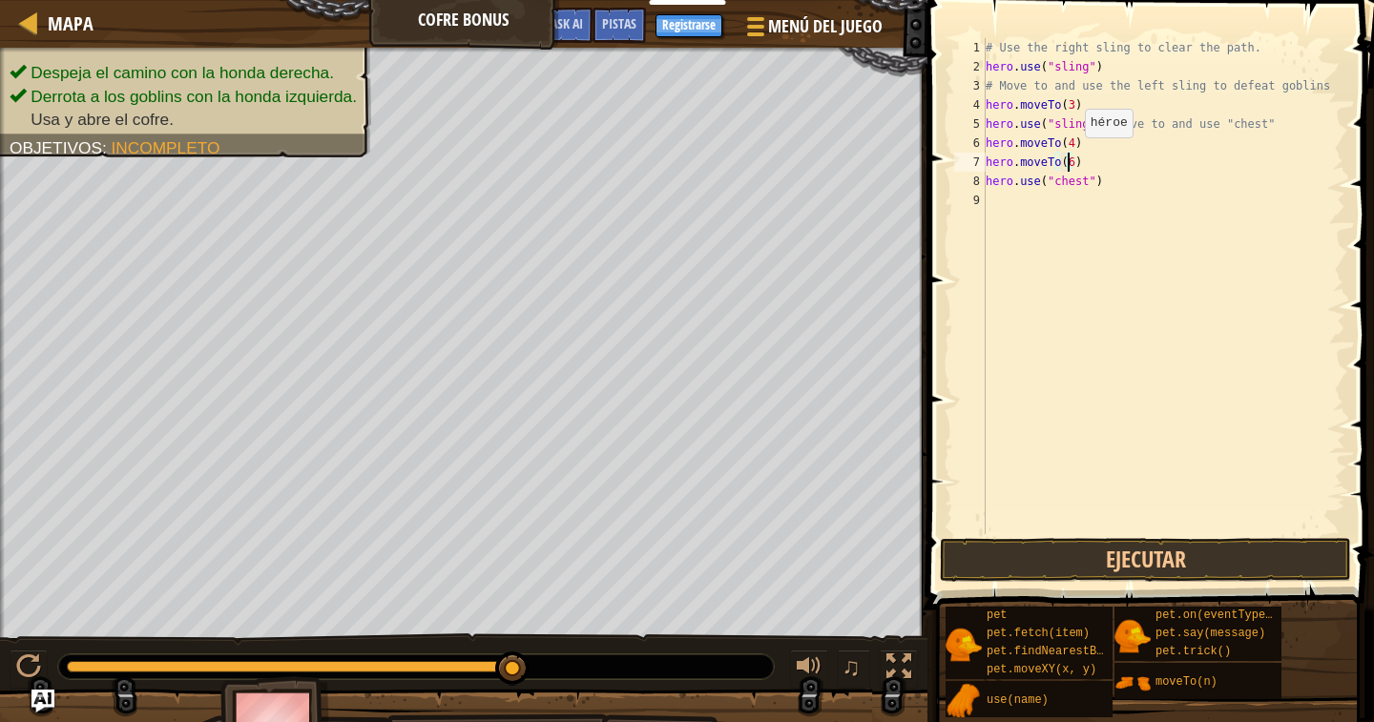
scroll to position [9, 6]
type textarea "hero.moveTo(6)"
click at [1067, 555] on button "Ejecutar" at bounding box center [1145, 560] width 411 height 44
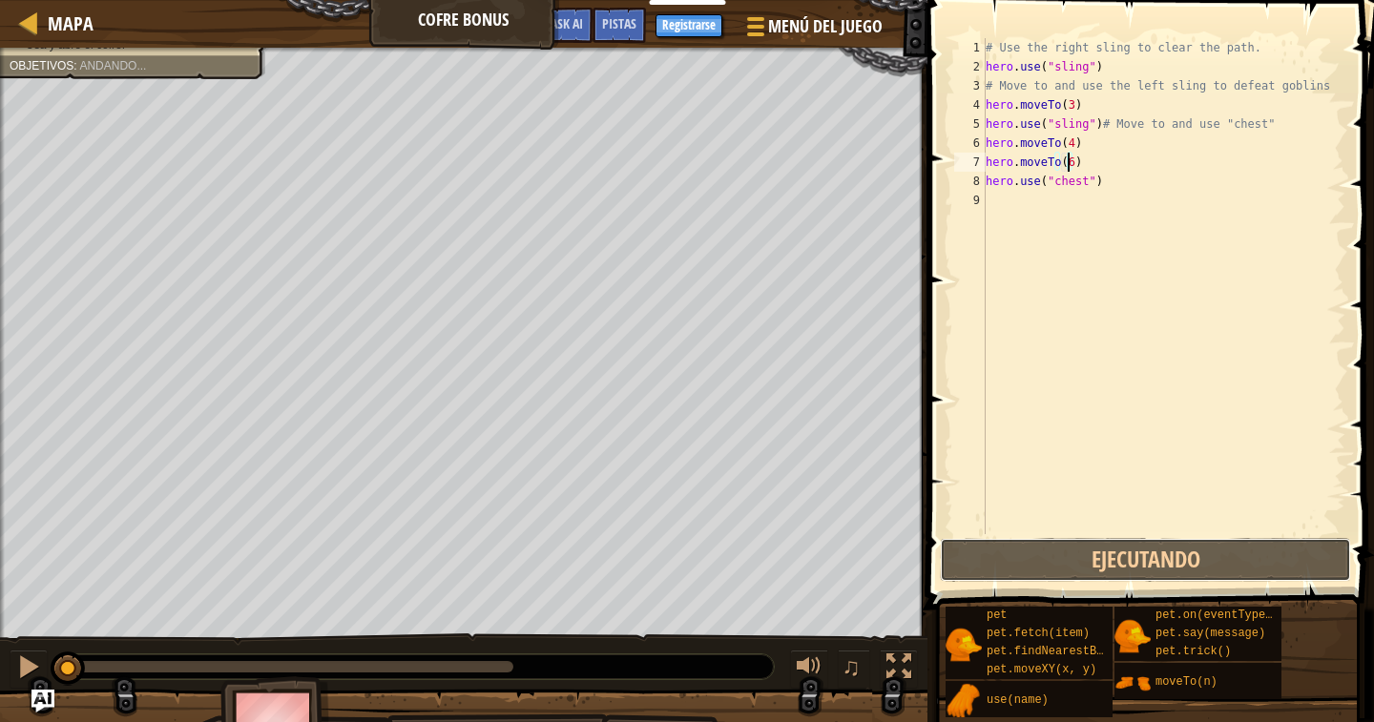
click at [1081, 586] on div "hero.moveTo(6) 1 2 3 4 5 6 7 8 9 # Use the right sling to clear the path. hero …" at bounding box center [1148, 343] width 452 height 666
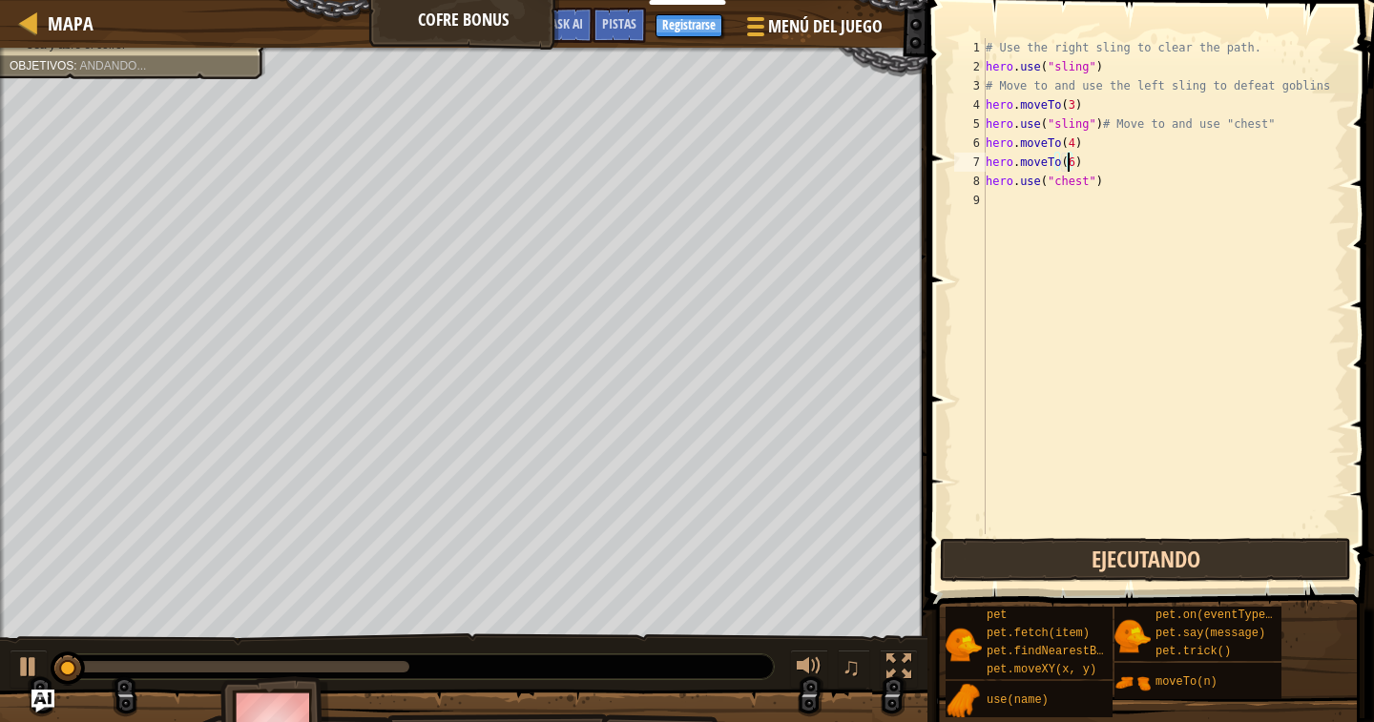
click at [1066, 511] on div "# Use the right sling to clear the path. hero . use ( "sling" ) # Move to and u…" at bounding box center [1164, 305] width 364 height 534
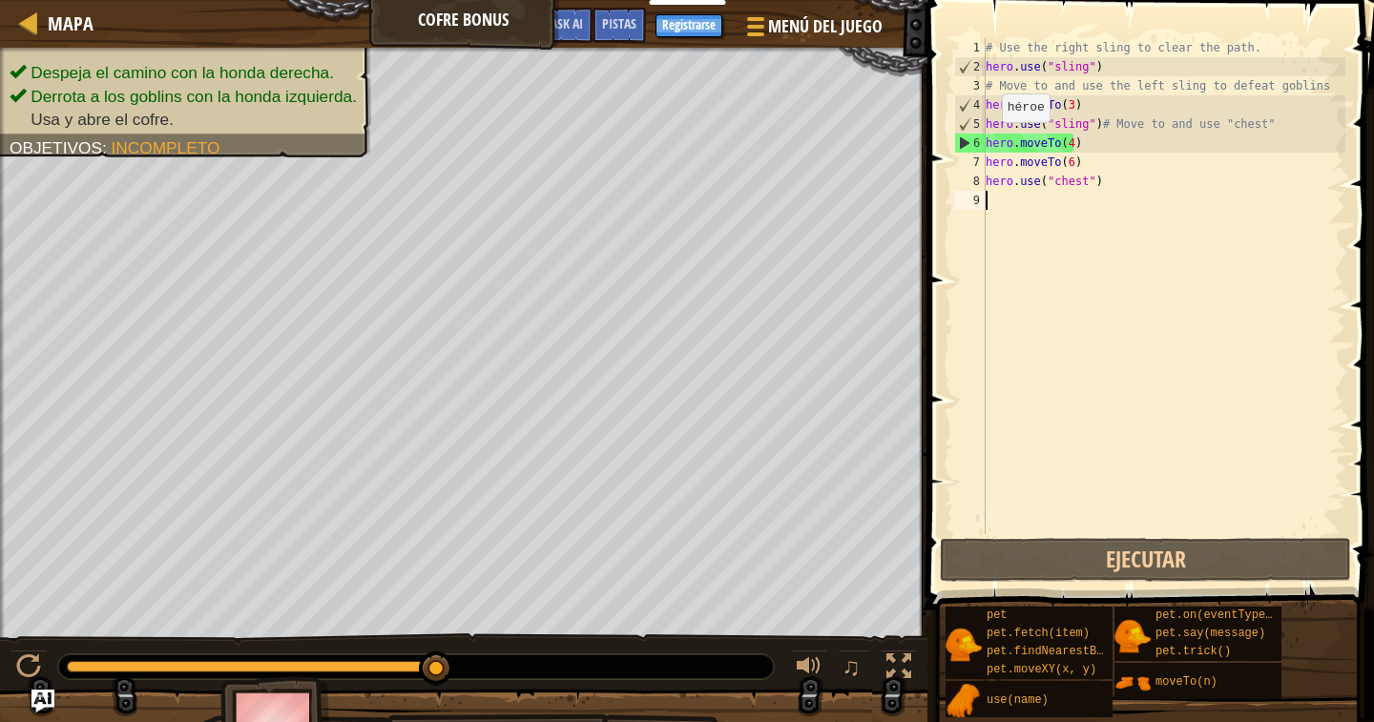
click at [986, 141] on div "# Use the right sling to clear the path. hero . use ( "sling" ) # Move to and u…" at bounding box center [1164, 305] width 364 height 534
type textarea "hero.moveTo(4)"
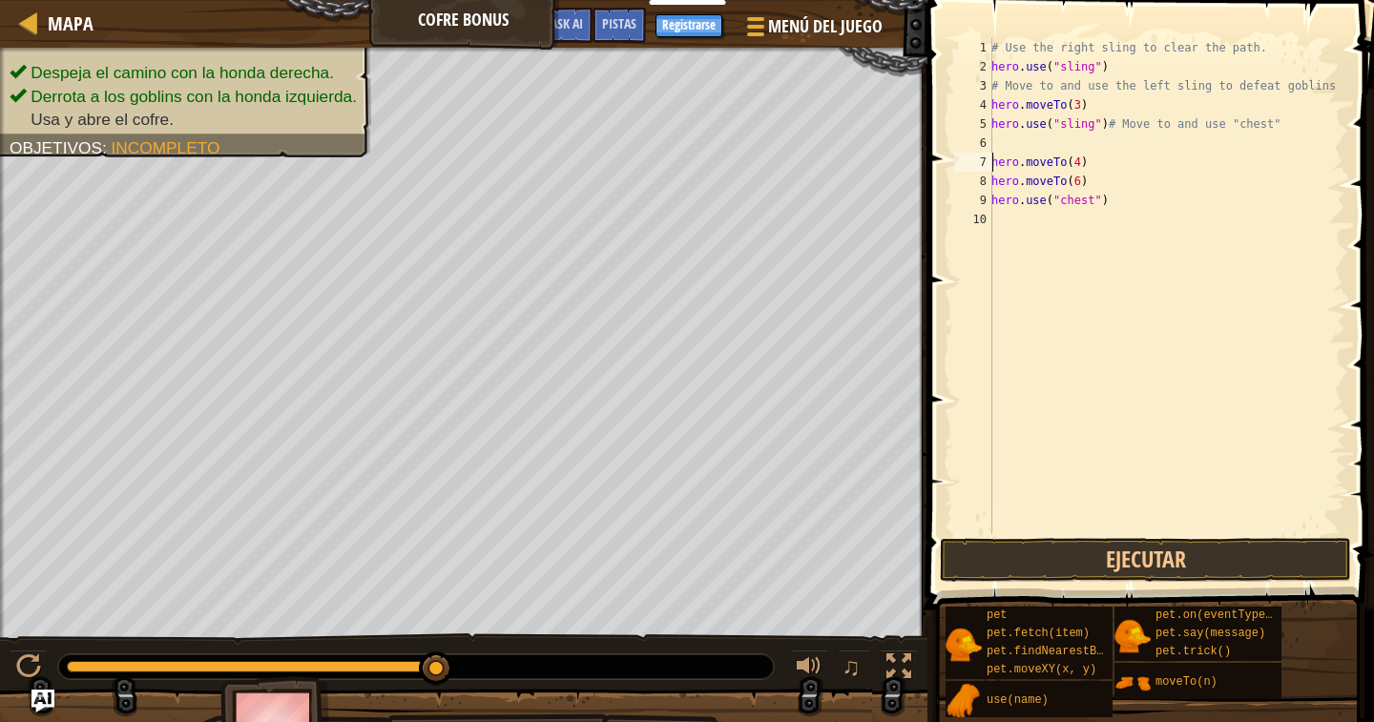
click at [1004, 142] on div "# Use the right sling to clear the path. hero . use ( "sling" ) # Move to and u…" at bounding box center [1167, 305] width 358 height 534
click at [989, 161] on div "7" at bounding box center [973, 162] width 38 height 19
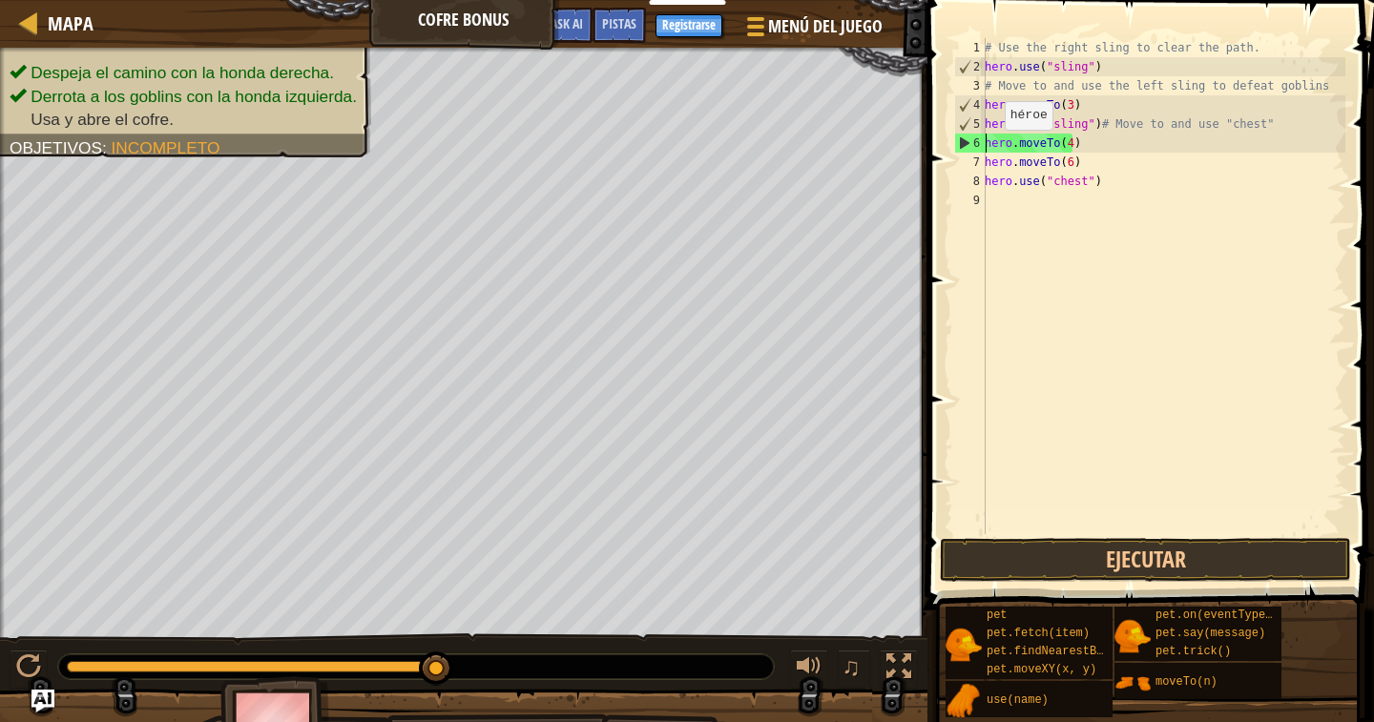
click at [983, 160] on div "7" at bounding box center [969, 162] width 31 height 19
click at [1149, 564] on button "Ejecutar" at bounding box center [1145, 560] width 411 height 44
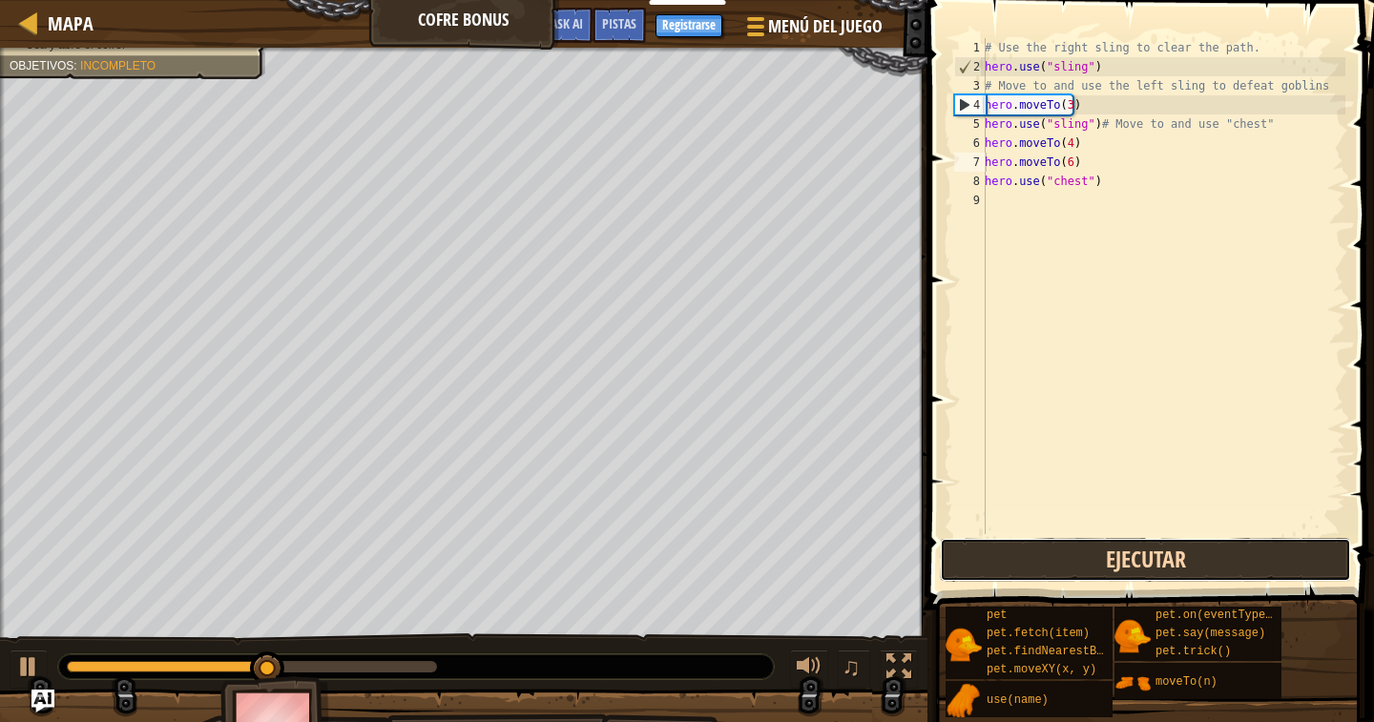
click at [1072, 558] on button "Ejecutar" at bounding box center [1145, 560] width 411 height 44
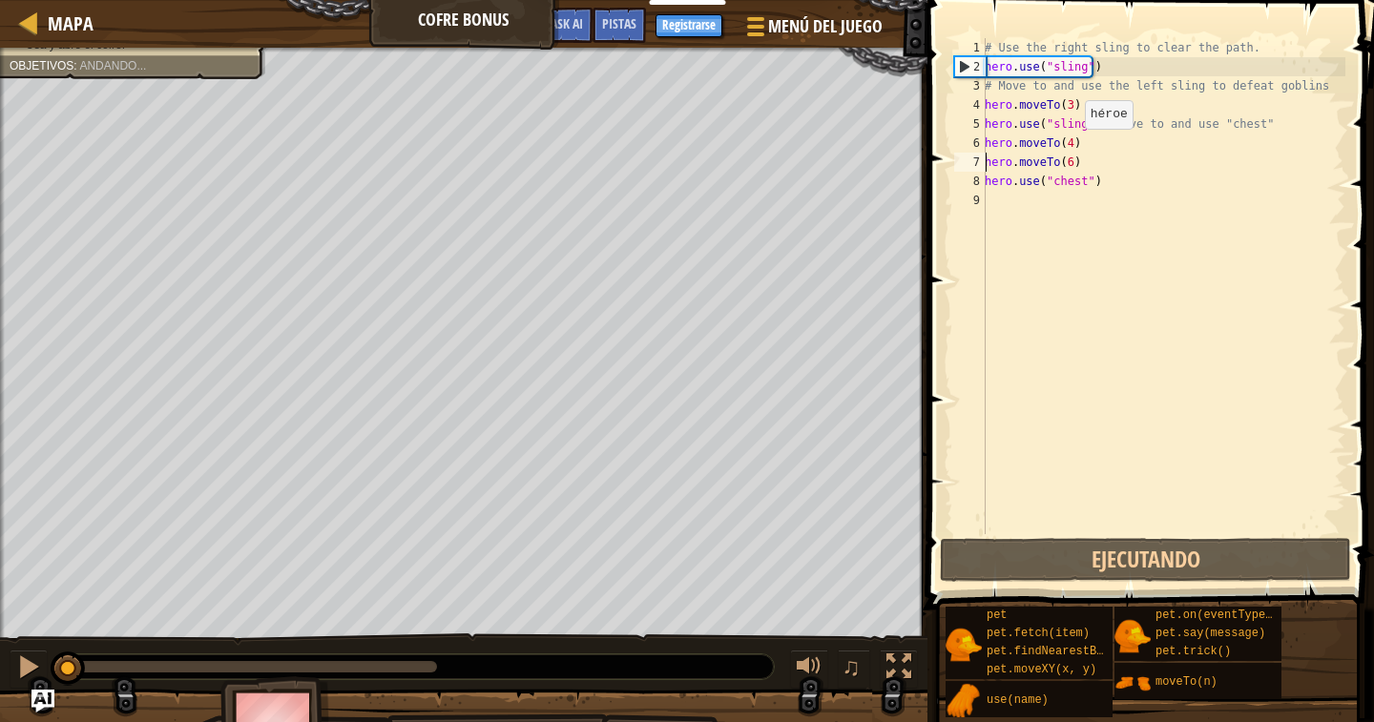
click at [1068, 148] on div "# Use the right sling to clear the path. hero . use ( "sling" ) # Move to and u…" at bounding box center [1163, 305] width 364 height 534
click at [1068, 143] on div "# Use the right sling to clear the path. hero . use ( "sling" ) # Move to and u…" at bounding box center [1163, 286] width 364 height 496
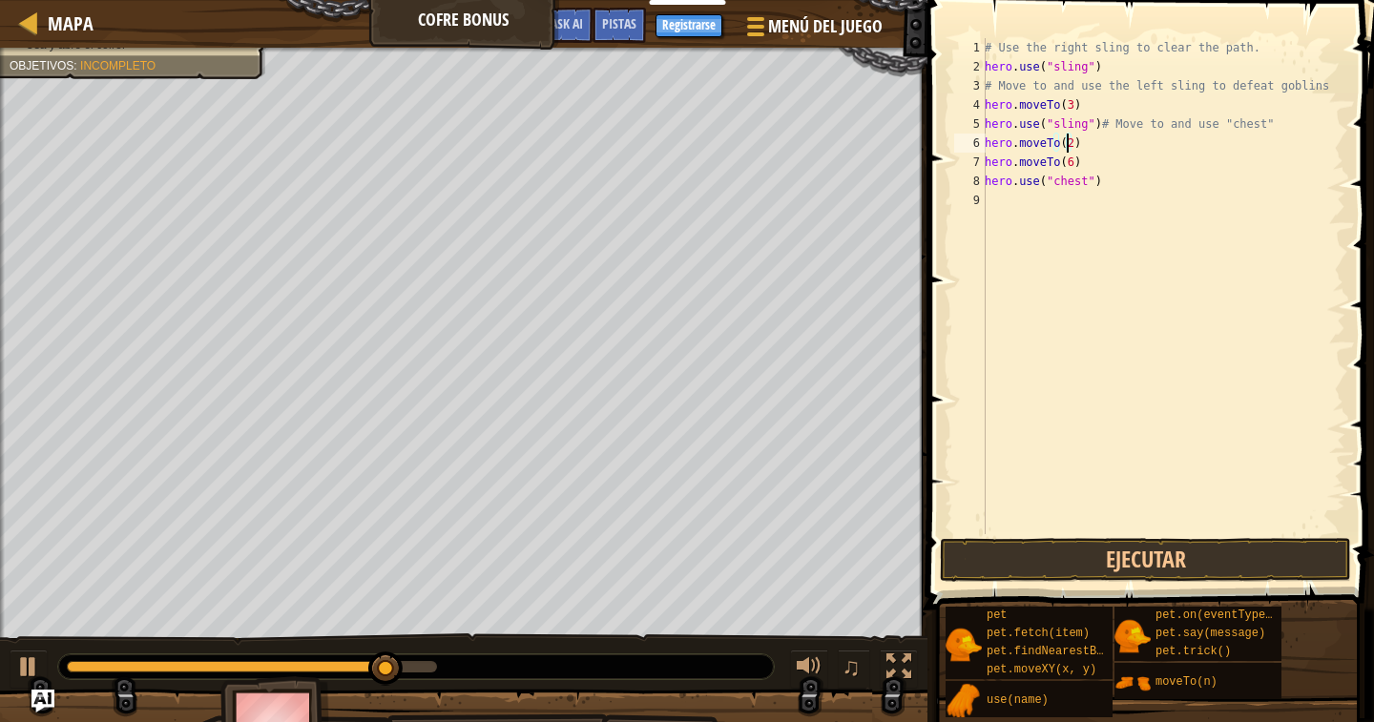
scroll to position [9, 6]
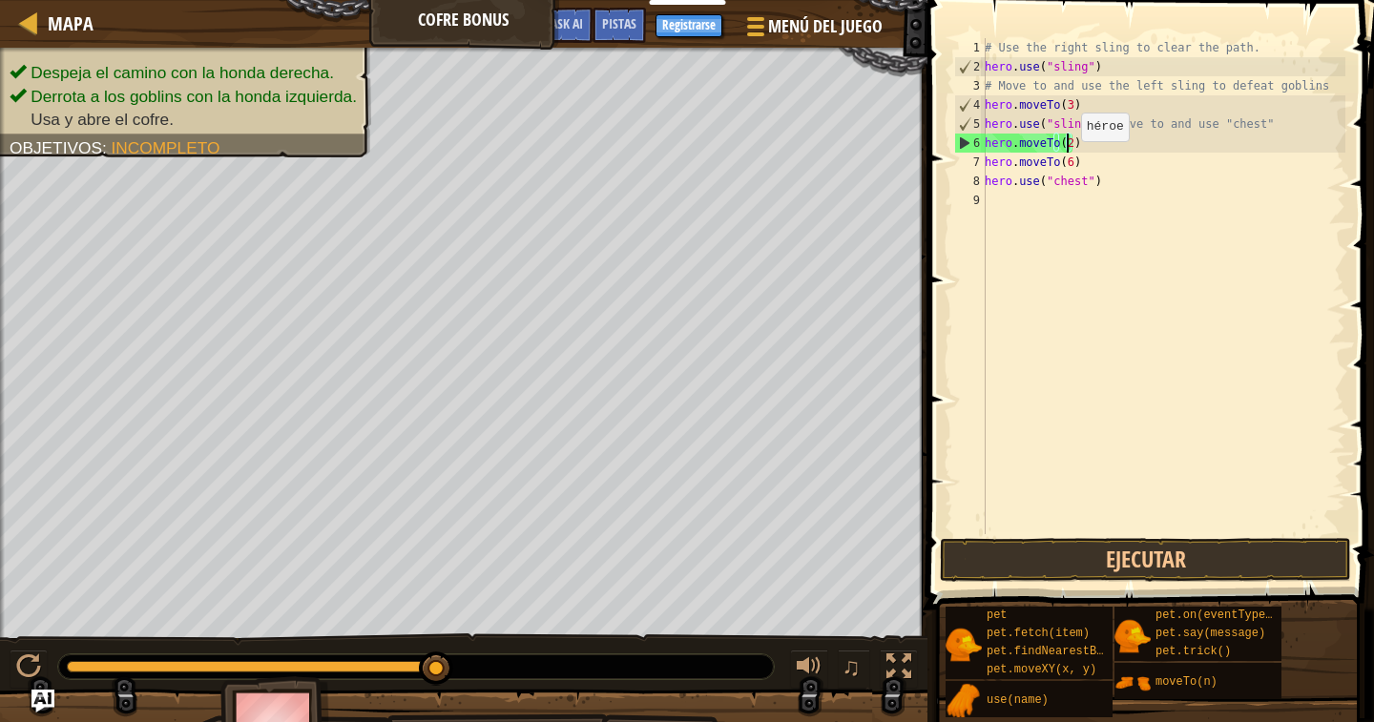
click at [1064, 160] on div "# Use the right sling to clear the path. hero . use ( "sling" ) # Move to and u…" at bounding box center [1163, 305] width 364 height 534
type textarea "hero.moveTo(4)"
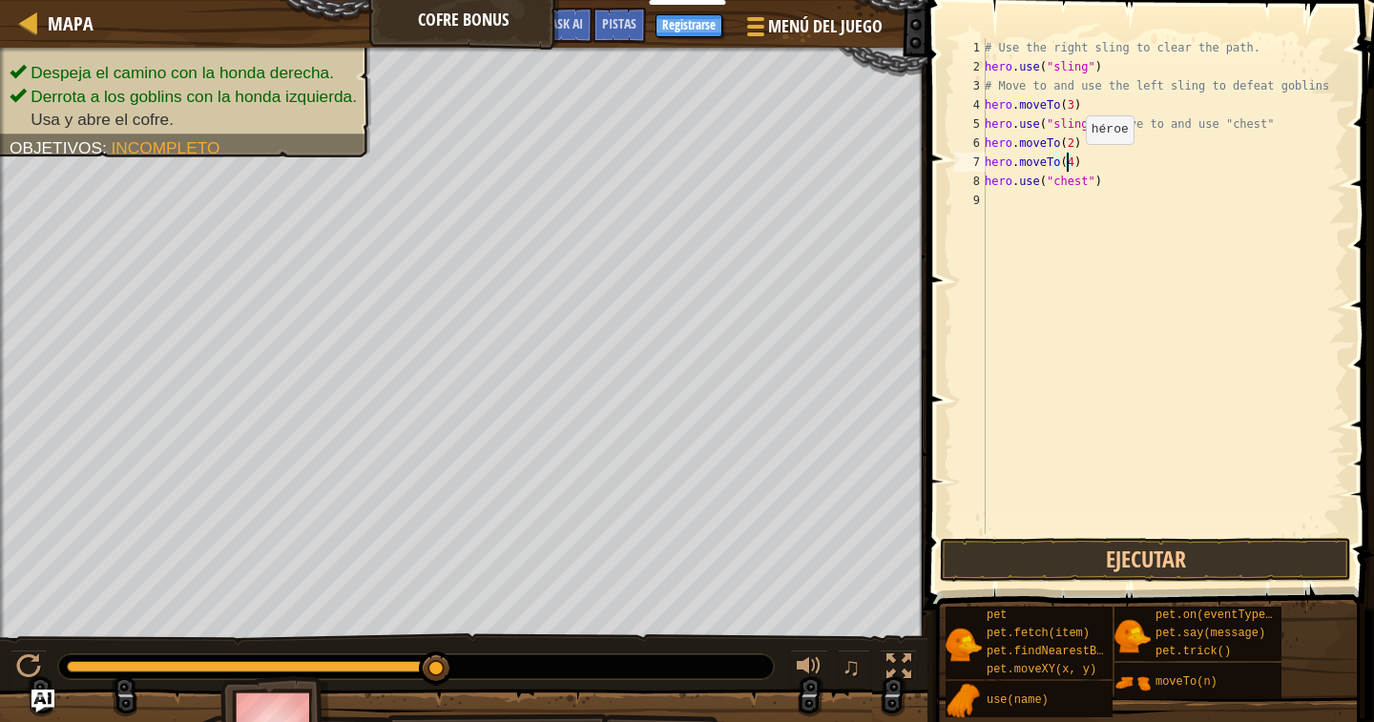
click at [1079, 164] on div "# Use the right sling to clear the path. hero . use ( "sling" ) # Move to and u…" at bounding box center [1163, 305] width 364 height 534
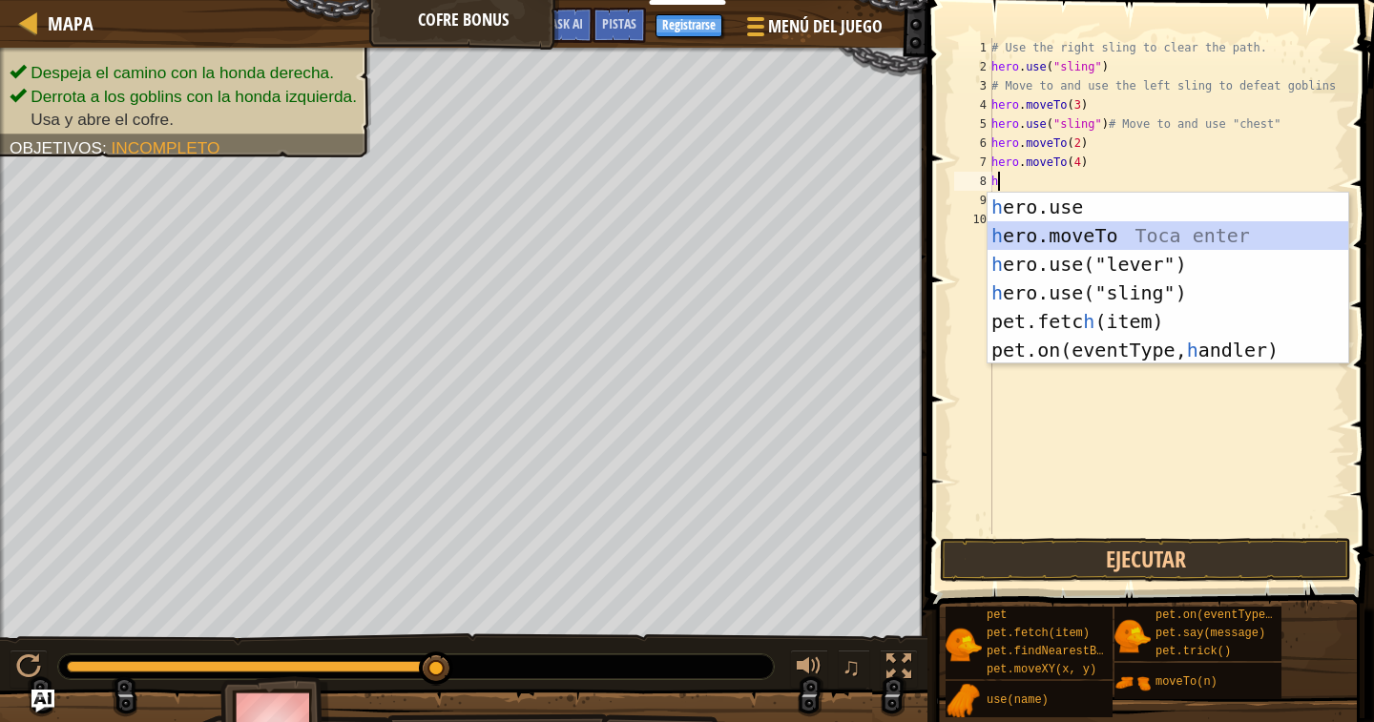
click at [1111, 235] on div "h ero.use Toca enter h ero.moveTo Toca enter h ero.use("lever") Toca enter h er…" at bounding box center [1168, 307] width 361 height 229
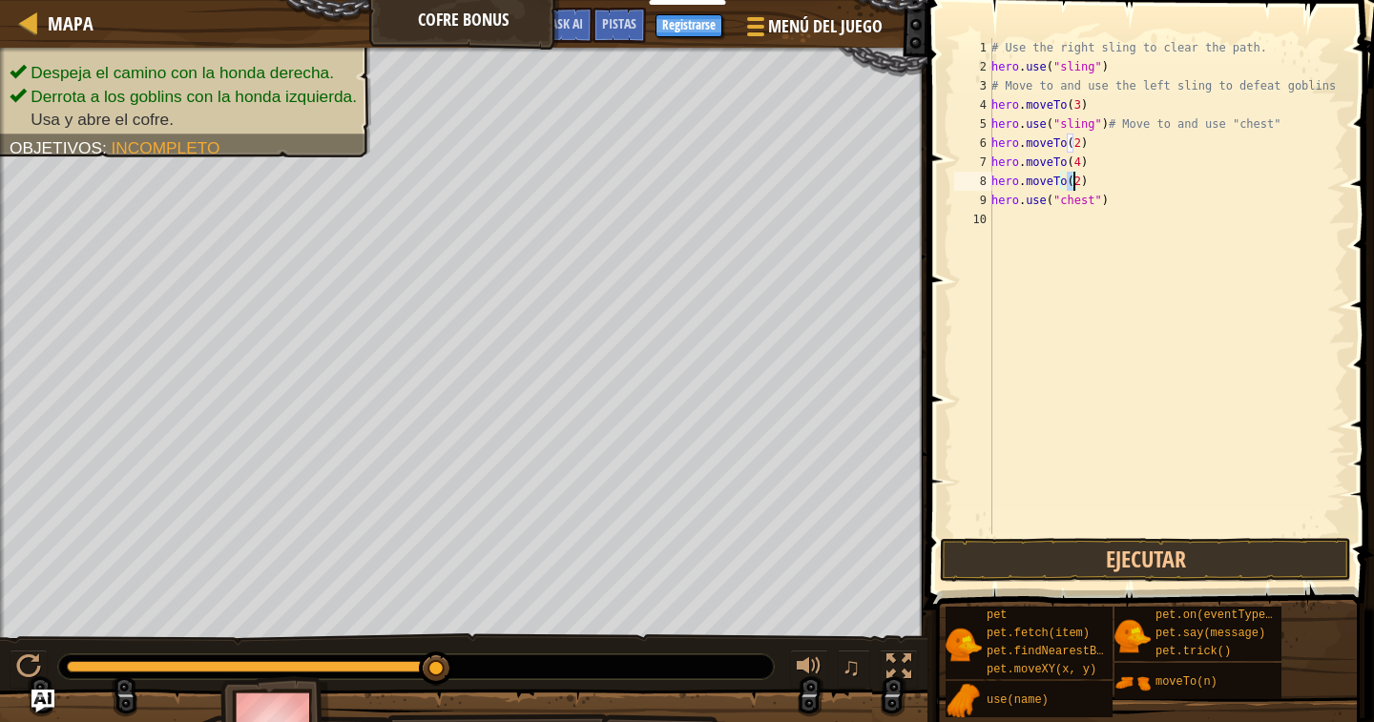
type textarea "hero.moveTo(6)"
click at [1060, 551] on button "Ejecutar" at bounding box center [1145, 560] width 411 height 44
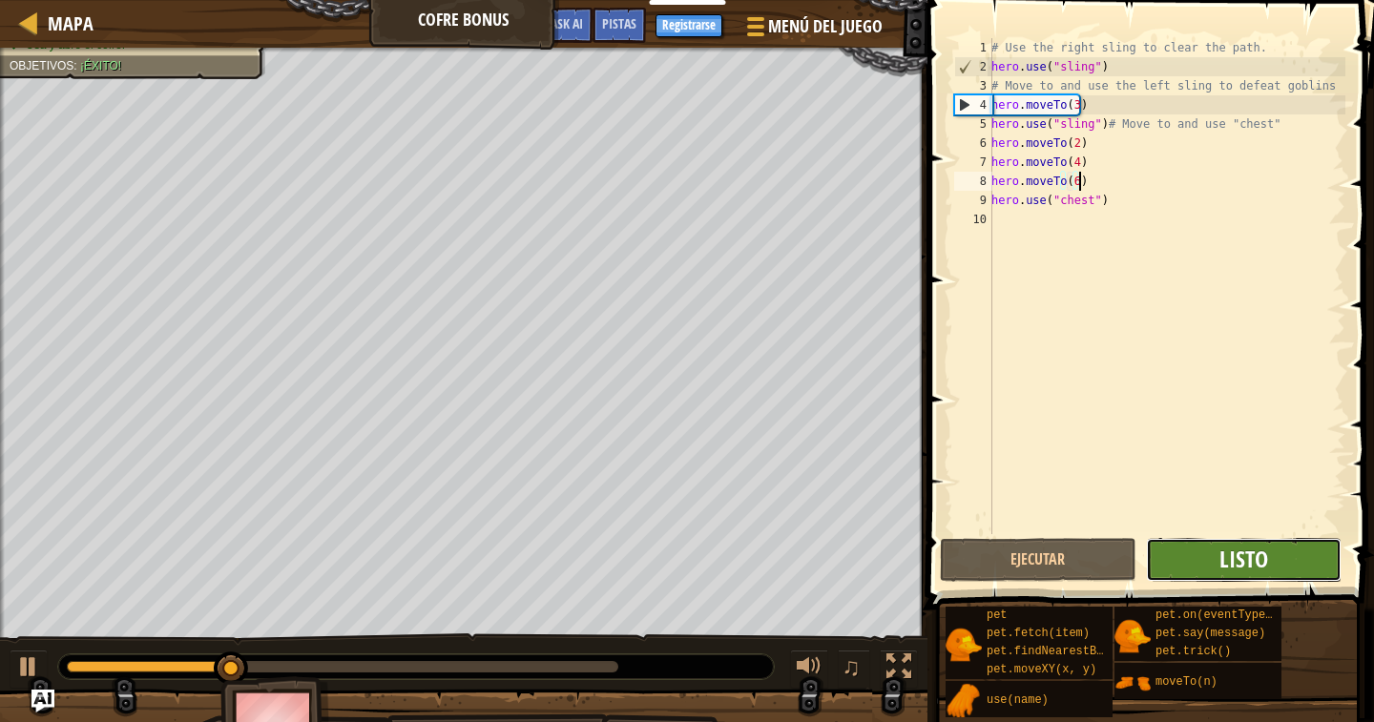
click at [1231, 572] on span "Listo" at bounding box center [1243, 559] width 49 height 31
